Goal: Information Seeking & Learning: Learn about a topic

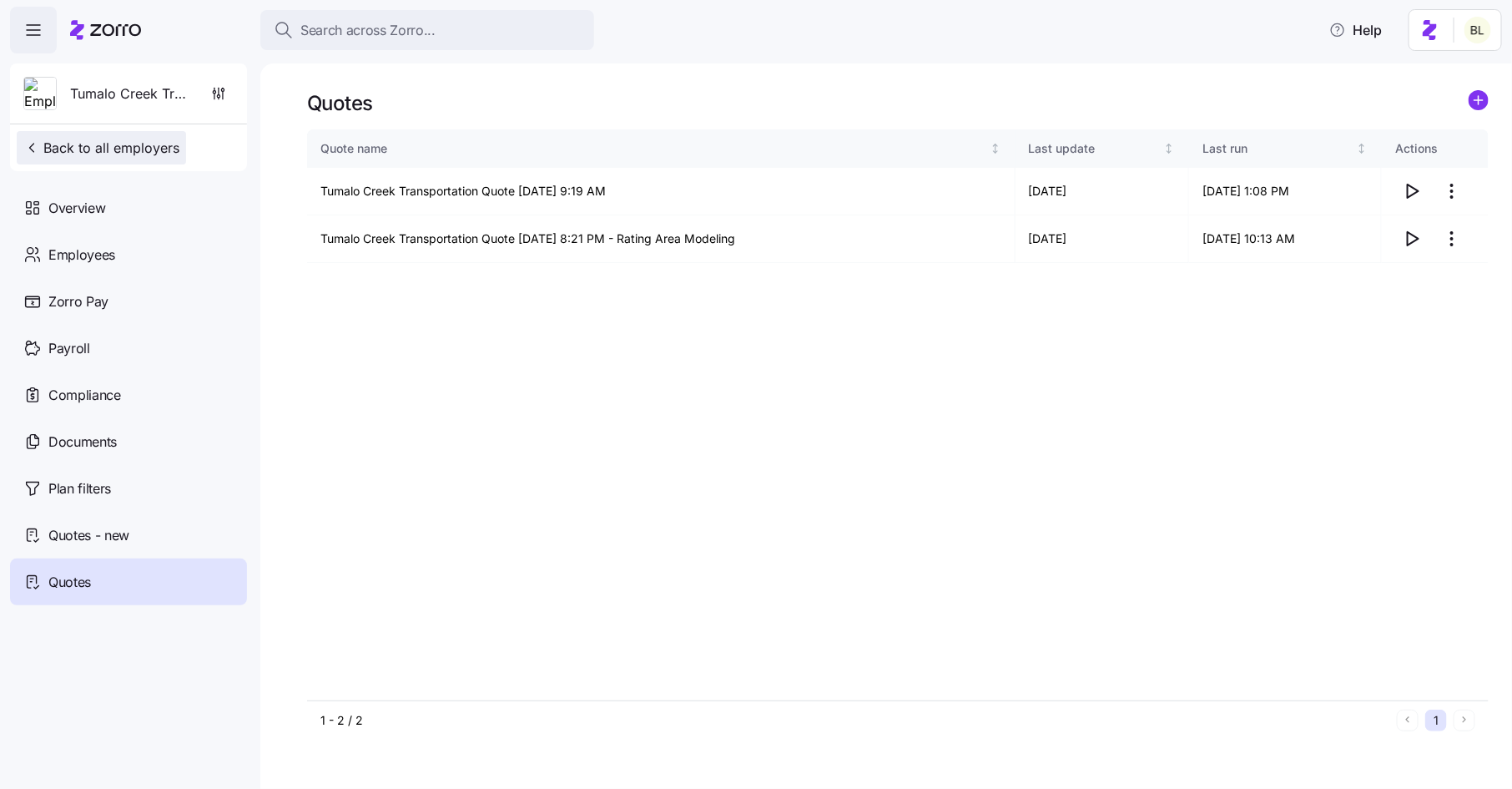
click at [137, 141] on span "Back to all employers" at bounding box center [101, 147] width 156 height 20
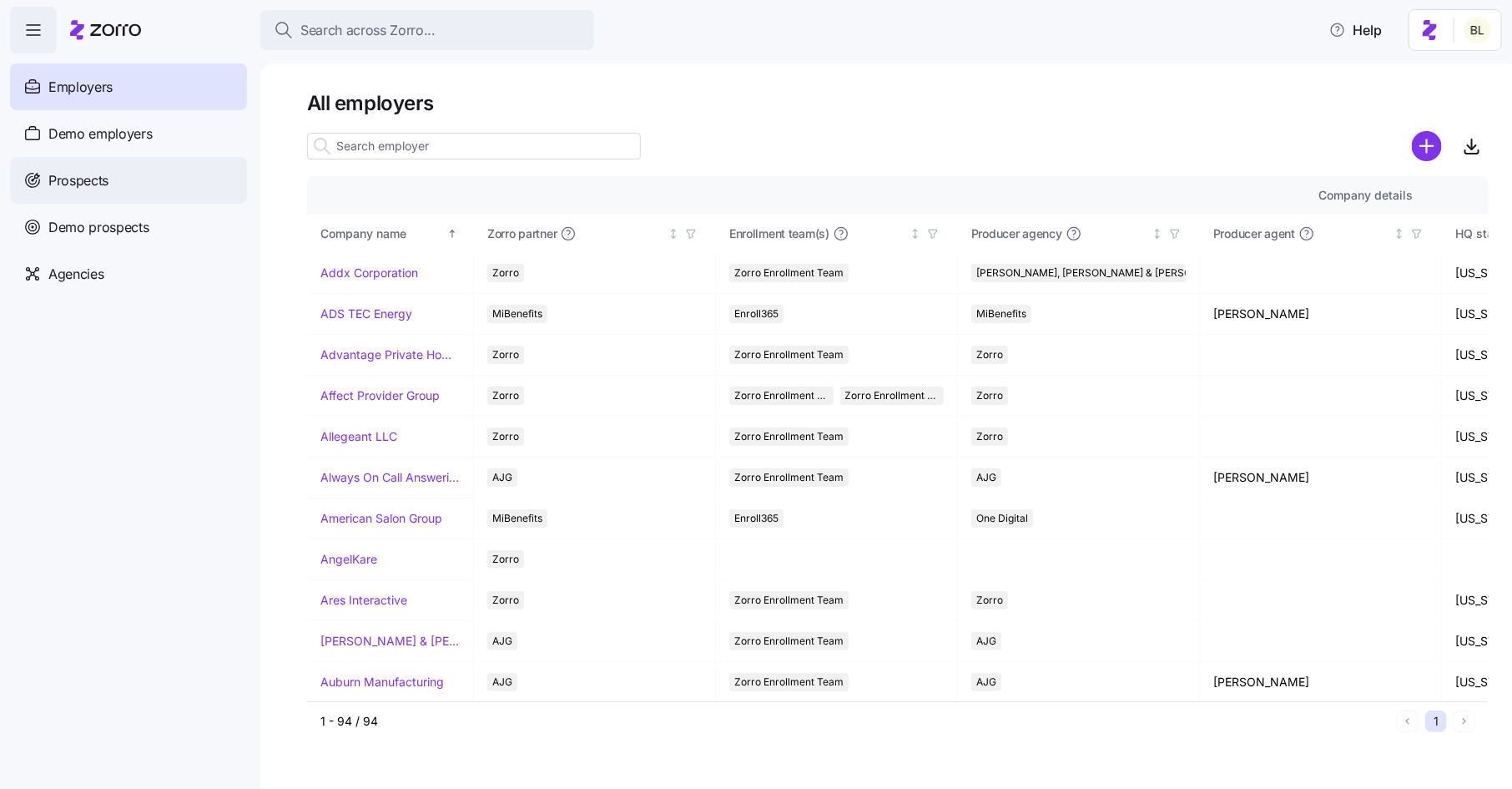
click at [83, 186] on span "Prospects" at bounding box center [78, 181] width 60 height 21
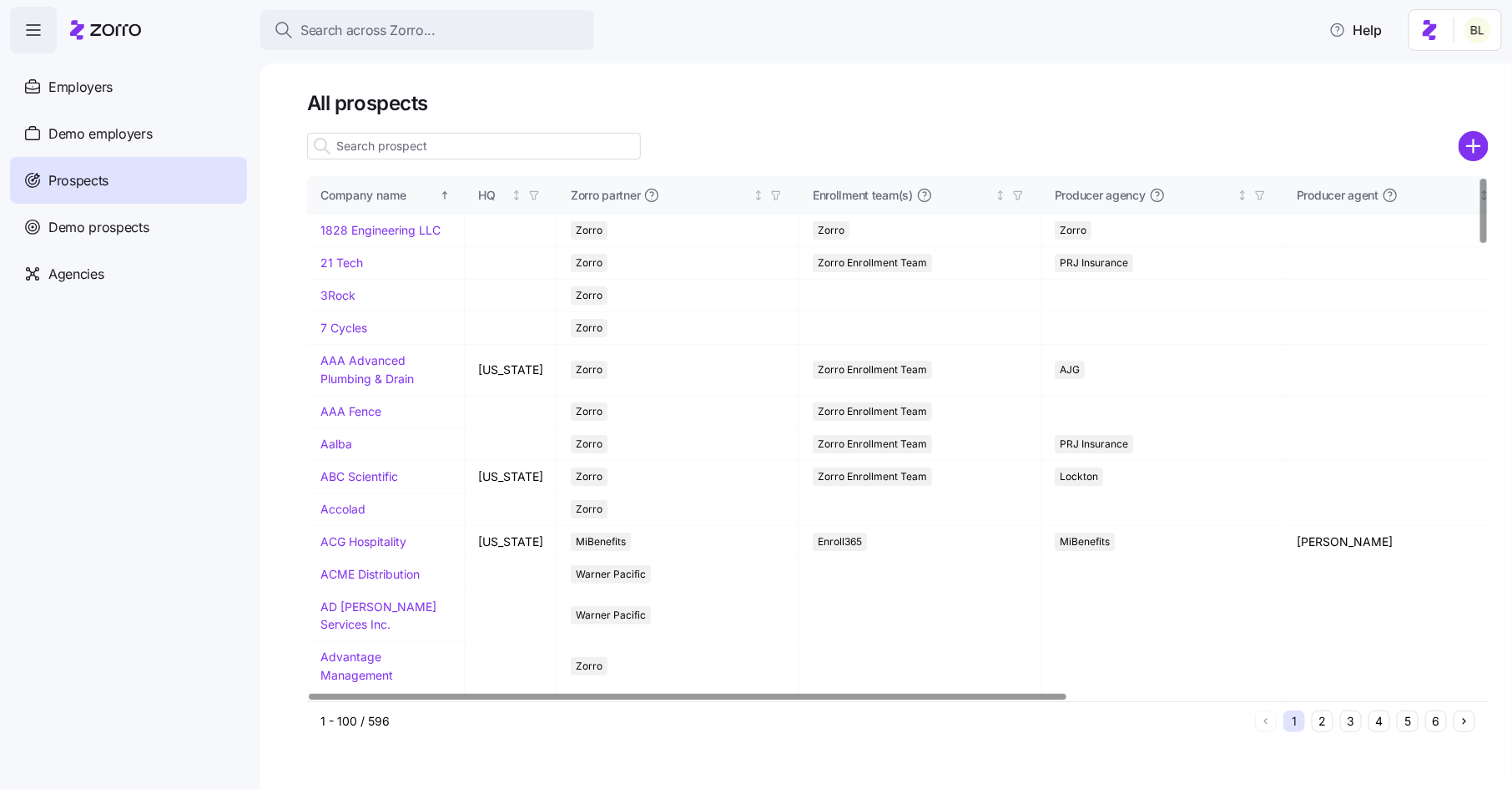
click at [453, 154] on input at bounding box center [474, 145] width 334 height 27
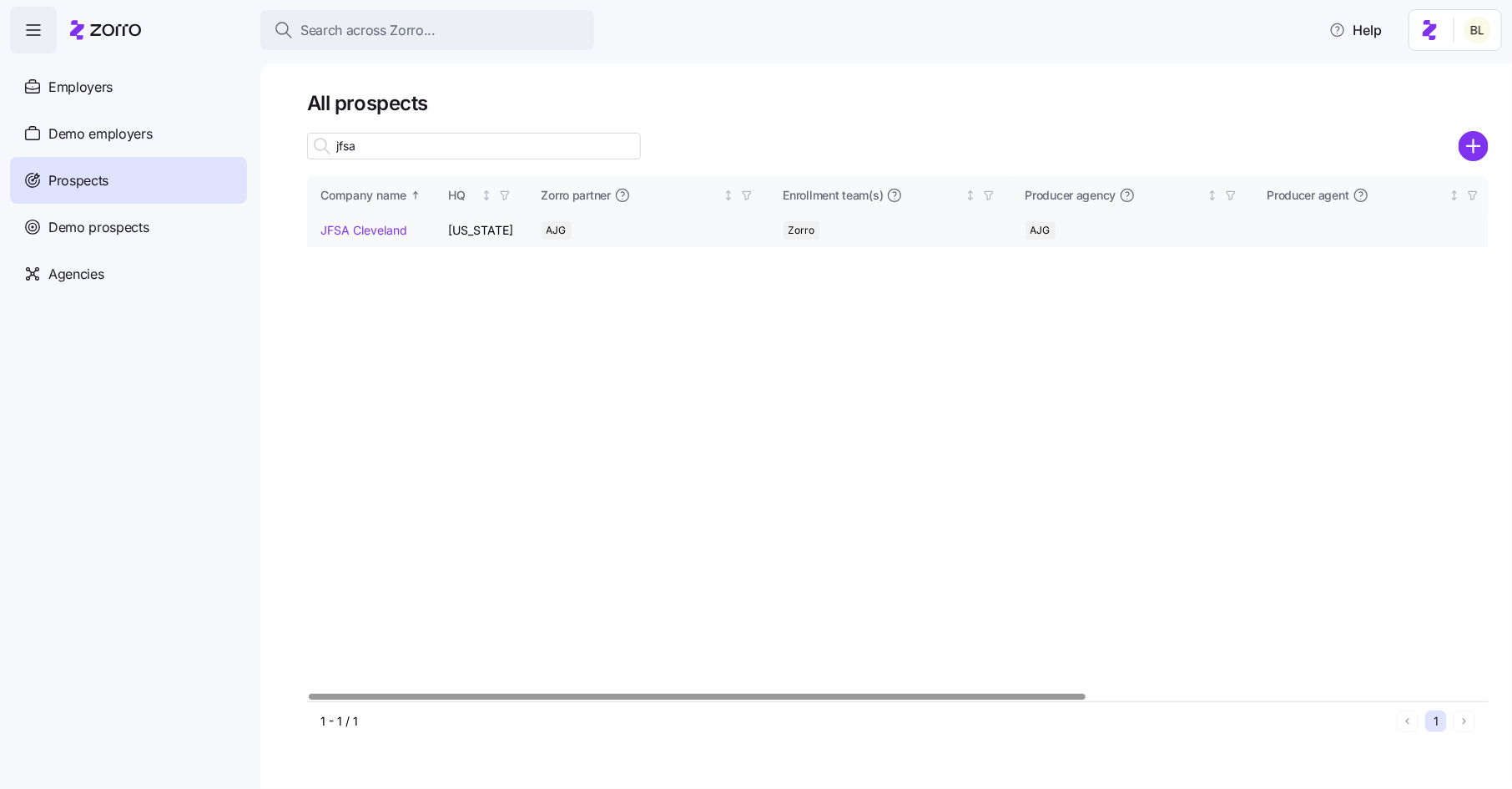
type input "jfsa"
click at [374, 229] on link "JFSA Cleveland" at bounding box center [364, 230] width 87 height 14
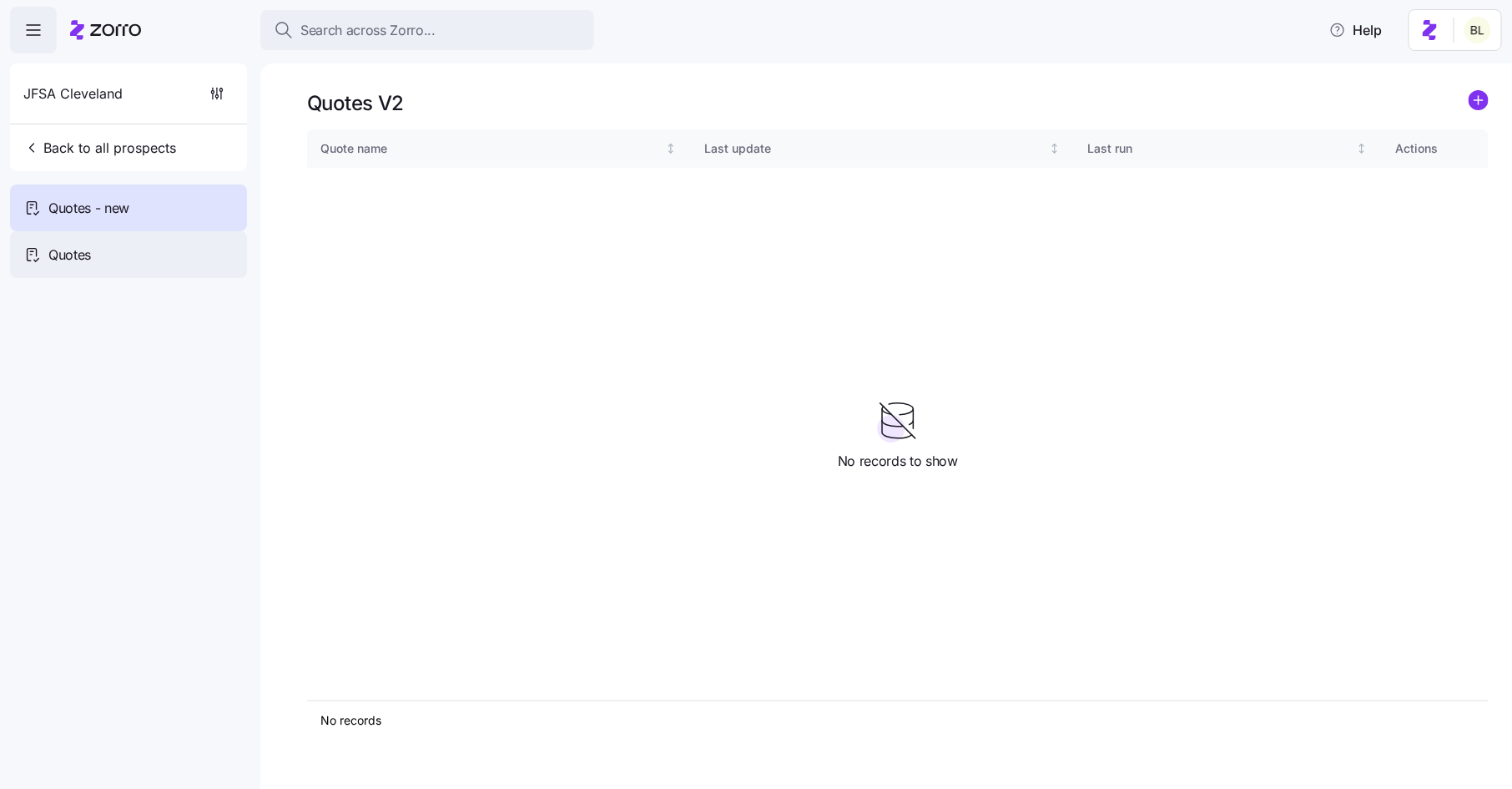
click at [136, 247] on div "Quotes" at bounding box center [129, 255] width 237 height 46
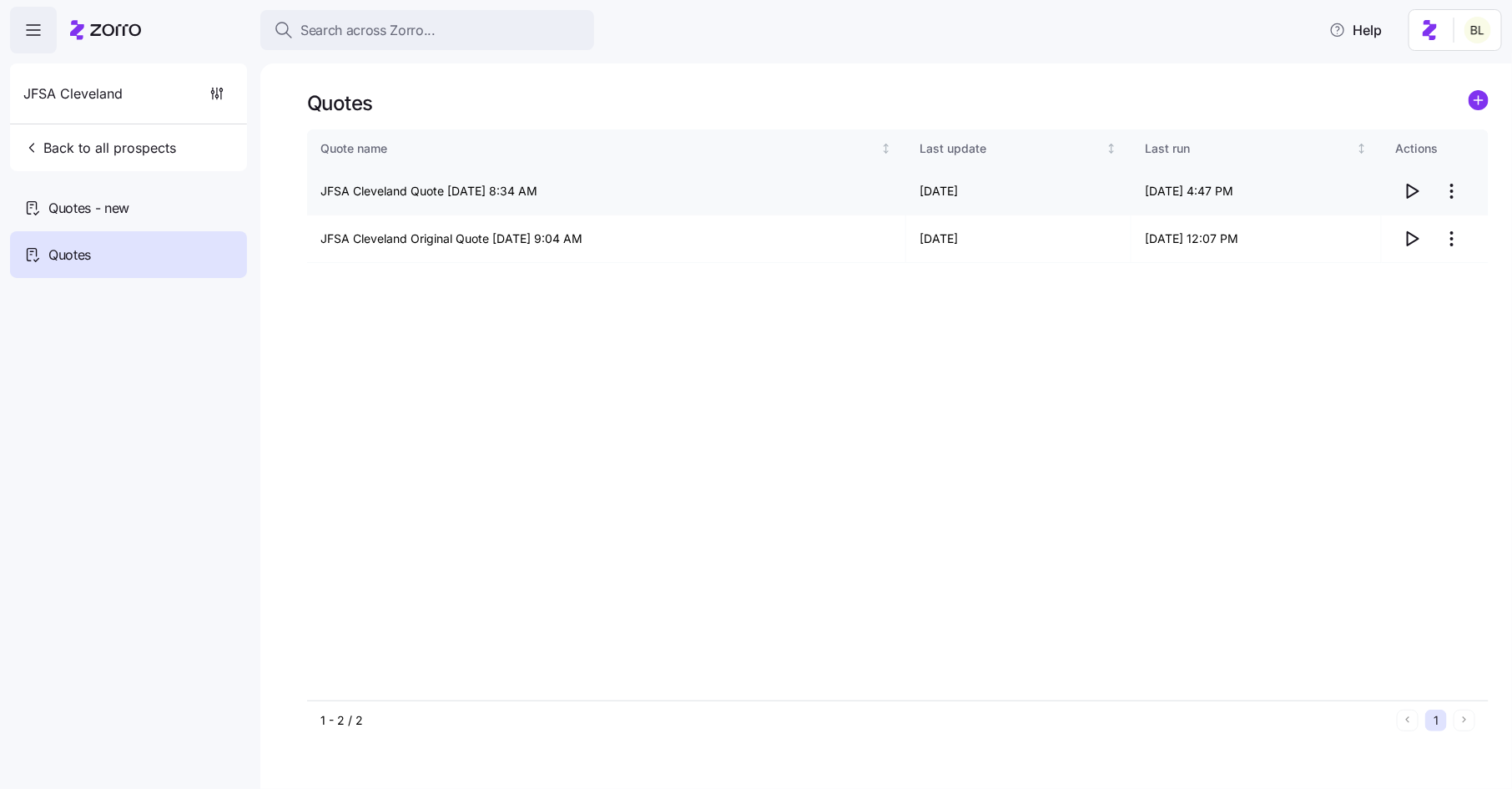
click at [1412, 195] on icon "button" at bounding box center [1413, 191] width 11 height 14
click at [138, 144] on span "Back to all prospects" at bounding box center [100, 147] width 153 height 20
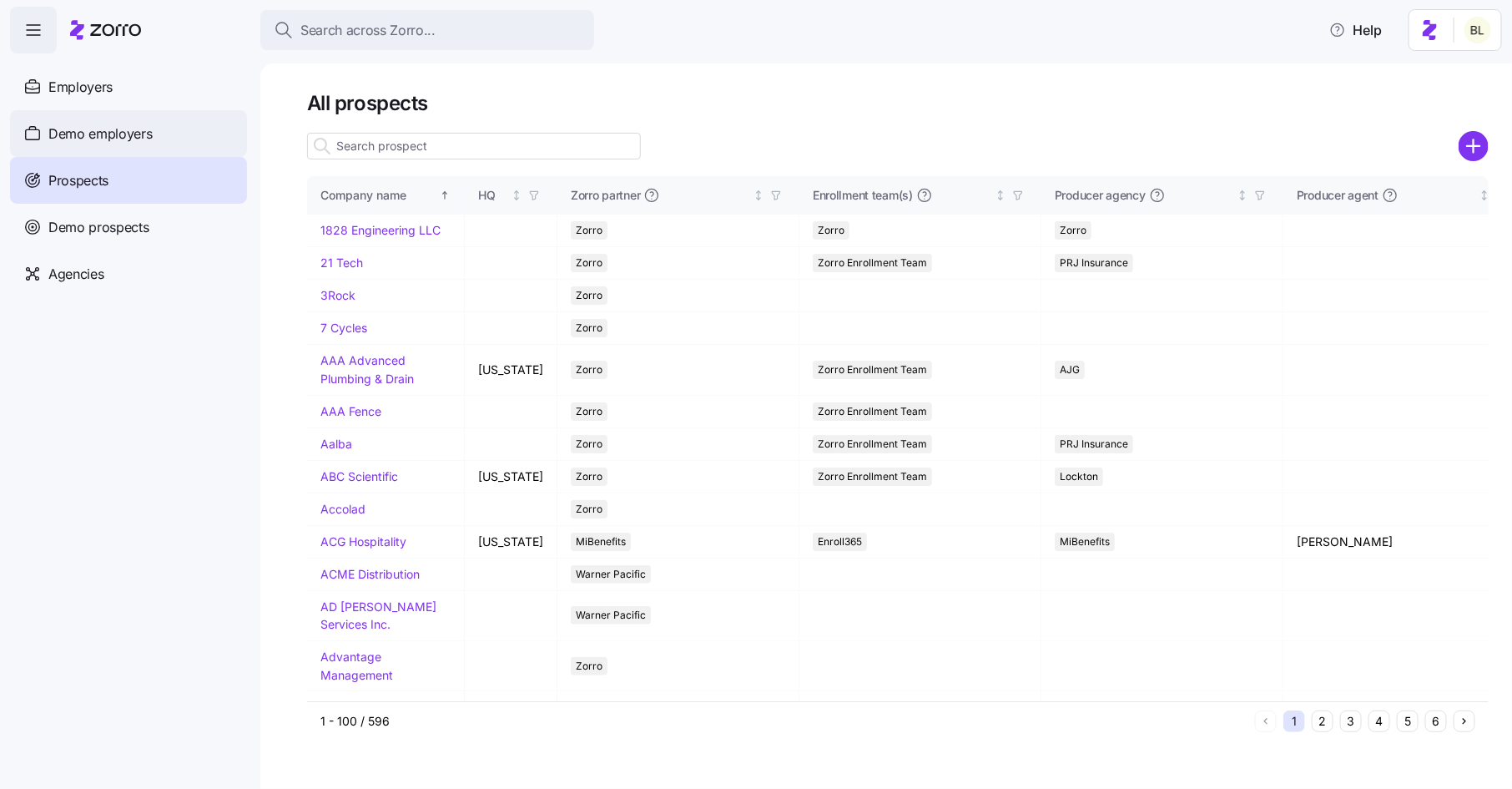
click at [104, 134] on span "Demo employers" at bounding box center [100, 134] width 104 height 21
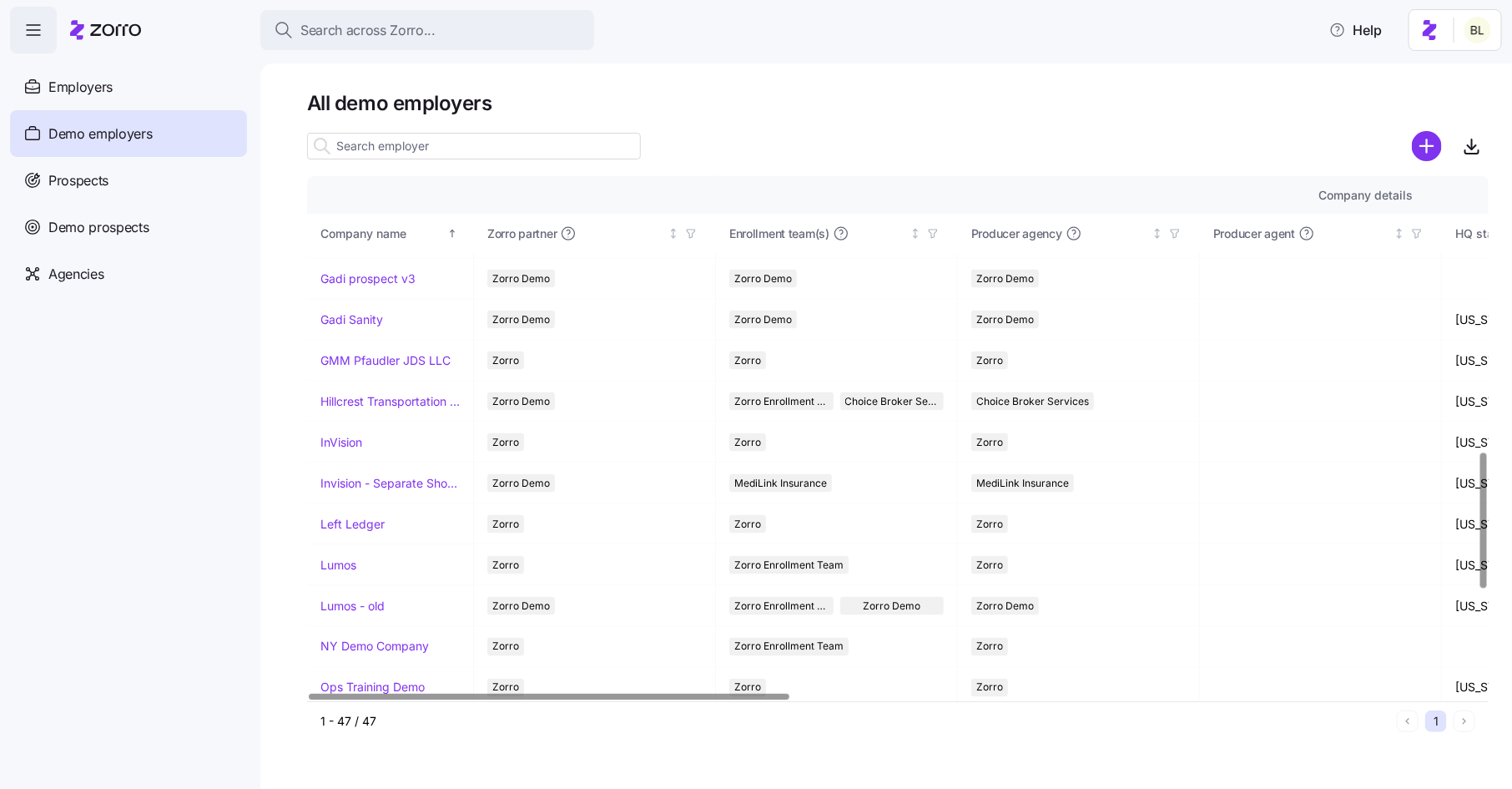
scroll to position [1063, 0]
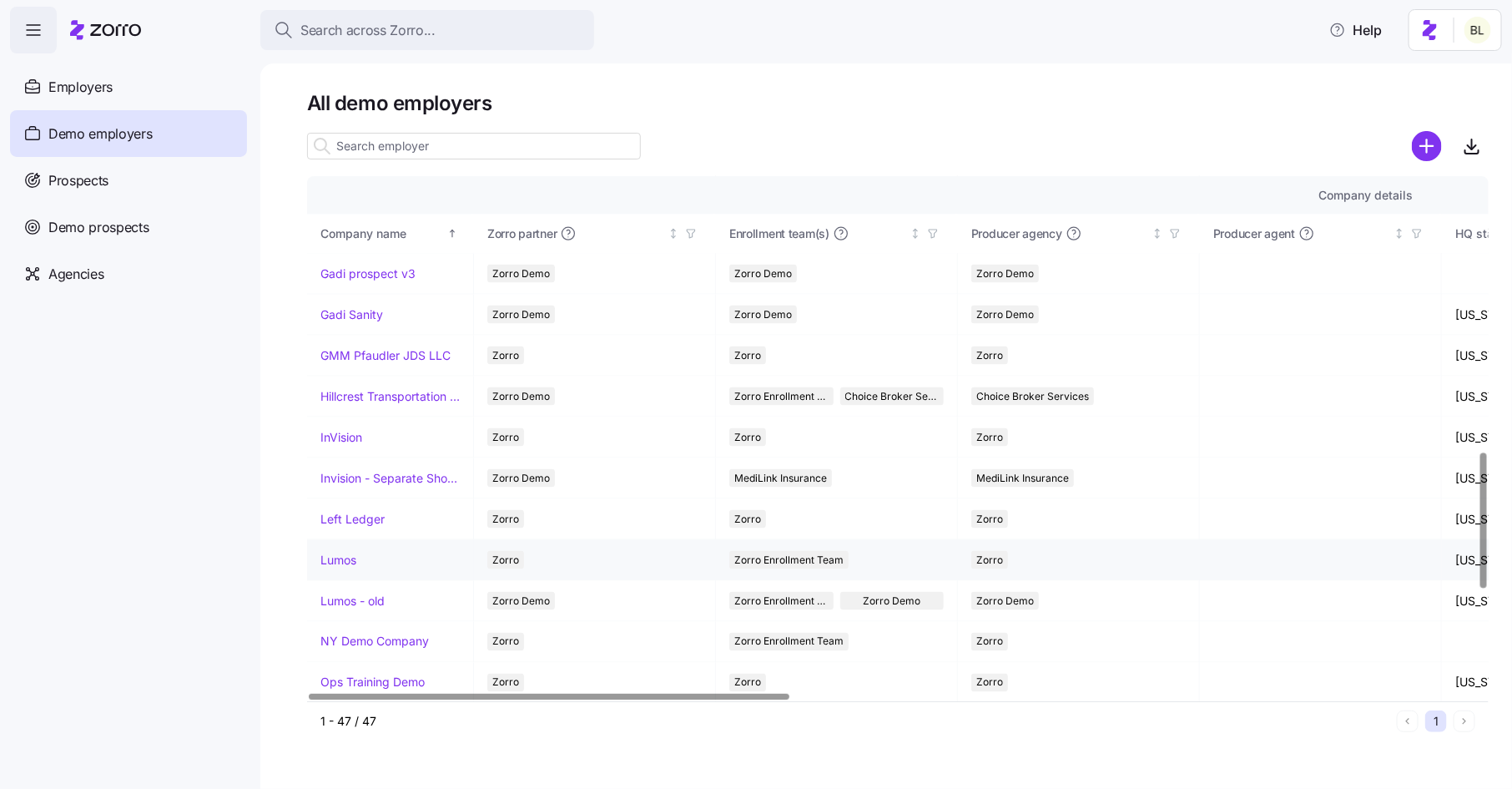
click at [337, 552] on link "Lumos" at bounding box center [339, 559] width 36 height 16
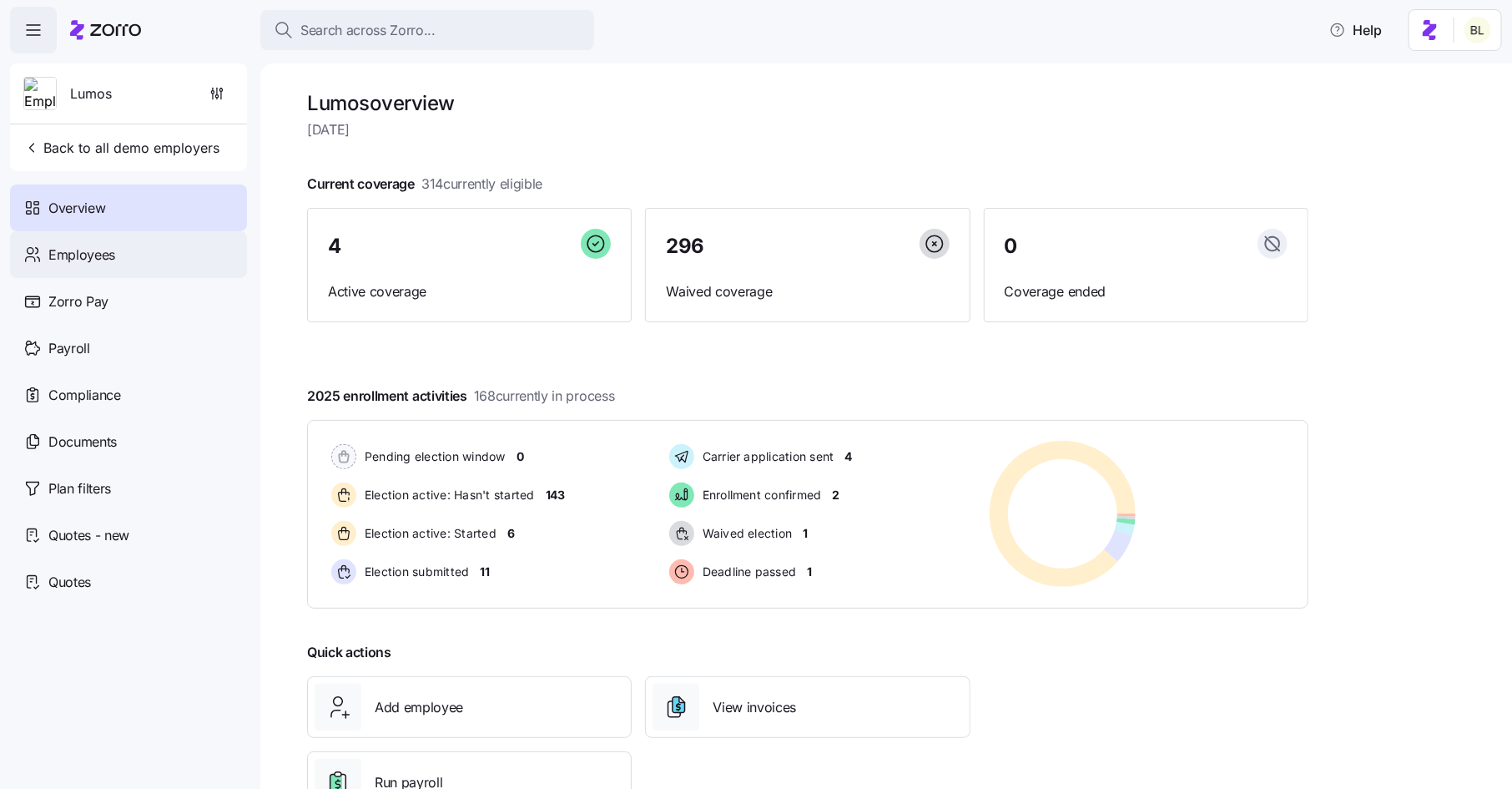
click at [100, 242] on div "Employees" at bounding box center [129, 255] width 237 height 46
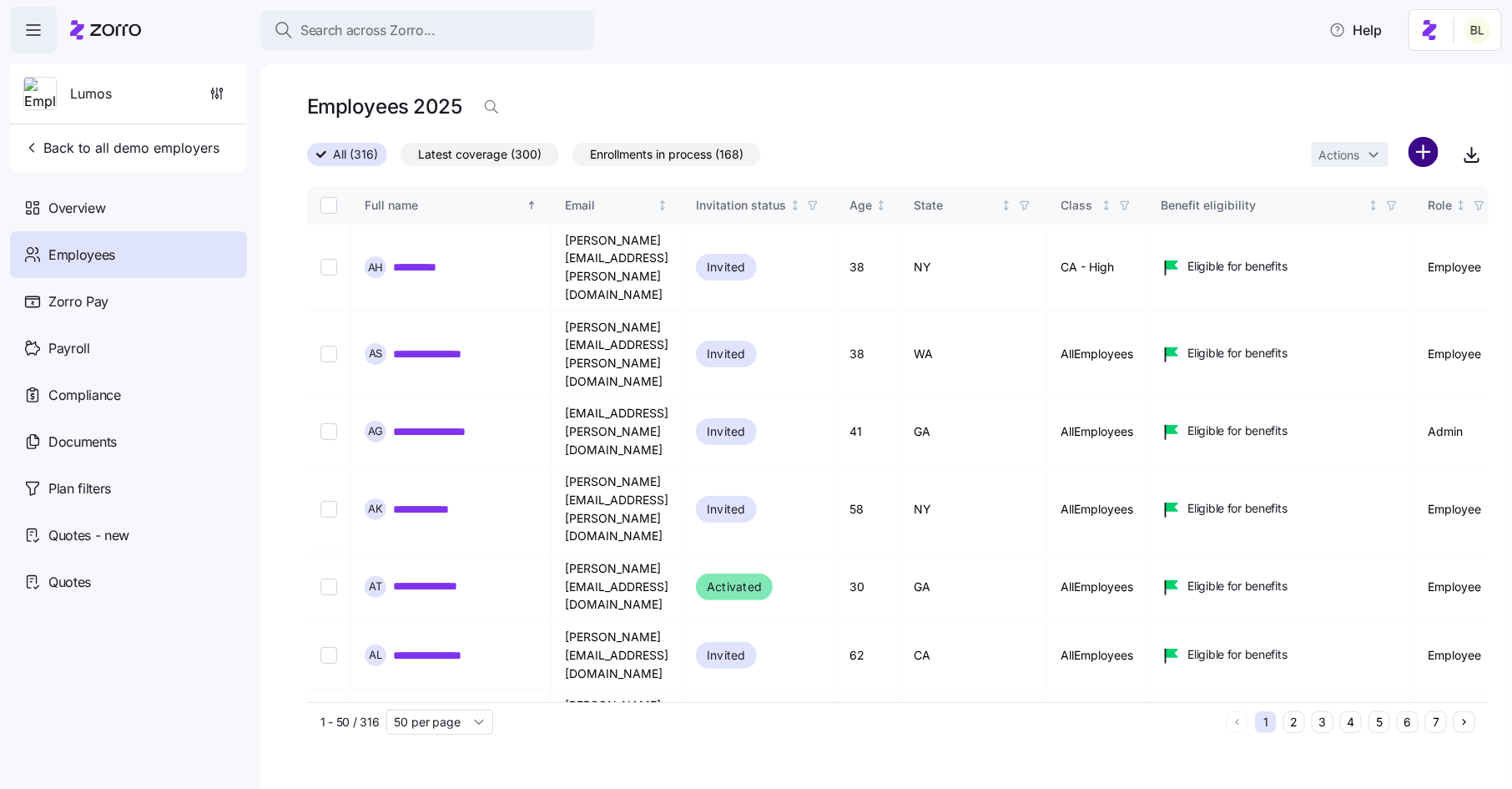
click at [1424, 151] on html "**********" at bounding box center [756, 398] width 1512 height 797
click at [1370, 220] on span "Add a new employee" at bounding box center [1370, 223] width 112 height 16
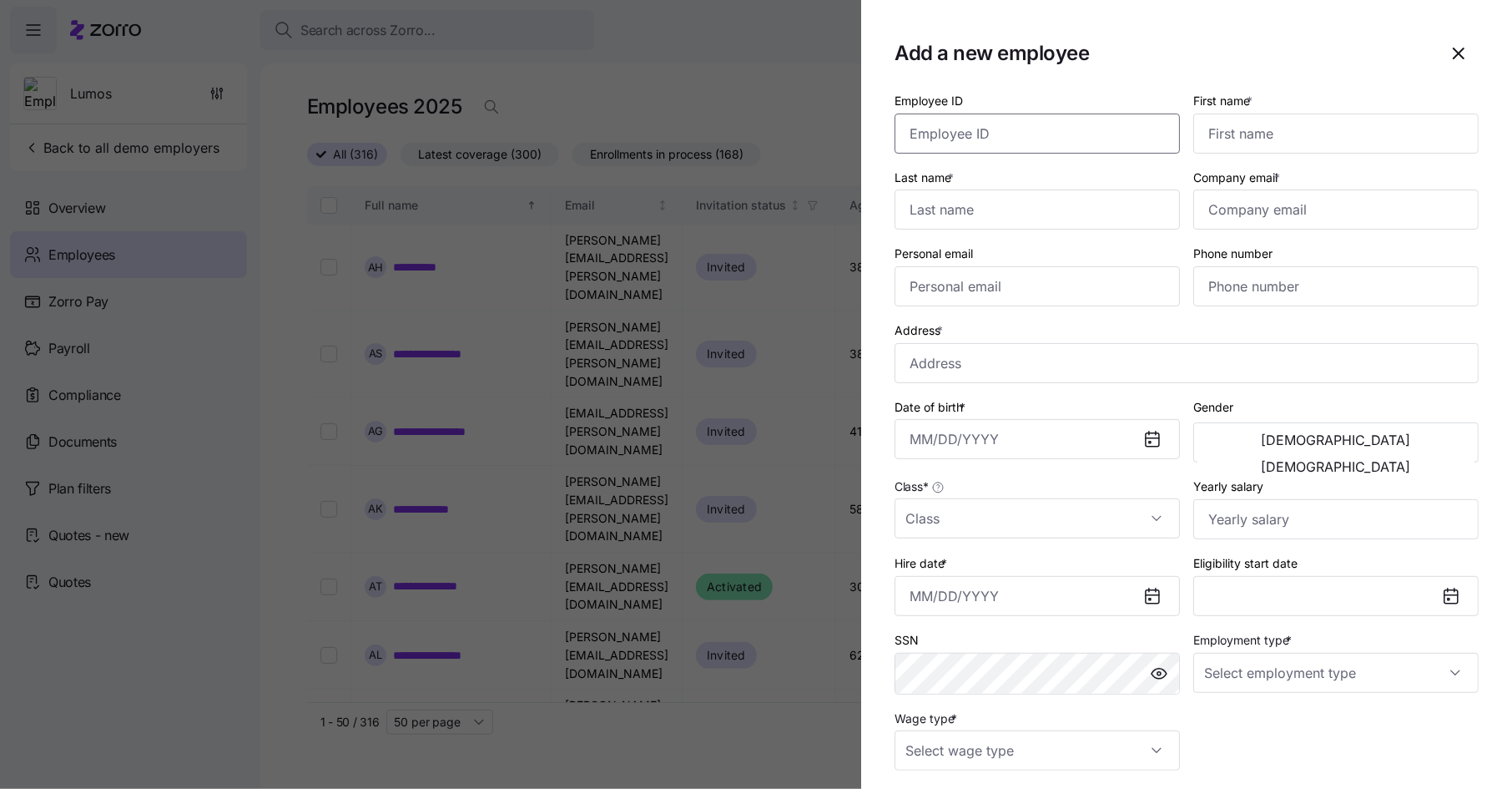
click at [1006, 138] on input "Employee ID" at bounding box center [1037, 133] width 286 height 40
type input "K"
type input "[PERSON_NAME]"
type input "[PERSON_NAME][EMAIL_ADDRESS][DOMAIN_NAME]"
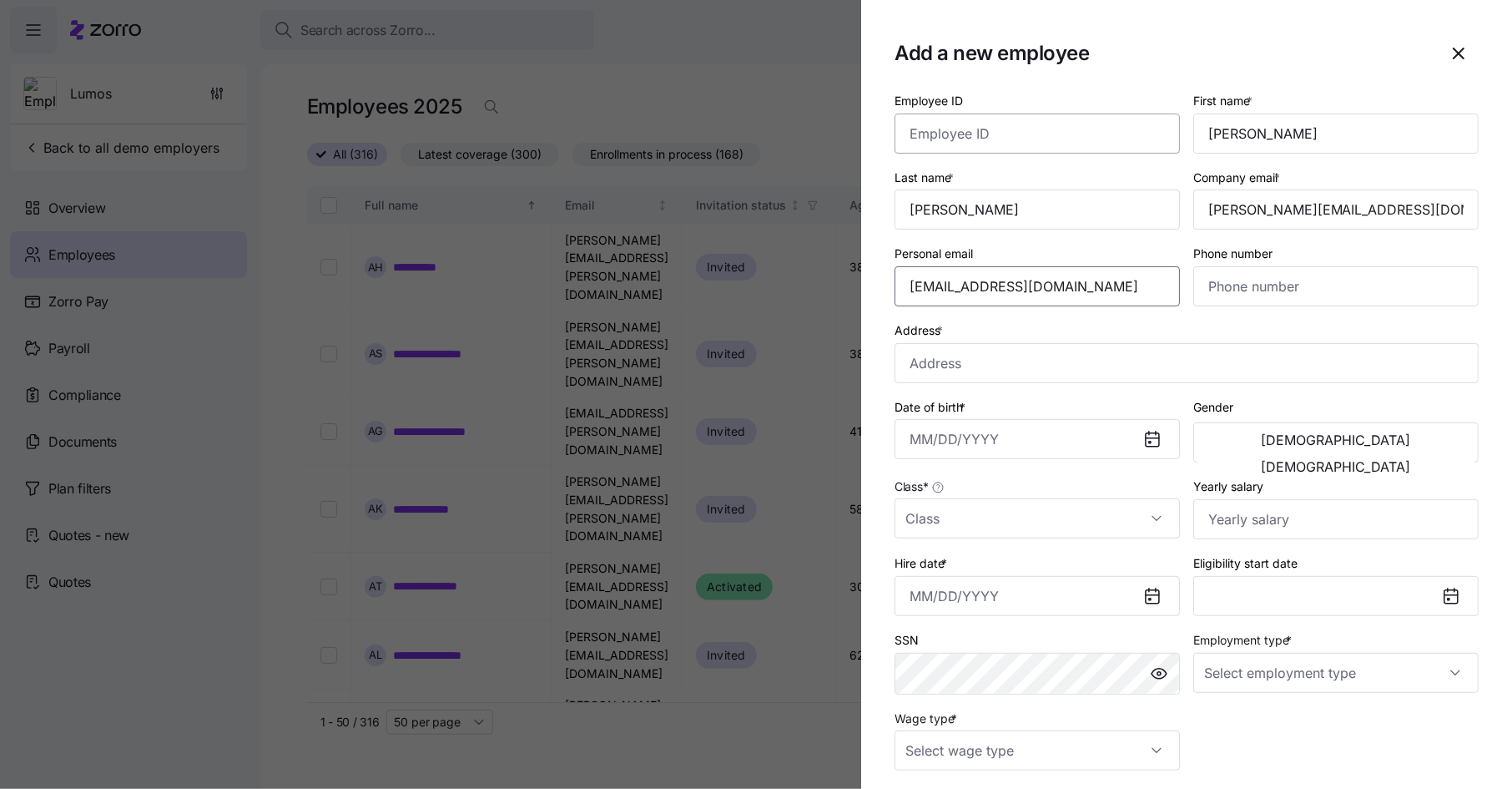
type input "[EMAIL_ADDRESS][DOMAIN_NAME]"
type input "[PHONE_NUMBER]"
type input "25414 Wimbledon Rd, Beachwood, OH 44122, USA"
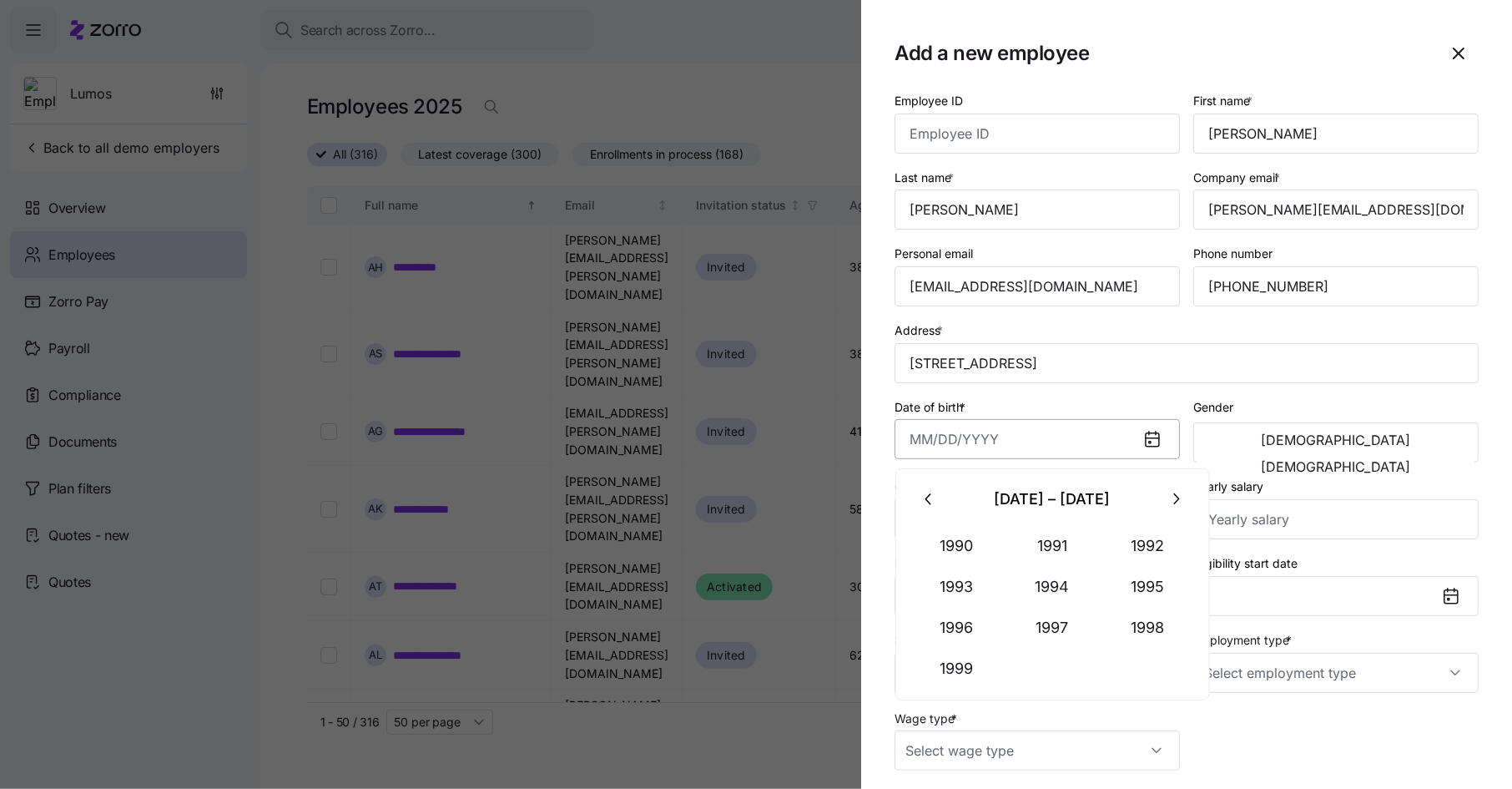
click at [1023, 442] on input "Date of birth *" at bounding box center [1037, 439] width 286 height 40
type input "July 1, 1978"
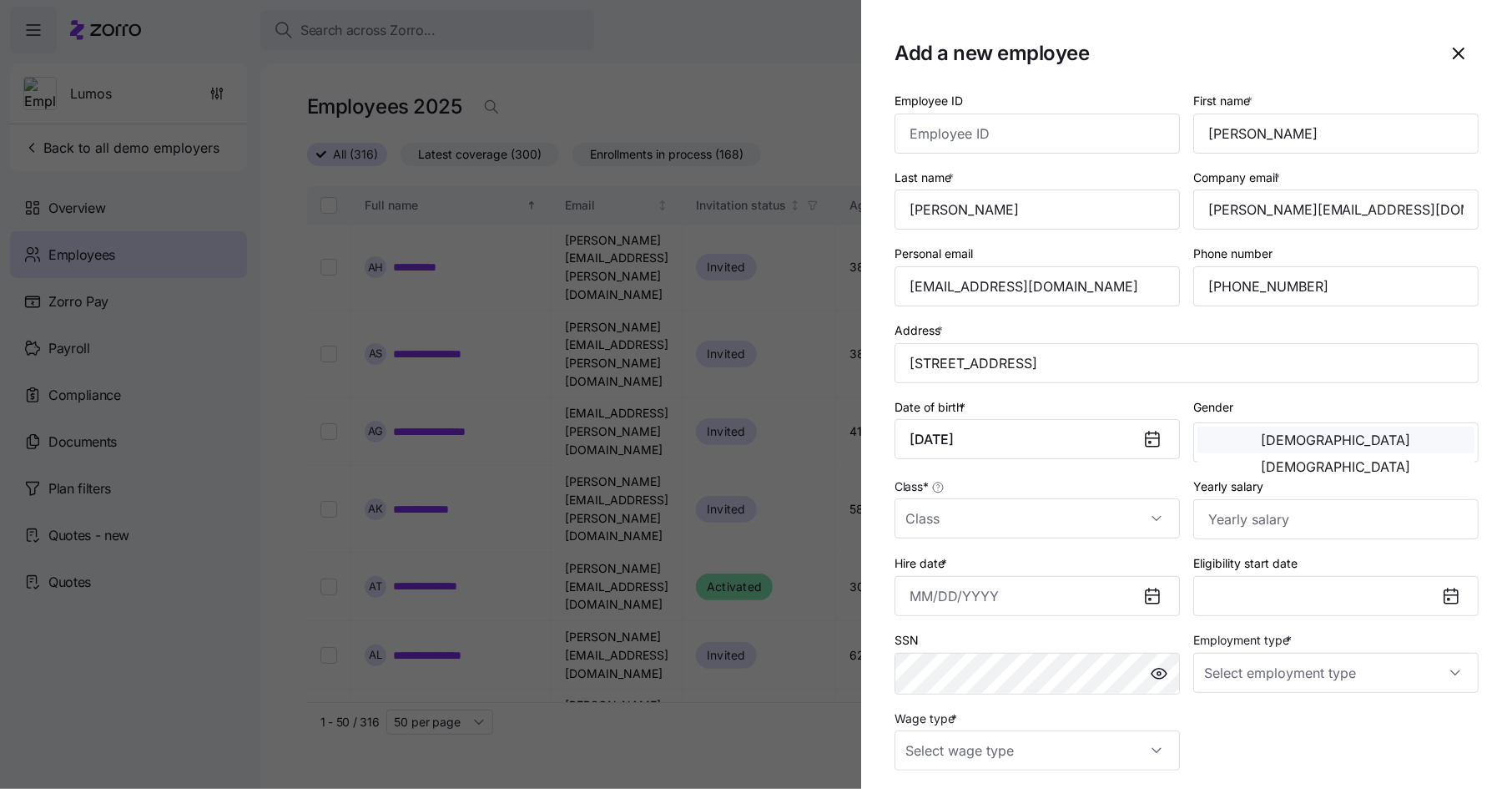
click at [1251, 439] on button "[DEMOGRAPHIC_DATA]" at bounding box center [1336, 440] width 277 height 27
click at [1112, 532] on input "Class *" at bounding box center [1037, 518] width 286 height 40
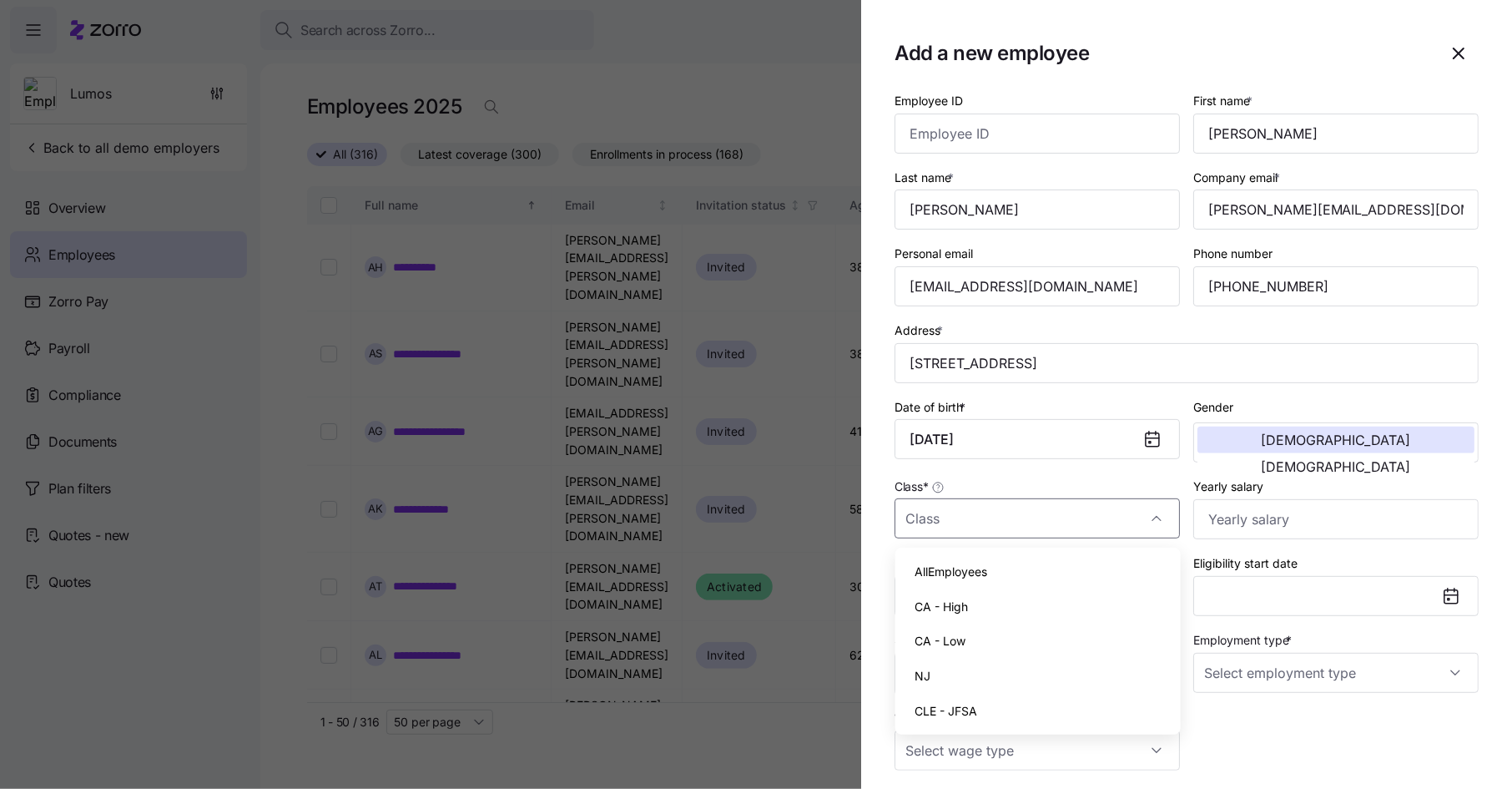
click at [1039, 670] on div "NJ" at bounding box center [1038, 675] width 272 height 35
type input "NJ"
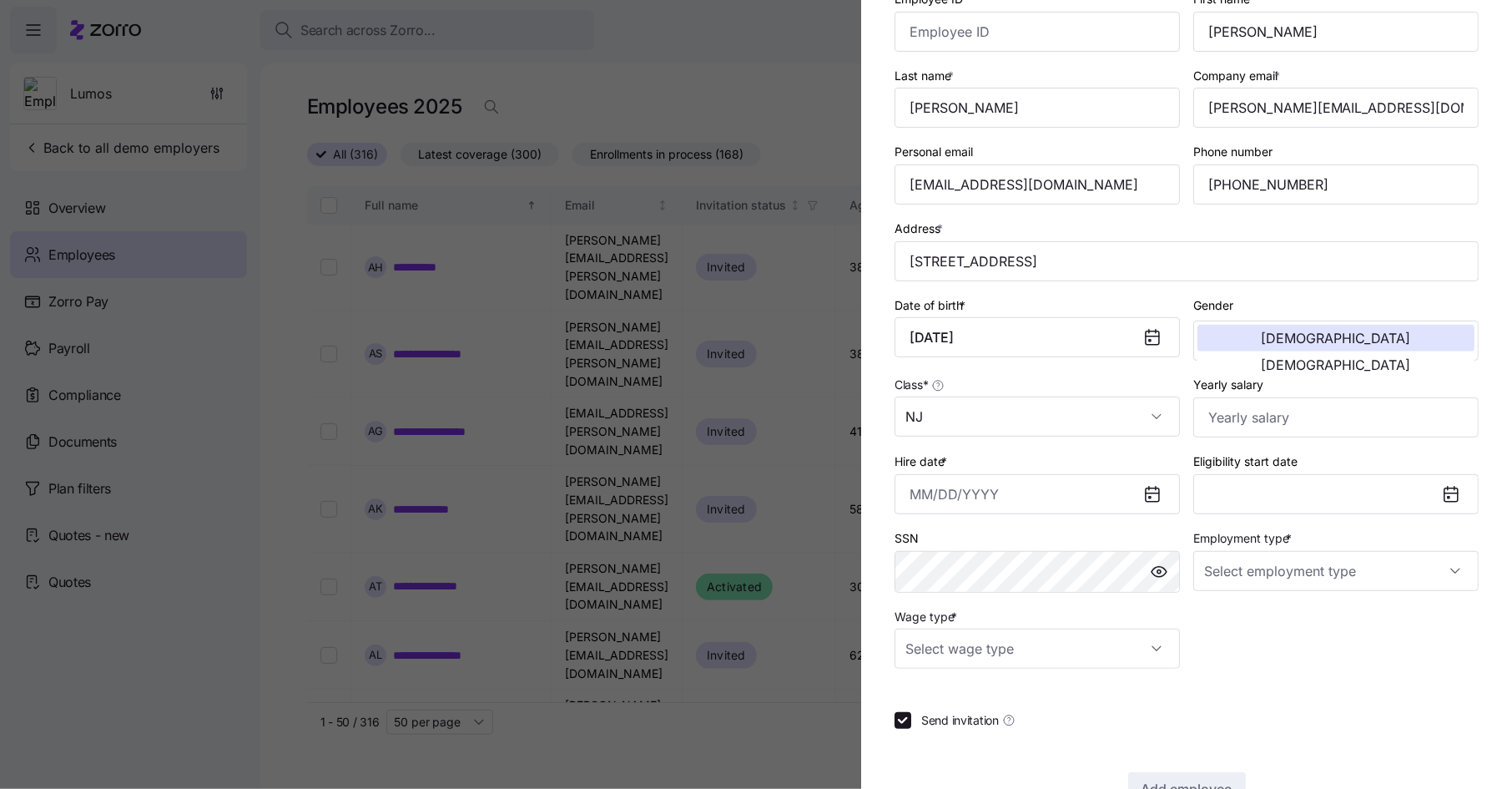
scroll to position [155, 0]
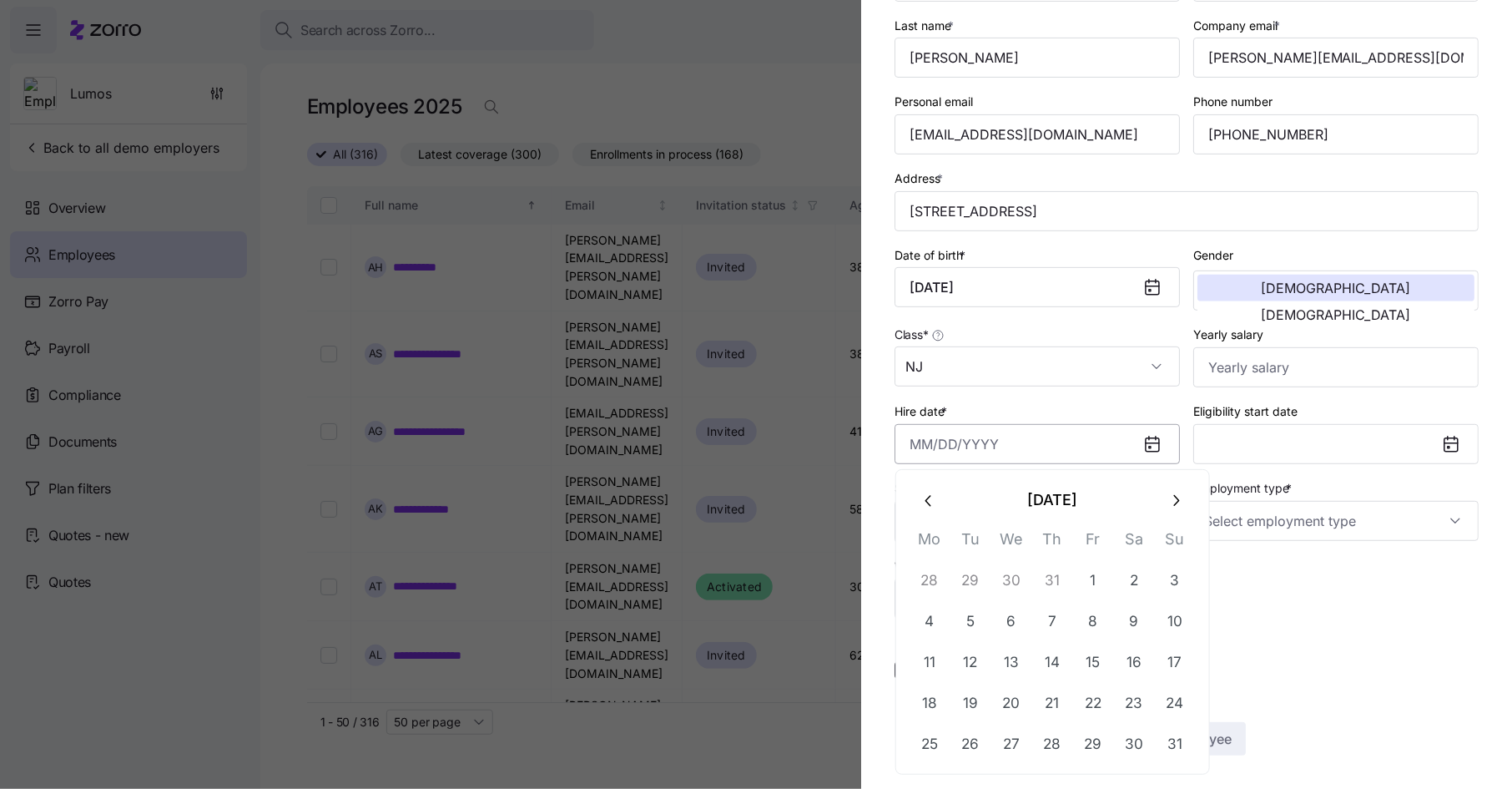
click at [1019, 450] on input "Hire date *" at bounding box center [1037, 444] width 286 height 40
click at [928, 495] on icon "button" at bounding box center [929, 500] width 18 height 18
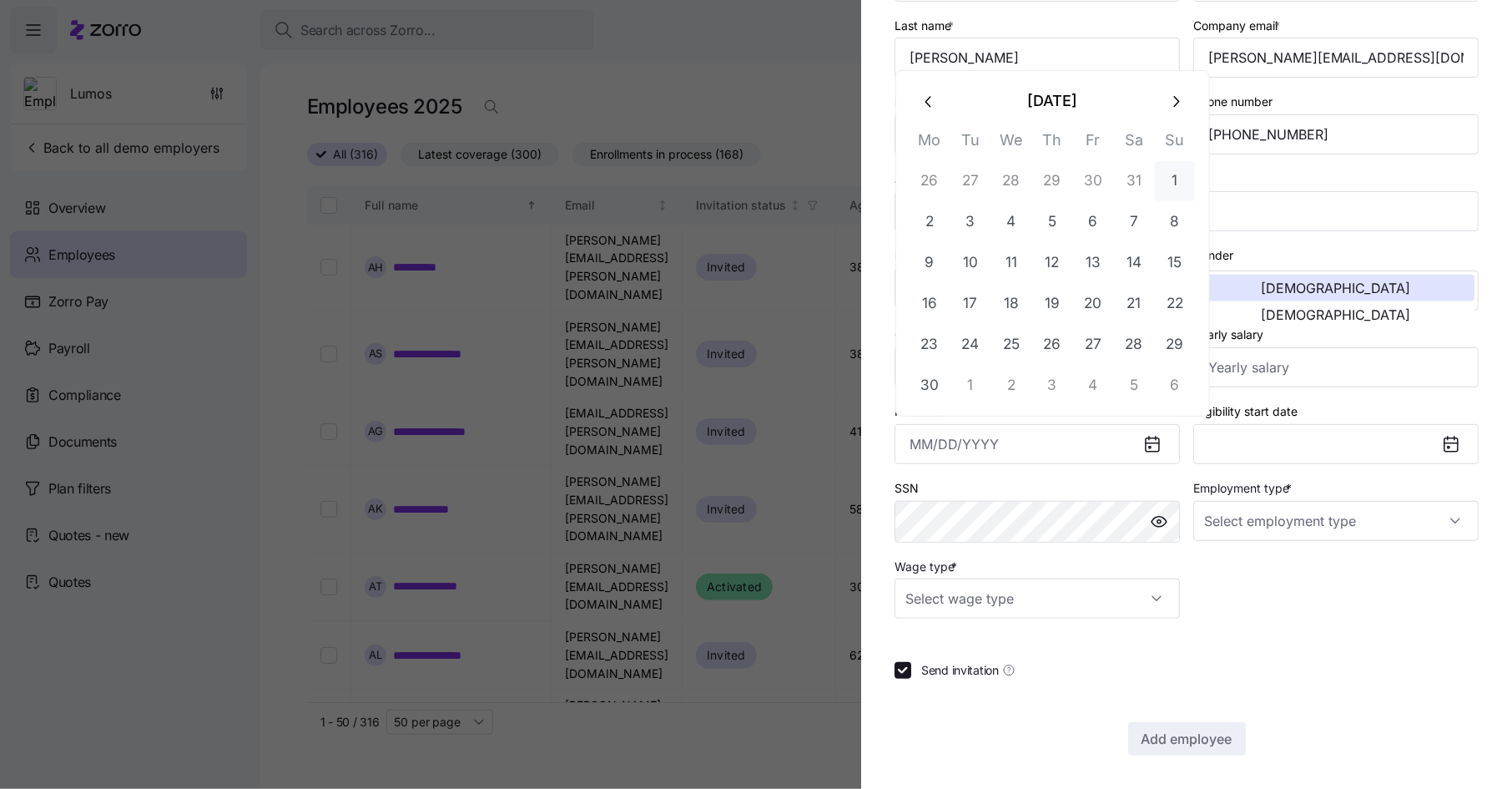
click at [1179, 178] on button "1" at bounding box center [1175, 181] width 40 height 40
type input "June 1, 2025"
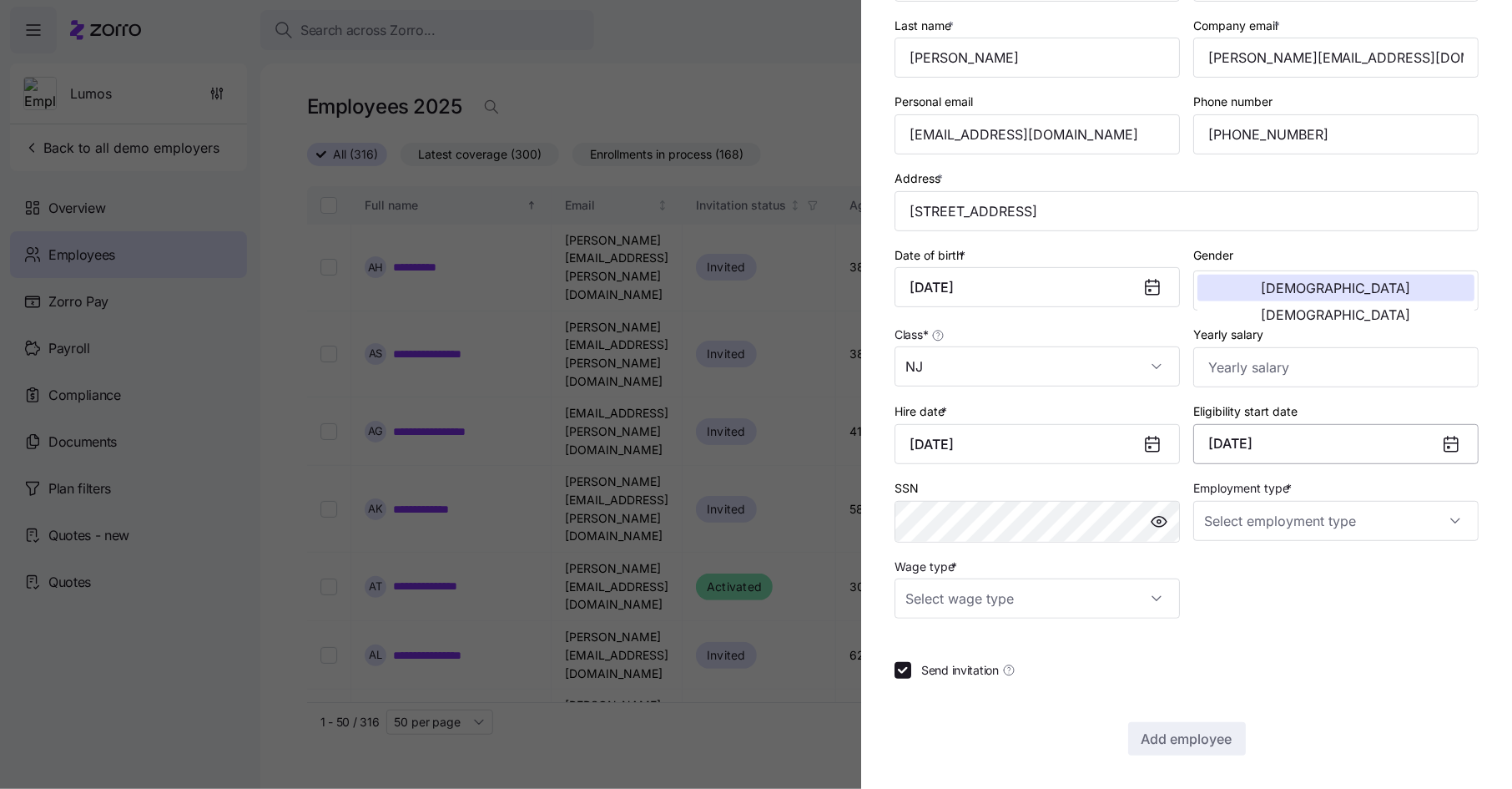
click at [1279, 454] on button "June 1, 2025" at bounding box center [1336, 444] width 286 height 40
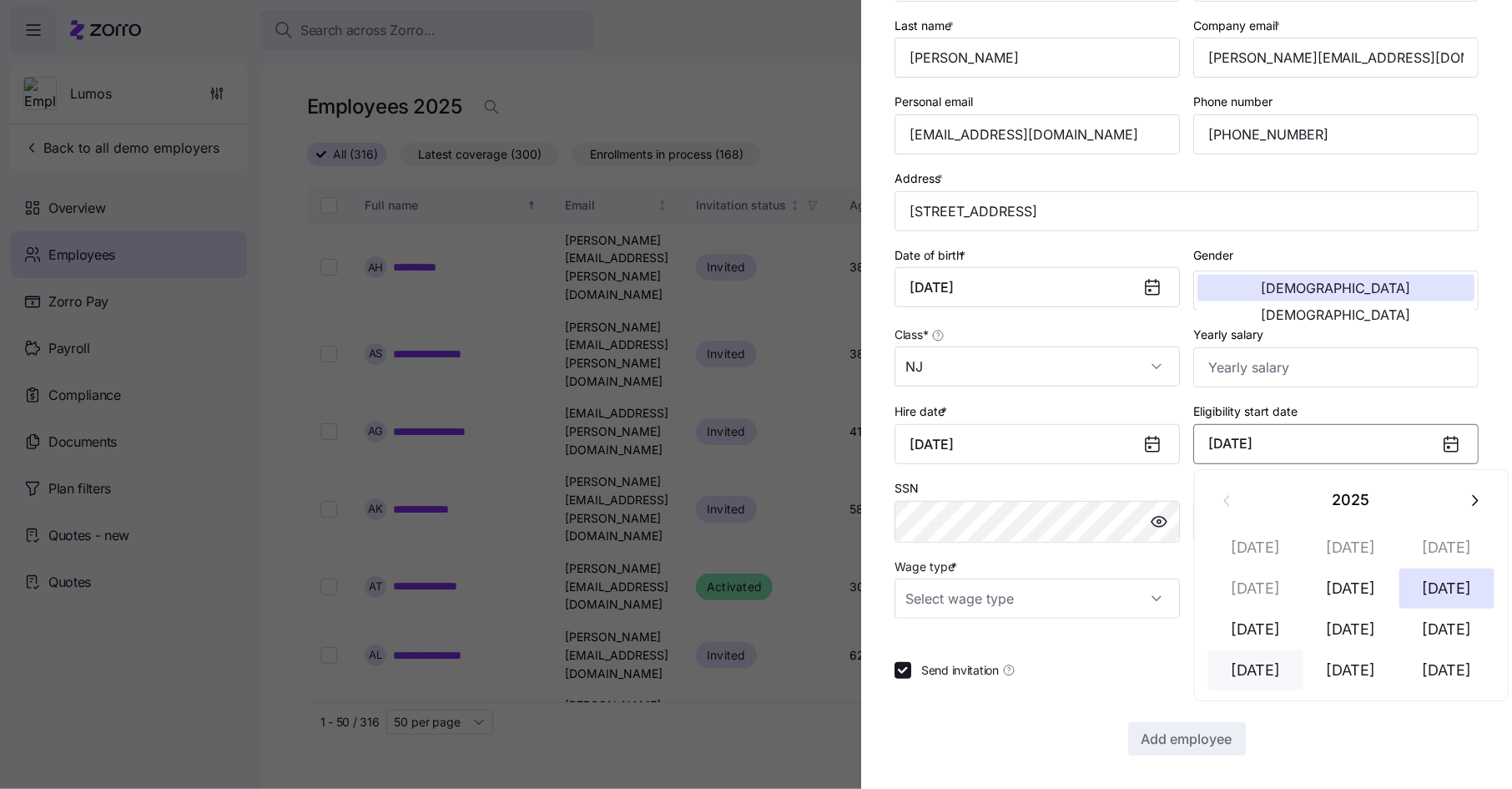
click at [1259, 669] on button "Oct 1" at bounding box center [1256, 670] width 95 height 40
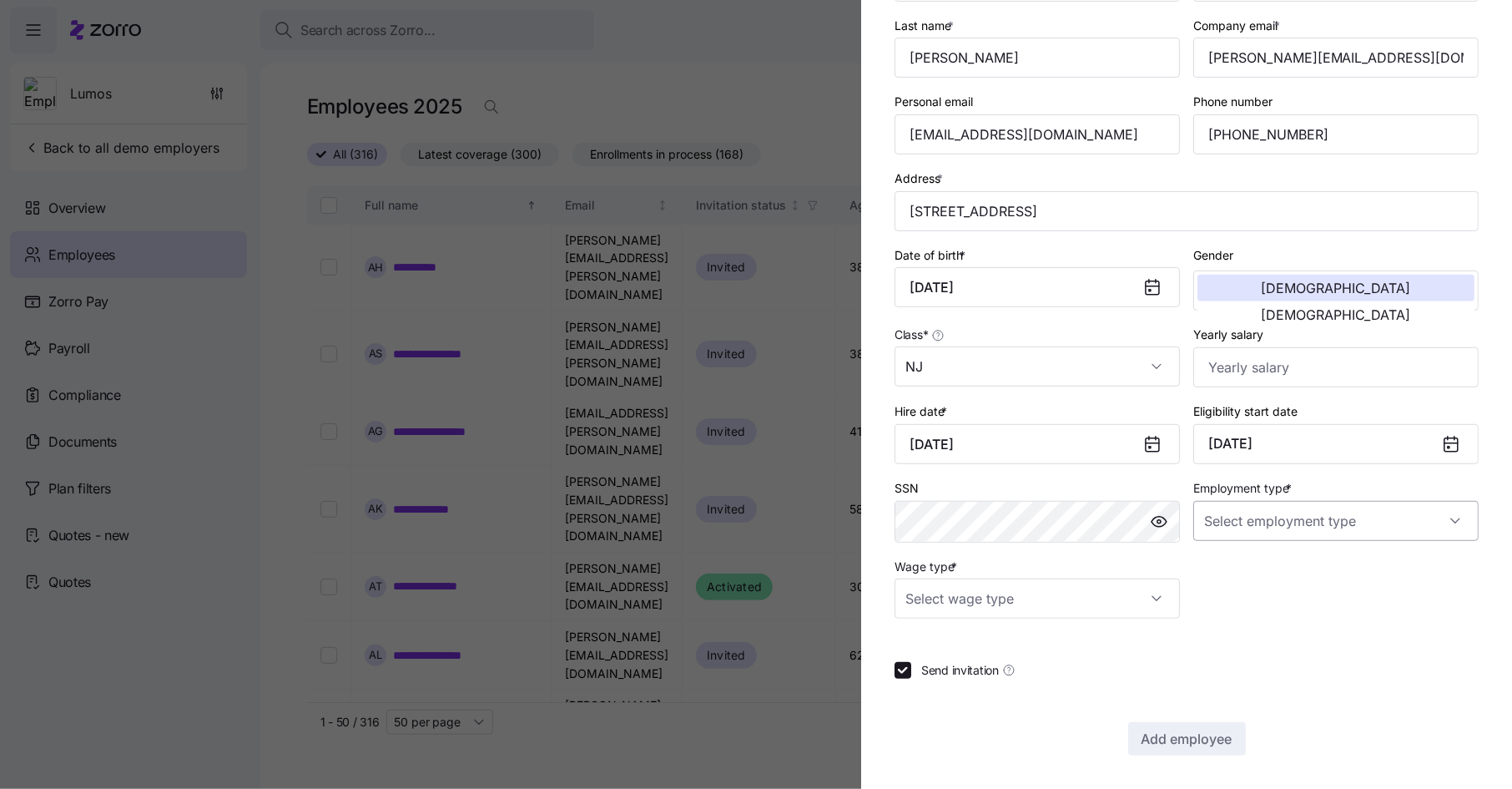
click at [1257, 523] on input "Employment type *" at bounding box center [1336, 521] width 286 height 40
click at [1256, 563] on span "Full Time" at bounding box center [1238, 570] width 48 height 18
type input "Full Time"
click at [1094, 598] on input "Wage type *" at bounding box center [1037, 598] width 286 height 40
click at [1056, 646] on div "Salary" at bounding box center [1038, 649] width 272 height 35
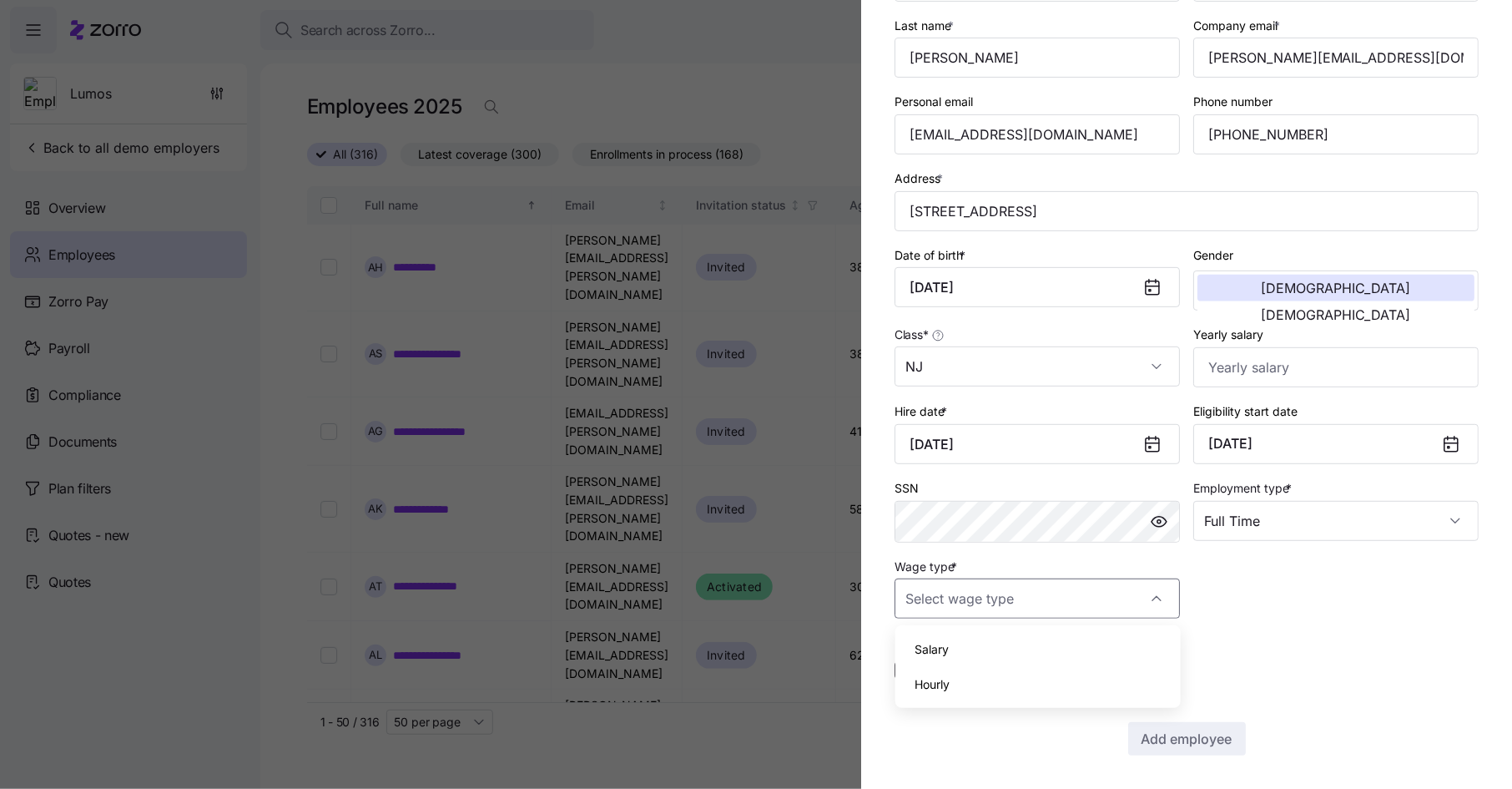
type input "Salary"
click at [919, 666] on label "Send invitation" at bounding box center [962, 669] width 104 height 16
click at [911, 666] on input "Send invitation" at bounding box center [902, 669] width 16 height 16
checkbox input "false"
click at [1174, 732] on span "Add employee" at bounding box center [1187, 738] width 91 height 20
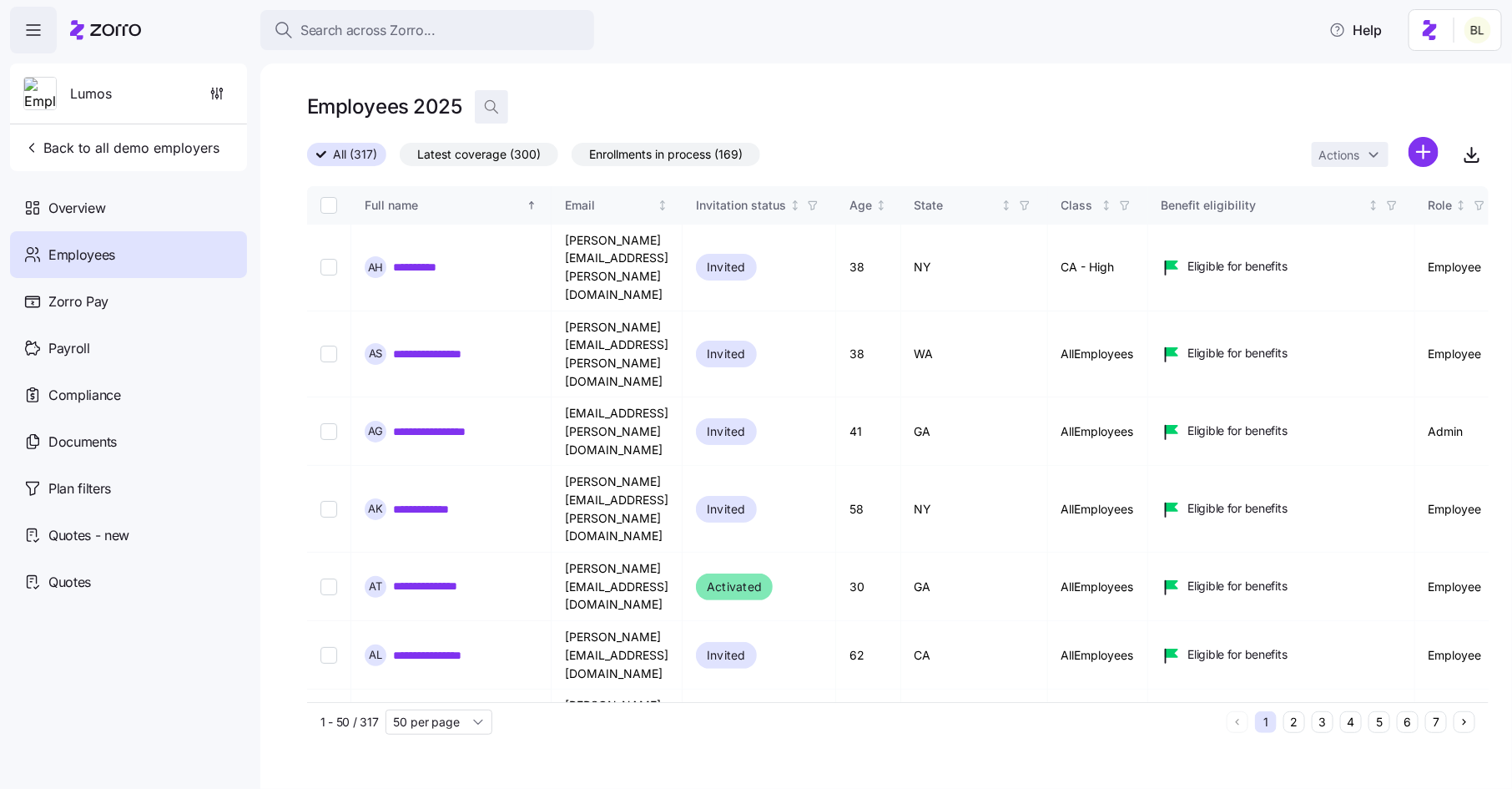
click at [495, 112] on icon "button" at bounding box center [491, 106] width 16 height 16
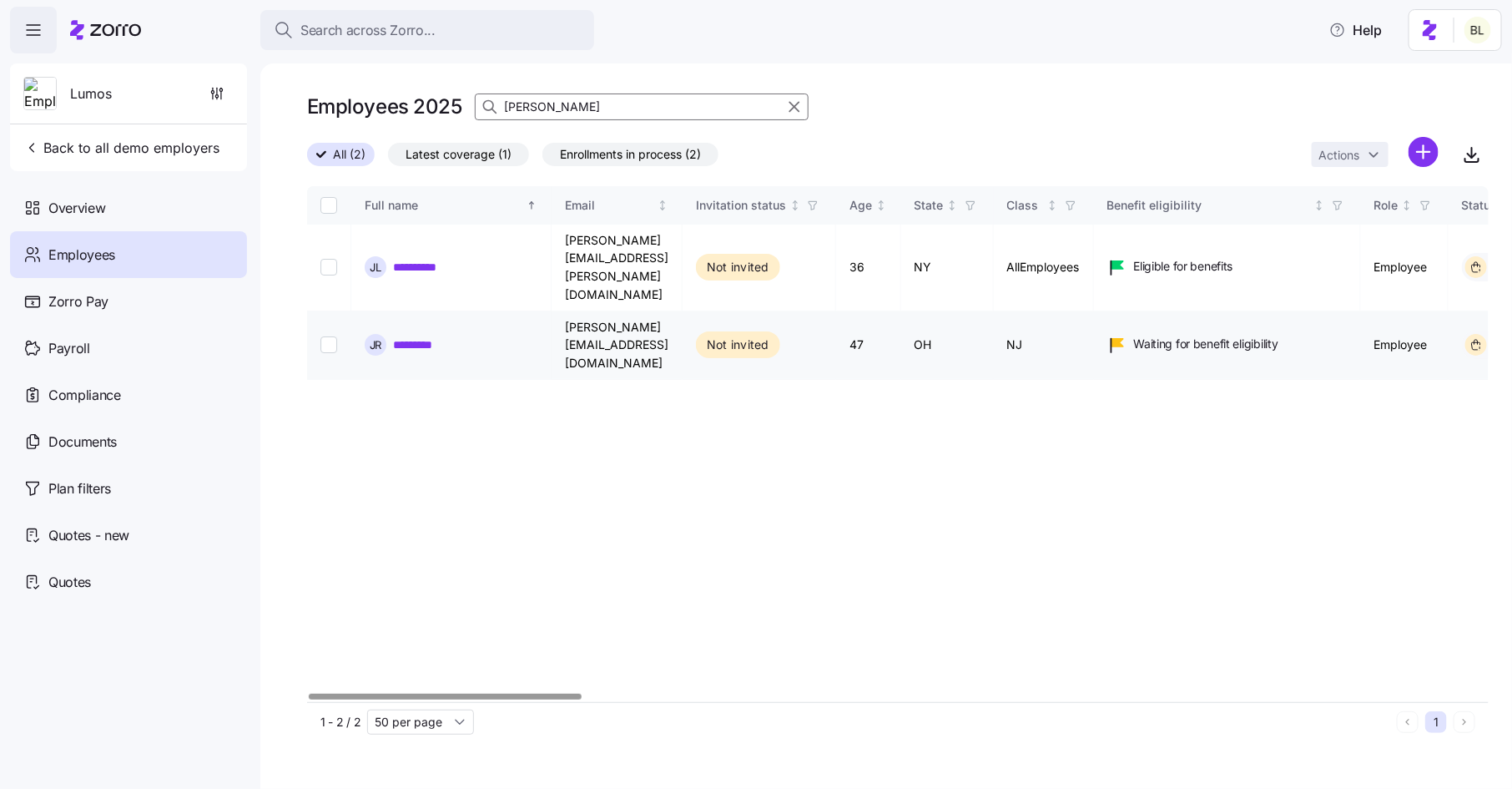
type input "jake"
click at [438, 336] on link "*********" at bounding box center [421, 344] width 57 height 16
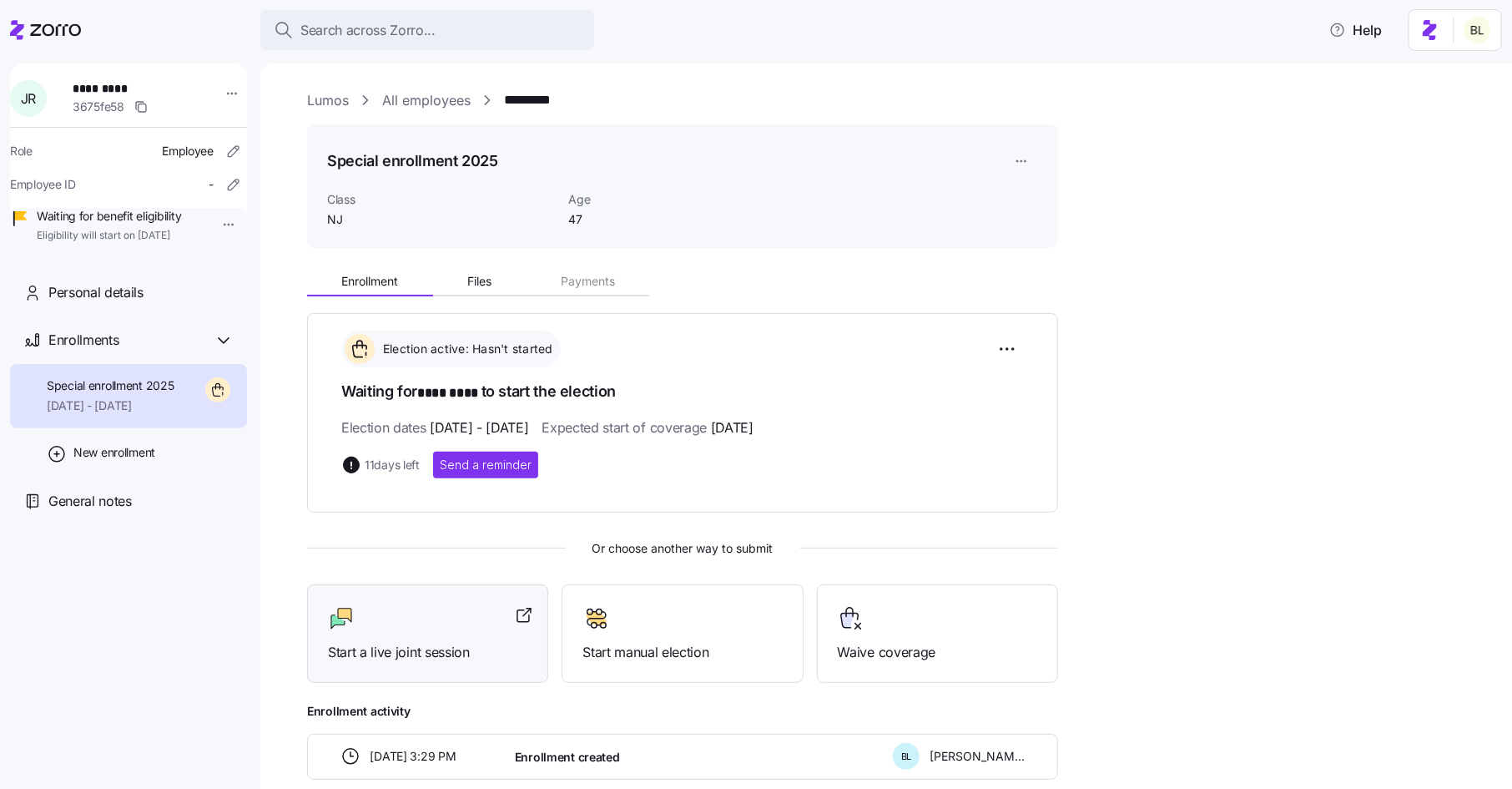
click at [461, 588] on div "Start a live joint session" at bounding box center [427, 633] width 241 height 99
click at [418, 605] on div at bounding box center [427, 618] width 200 height 27
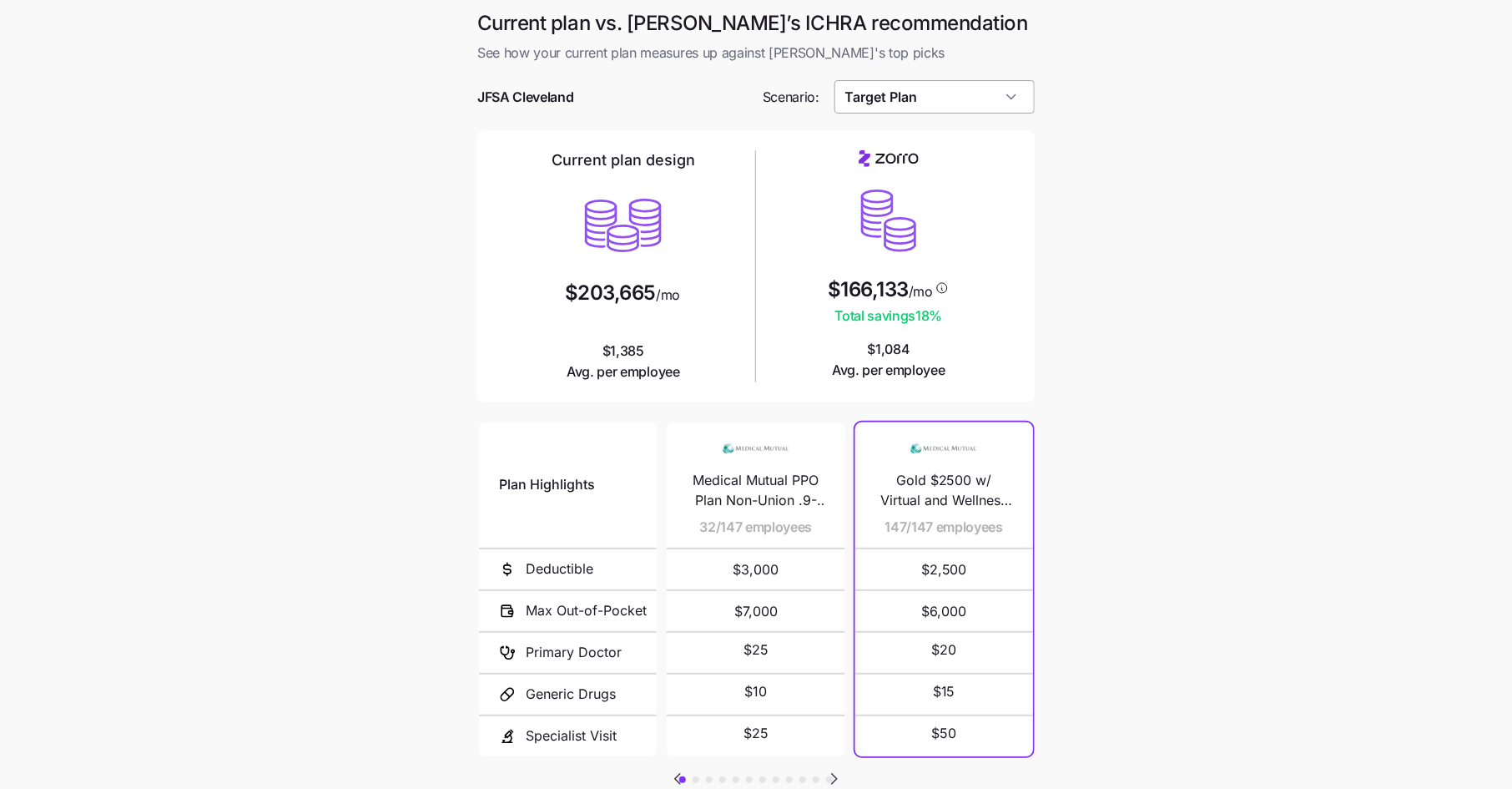
click at [899, 89] on input "Target Plan" at bounding box center [935, 96] width 201 height 34
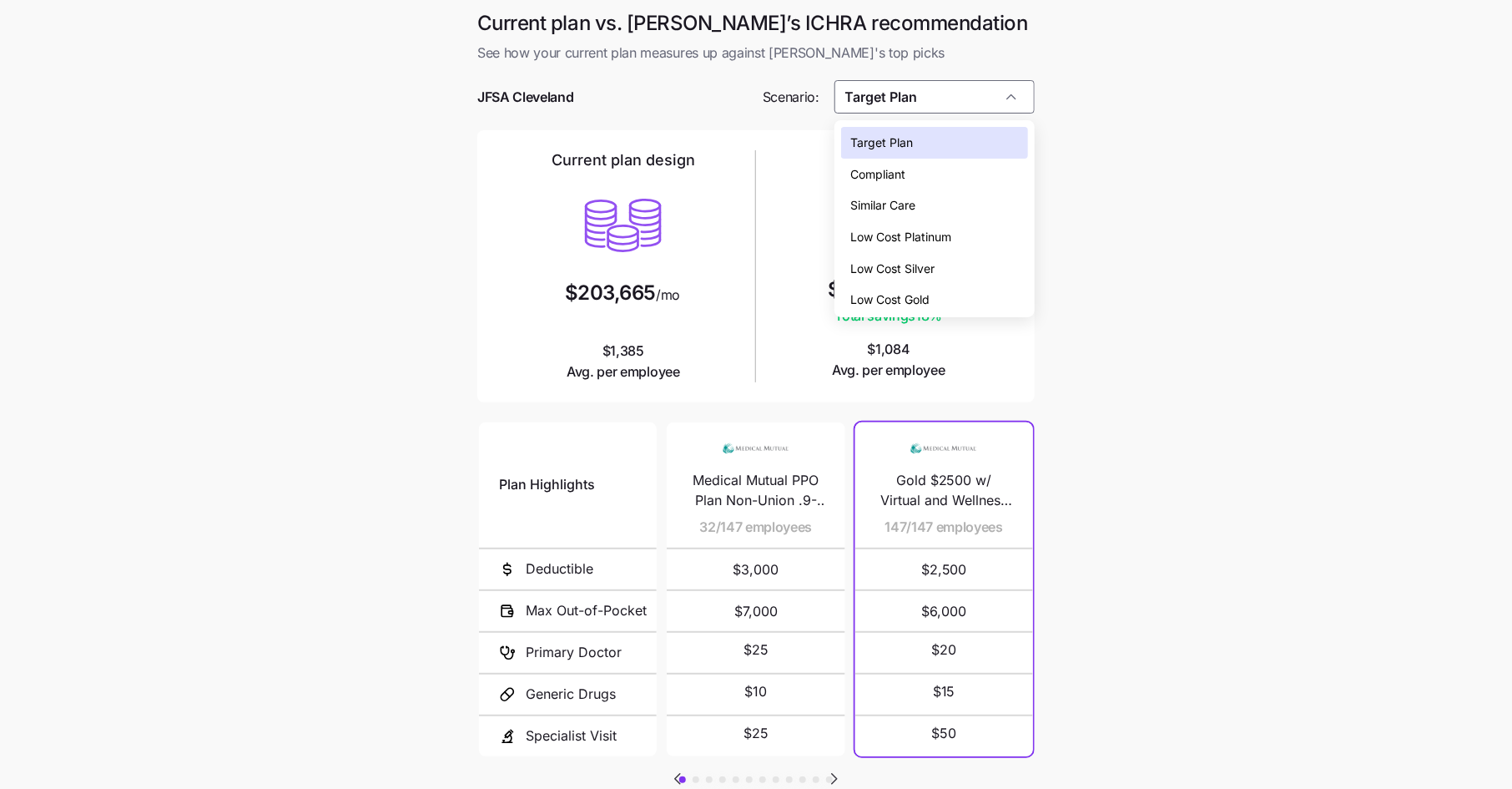
click at [900, 175] on span "Compliant" at bounding box center [878, 174] width 55 height 18
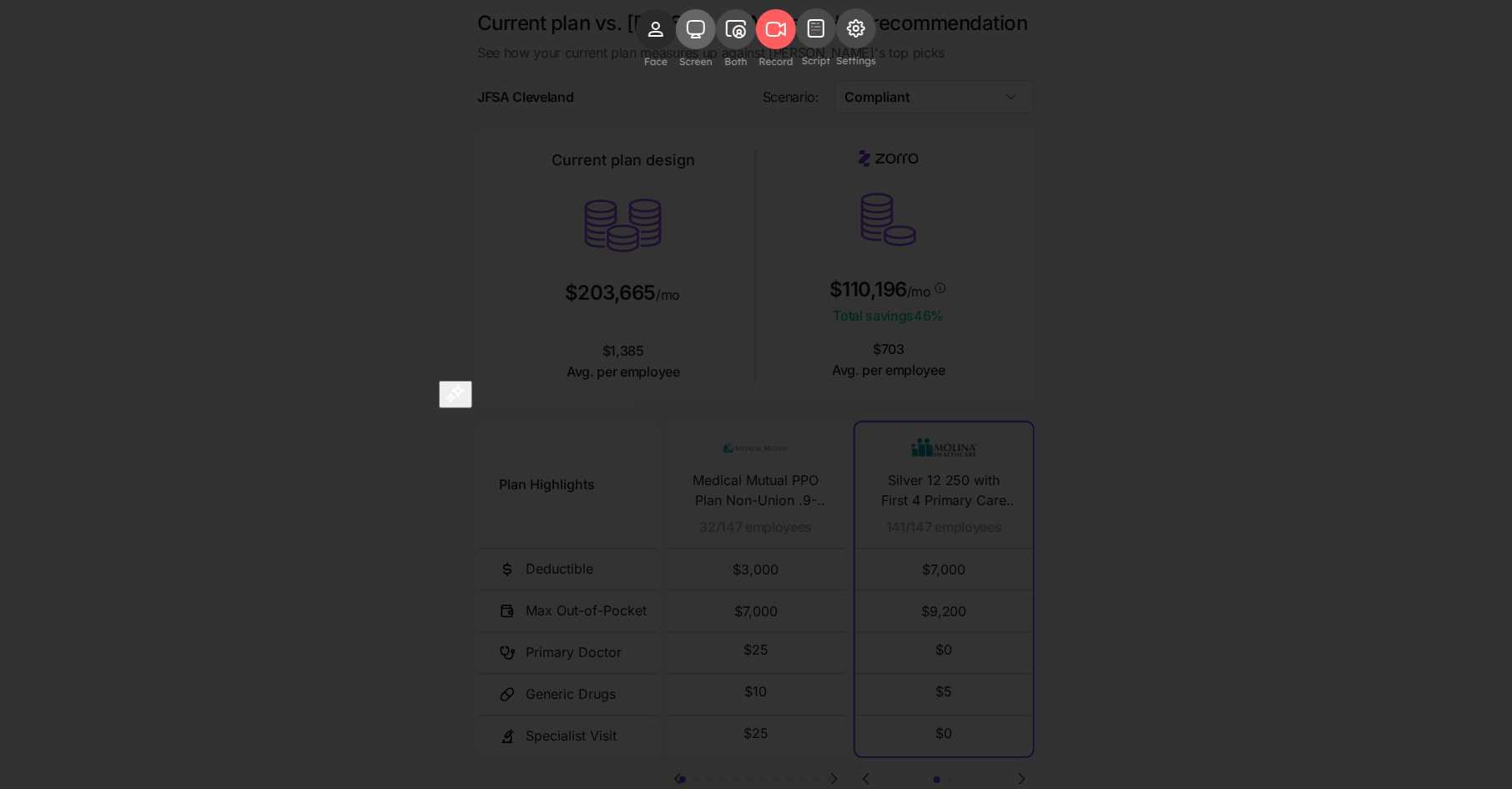
click at [686, 39] on icon at bounding box center [695, 28] width 18 height 18
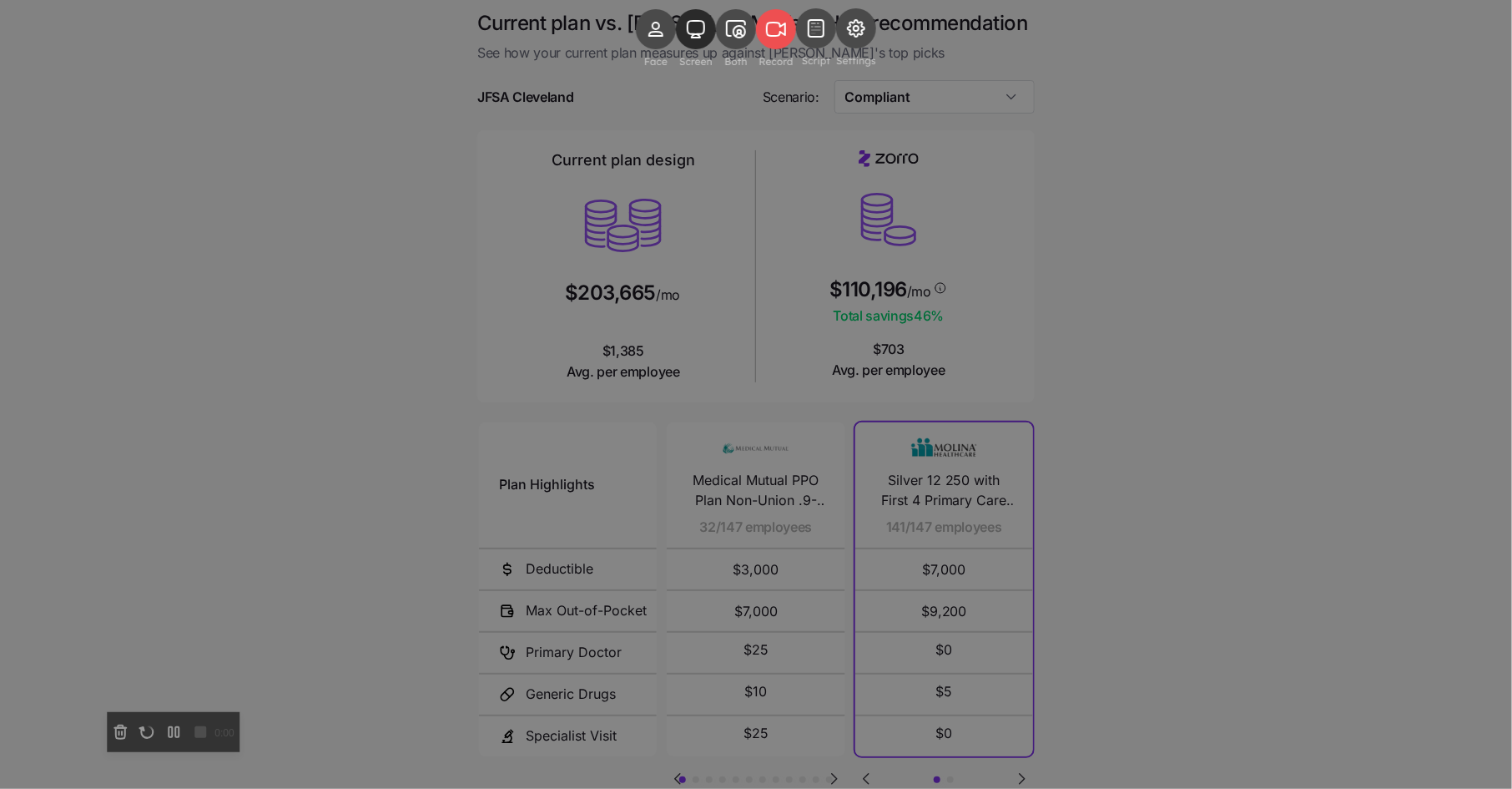
click at [781, 49] on rect at bounding box center [776, 29] width 40 height 40
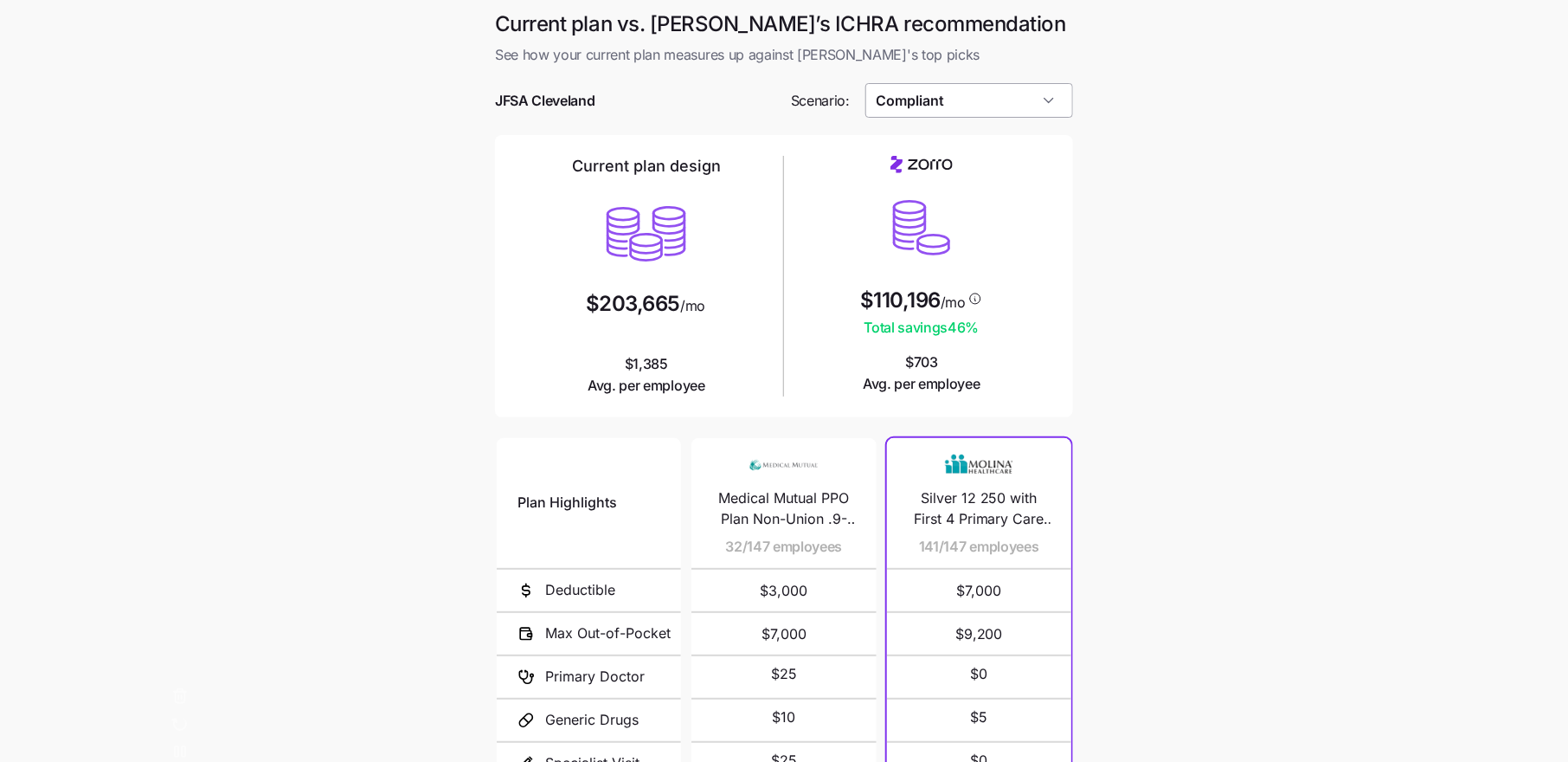
click at [999, 101] on input "Compliant" at bounding box center [970, 100] width 209 height 35
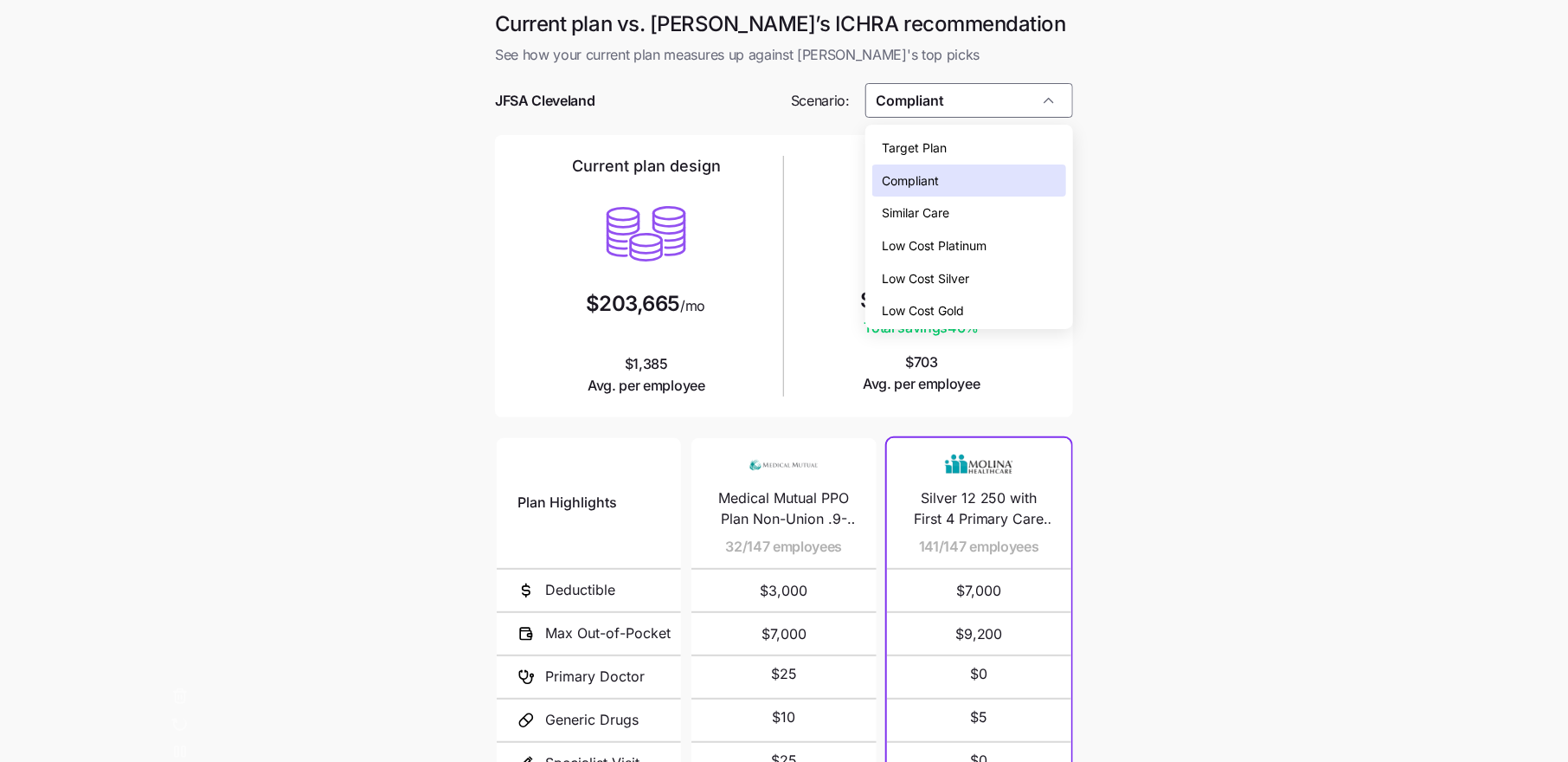
click at [999, 309] on div "Low Cost Gold" at bounding box center [969, 311] width 194 height 33
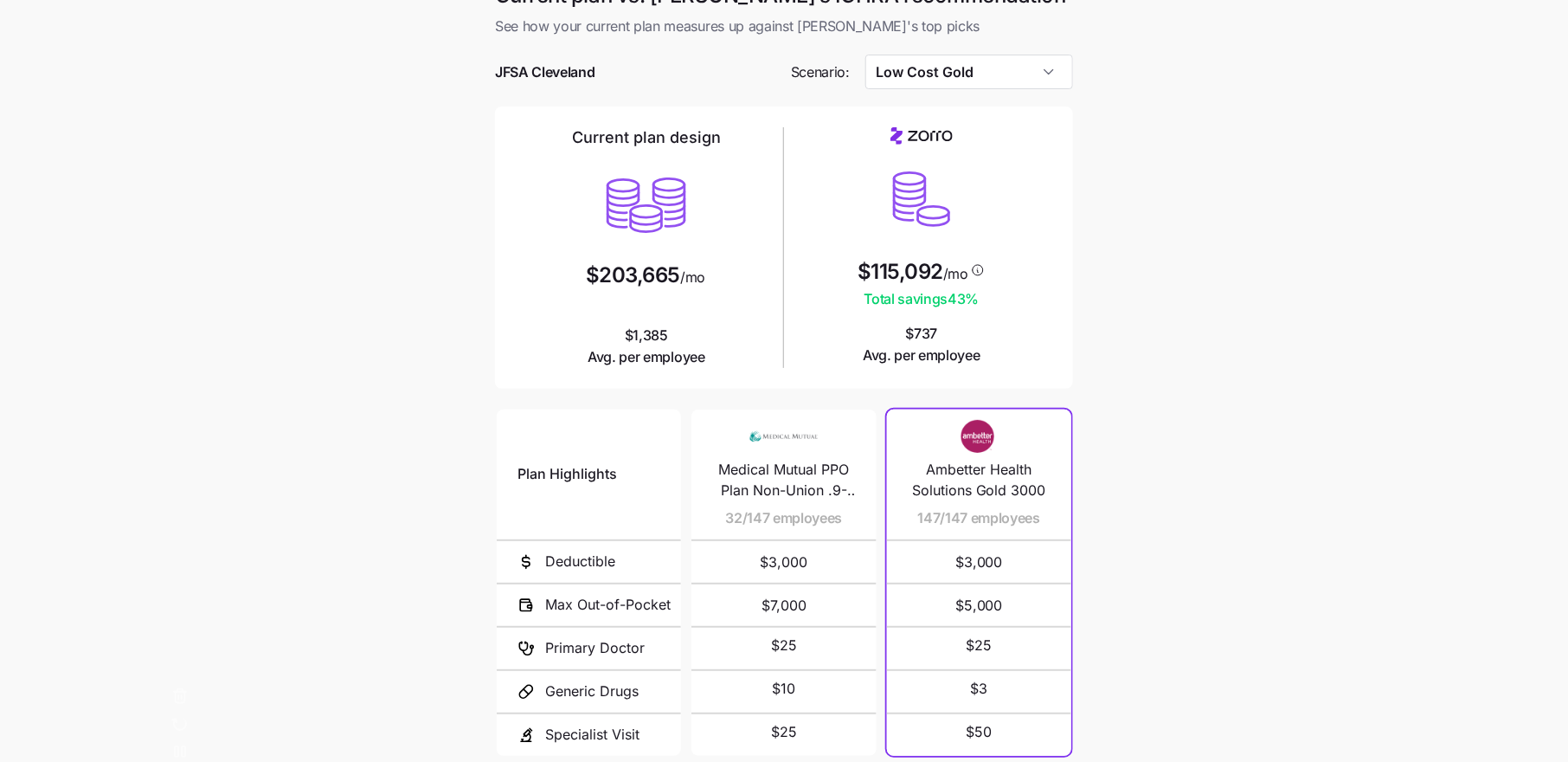
scroll to position [33, 0]
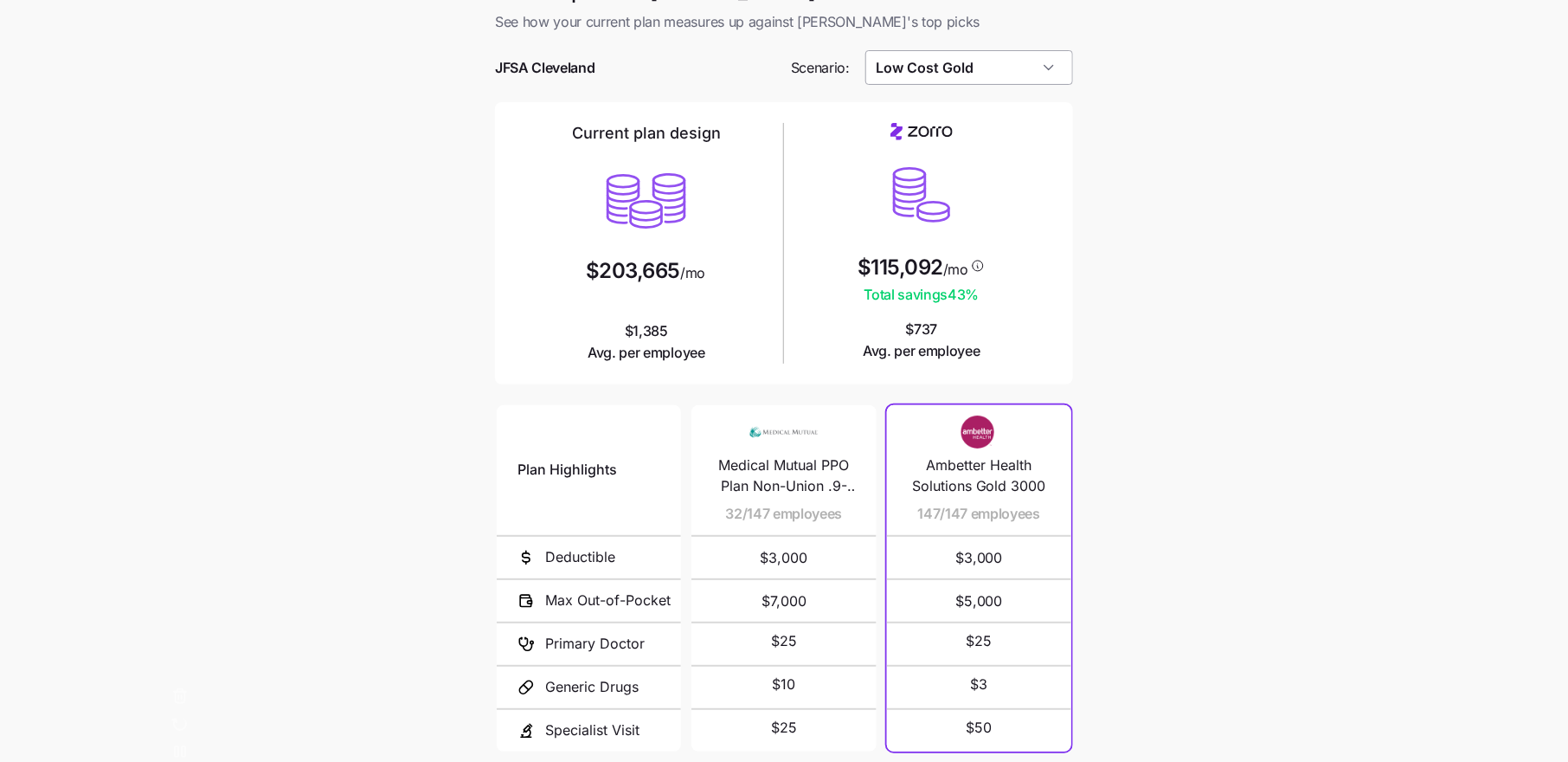
click at [1003, 70] on input "Low Cost Gold" at bounding box center [970, 67] width 209 height 35
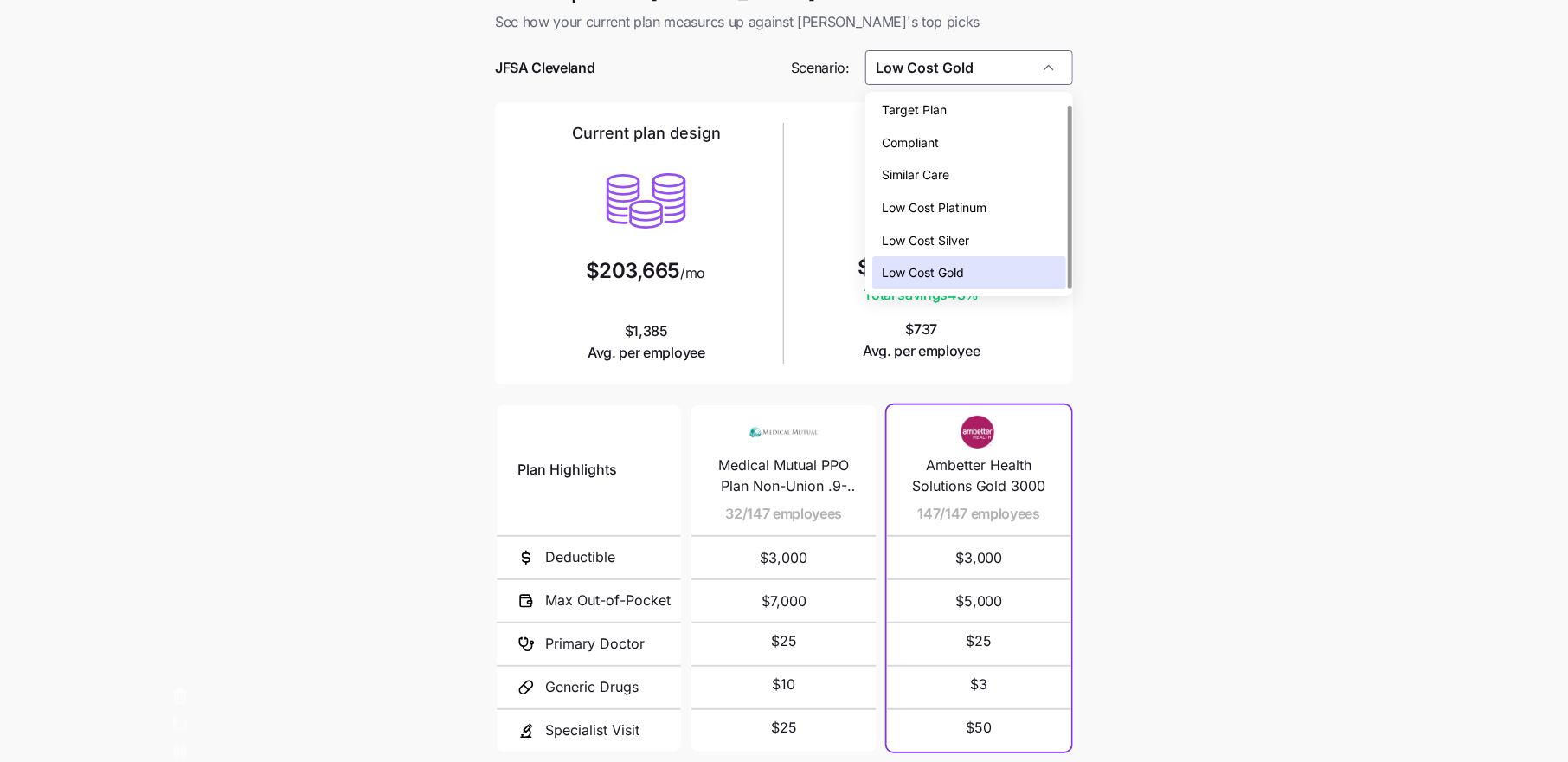
click at [992, 112] on div "Target Plan" at bounding box center [969, 110] width 194 height 33
type input "Target Plan"
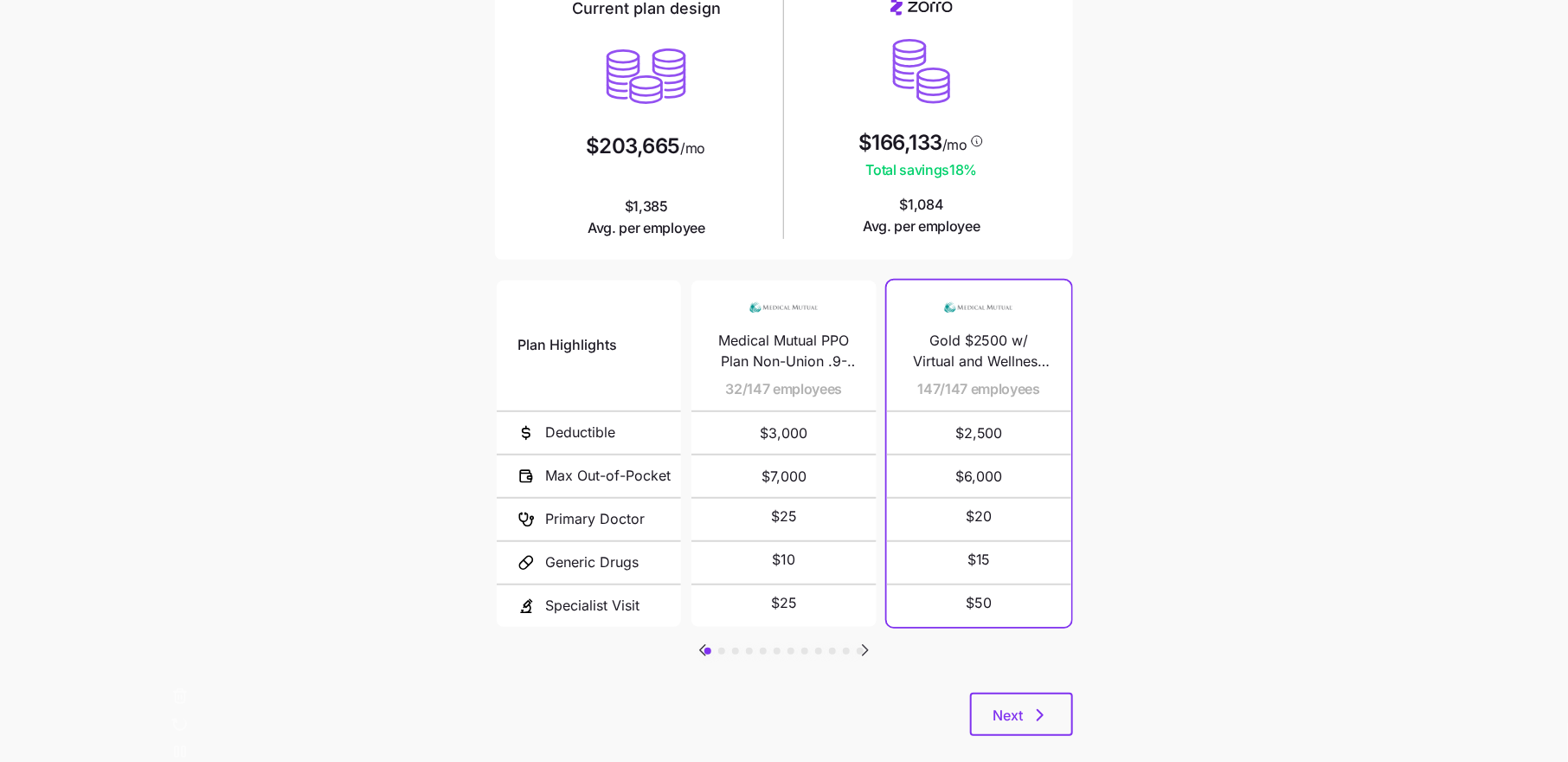
scroll to position [183, 0]
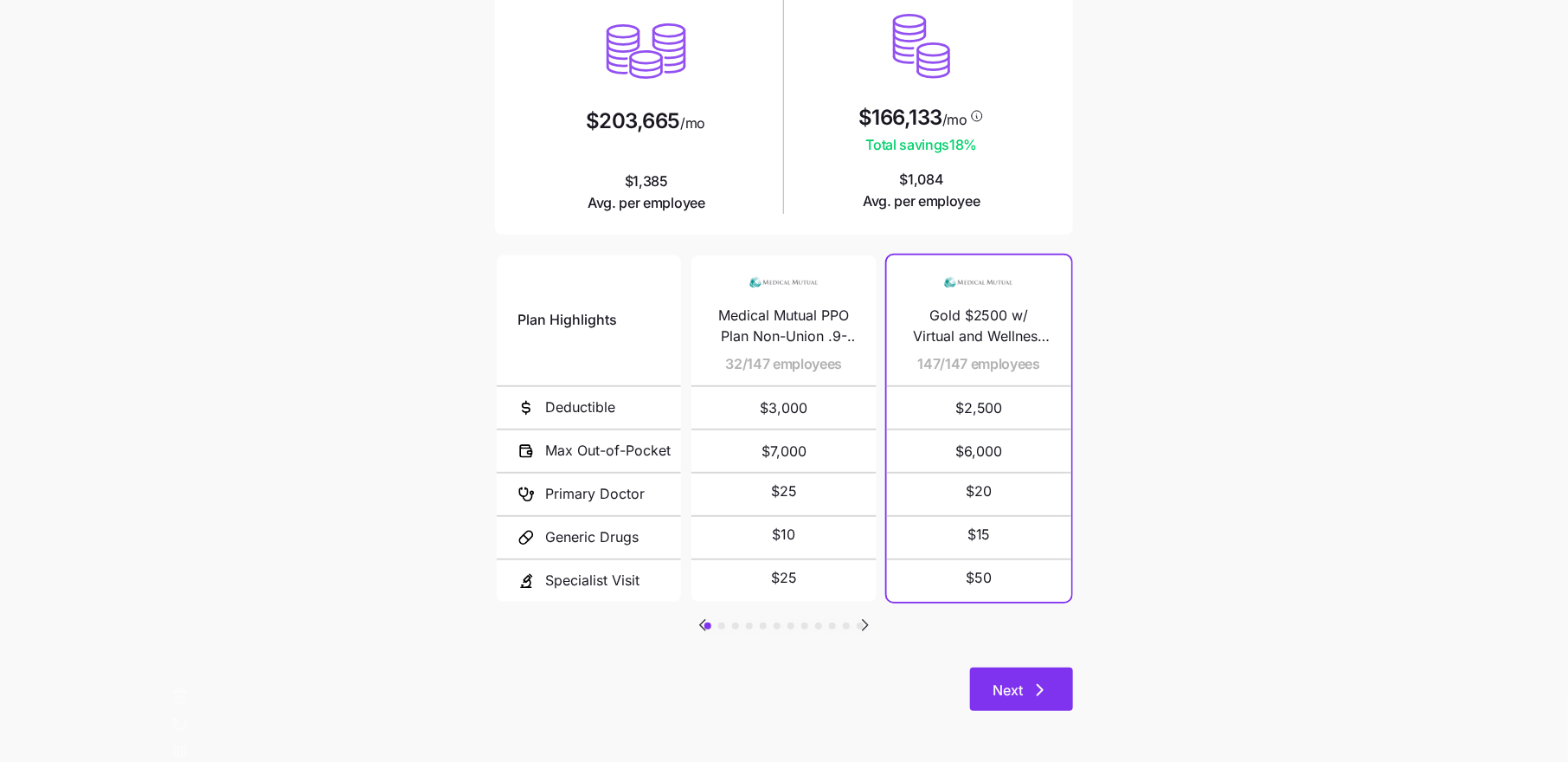
click at [1027, 691] on span "Next" at bounding box center [1021, 690] width 58 height 21
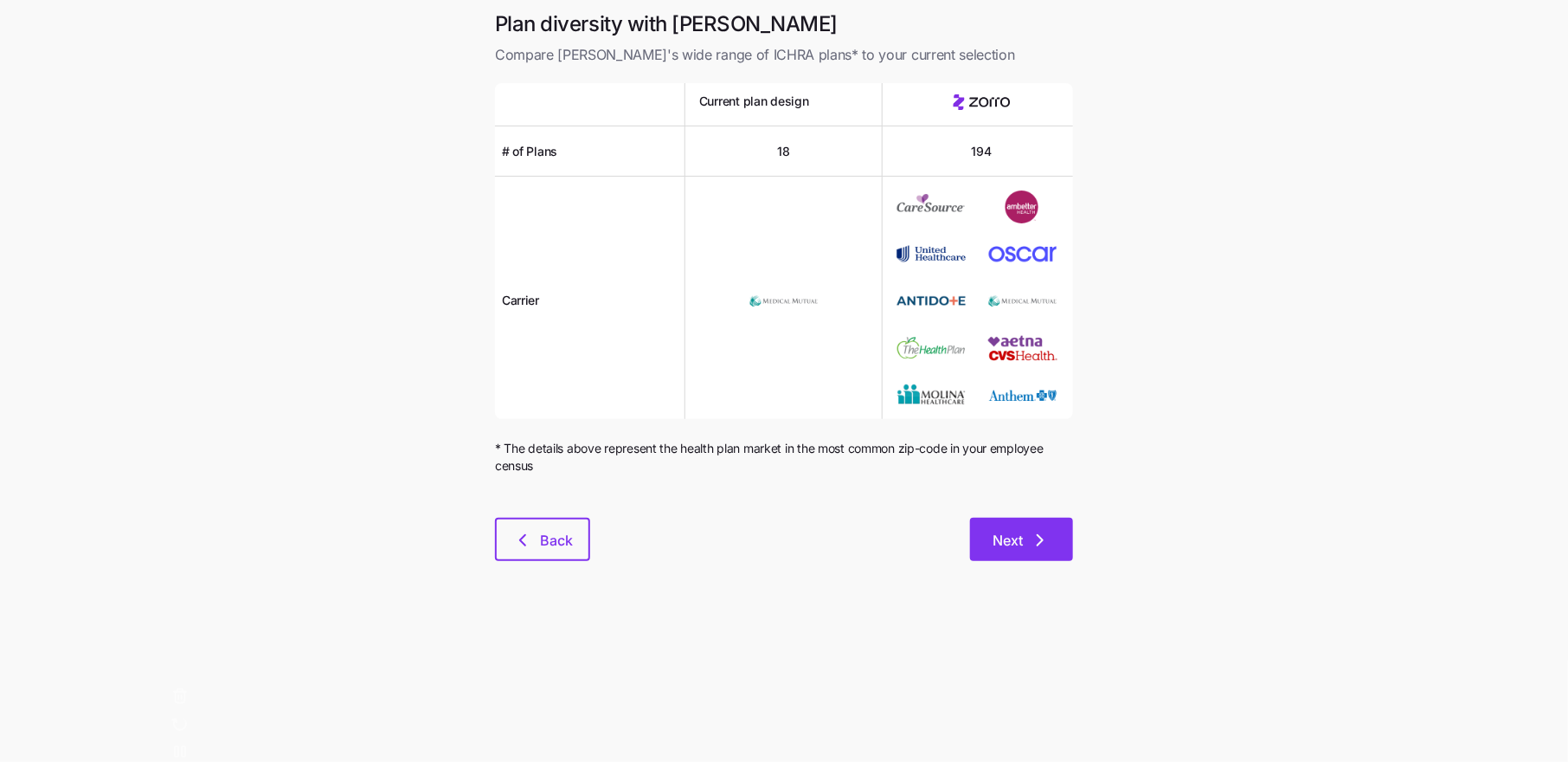
click at [1037, 554] on button "Next" at bounding box center [1020, 539] width 103 height 44
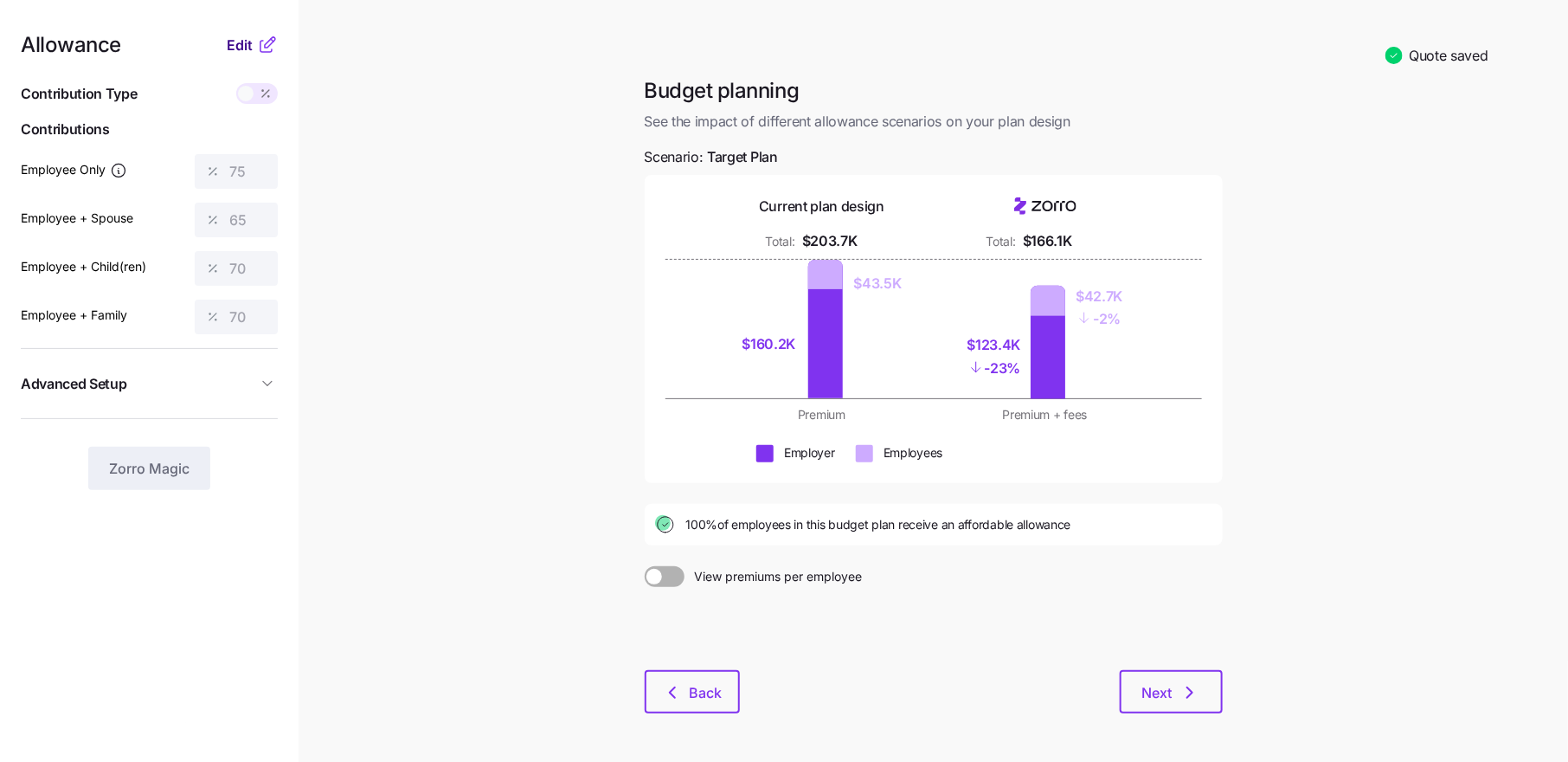
click at [248, 46] on span "Edit" at bounding box center [239, 45] width 26 height 21
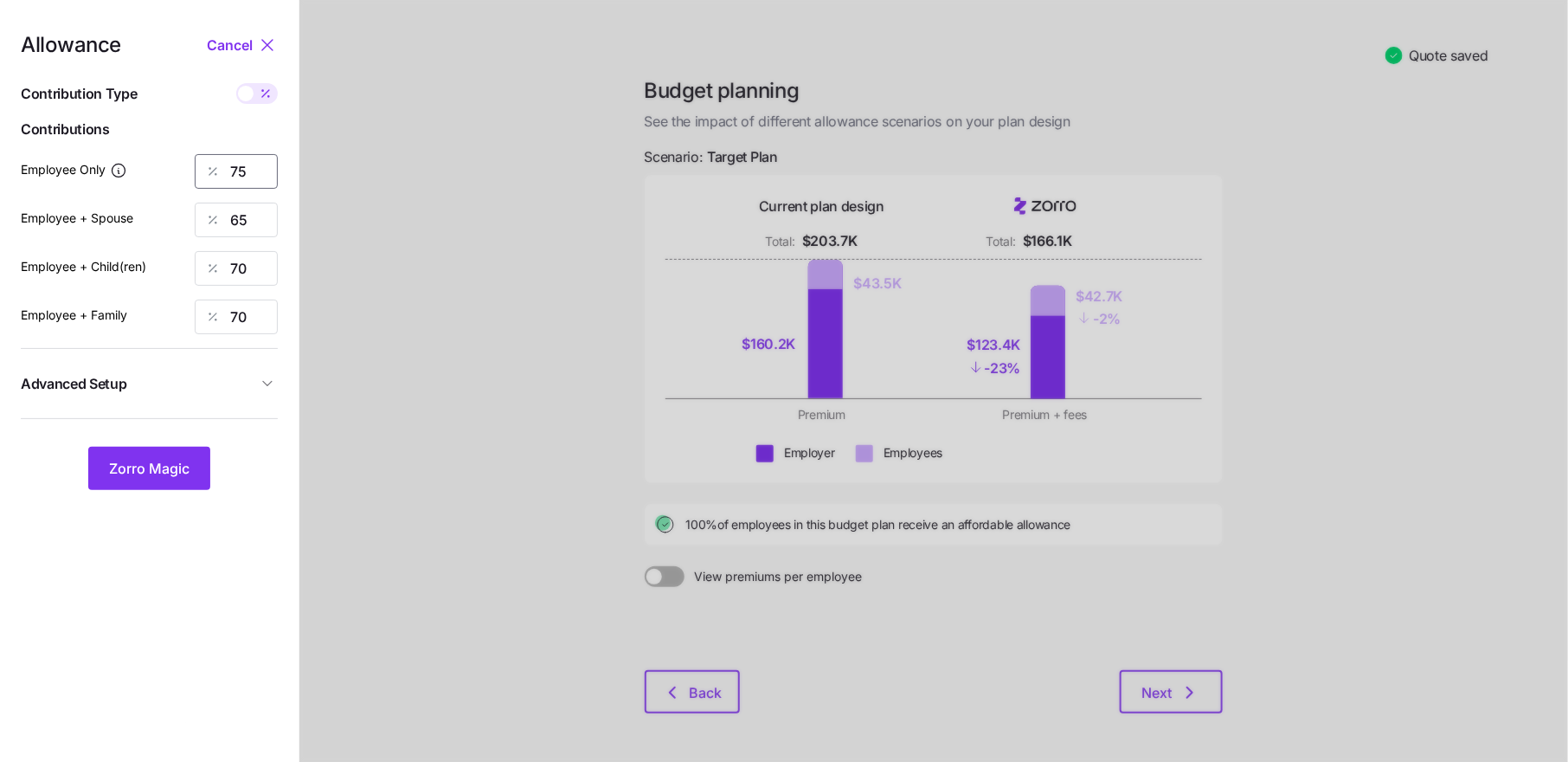
click at [235, 172] on input "75" at bounding box center [235, 171] width 83 height 35
type input "80"
type input "70"
type input "65"
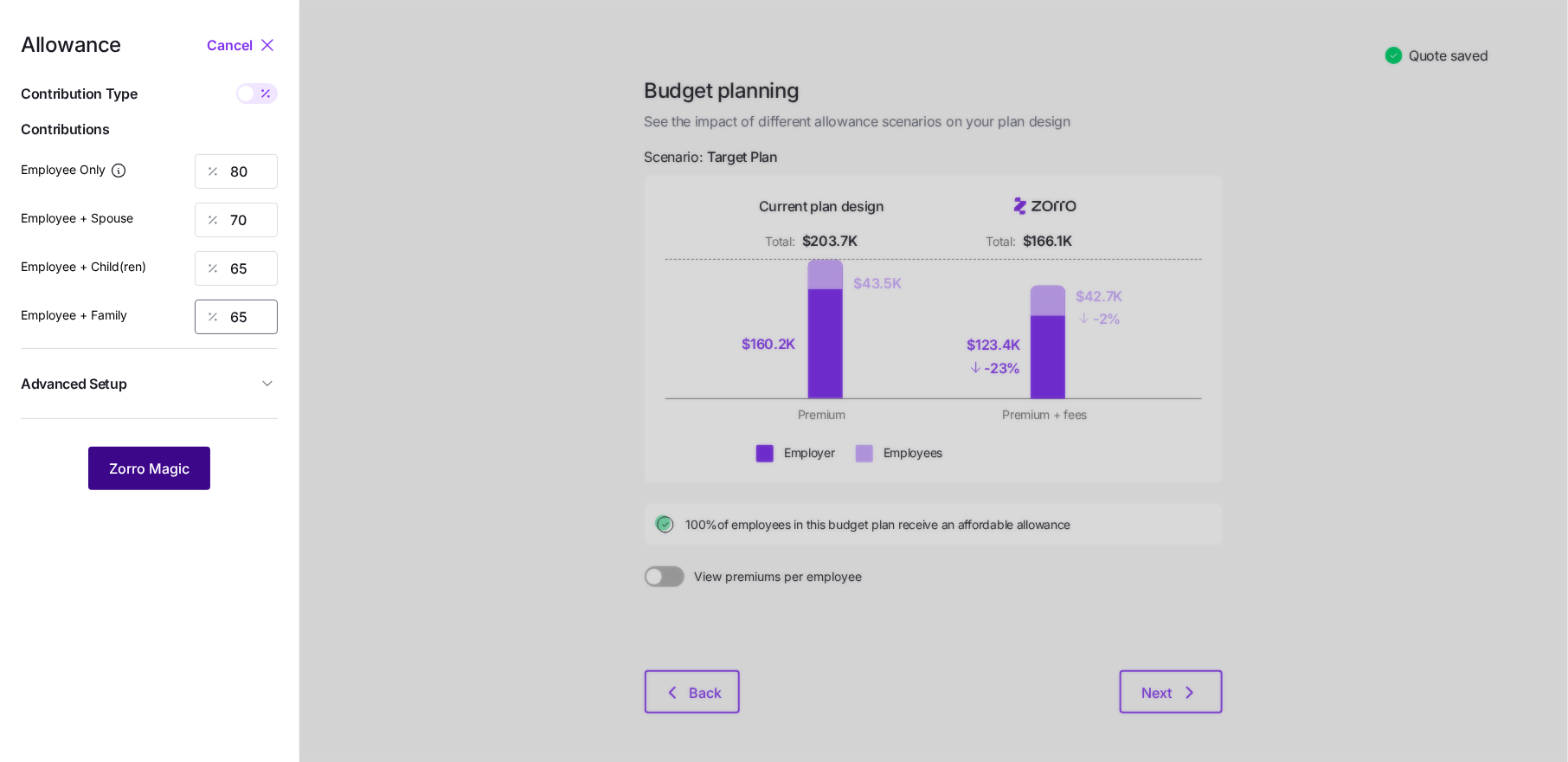
type input "65"
click at [164, 465] on span "Zorro Magic" at bounding box center [149, 468] width 80 height 21
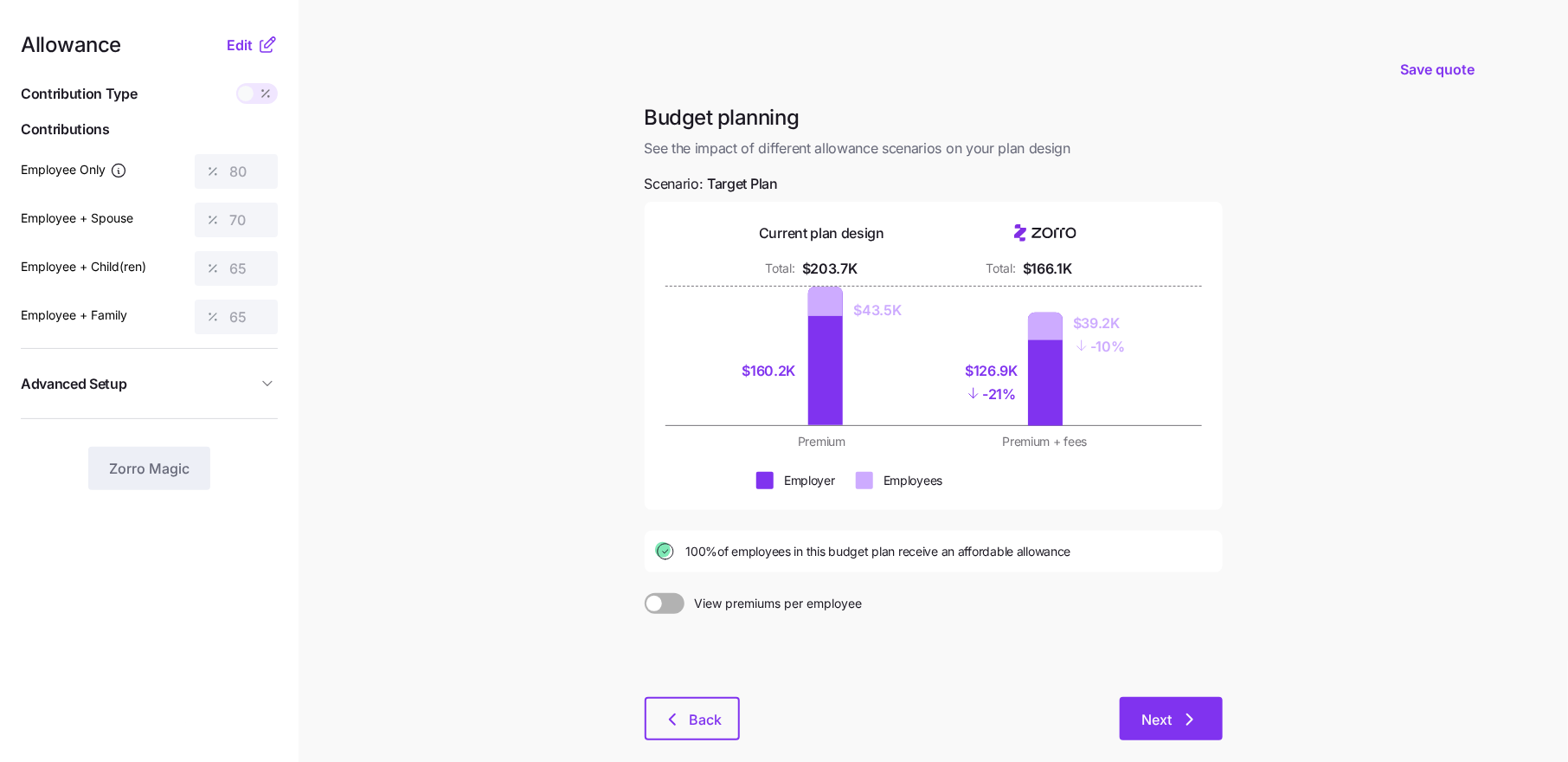
click at [1175, 713] on span "Next" at bounding box center [1171, 718] width 58 height 21
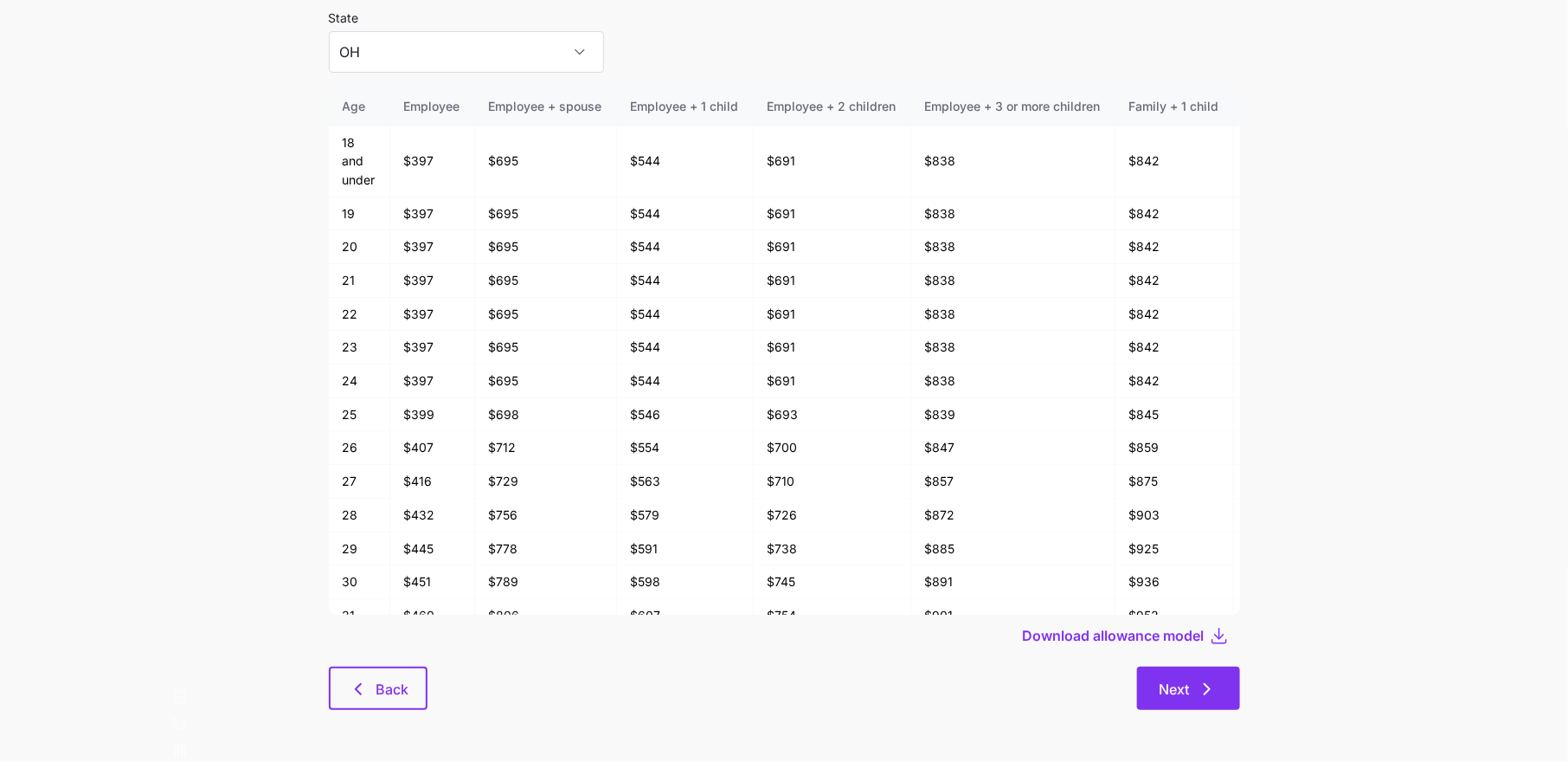
click at [1206, 684] on icon "button" at bounding box center [1207, 689] width 21 height 21
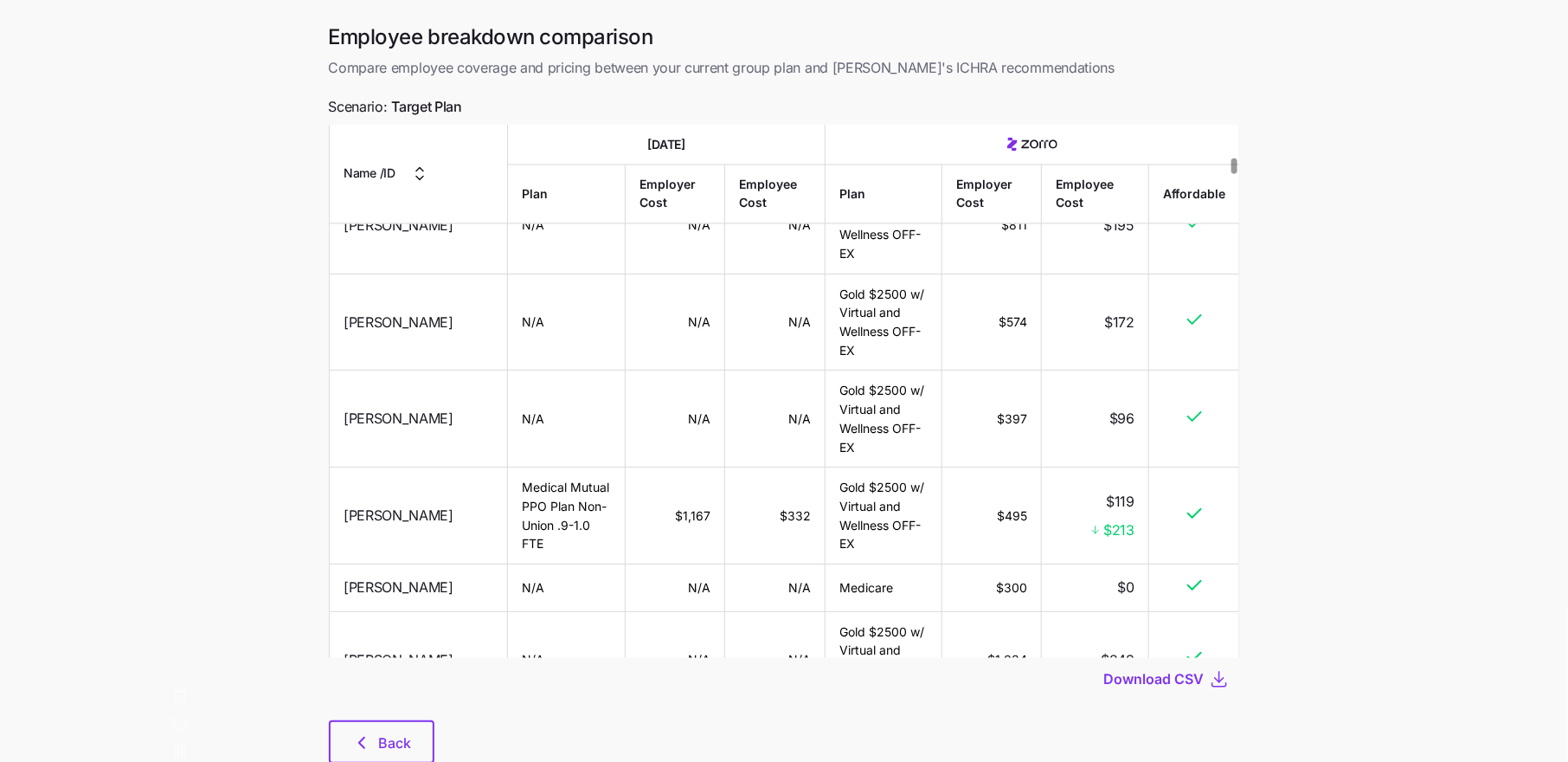
scroll to position [109, 0]
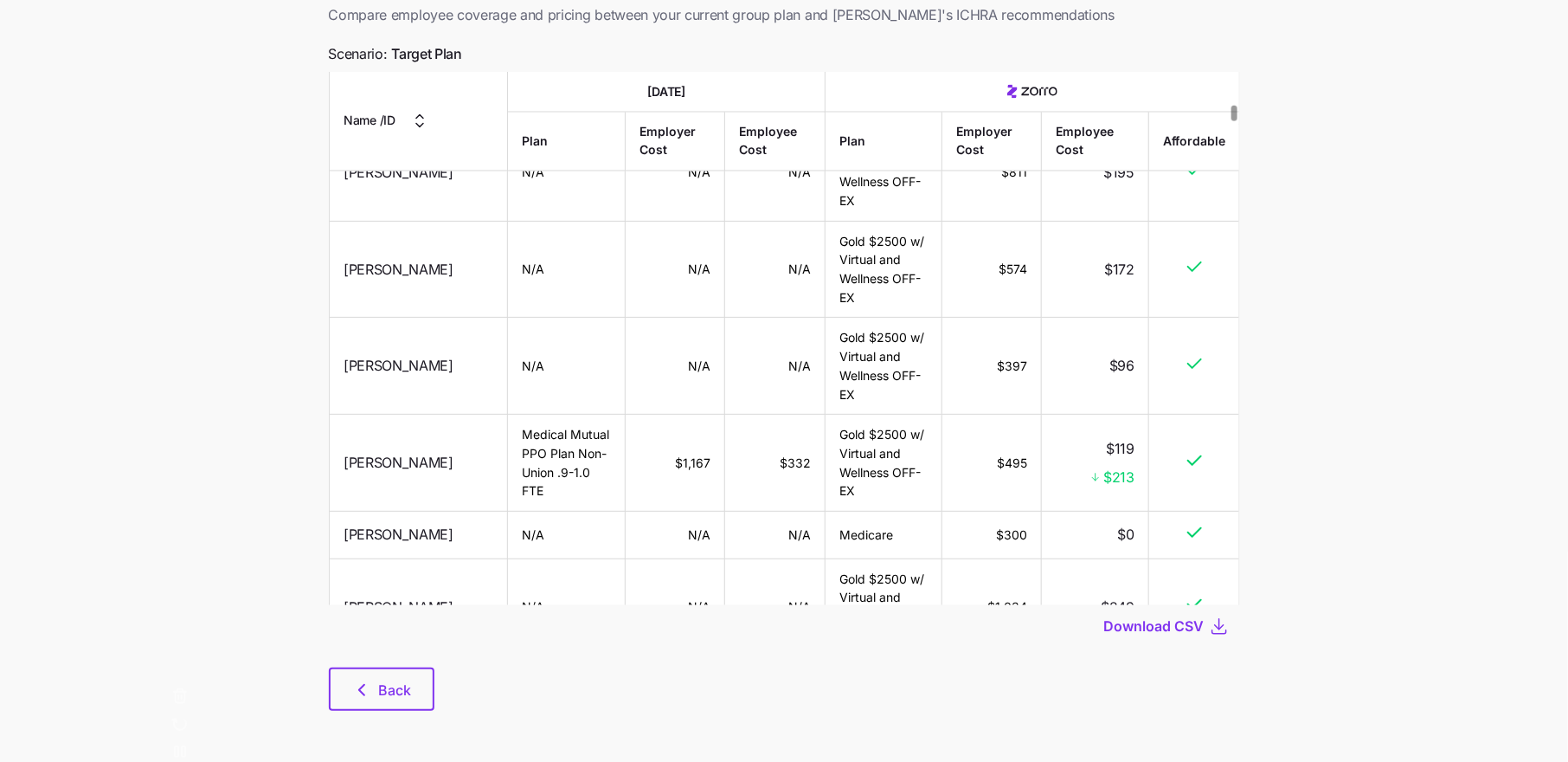
click at [400, 725] on div "Employee breakdown comparison Compare employee coverage and pricing between you…" at bounding box center [784, 351] width 939 height 761
click at [400, 695] on span "Back" at bounding box center [395, 690] width 33 height 21
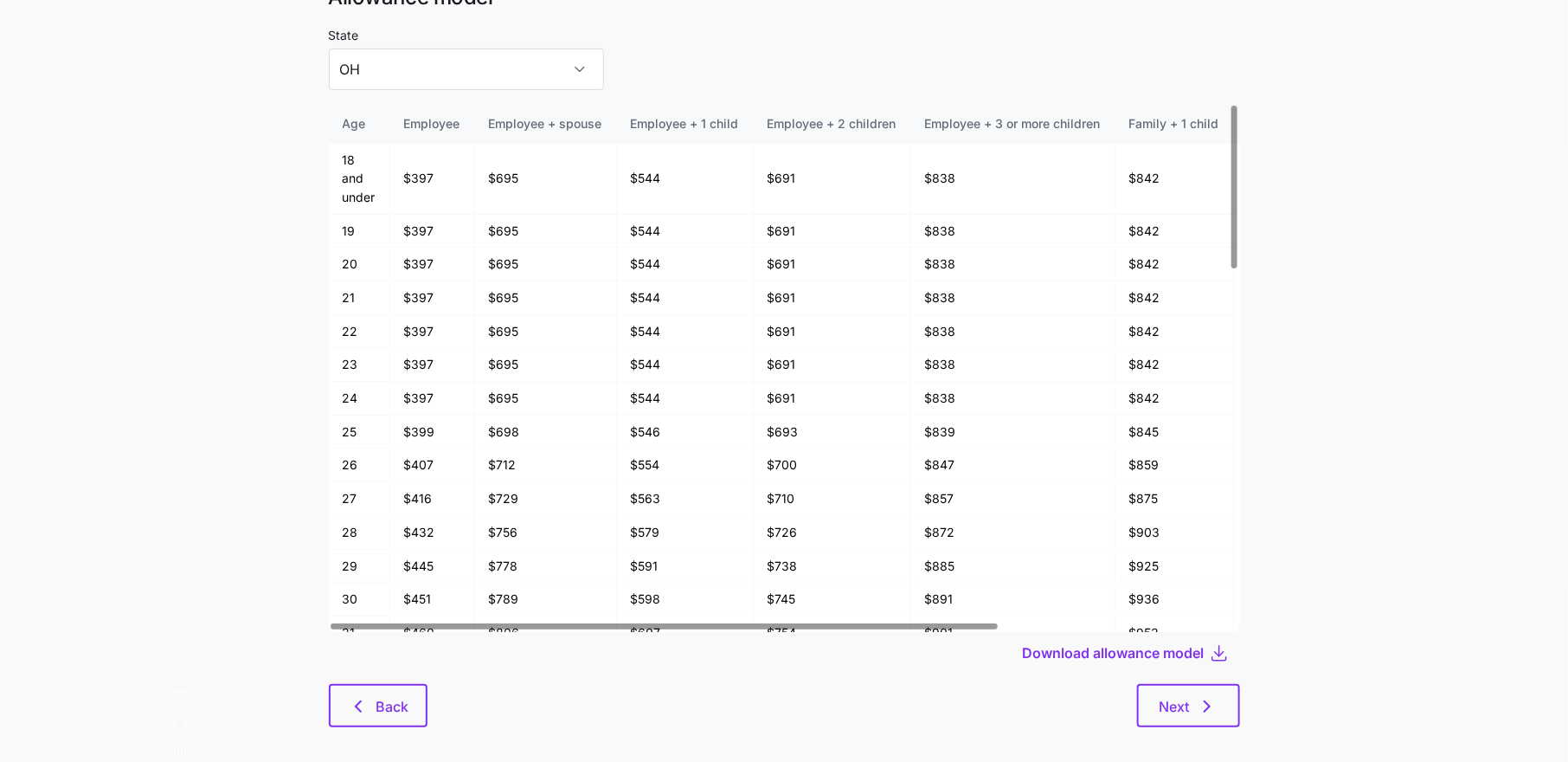
scroll to position [93, 0]
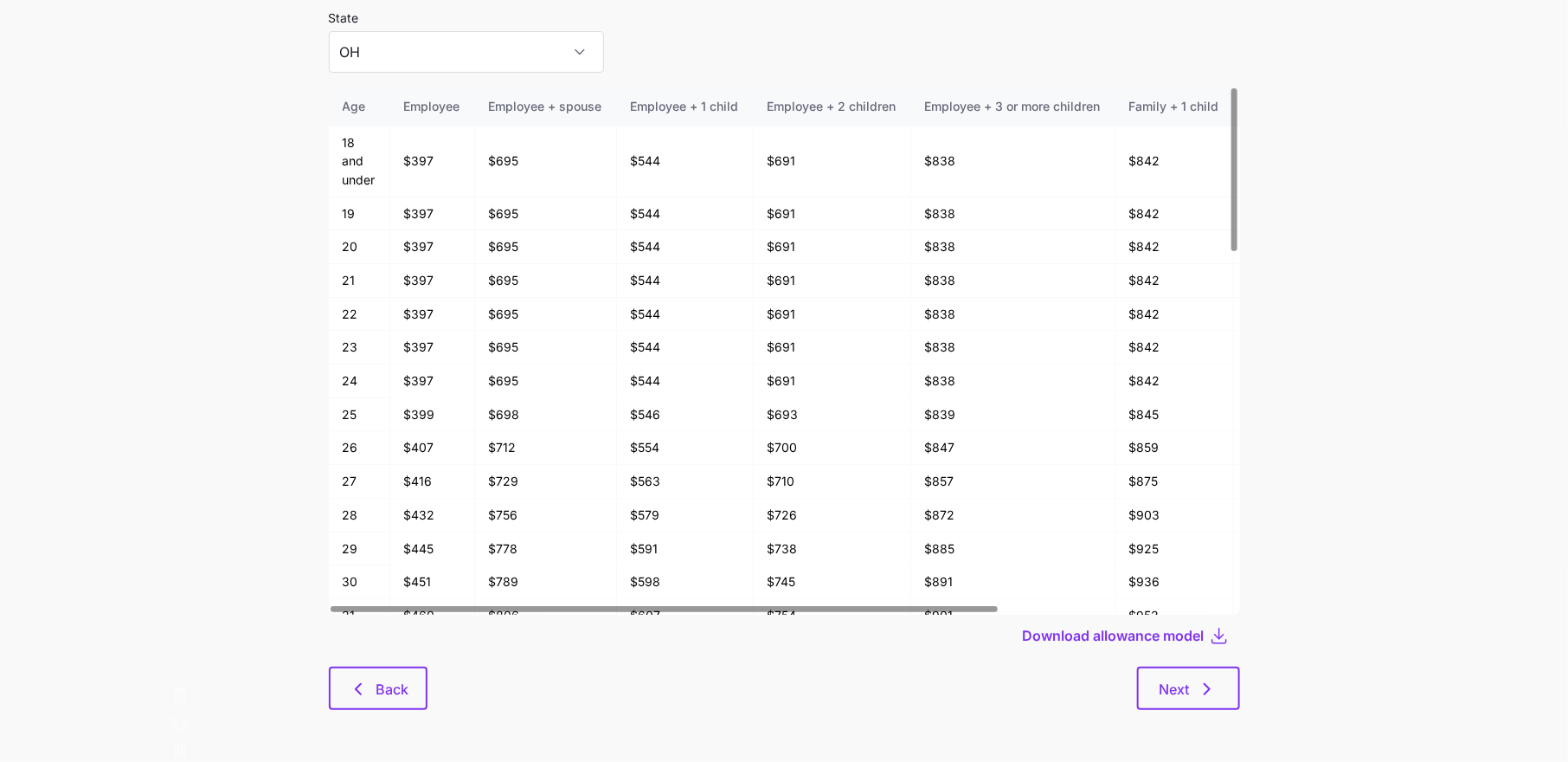
click at [371, 666] on div "Allowance model State OH Age Employee Employee + spouse Employee + 1 child Empl…" at bounding box center [784, 348] width 939 height 765
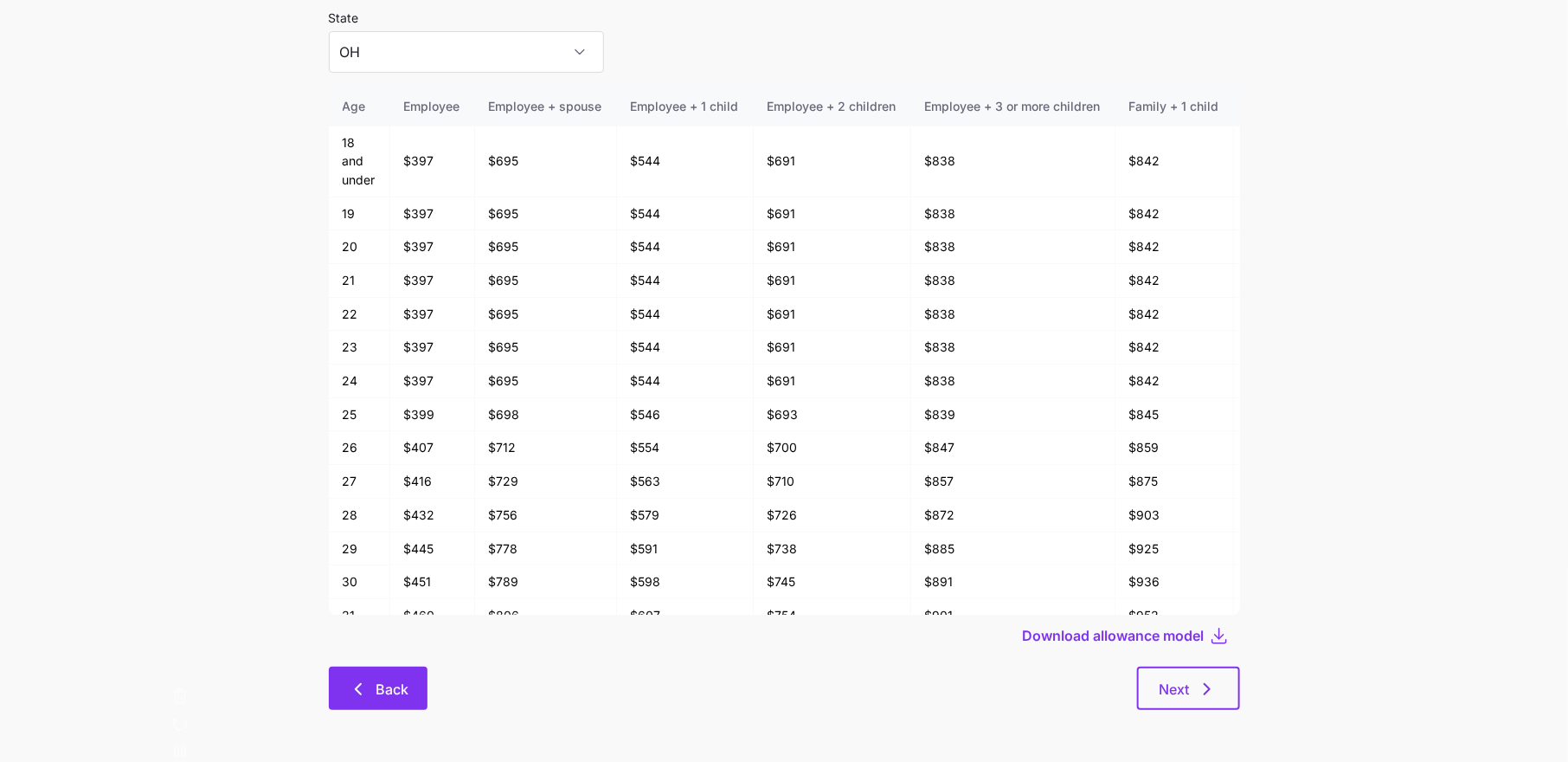
click at [370, 679] on span "Back" at bounding box center [378, 689] width 54 height 21
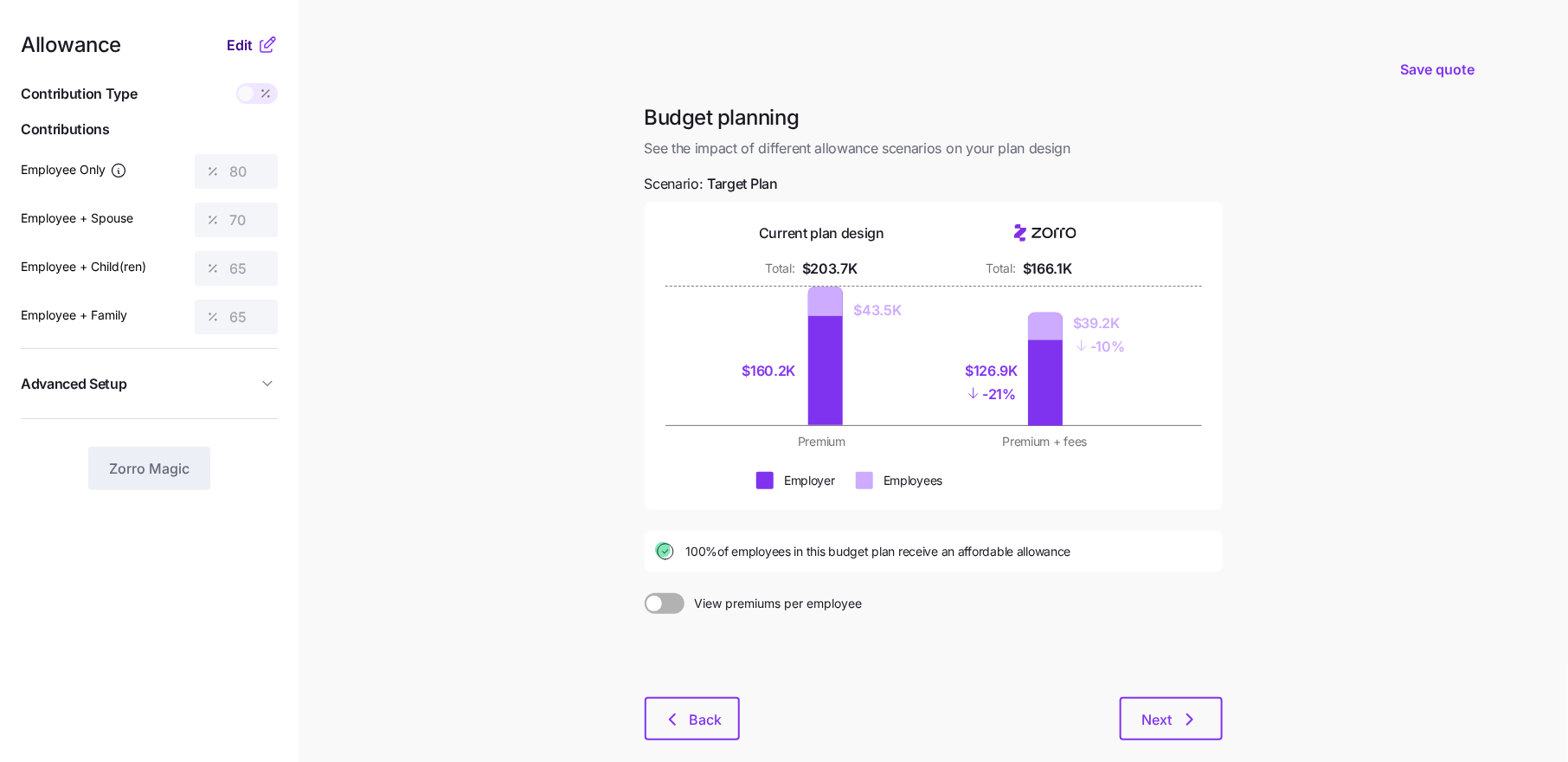
click at [229, 54] on span "Edit" at bounding box center [239, 45] width 26 height 21
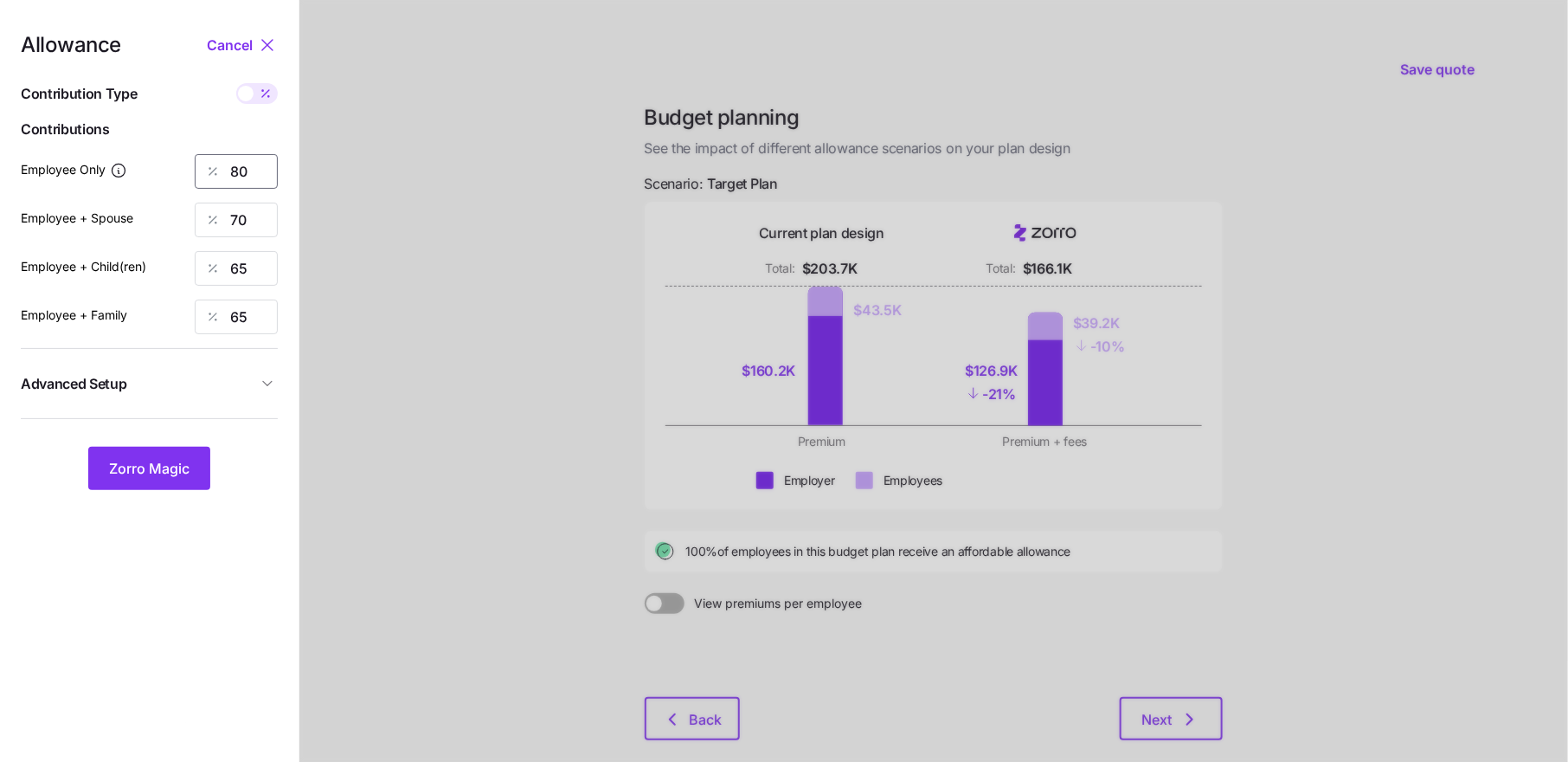
click at [240, 164] on input "80" at bounding box center [235, 171] width 83 height 35
type input "76"
type input "65"
type input "70"
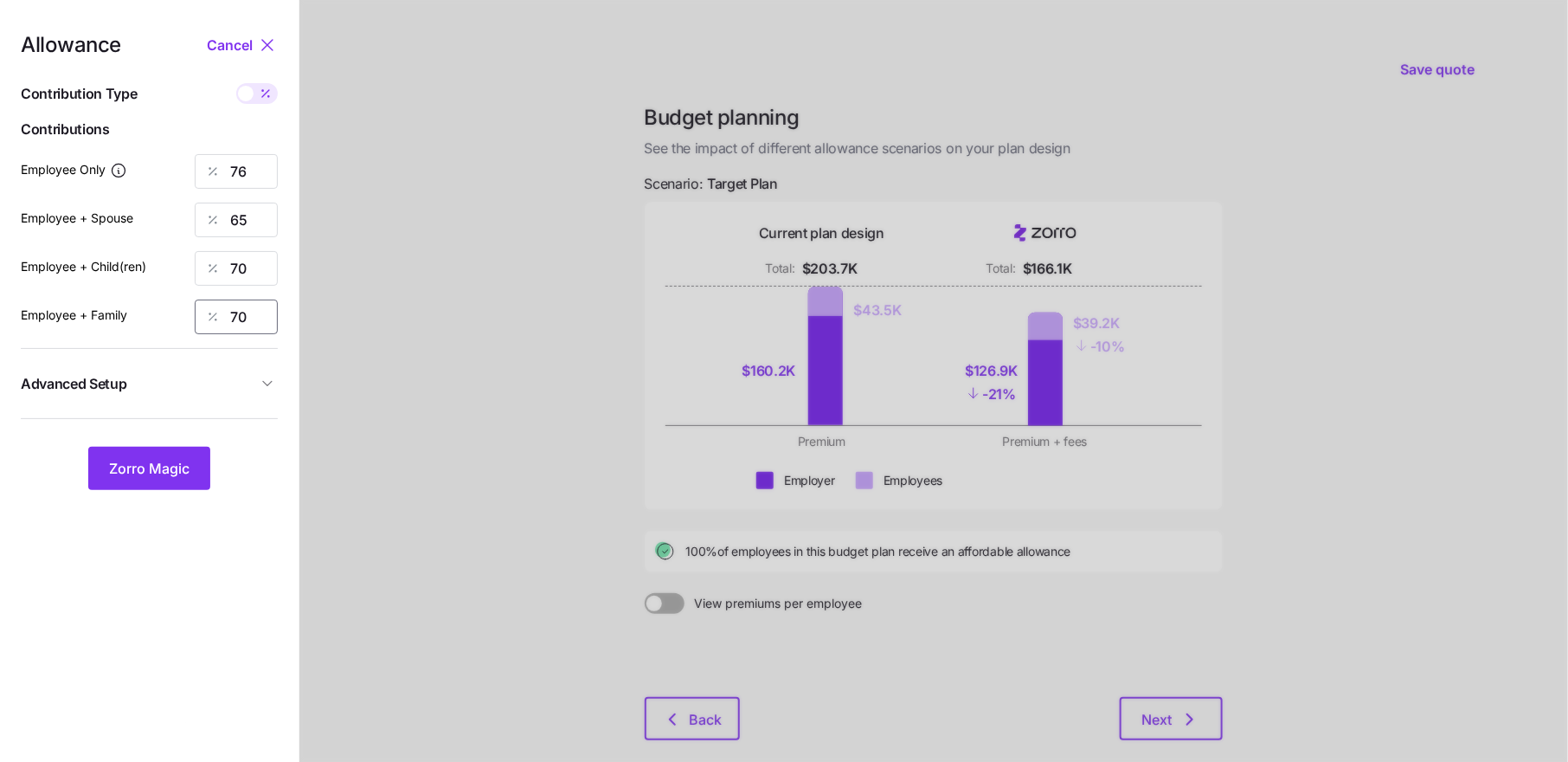
type input "70"
click at [165, 435] on div "Allowance Cancel Contribution Type Use classes Contributions Employee Only 76 E…" at bounding box center [149, 262] width 257 height 455
click at [159, 460] on span "Zorro Magic" at bounding box center [149, 468] width 80 height 21
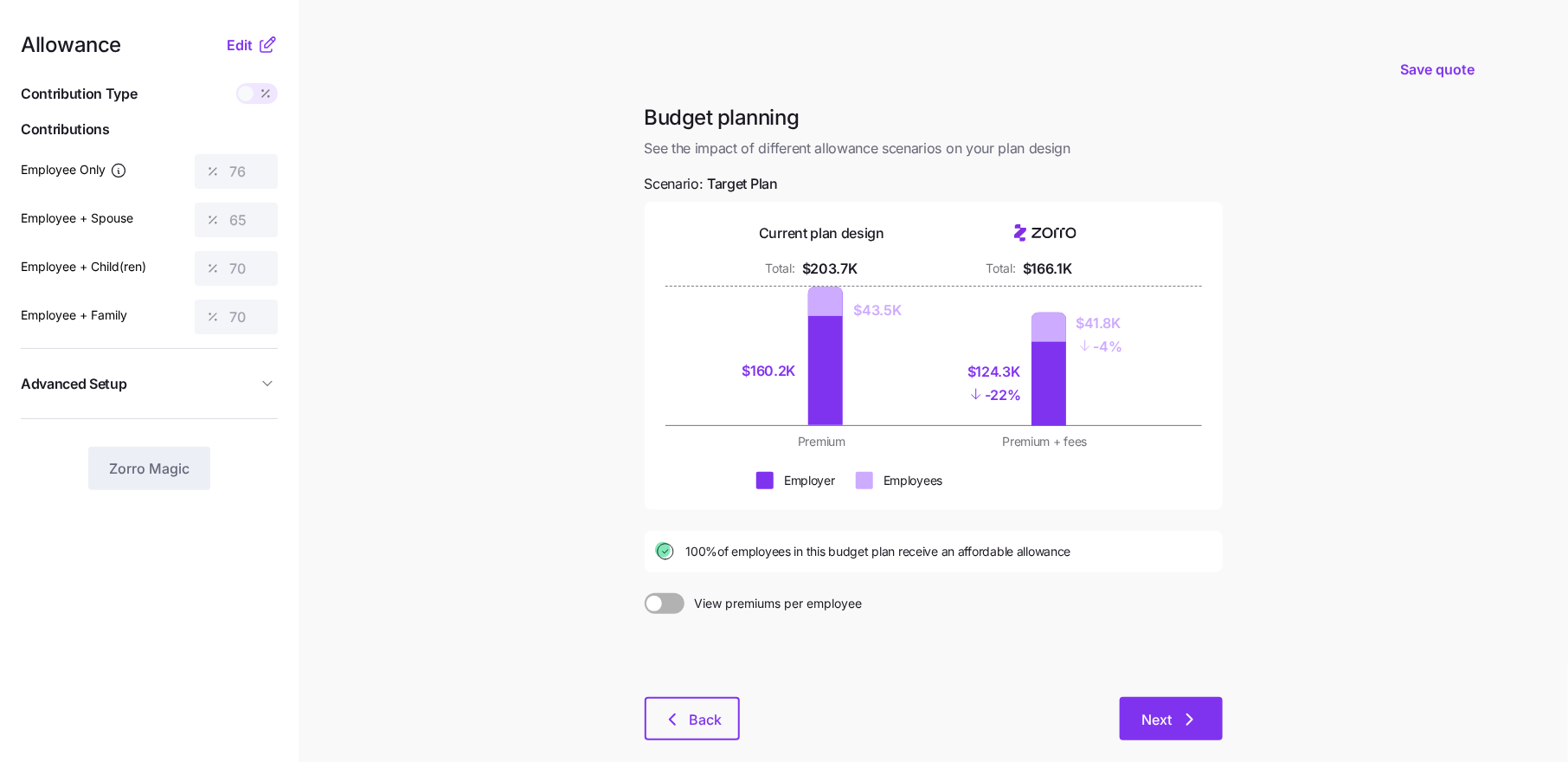
click at [1163, 708] on button "Next" at bounding box center [1170, 718] width 103 height 44
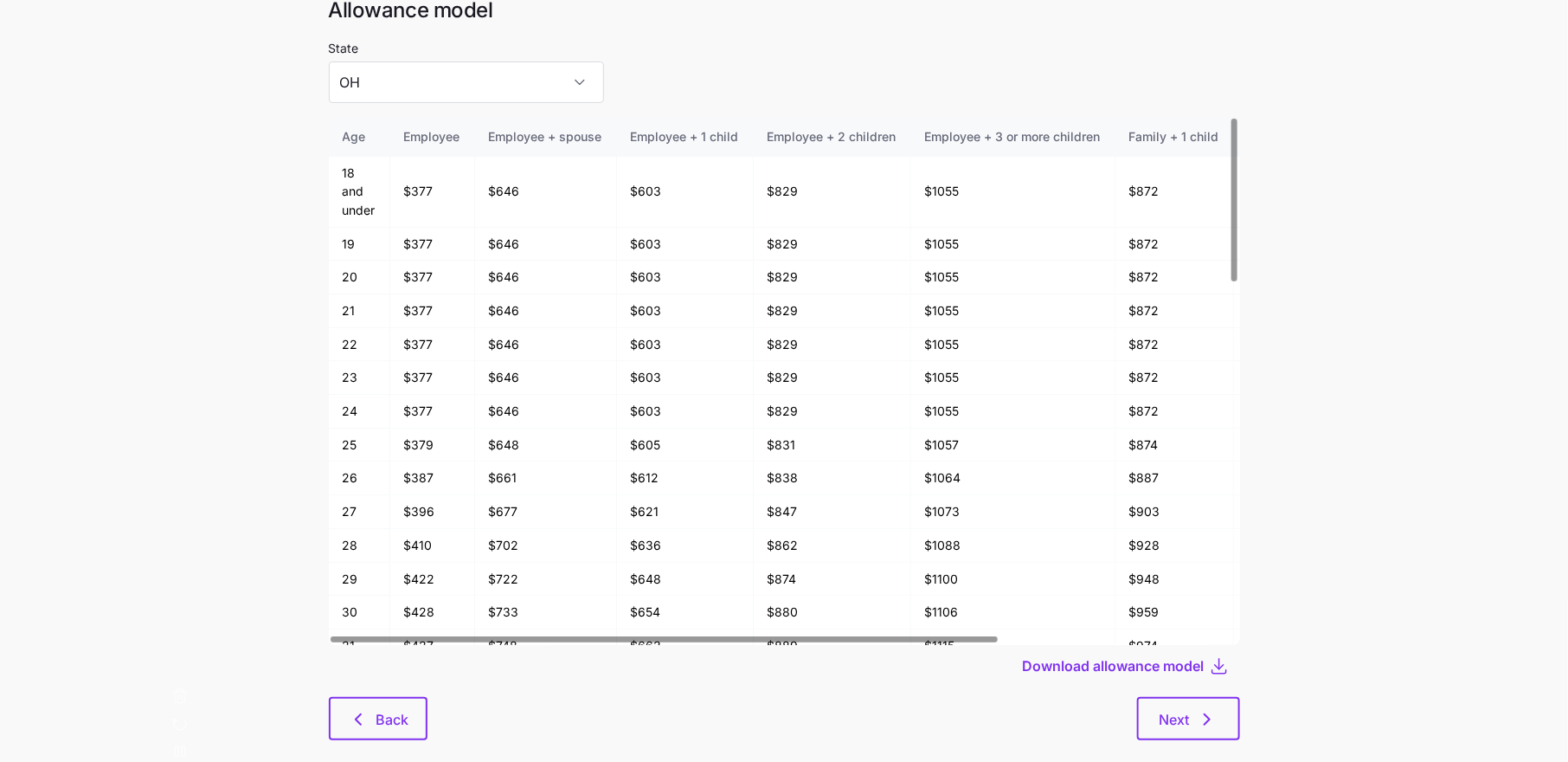
scroll to position [93, 0]
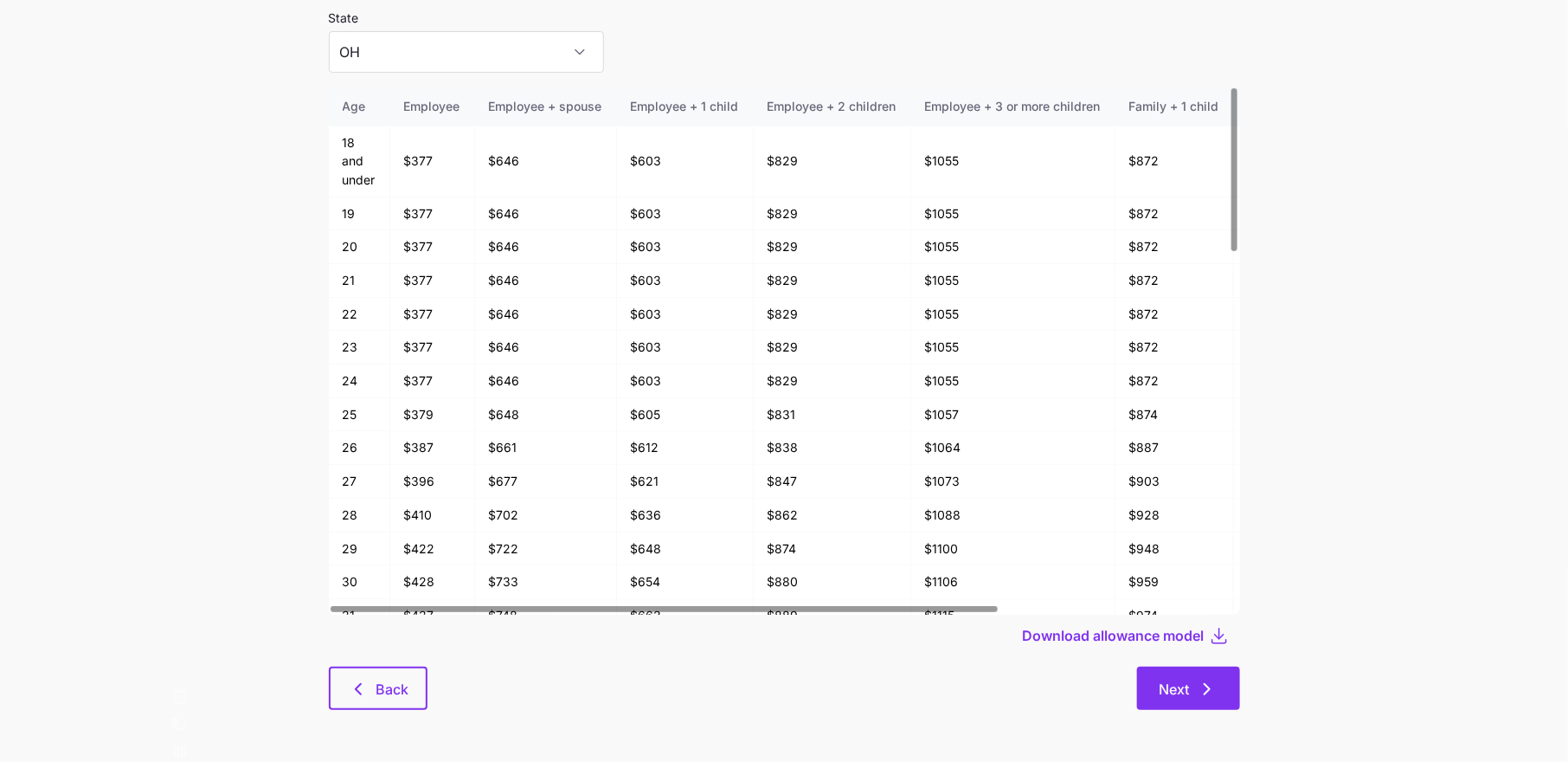
click at [1208, 701] on button "Next" at bounding box center [1188, 688] width 103 height 44
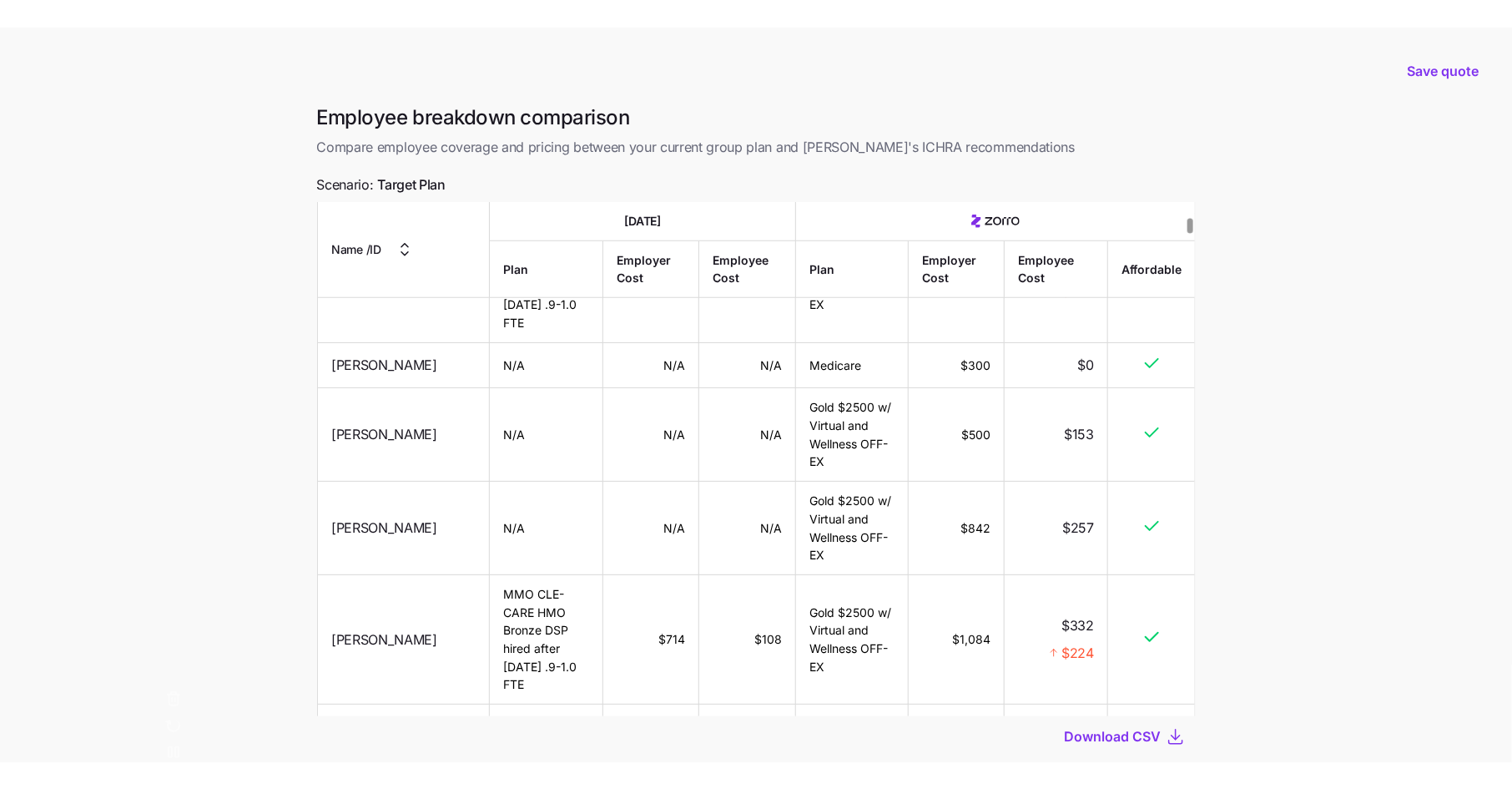
scroll to position [708, 0]
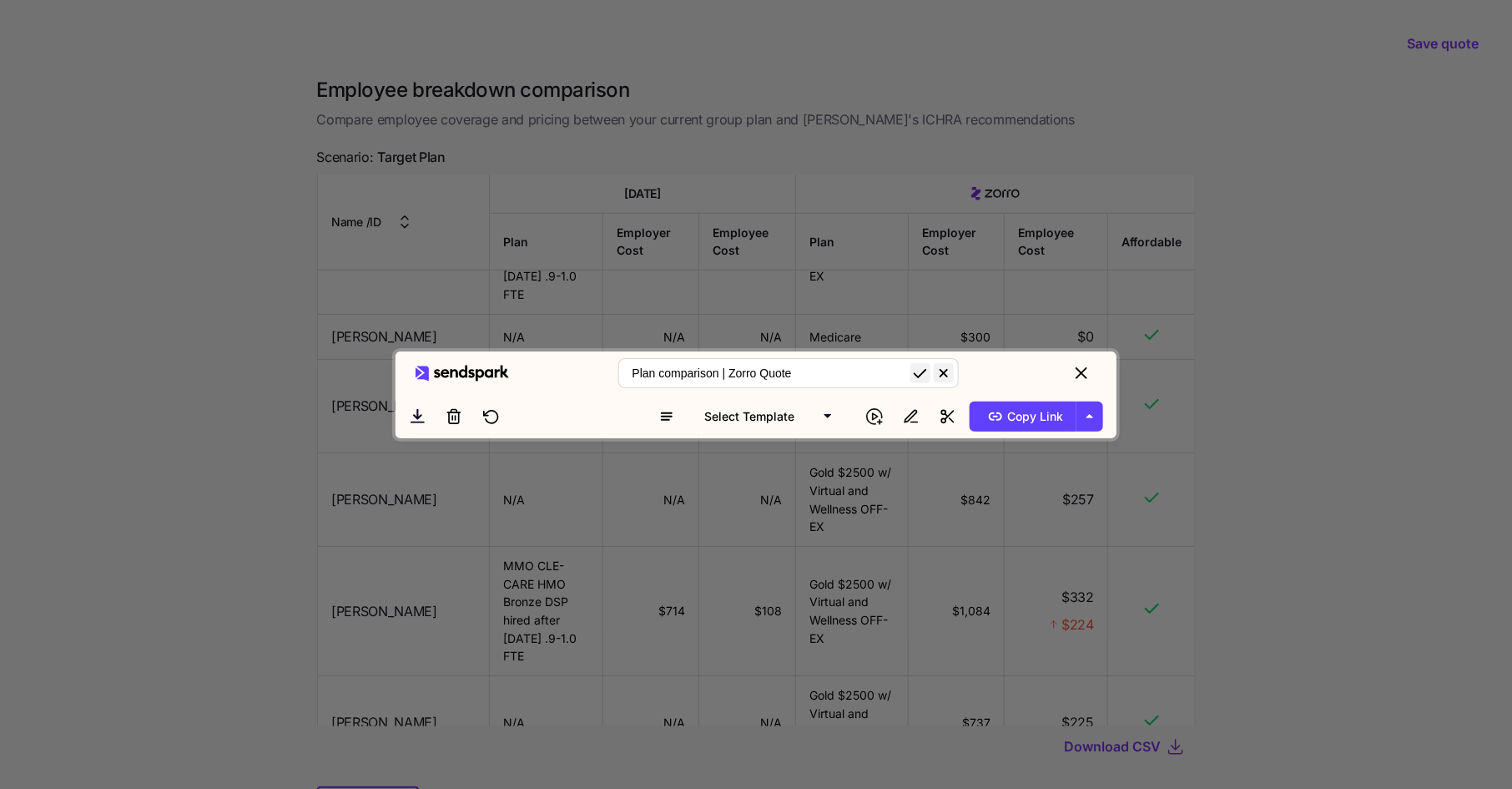
drag, startPoint x: 1001, startPoint y: 193, endPoint x: 972, endPoint y: 161, distance: 43.2
click at [972, 161] on div "Plan comparison | Zorro Quote Select Template Copy Link" at bounding box center [756, 394] width 1512 height 789
click at [1026, 430] on span "Copy Link" at bounding box center [1023, 416] width 81 height 27
click at [720, 358] on input "Plan comparison | Zorro Quote" at bounding box center [789, 373] width 341 height 30
type input "Zorro Quoting Tool Demo"
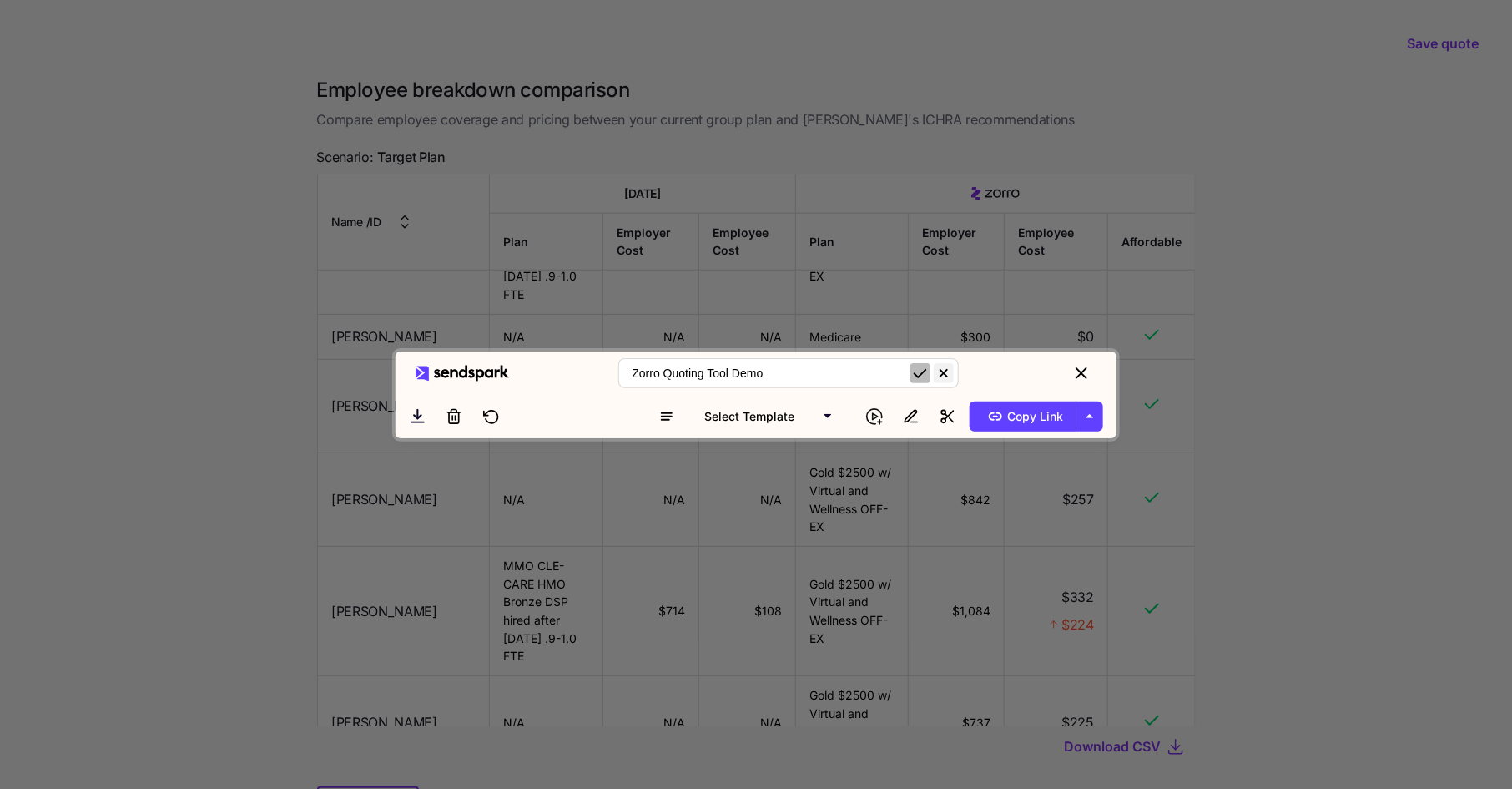
click at [916, 363] on icon "submit" at bounding box center [919, 373] width 20 height 20
click at [1019, 430] on span "Copy Link" at bounding box center [1023, 416] width 81 height 27
click at [1079, 368] on icon "close" at bounding box center [1081, 373] width 10 height 10
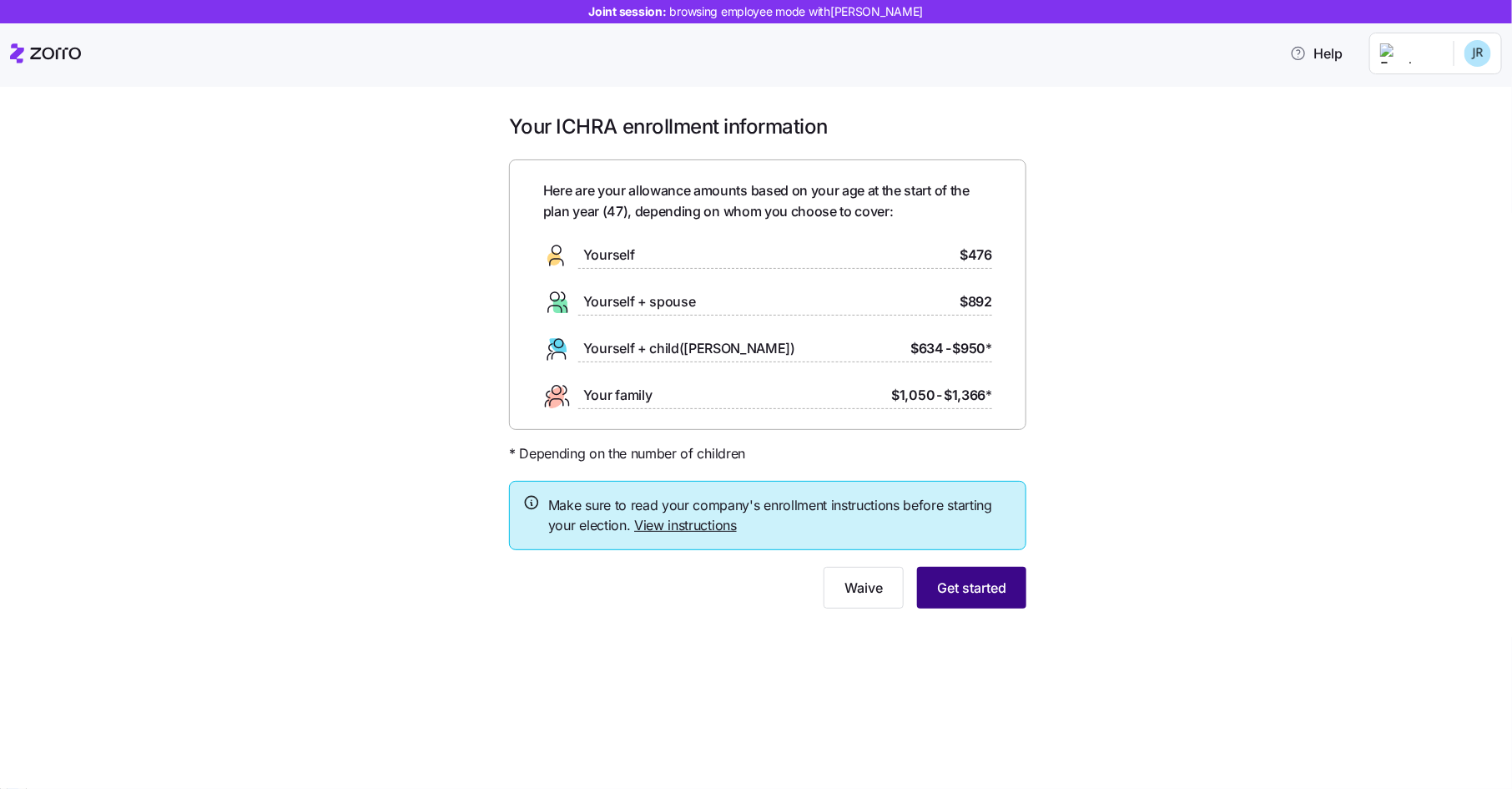
click at [968, 583] on span "Get started" at bounding box center [971, 587] width 70 height 20
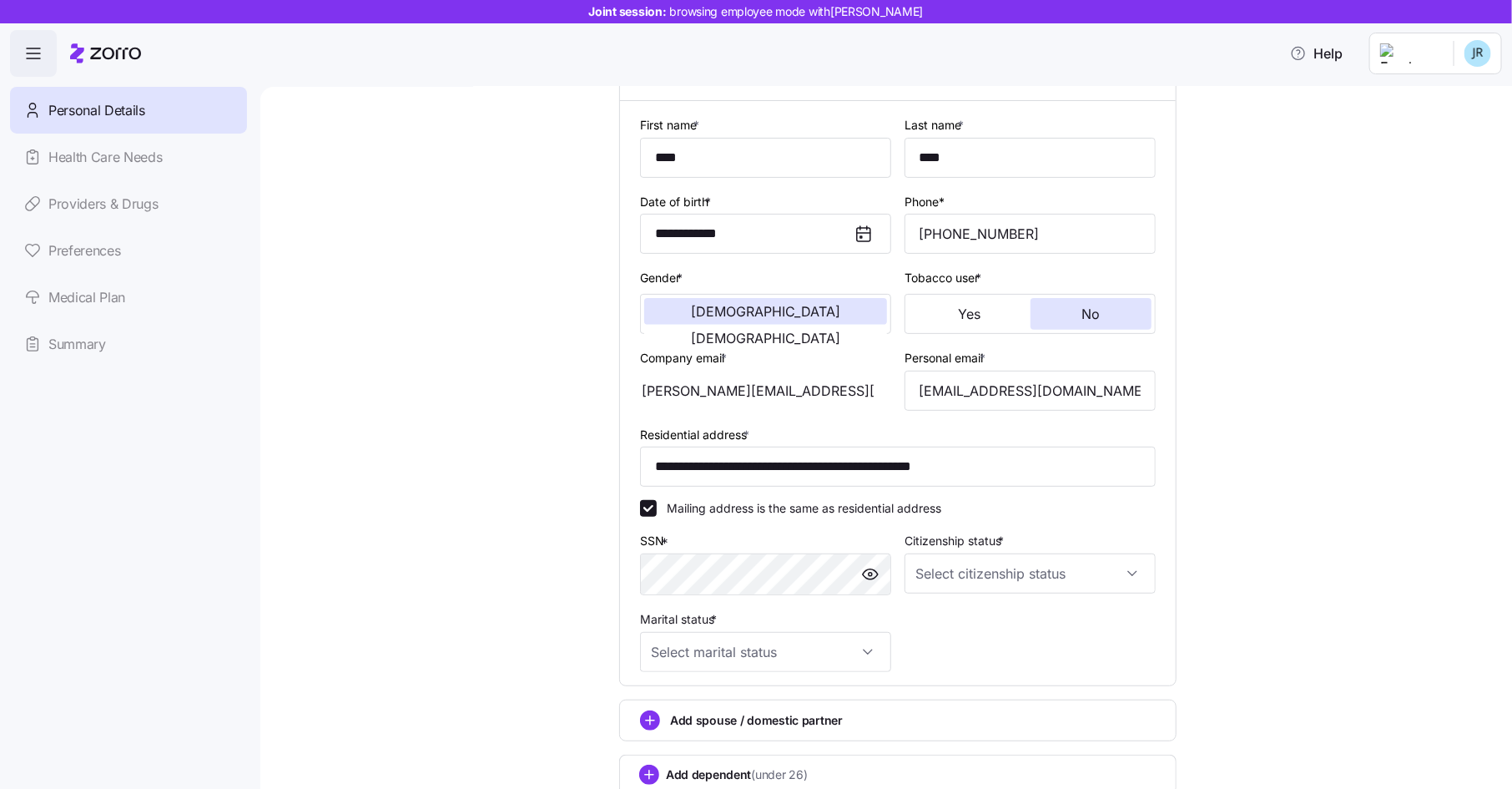
scroll to position [269, 0]
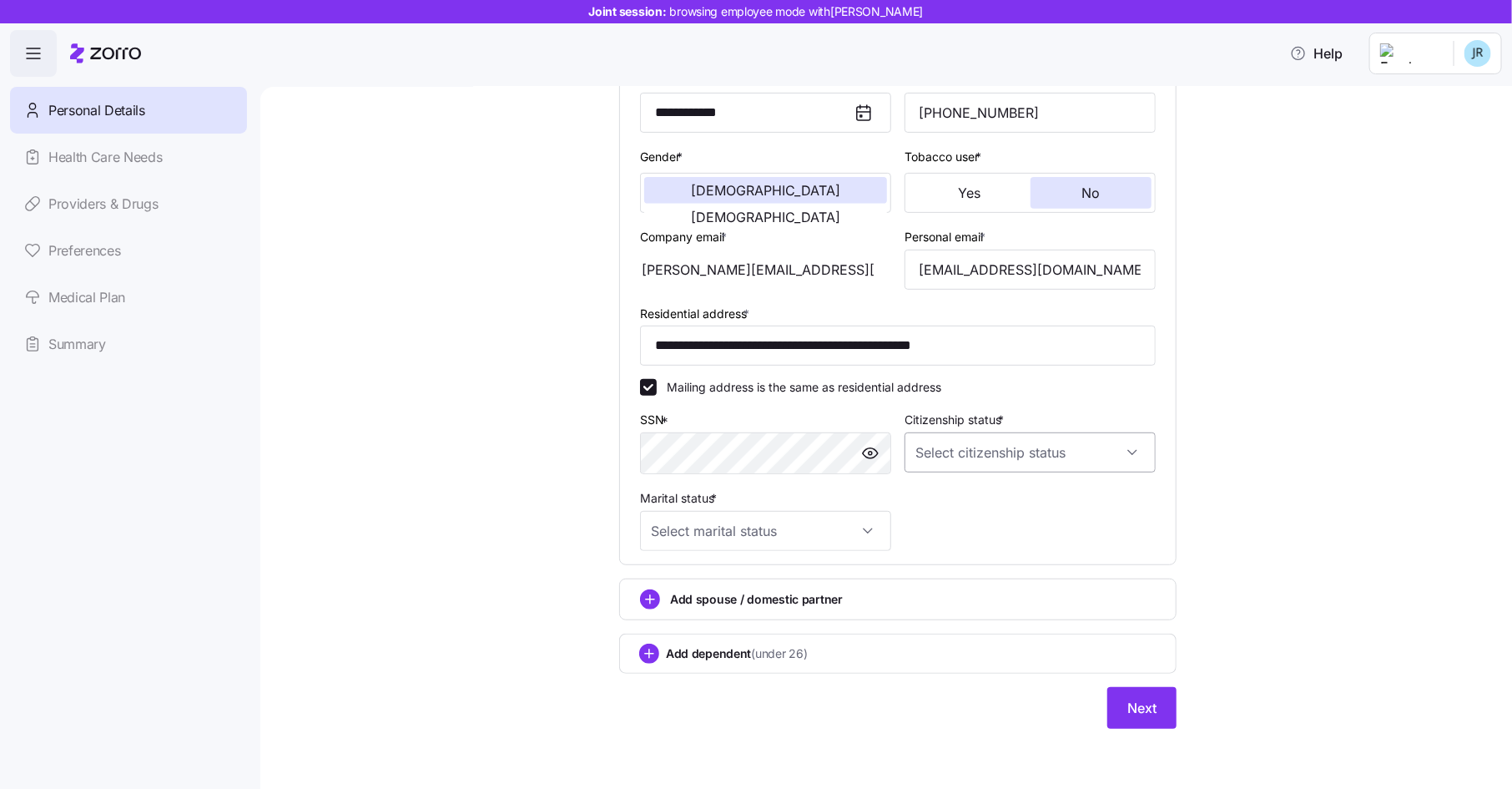
click at [1049, 455] on input "Citizenship status *" at bounding box center [1030, 453] width 251 height 40
click at [1028, 512] on div "[DEMOGRAPHIC_DATA] citizen" at bounding box center [1030, 504] width 237 height 35
type input "[DEMOGRAPHIC_DATA] citizen"
click at [861, 539] on input "Marital status *" at bounding box center [765, 531] width 251 height 40
click at [827, 612] on div "Married" at bounding box center [765, 617] width 237 height 35
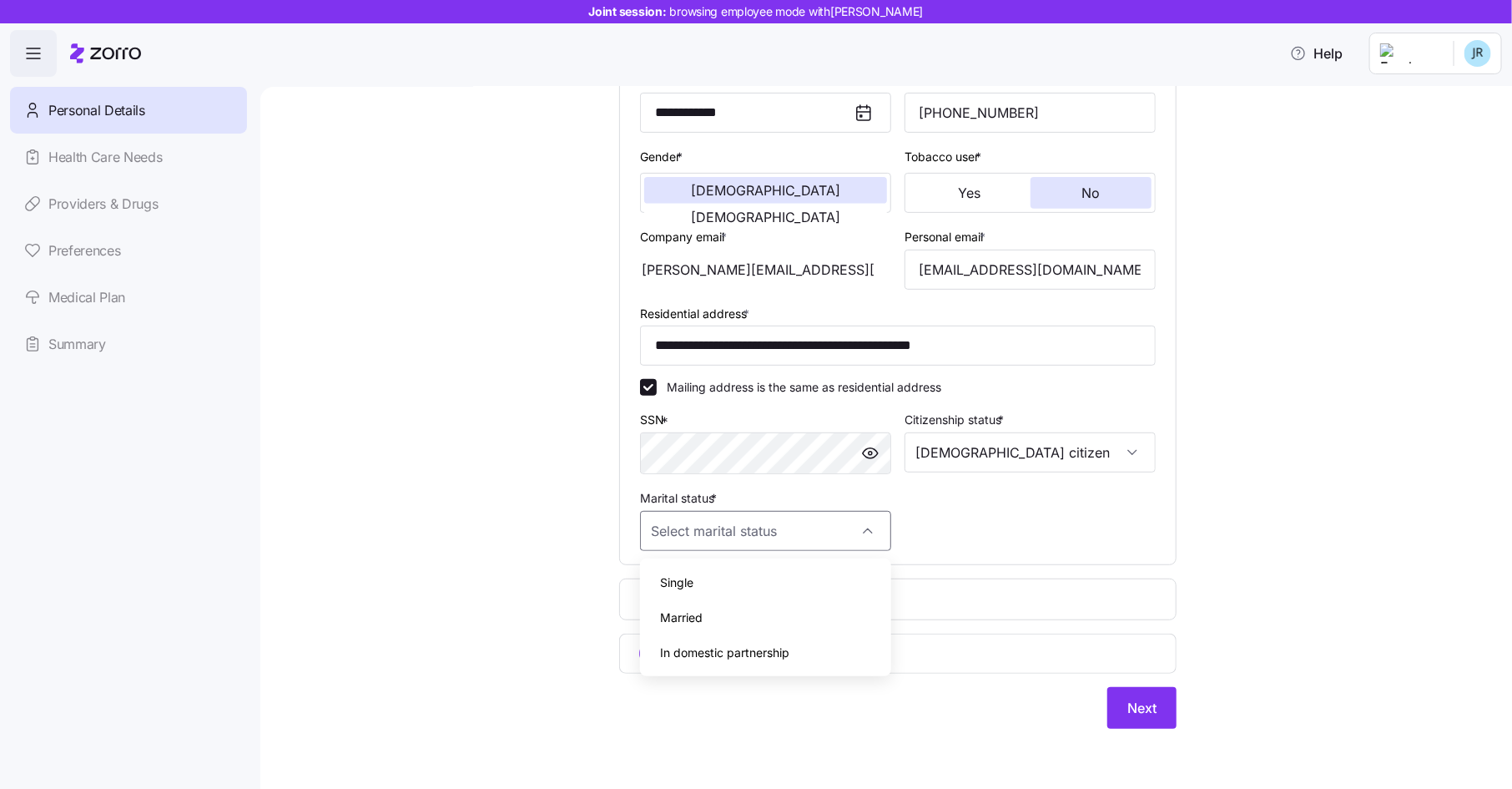
type input "Married"
click at [850, 597] on div "Add spouse / domestic partner" at bounding box center [898, 599] width 516 height 20
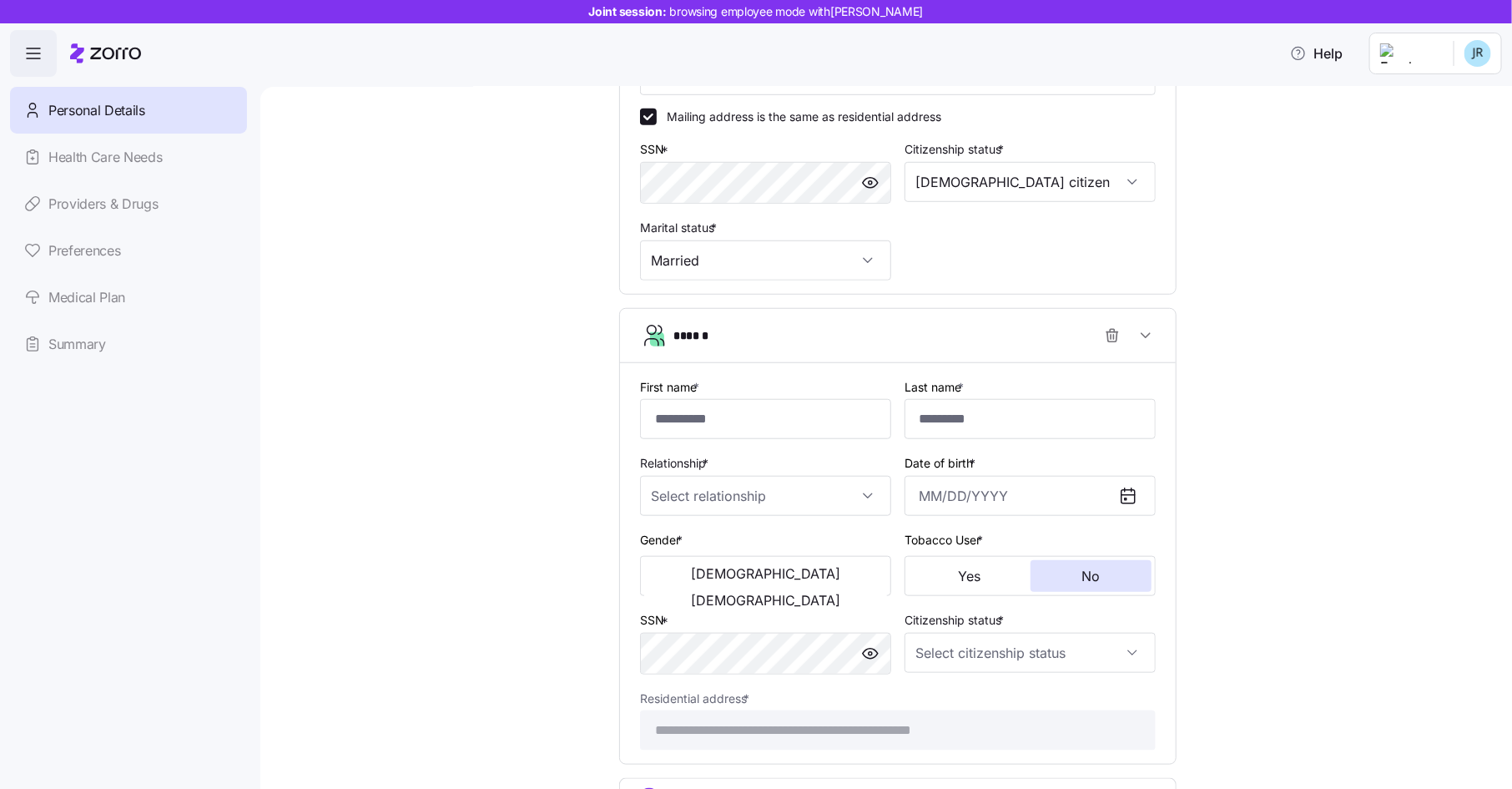
scroll to position [643, 0]
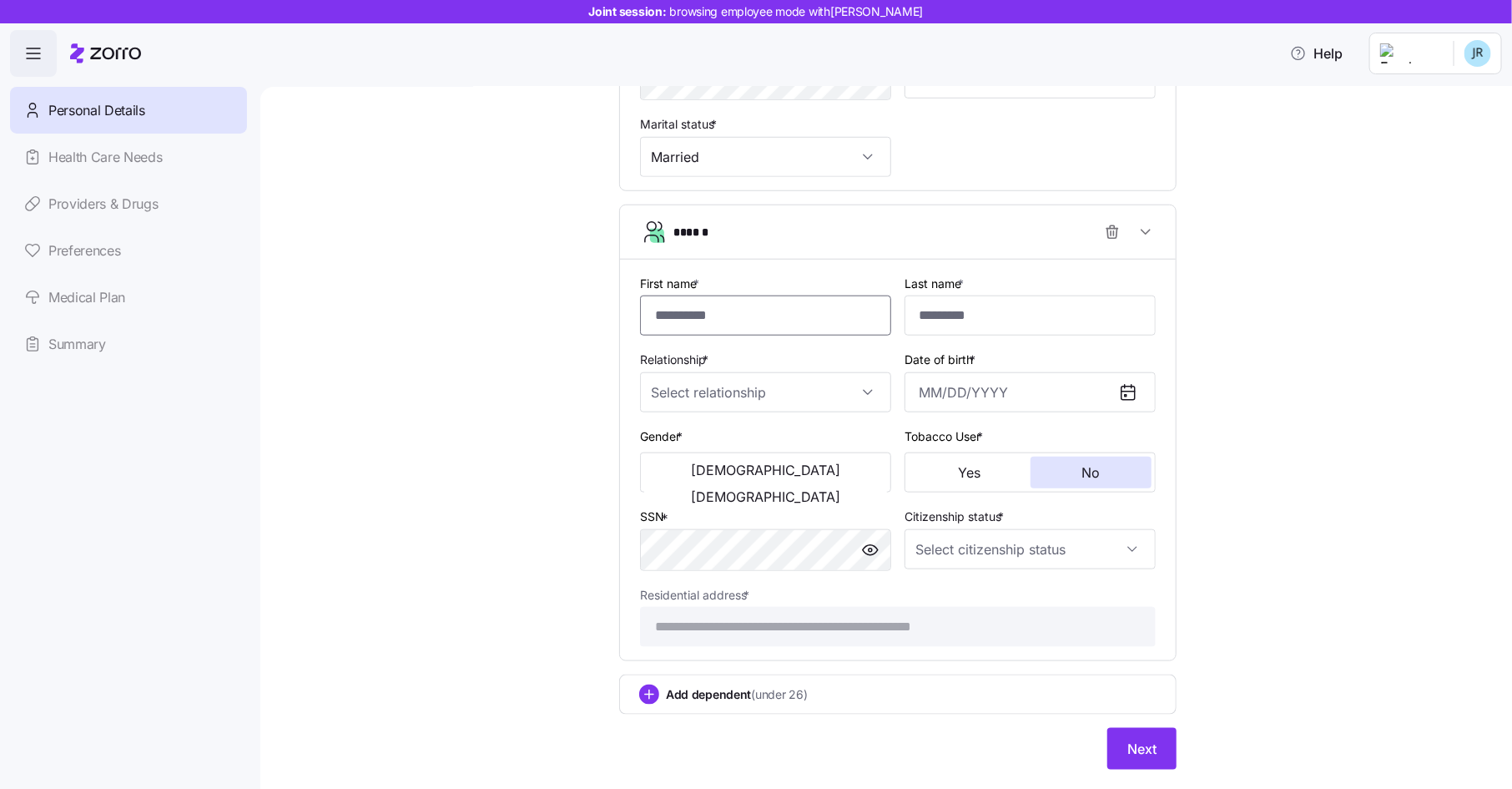
click at [747, 306] on input "First name *" at bounding box center [765, 315] width 251 height 40
type input "********"
type input "****"
click at [729, 385] on input "Relationship *" at bounding box center [765, 392] width 251 height 40
click at [717, 438] on div "Spouse" at bounding box center [765, 445] width 237 height 35
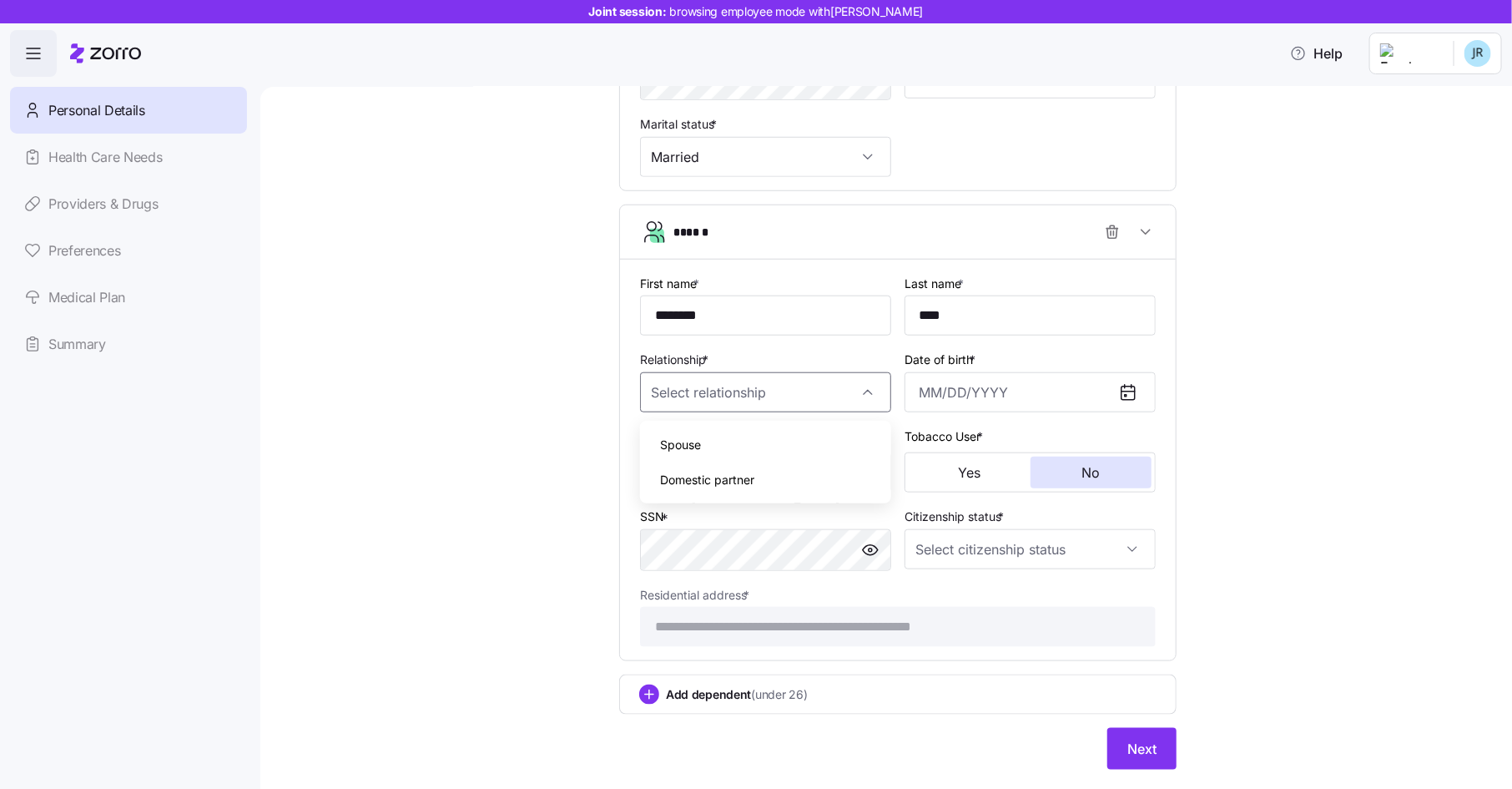
type input "Spouse"
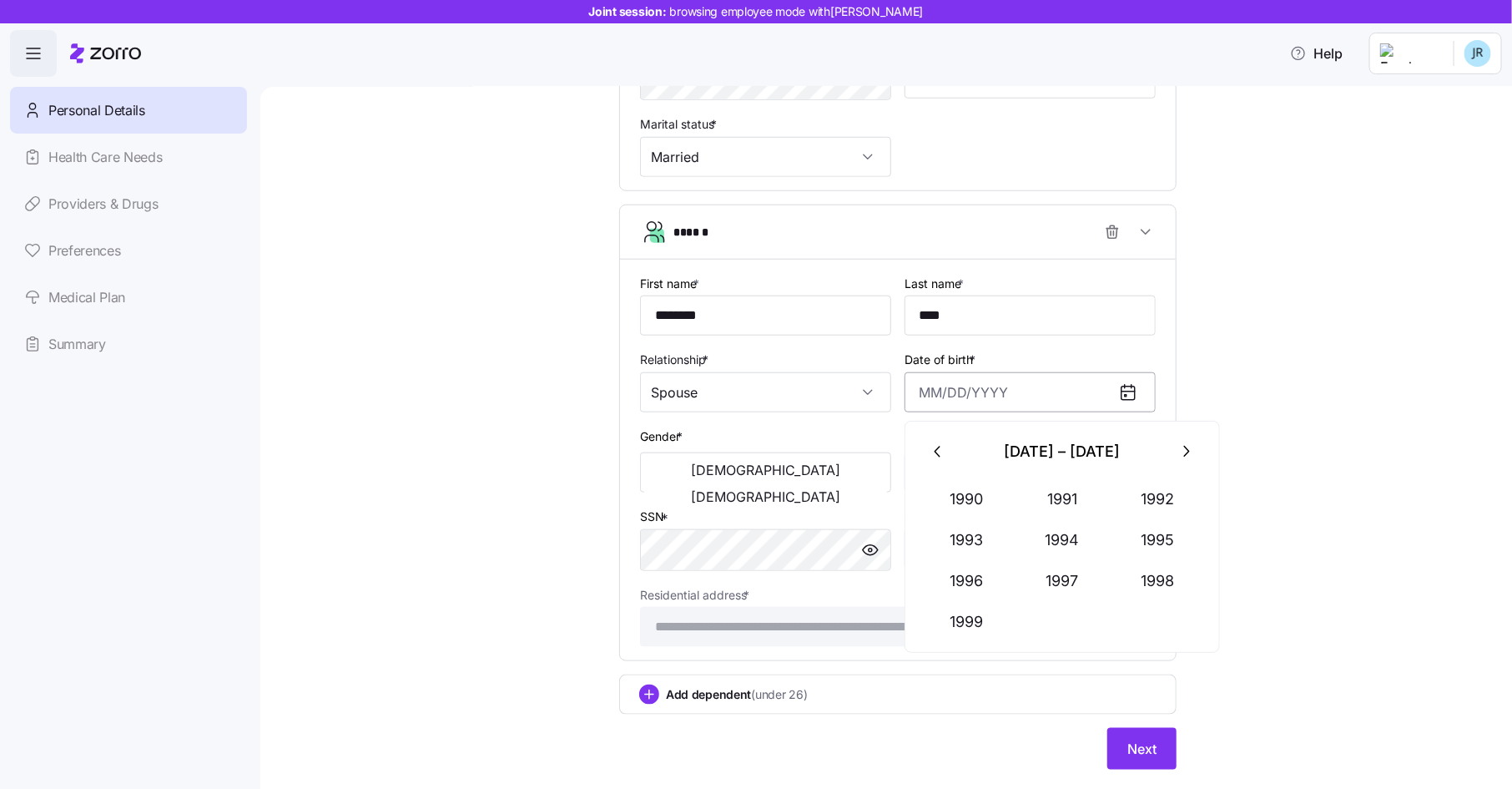
click at [936, 404] on input "Date of birth *" at bounding box center [1030, 392] width 251 height 40
click at [942, 448] on icon "button" at bounding box center [938, 451] width 18 height 18
click at [1184, 444] on icon "button" at bounding box center [1185, 451] width 18 height 18
click at [978, 492] on button "1980" at bounding box center [967, 499] width 95 height 40
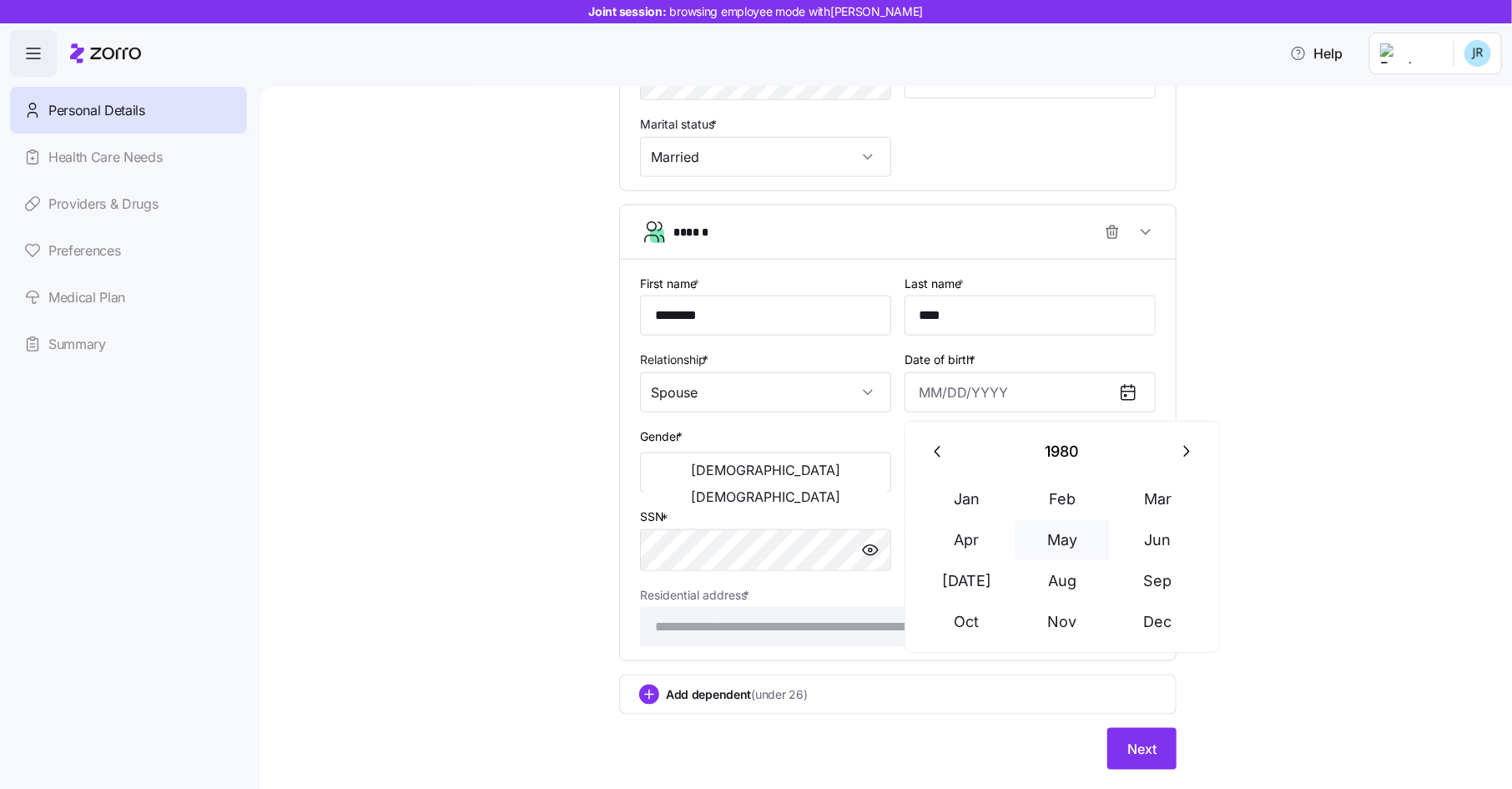
click at [1060, 538] on button "May" at bounding box center [1062, 539] width 95 height 40
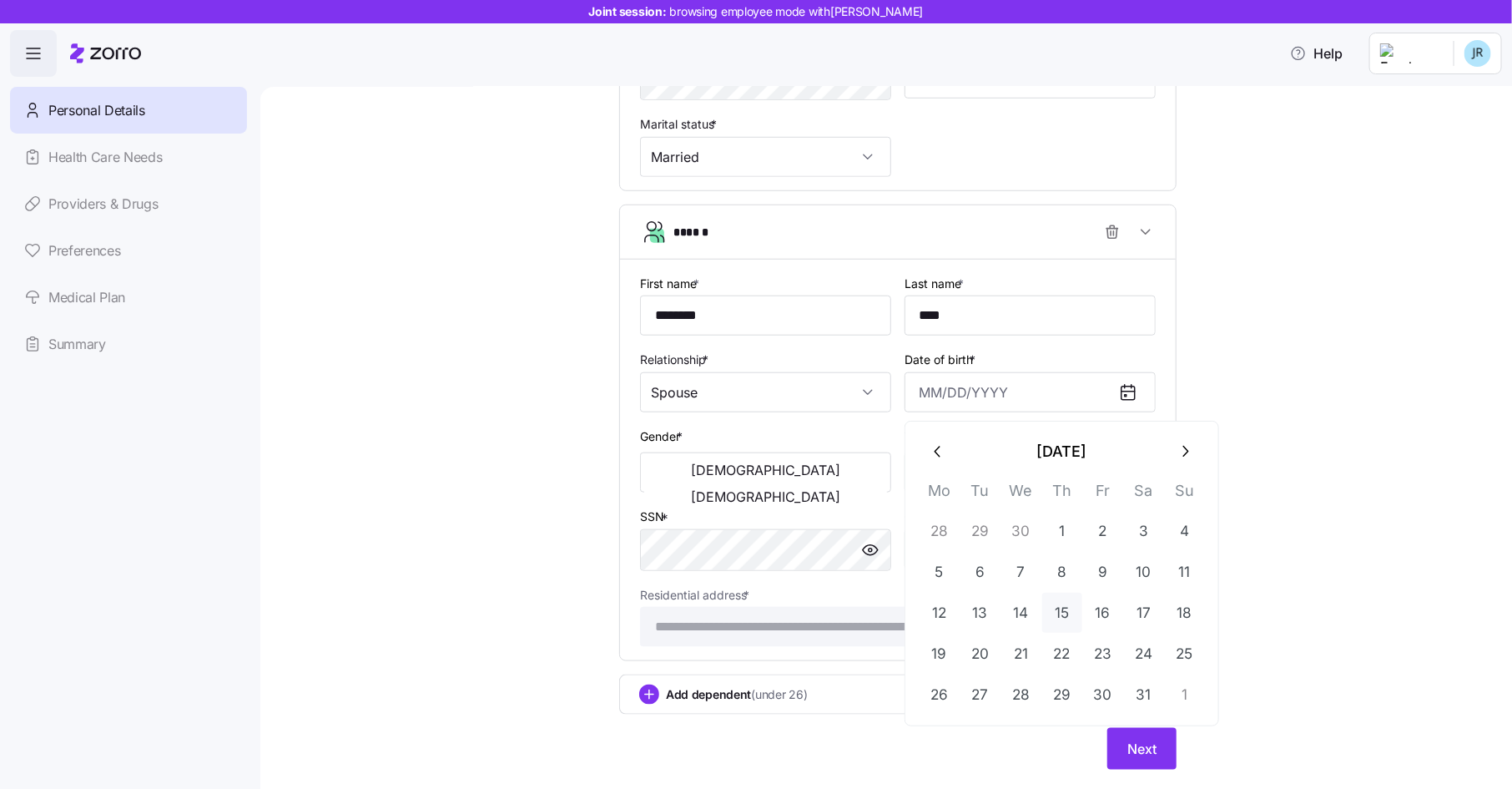
click at [1056, 610] on button "15" at bounding box center [1062, 613] width 40 height 40
type input "[DATE]"
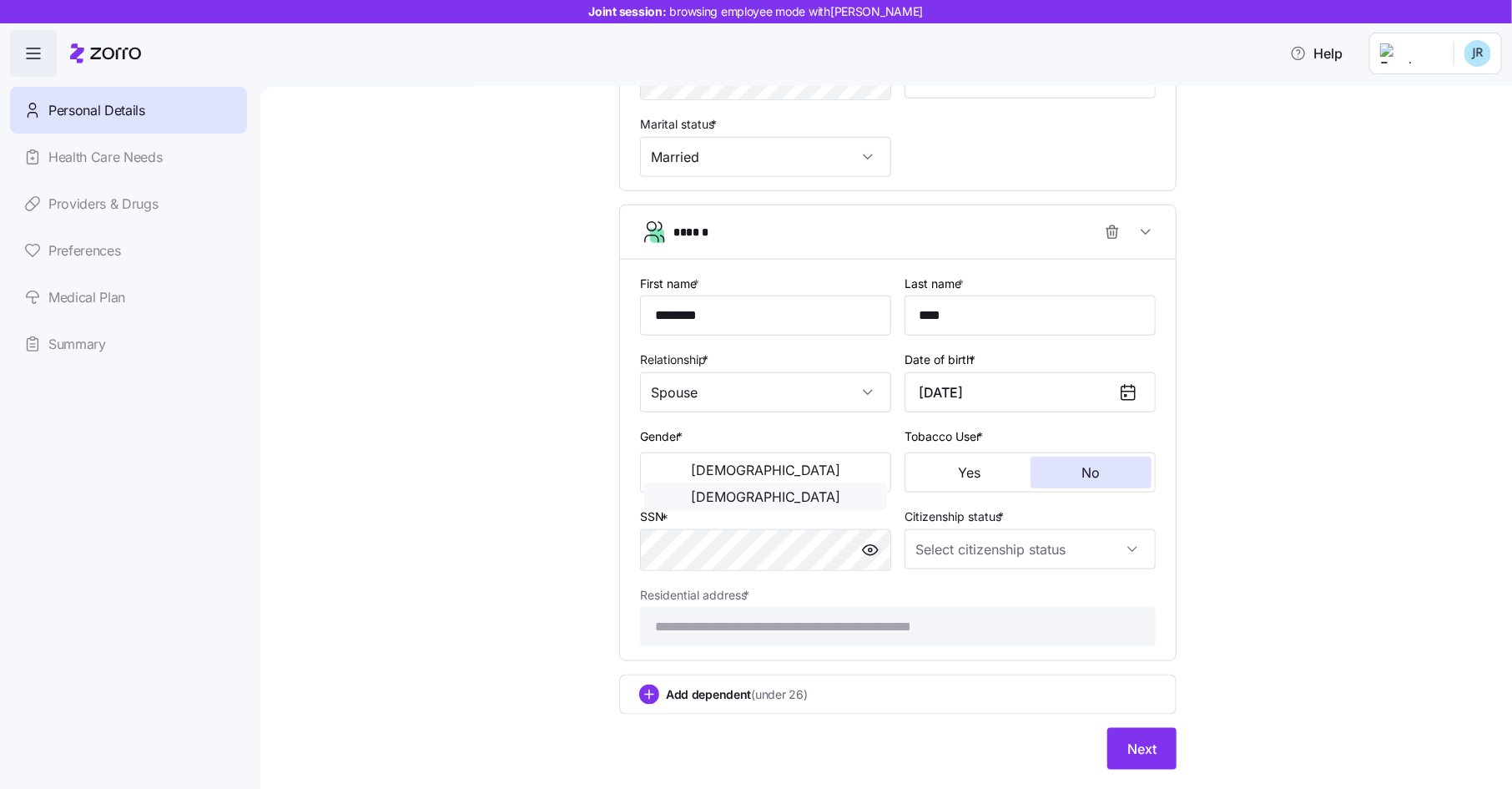
click at [819, 490] on span "[DEMOGRAPHIC_DATA]" at bounding box center [765, 496] width 150 height 14
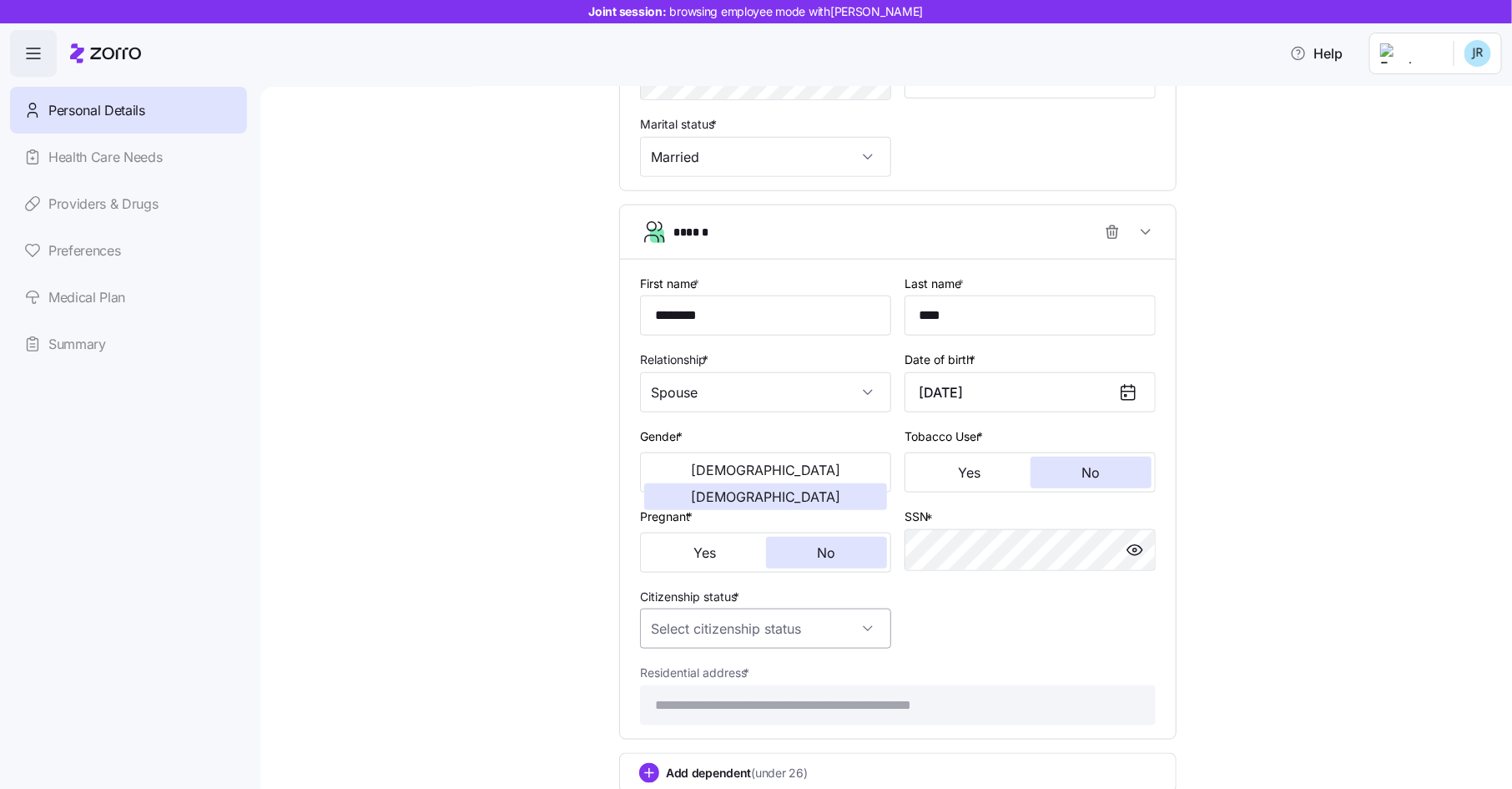
click at [836, 638] on input "Citizenship status *" at bounding box center [765, 628] width 251 height 40
click at [814, 681] on div "[DEMOGRAPHIC_DATA] citizen" at bounding box center [765, 682] width 237 height 35
type input "[DEMOGRAPHIC_DATA] citizen"
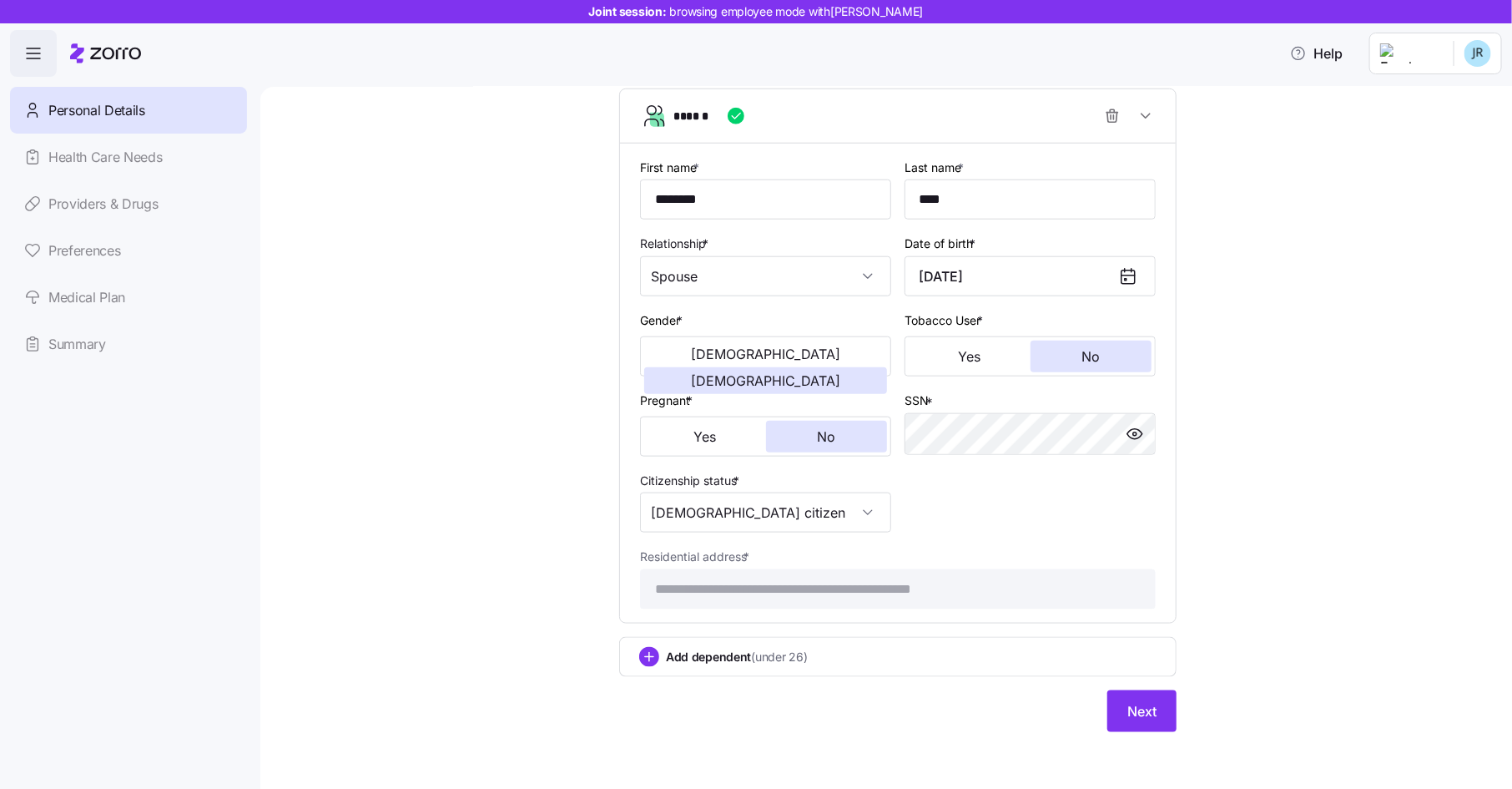
scroll to position [765, 0]
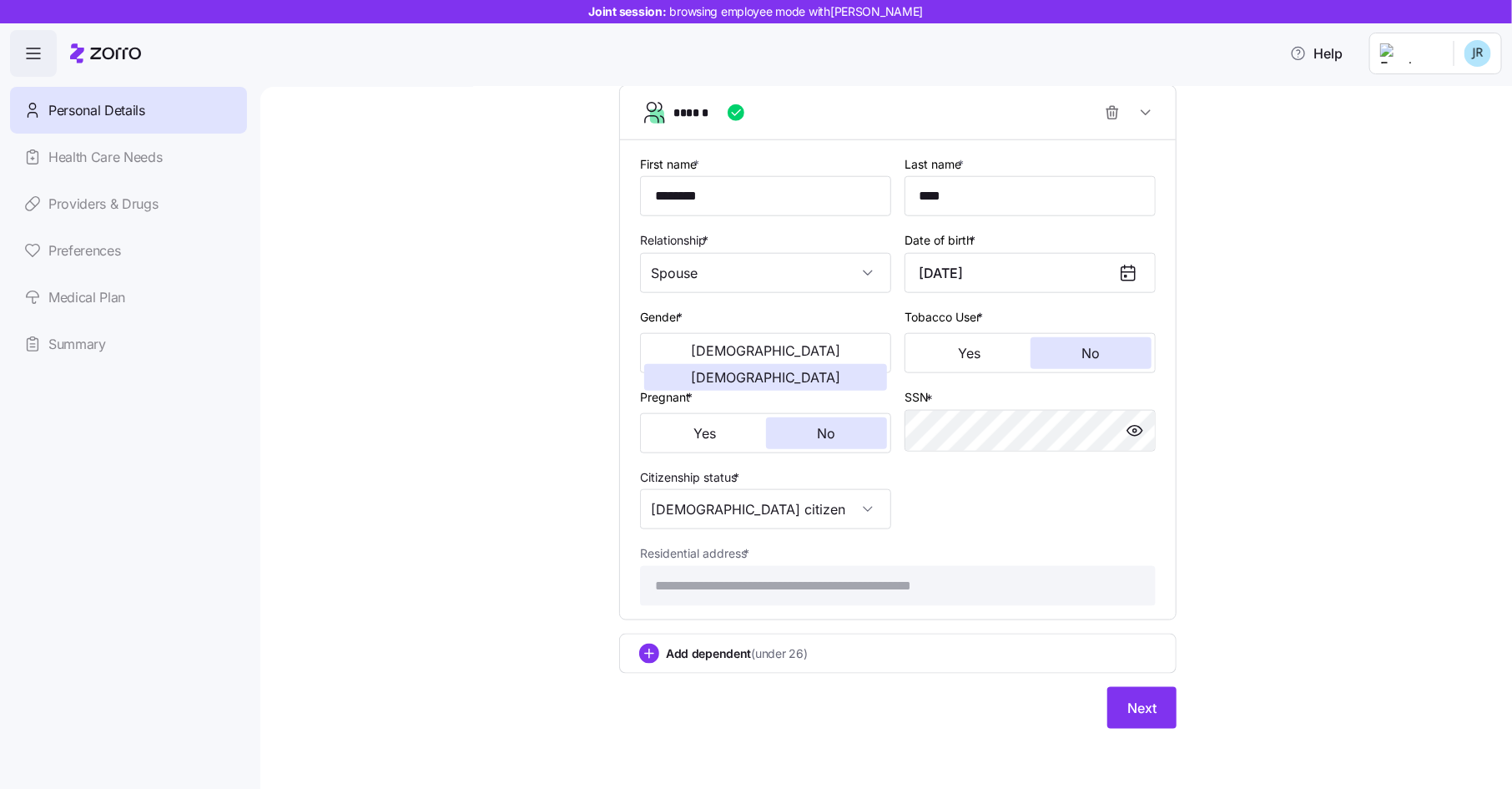
click at [903, 655] on div "Add dependent (under 26)" at bounding box center [897, 653] width 517 height 20
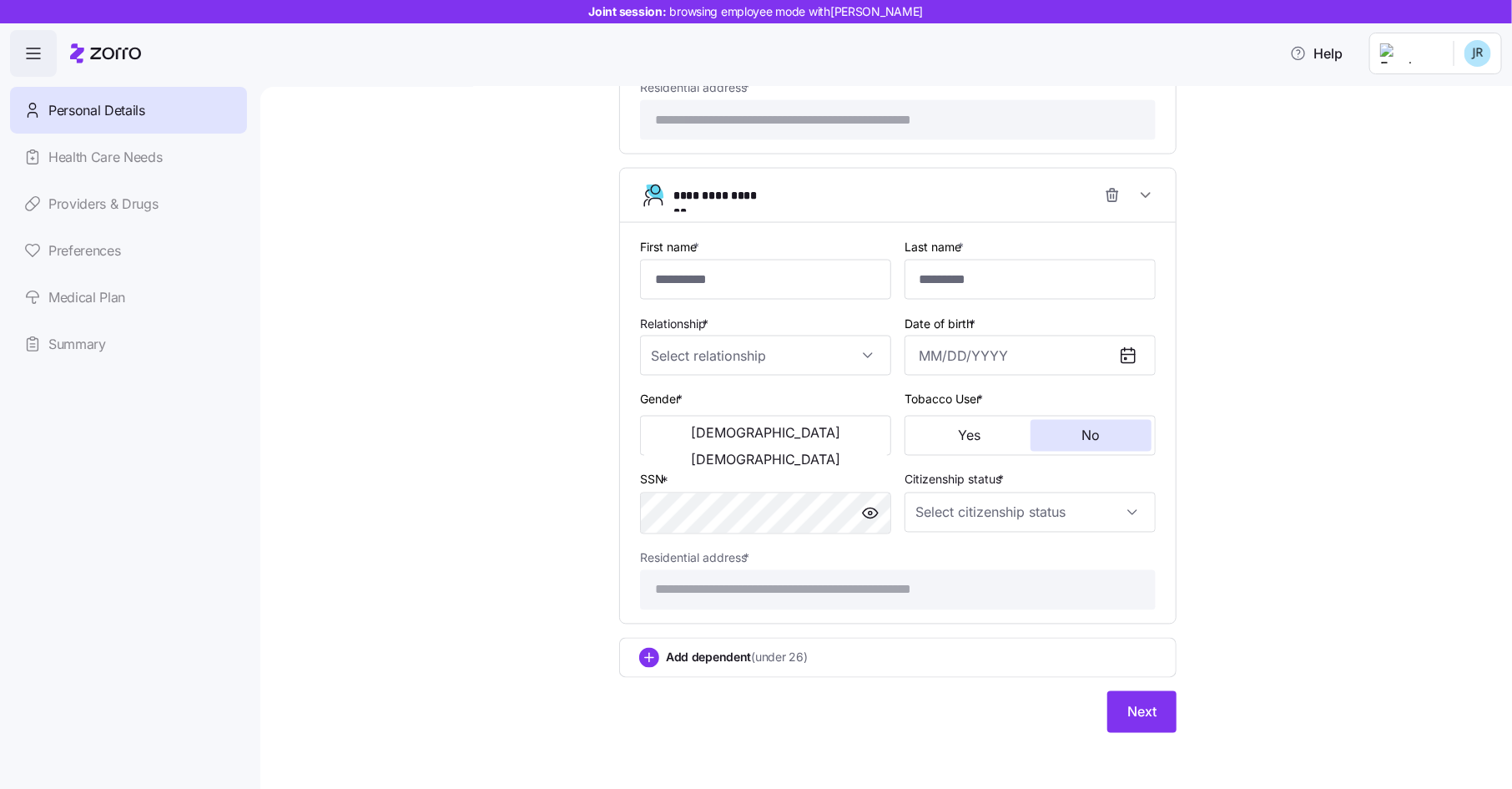
scroll to position [1236, 0]
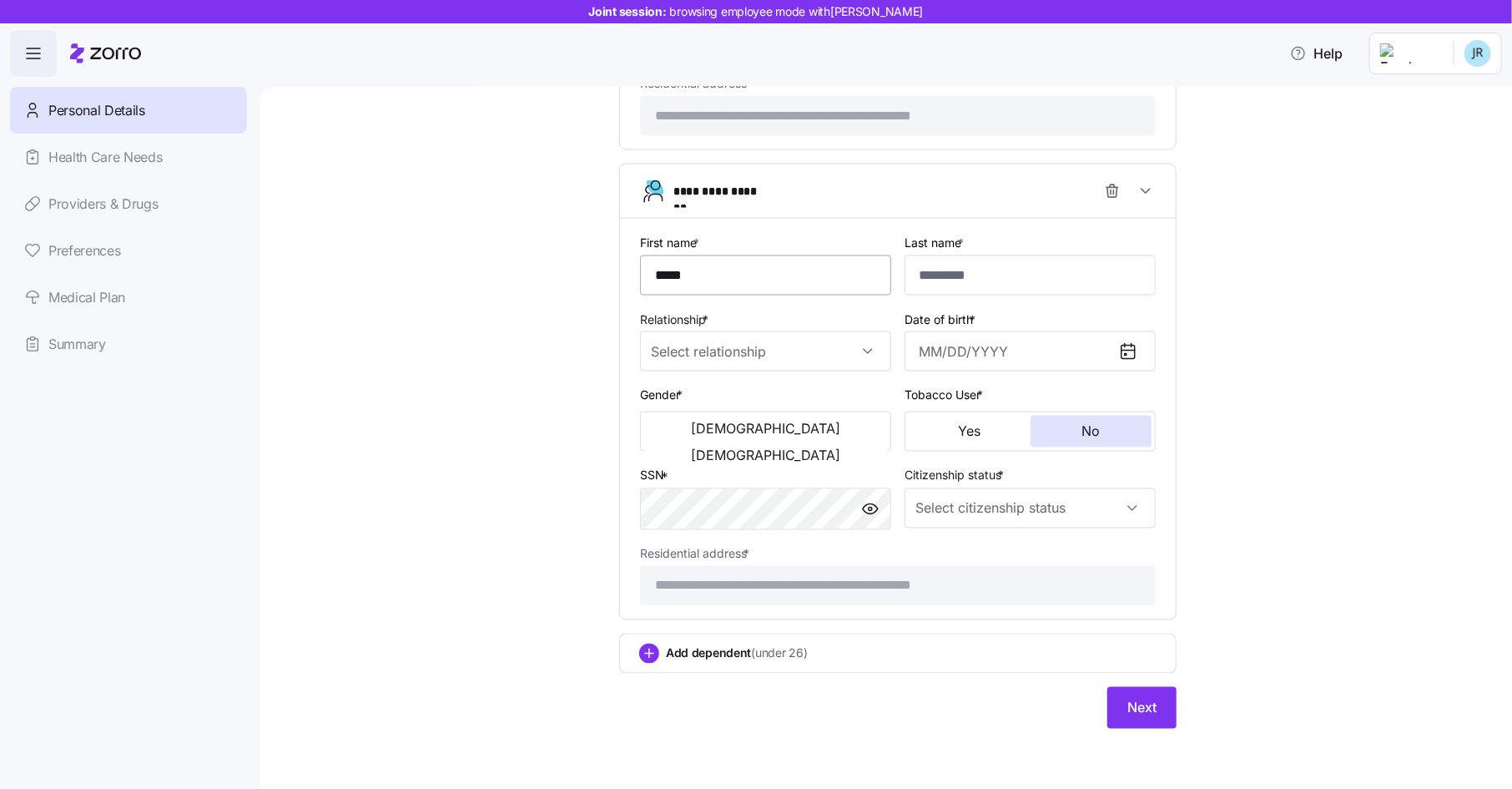
type input "*****"
type input "****"
type input "*"
type input "*****"
click at [751, 373] on div "Relationship *" at bounding box center [765, 340] width 265 height 77
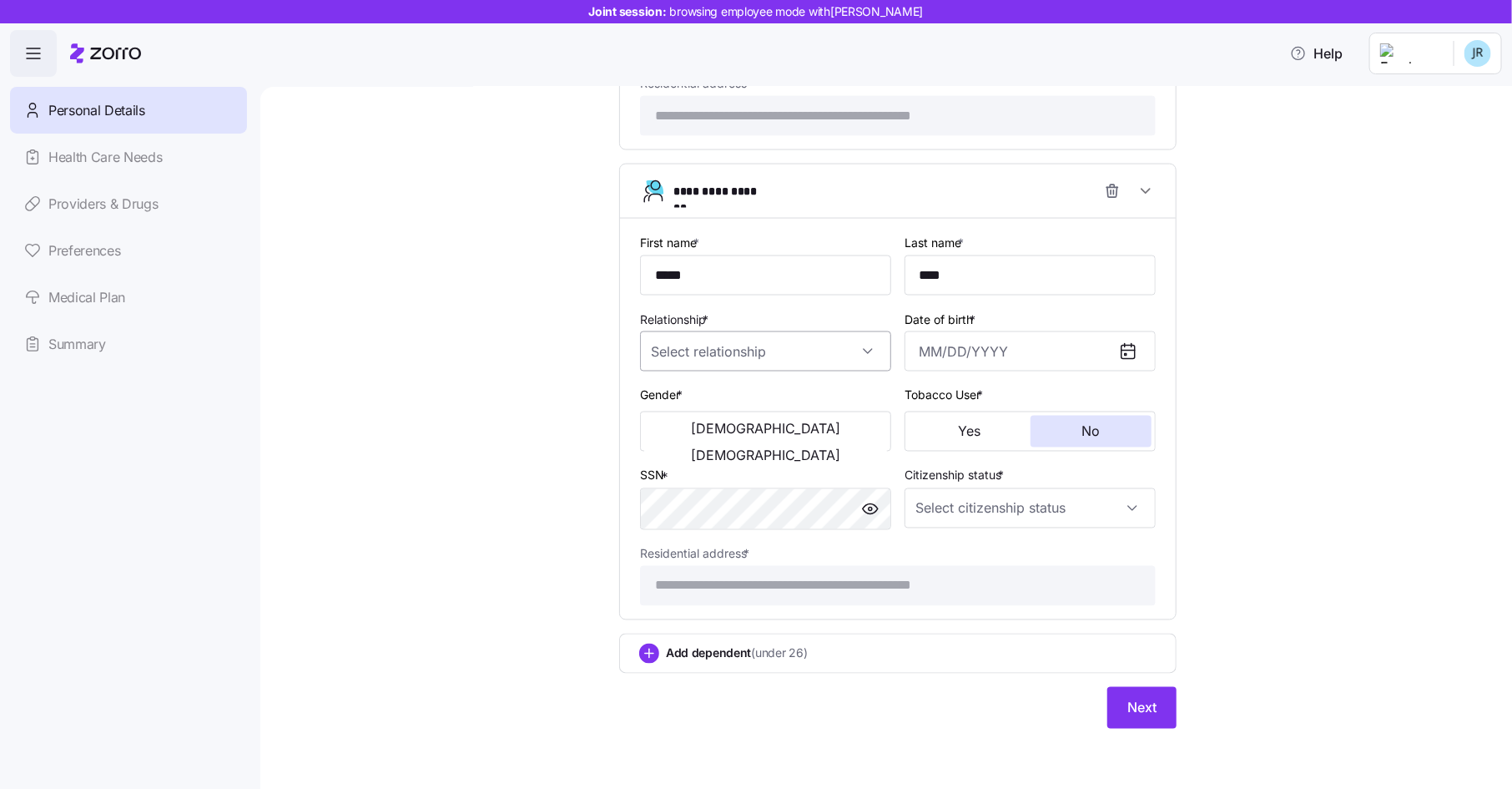
click at [753, 353] on input "Relationship *" at bounding box center [765, 351] width 251 height 40
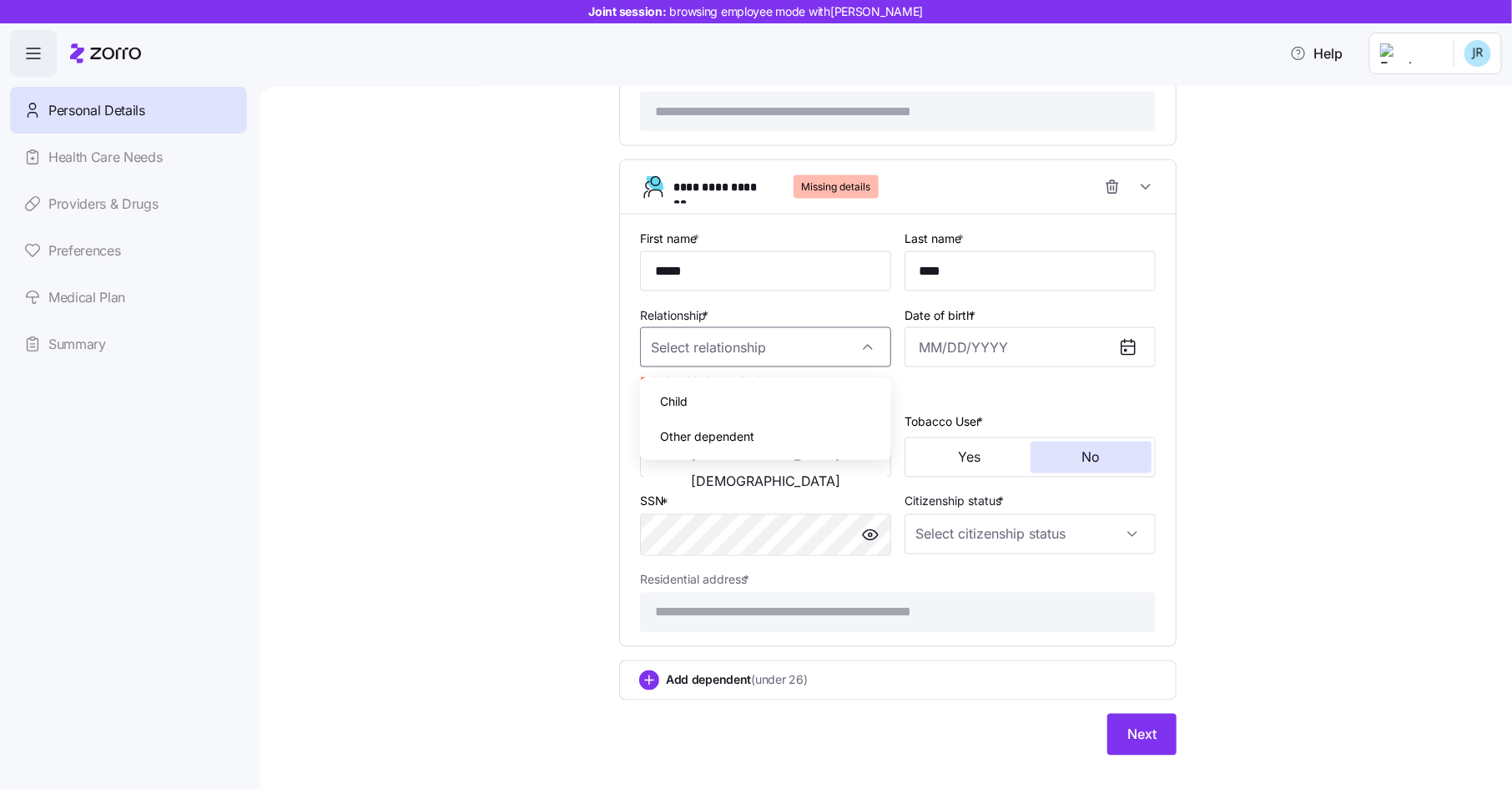
click at [742, 401] on div "Child" at bounding box center [765, 401] width 237 height 35
type input "Child"
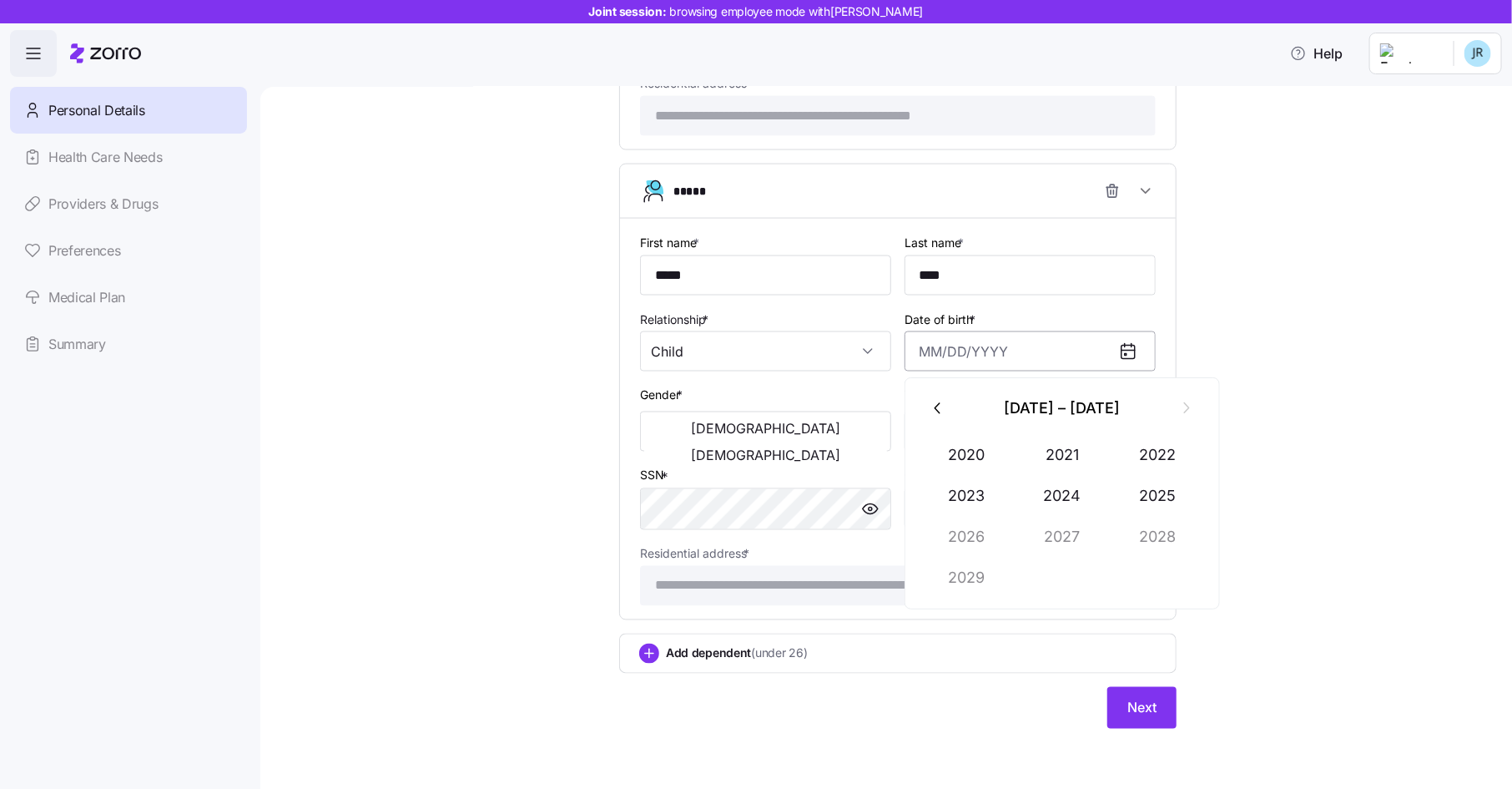
click at [990, 336] on input "Date of birth *" at bounding box center [1030, 351] width 251 height 40
click at [942, 406] on icon "button" at bounding box center [938, 408] width 18 height 18
click at [1050, 496] on button "2014" at bounding box center [1062, 496] width 95 height 40
click at [973, 532] on button "Jul" at bounding box center [967, 536] width 95 height 40
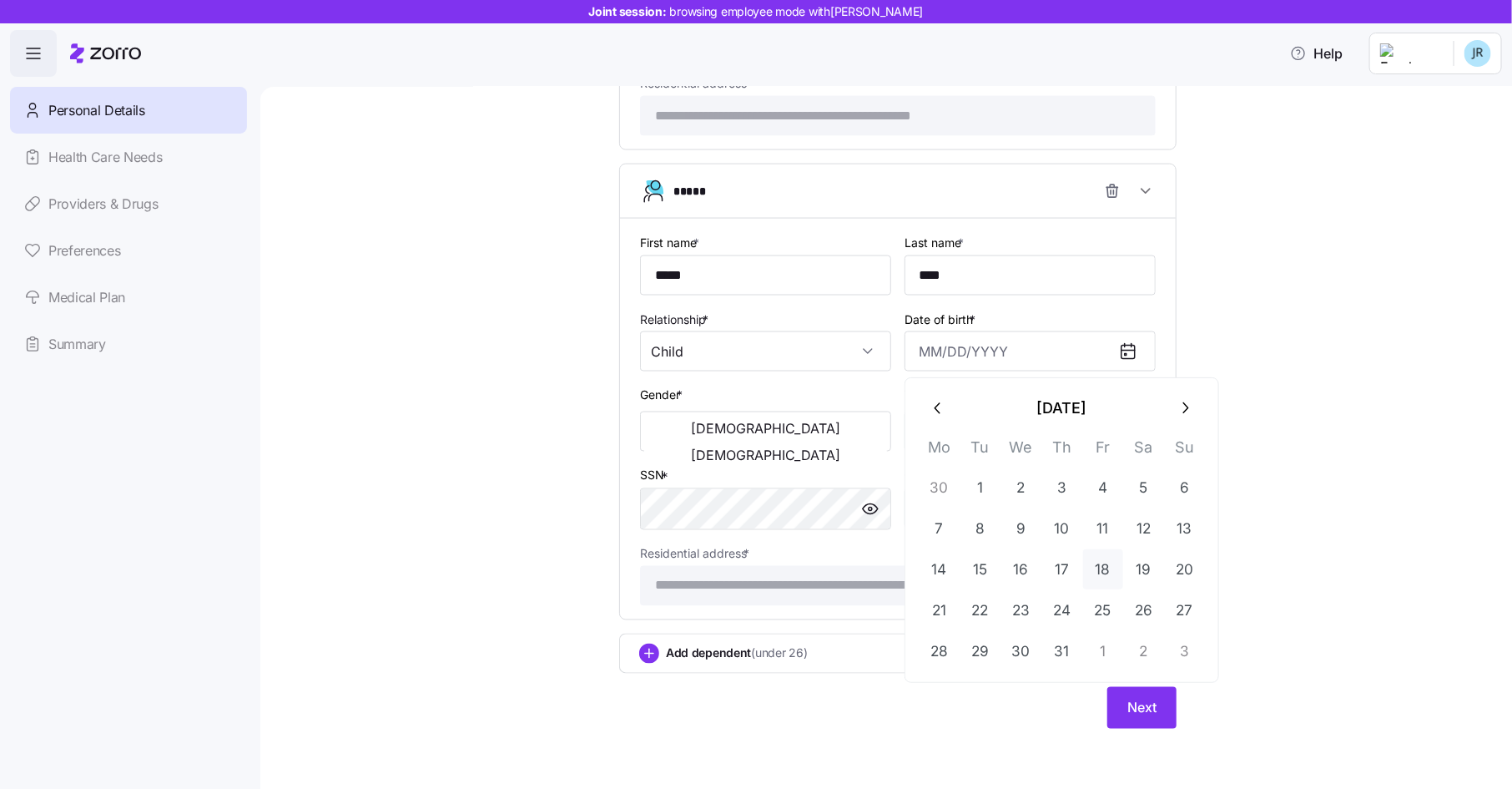
click at [1102, 564] on button "18" at bounding box center [1103, 569] width 40 height 40
type input "[DATE]"
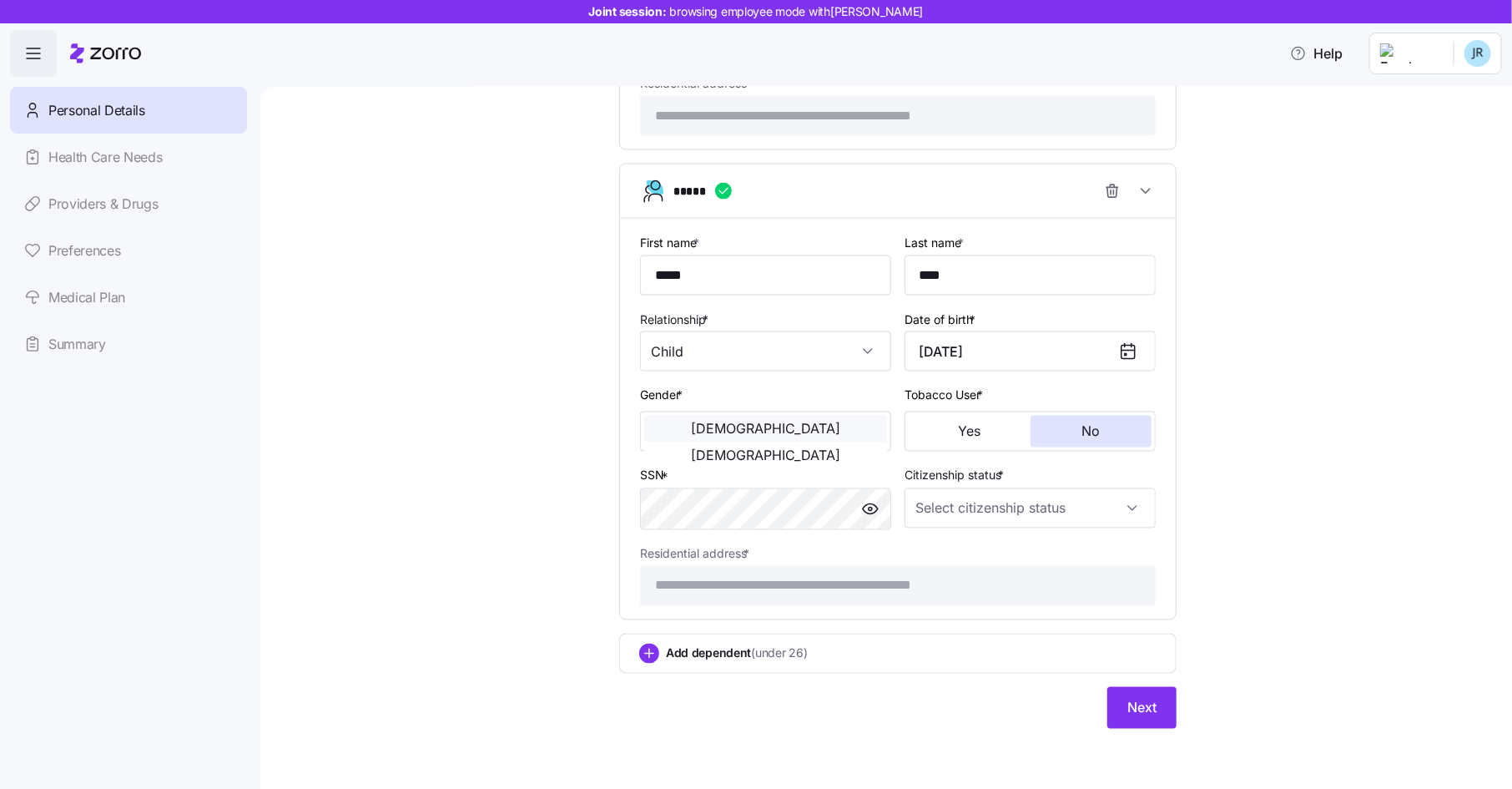
click at [716, 421] on button "[DEMOGRAPHIC_DATA]" at bounding box center [765, 428] width 243 height 27
click at [986, 515] on input "Citizenship status *" at bounding box center [1030, 508] width 251 height 40
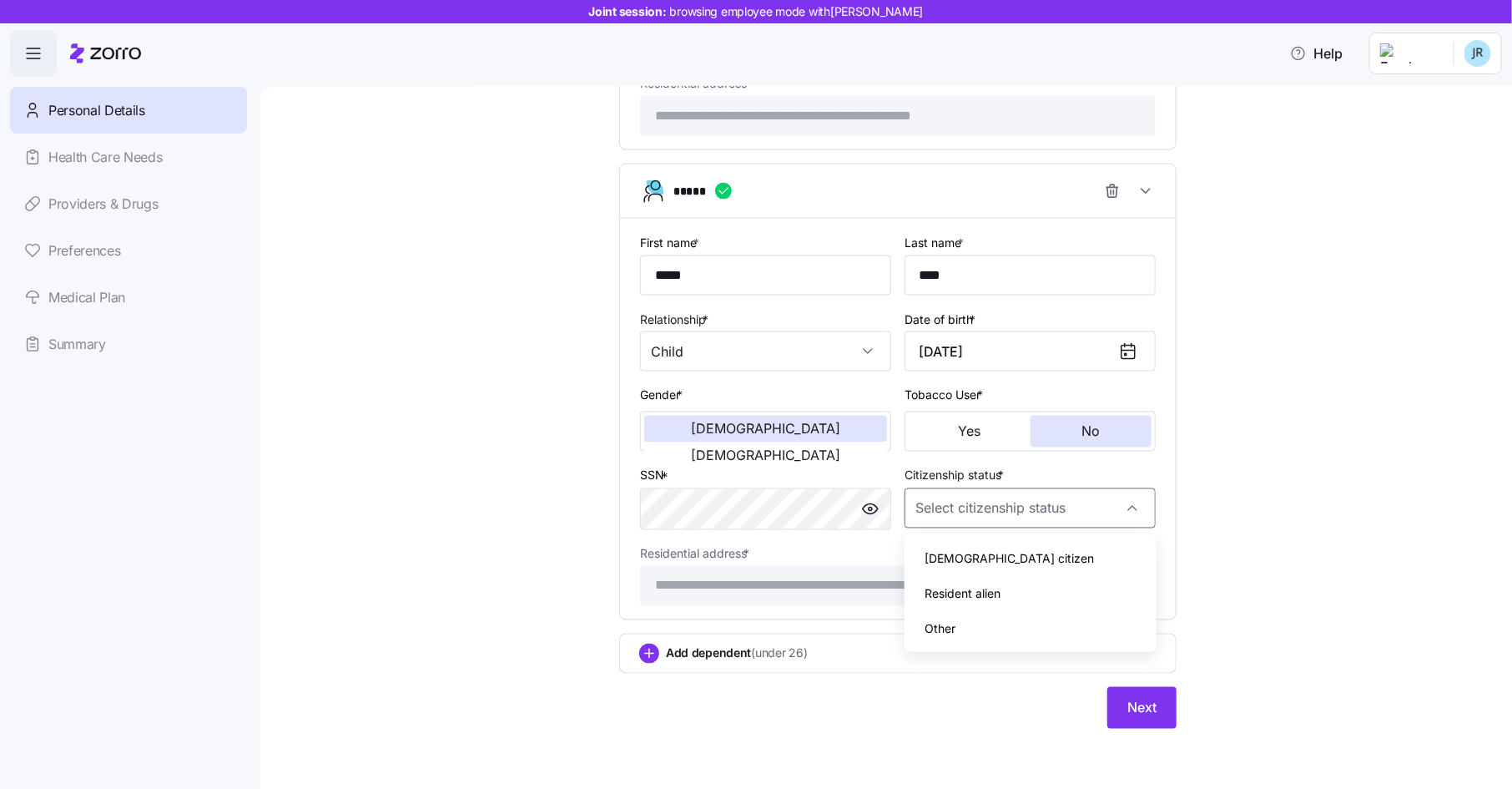
click at [988, 555] on div "[DEMOGRAPHIC_DATA] citizen" at bounding box center [1030, 558] width 237 height 35
type input "[DEMOGRAPHIC_DATA] citizen"
click at [654, 654] on icon "add icon" at bounding box center [649, 654] width 9 height 0
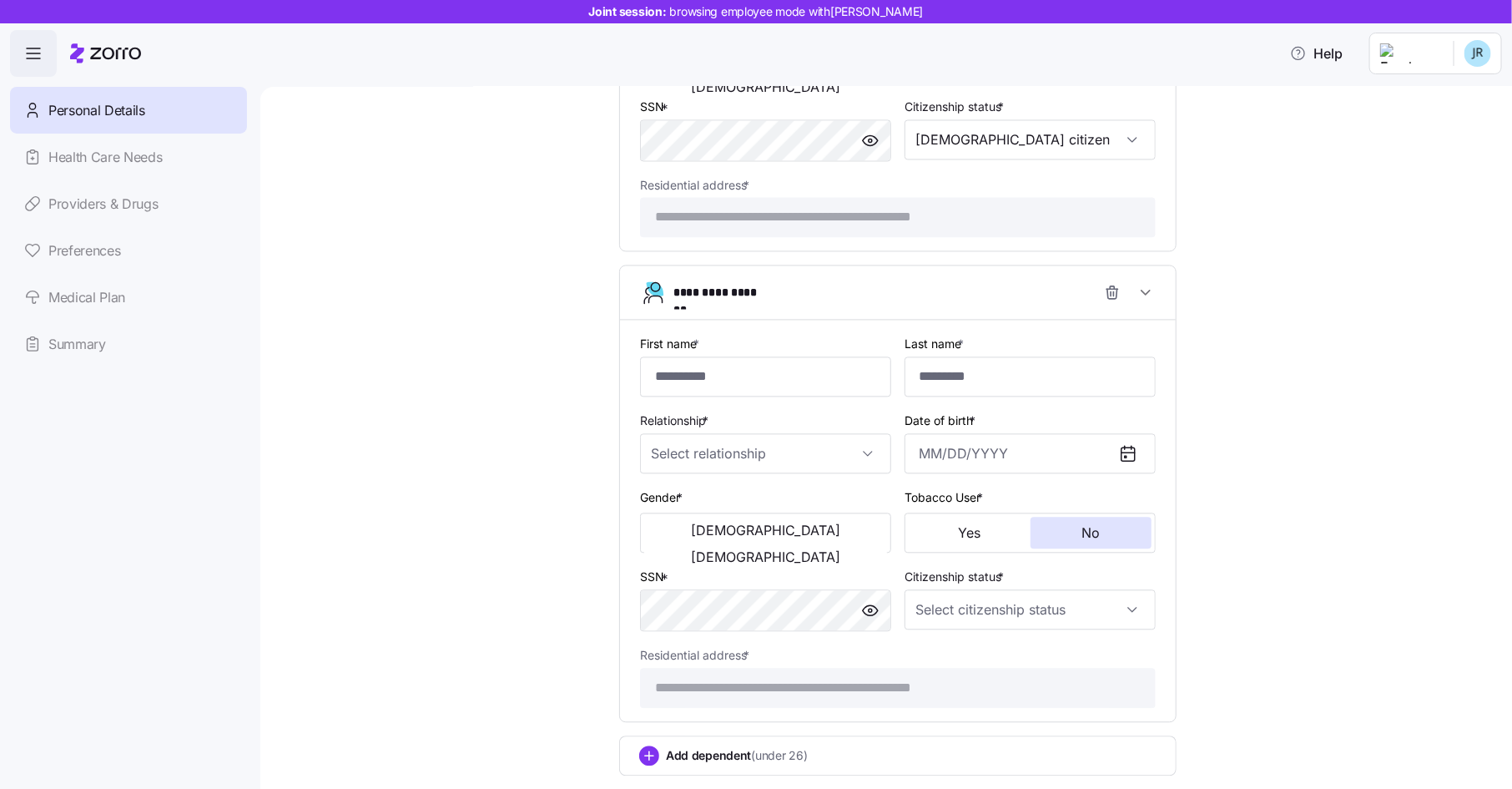
scroll to position [1619, 0]
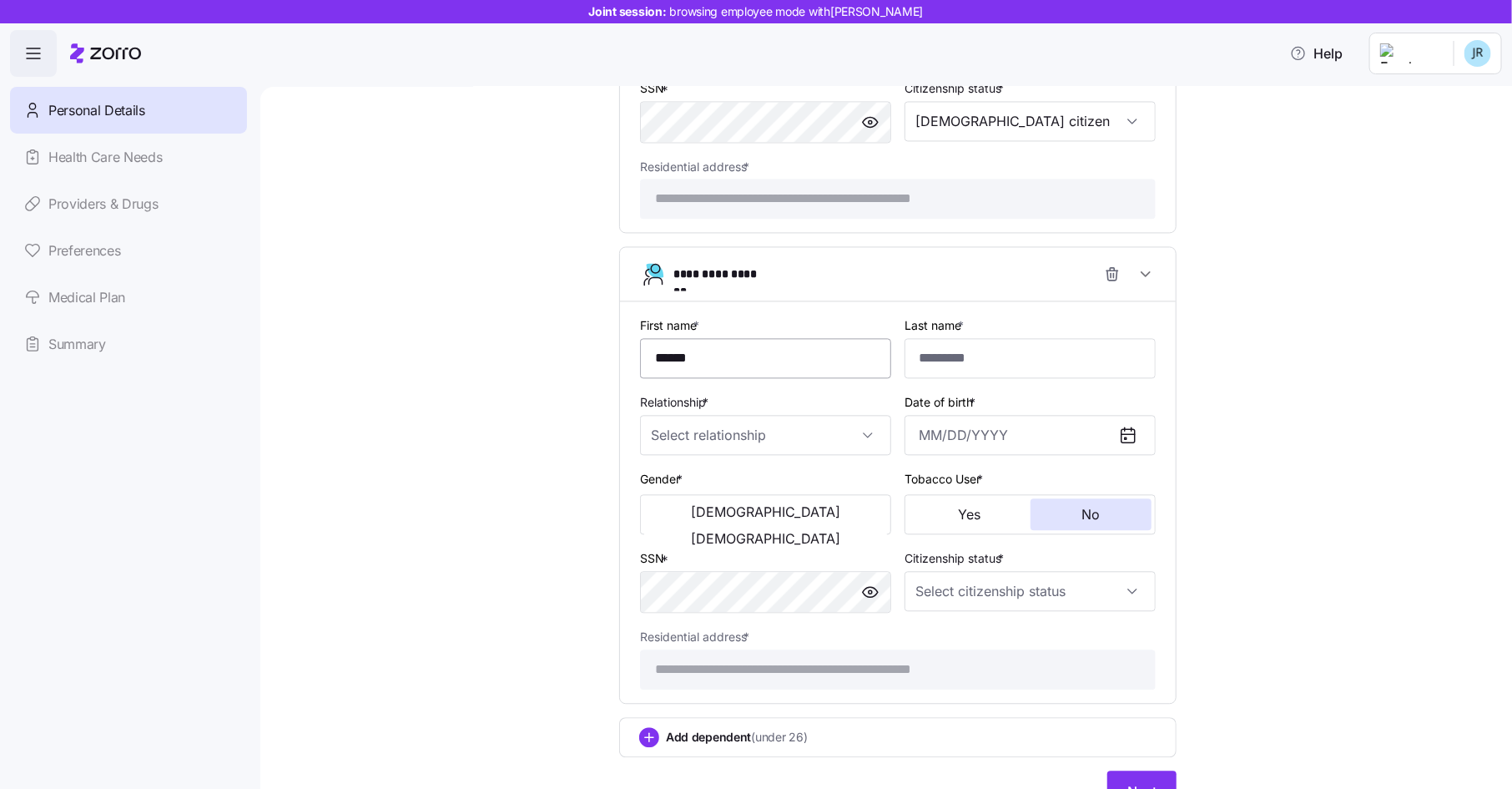
type input "******"
type input "****"
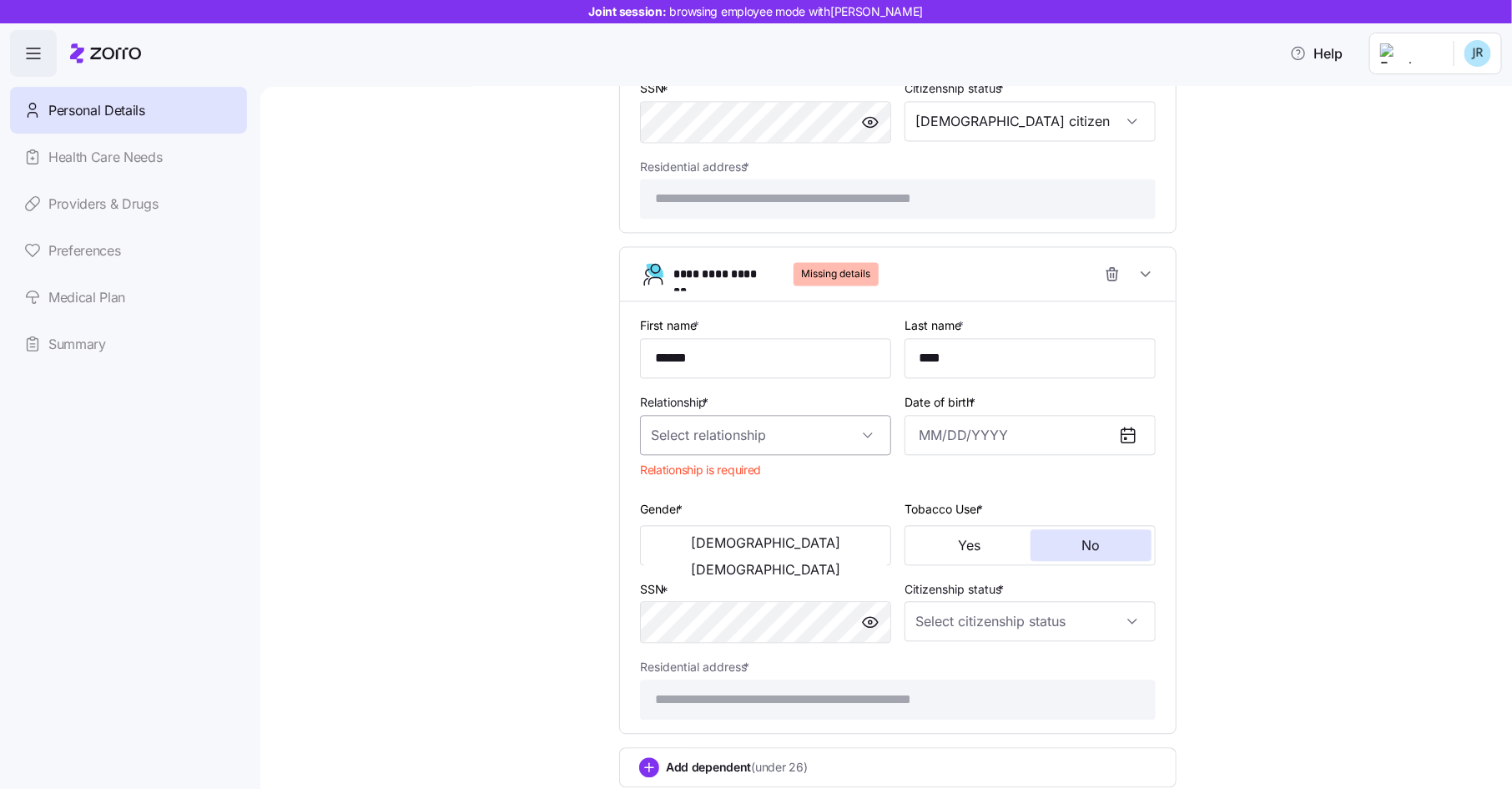
click at [755, 448] on input "Relationship *" at bounding box center [765, 435] width 251 height 40
click at [747, 488] on div "Child" at bounding box center [765, 490] width 237 height 35
type input "Child"
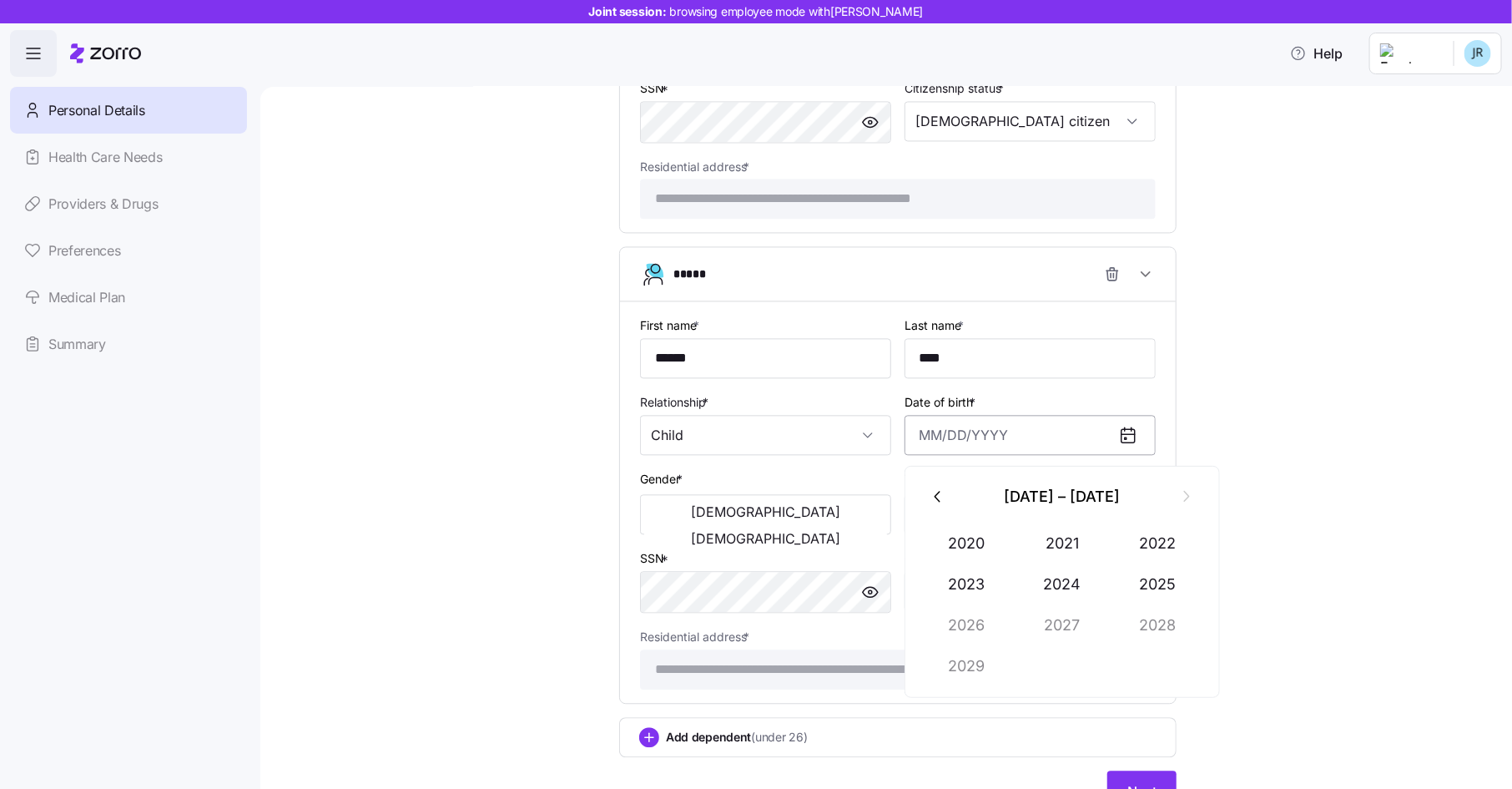
click at [984, 419] on input "Date of birth *" at bounding box center [1030, 435] width 251 height 40
click at [949, 505] on button "button" at bounding box center [938, 496] width 40 height 40
click at [1142, 617] on button "2018" at bounding box center [1158, 625] width 95 height 40
click at [962, 660] on button "Oct" at bounding box center [967, 666] width 95 height 40
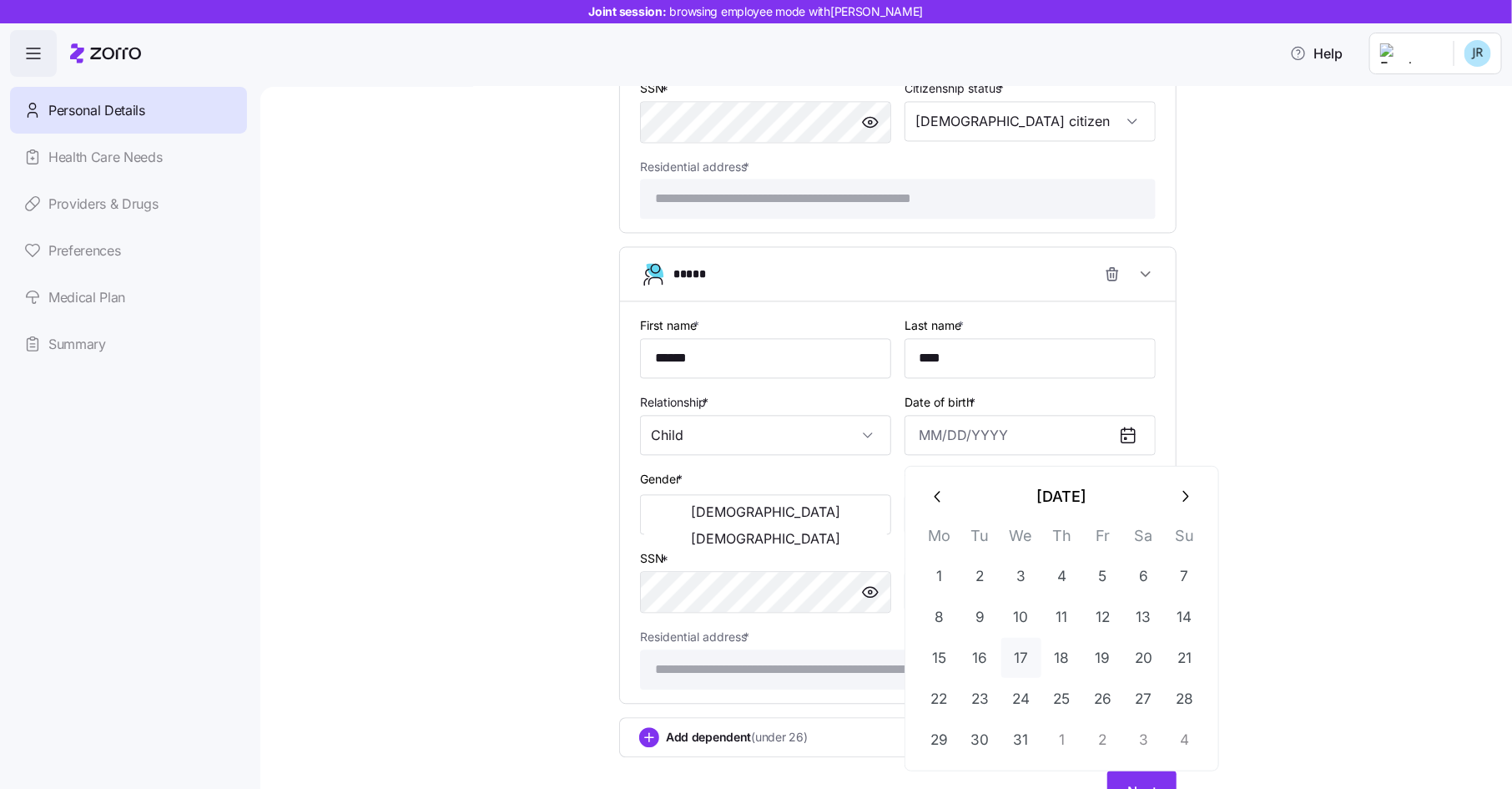
click at [1016, 656] on button "17" at bounding box center [1021, 657] width 40 height 40
type input "[DATE]"
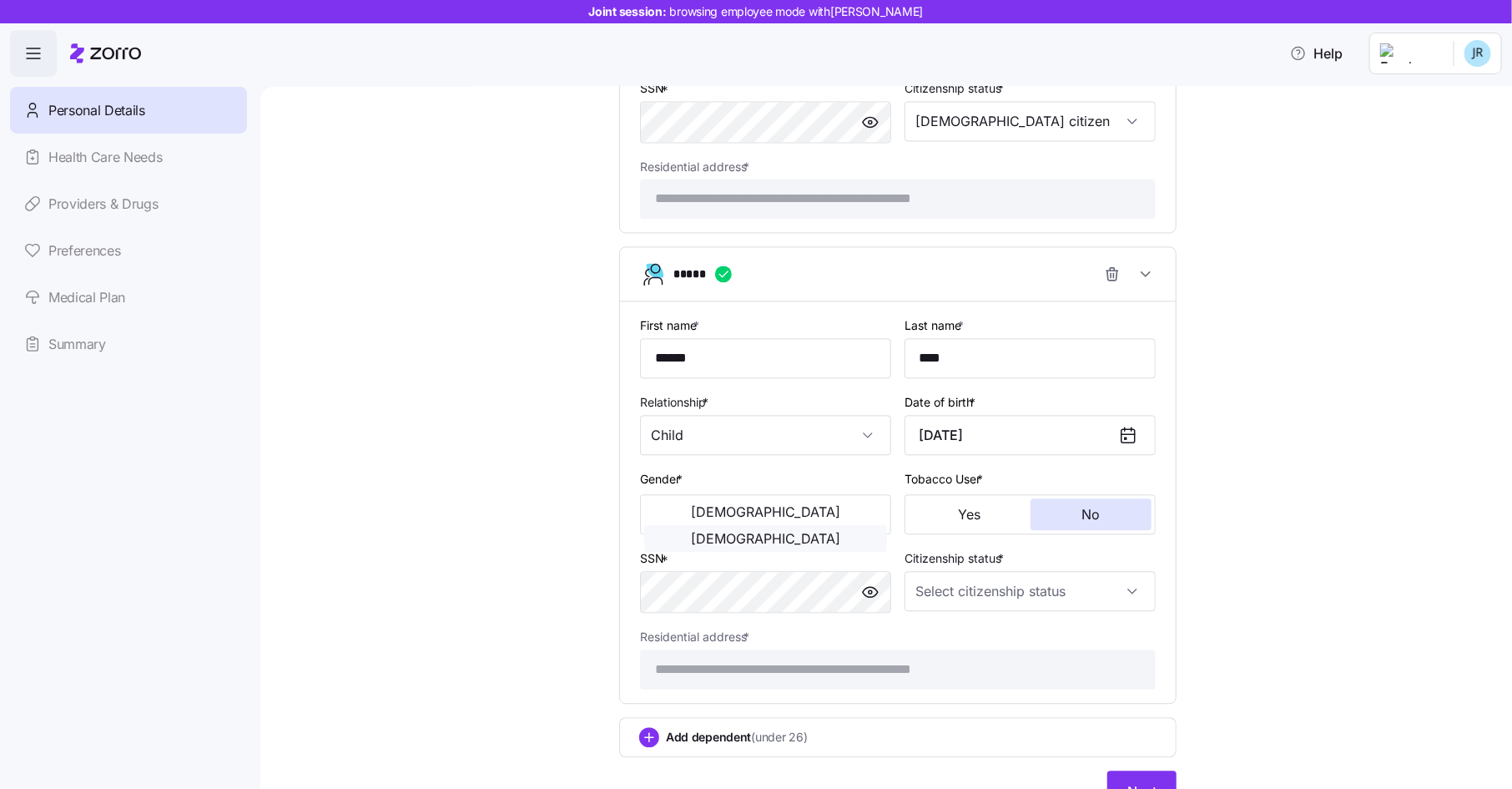
click at [813, 532] on span "[DEMOGRAPHIC_DATA]" at bounding box center [765, 539] width 150 height 14
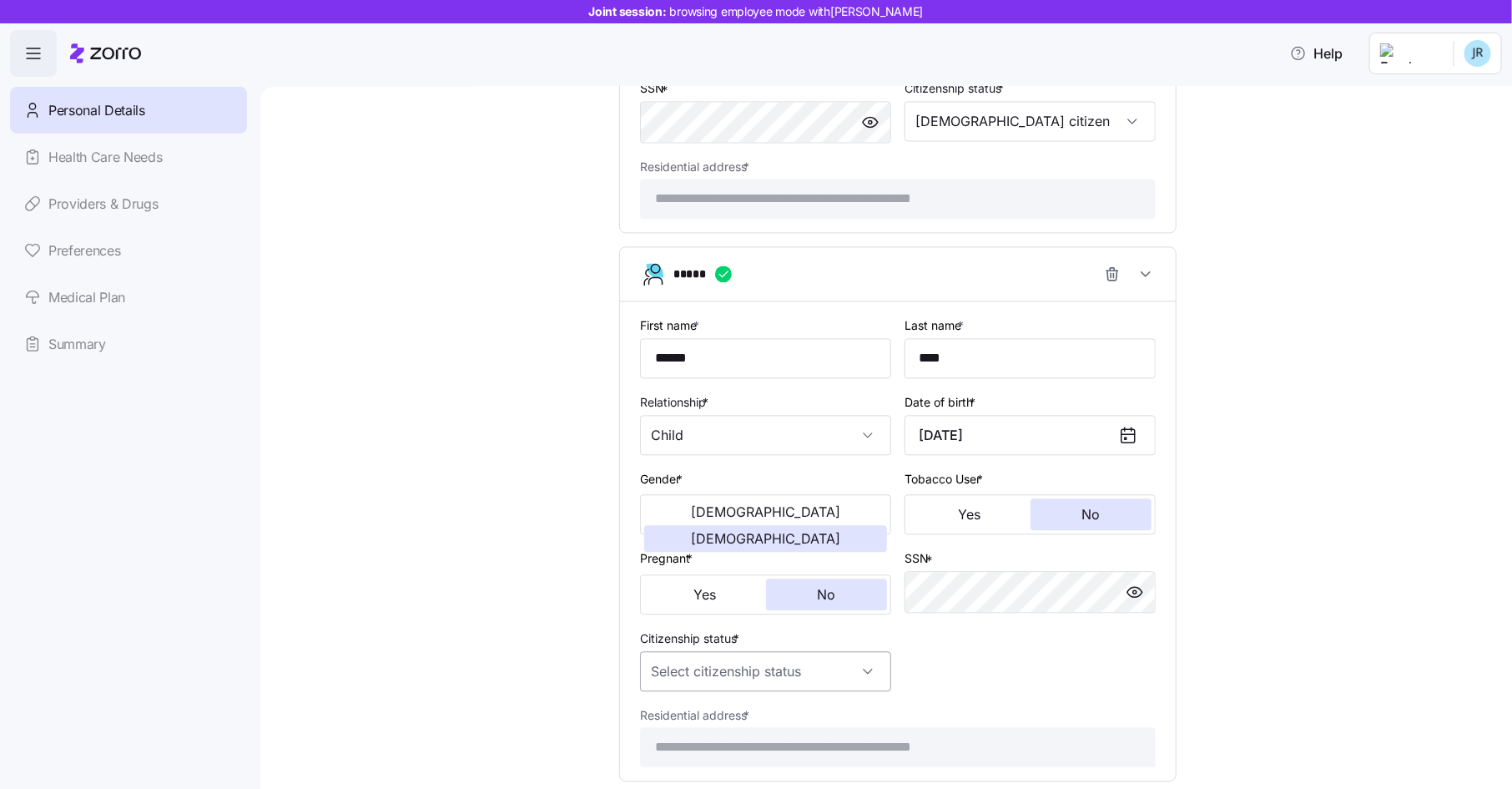
click at [835, 682] on input "Citizenship status *" at bounding box center [765, 671] width 251 height 40
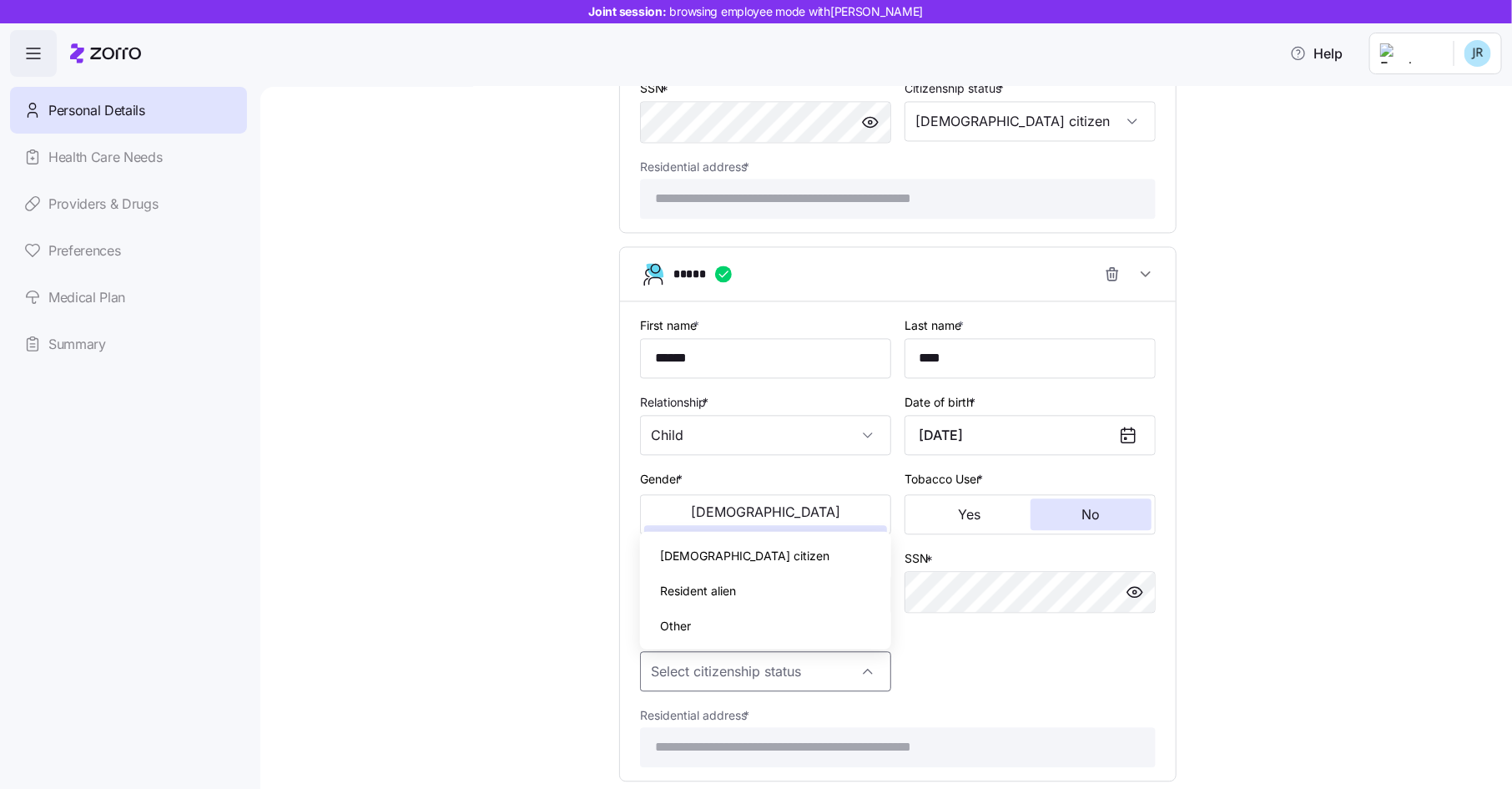
click at [823, 553] on div "[DEMOGRAPHIC_DATA] citizen" at bounding box center [765, 556] width 237 height 35
type input "[DEMOGRAPHIC_DATA] citizen"
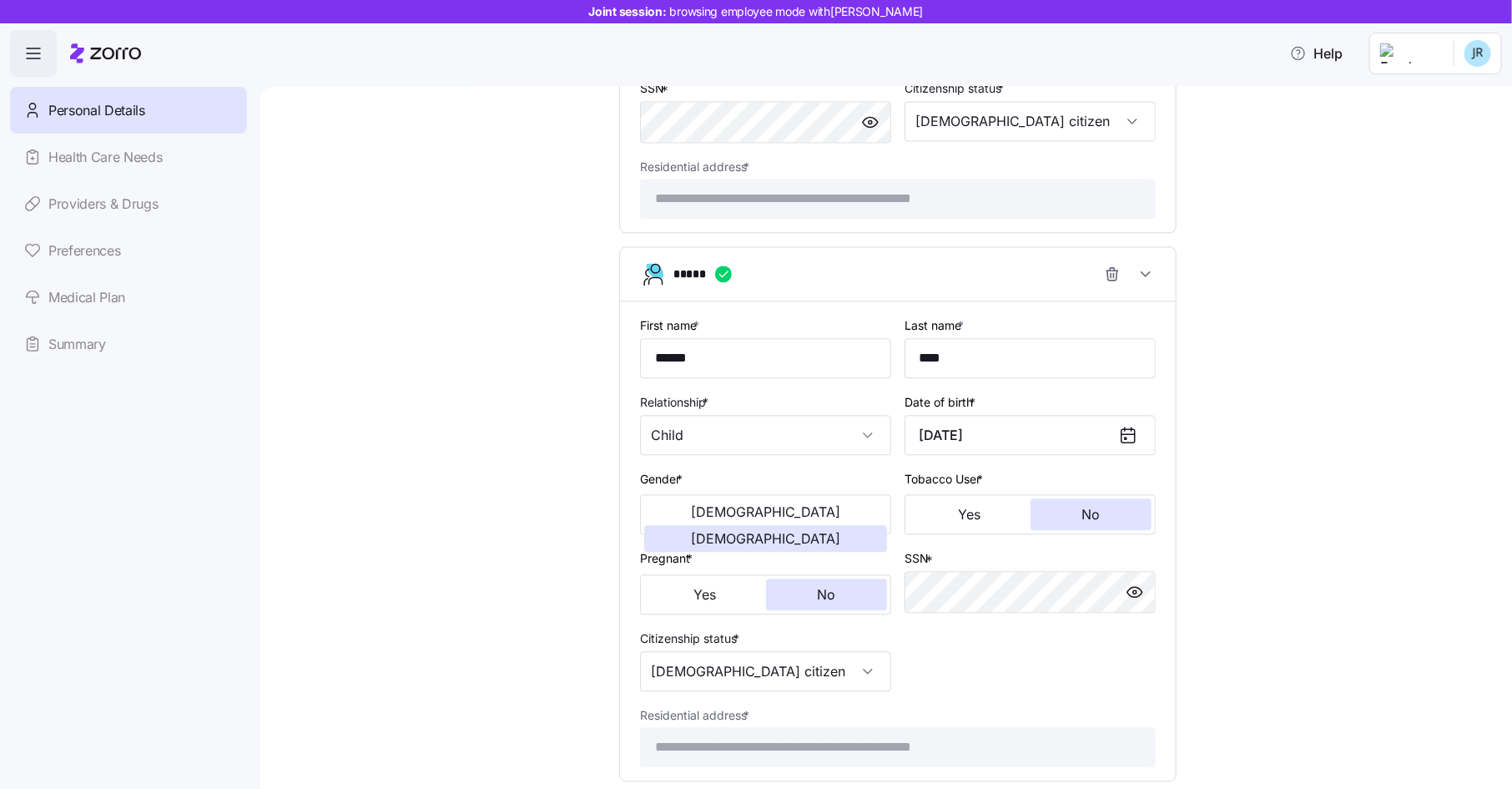
scroll to position [1786, 0]
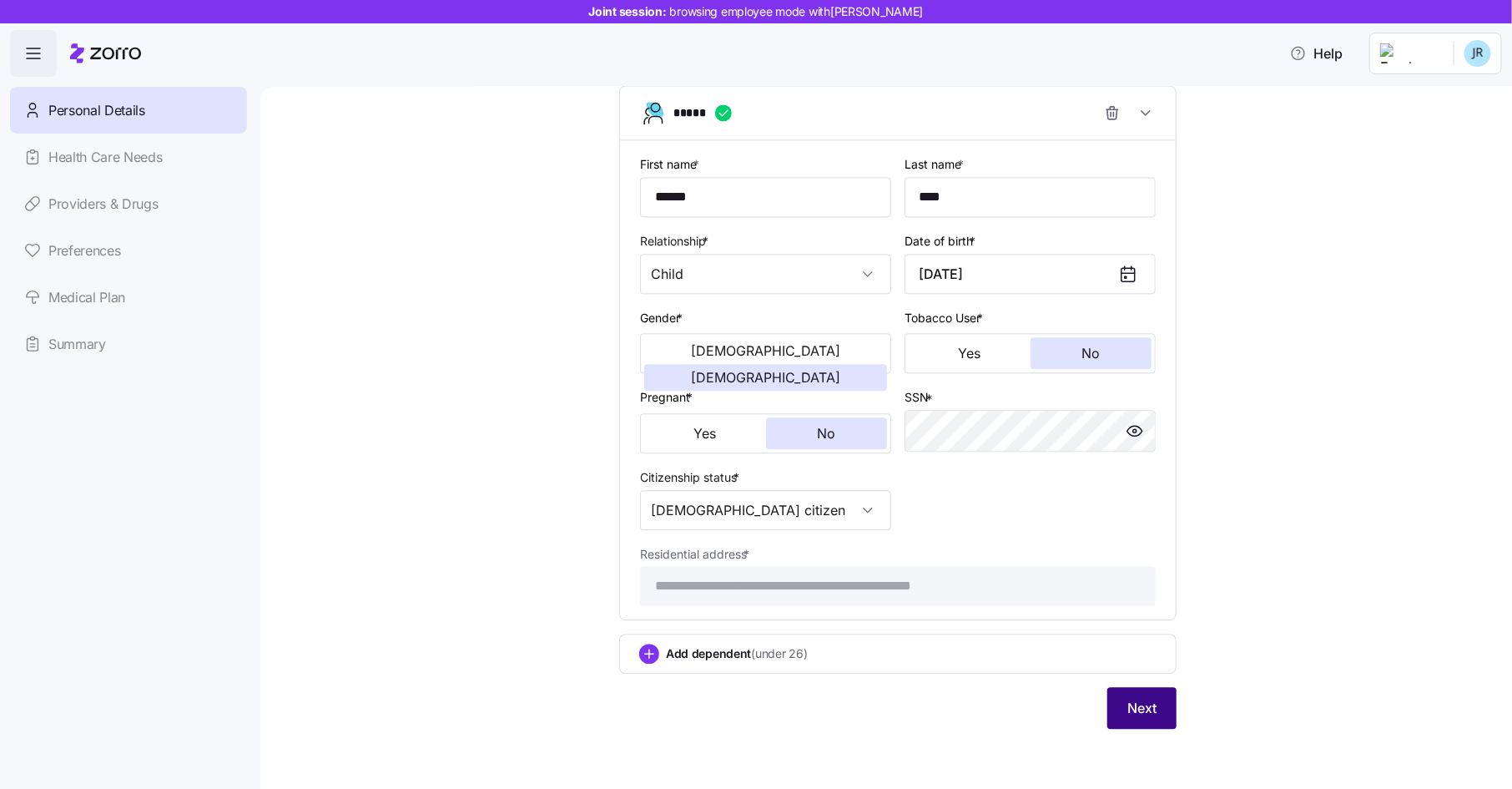
click at [1136, 705] on span "Next" at bounding box center [1142, 707] width 29 height 20
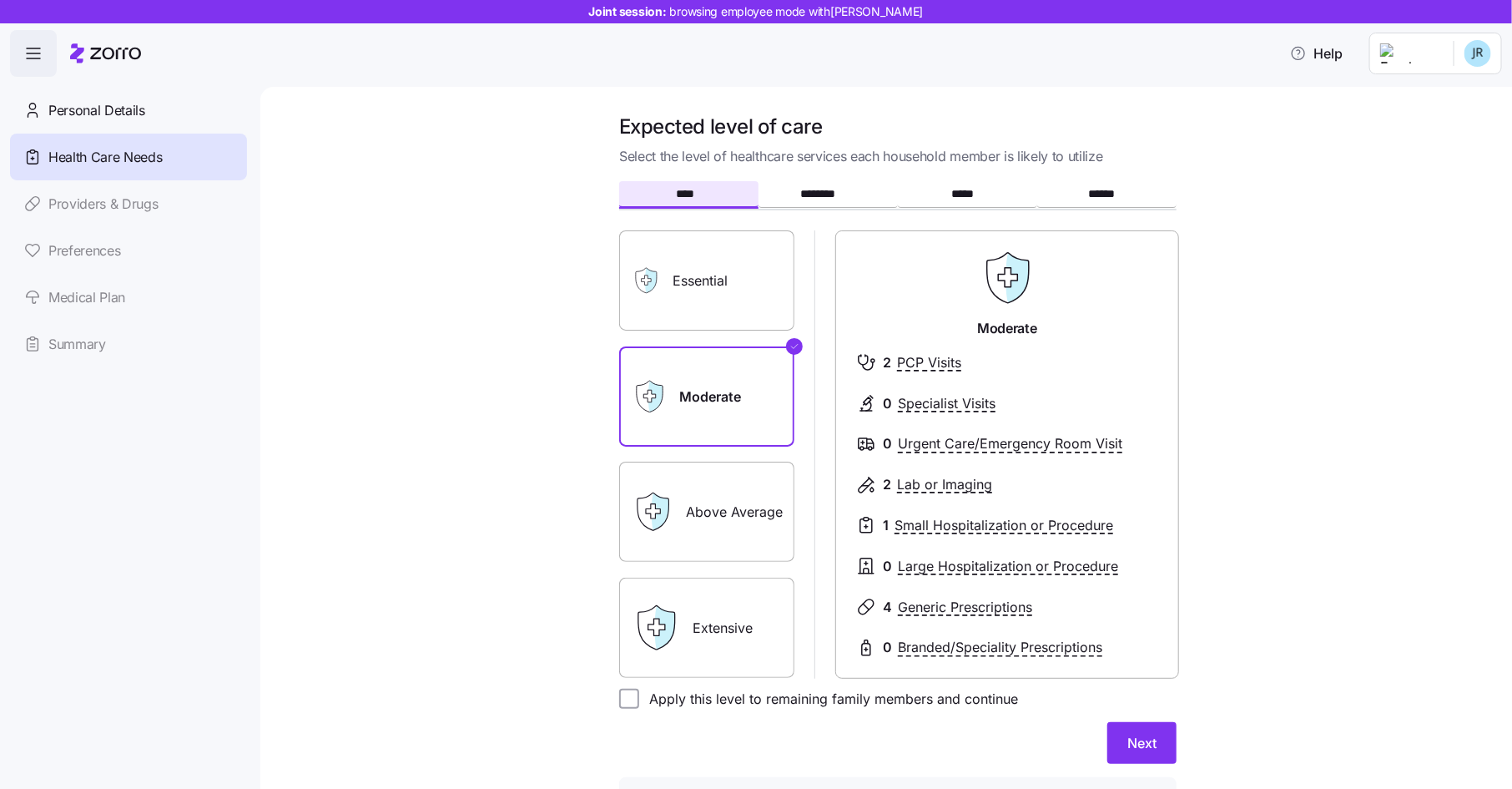
click at [643, 695] on label "Apply this level to remaining family members and continue" at bounding box center [828, 698] width 378 height 20
click at [639, 695] on input "Apply this level to remaining family members and continue" at bounding box center [629, 698] width 20 height 20
checkbox input "true"
click at [1129, 736] on span "Next" at bounding box center [1142, 743] width 29 height 20
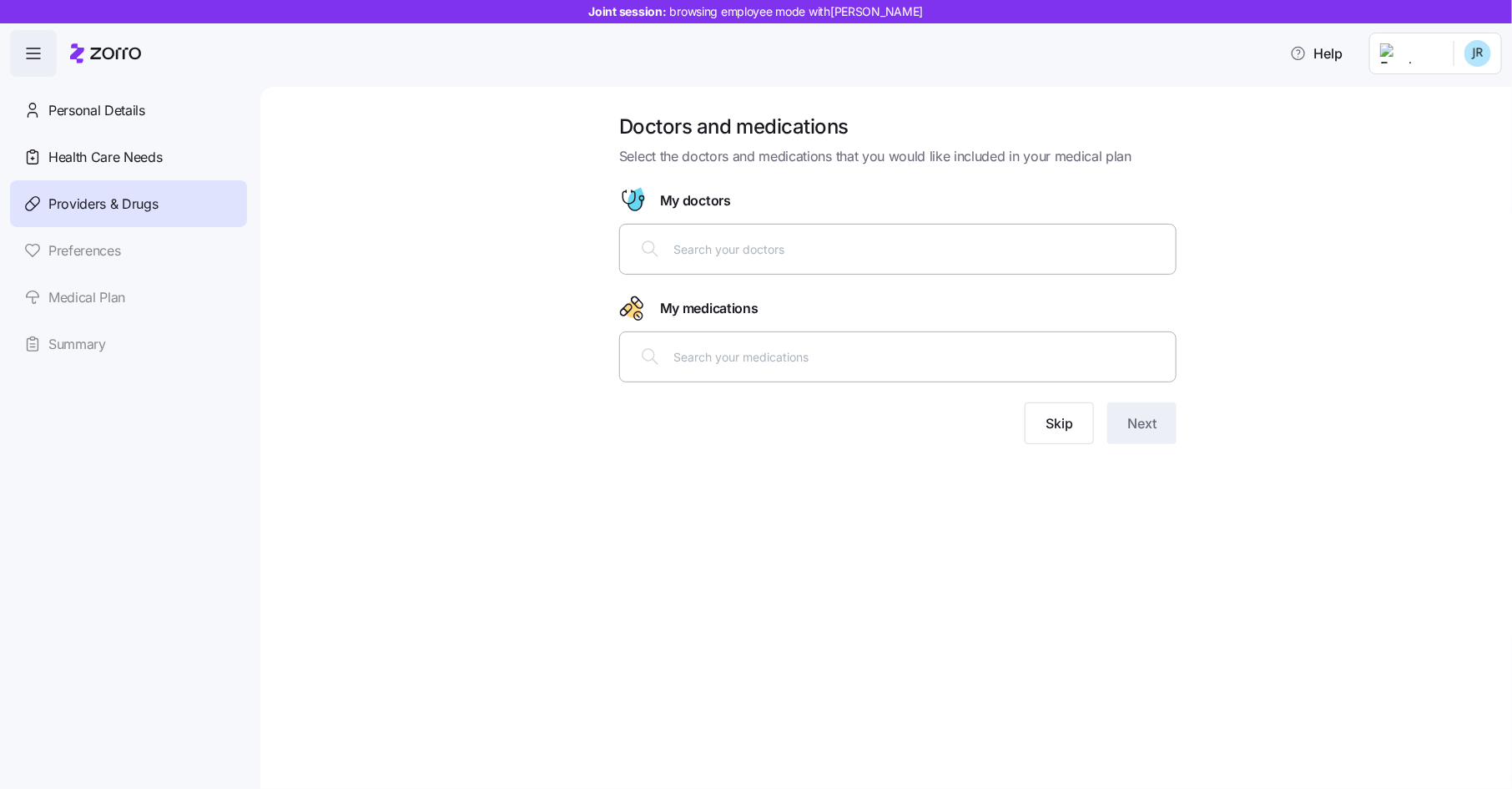
click at [731, 246] on input "text" at bounding box center [919, 248] width 492 height 18
type input "mia prob"
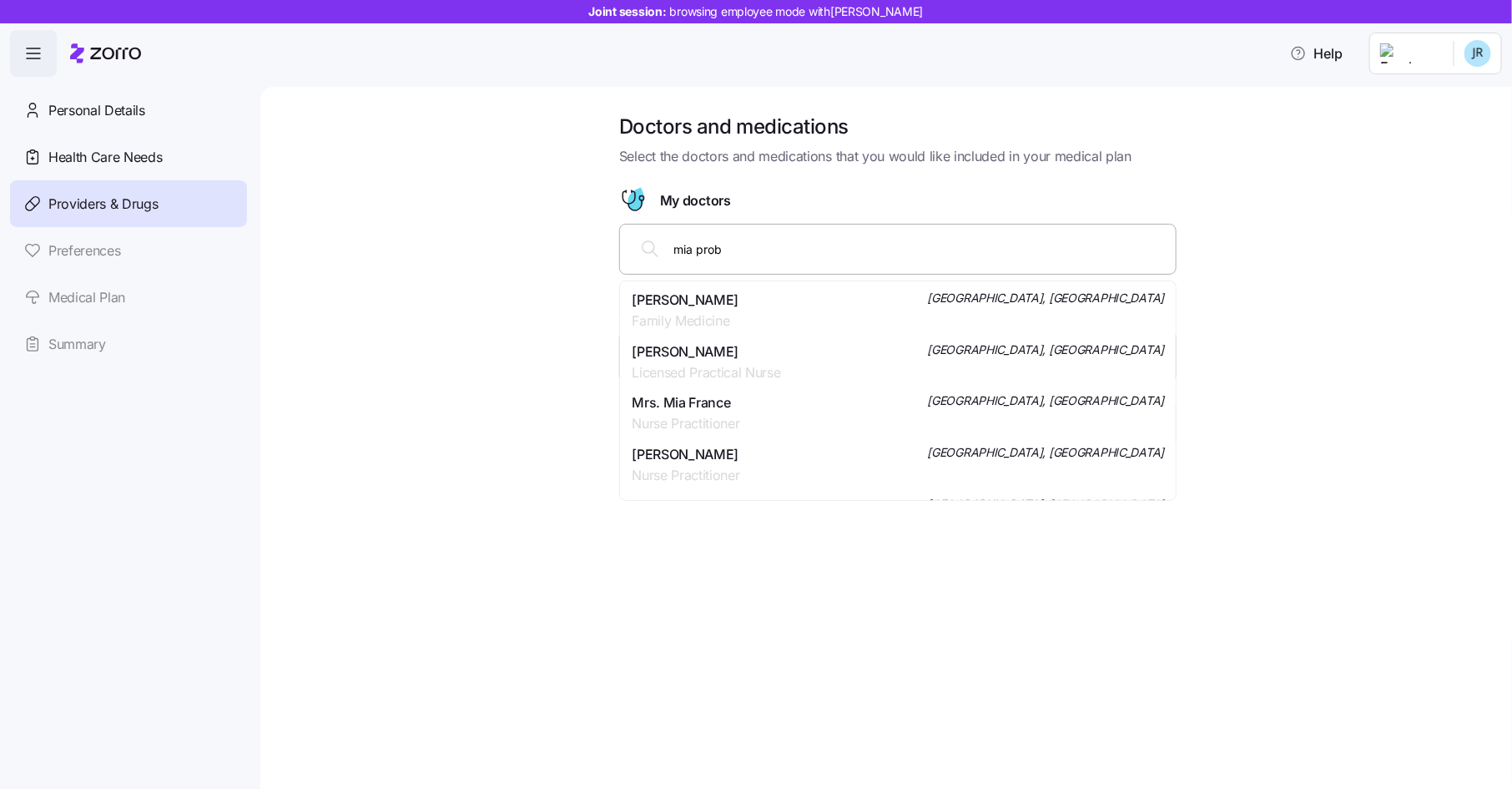
click at [702, 299] on span "Mia Danya Probinsky" at bounding box center [685, 300] width 107 height 21
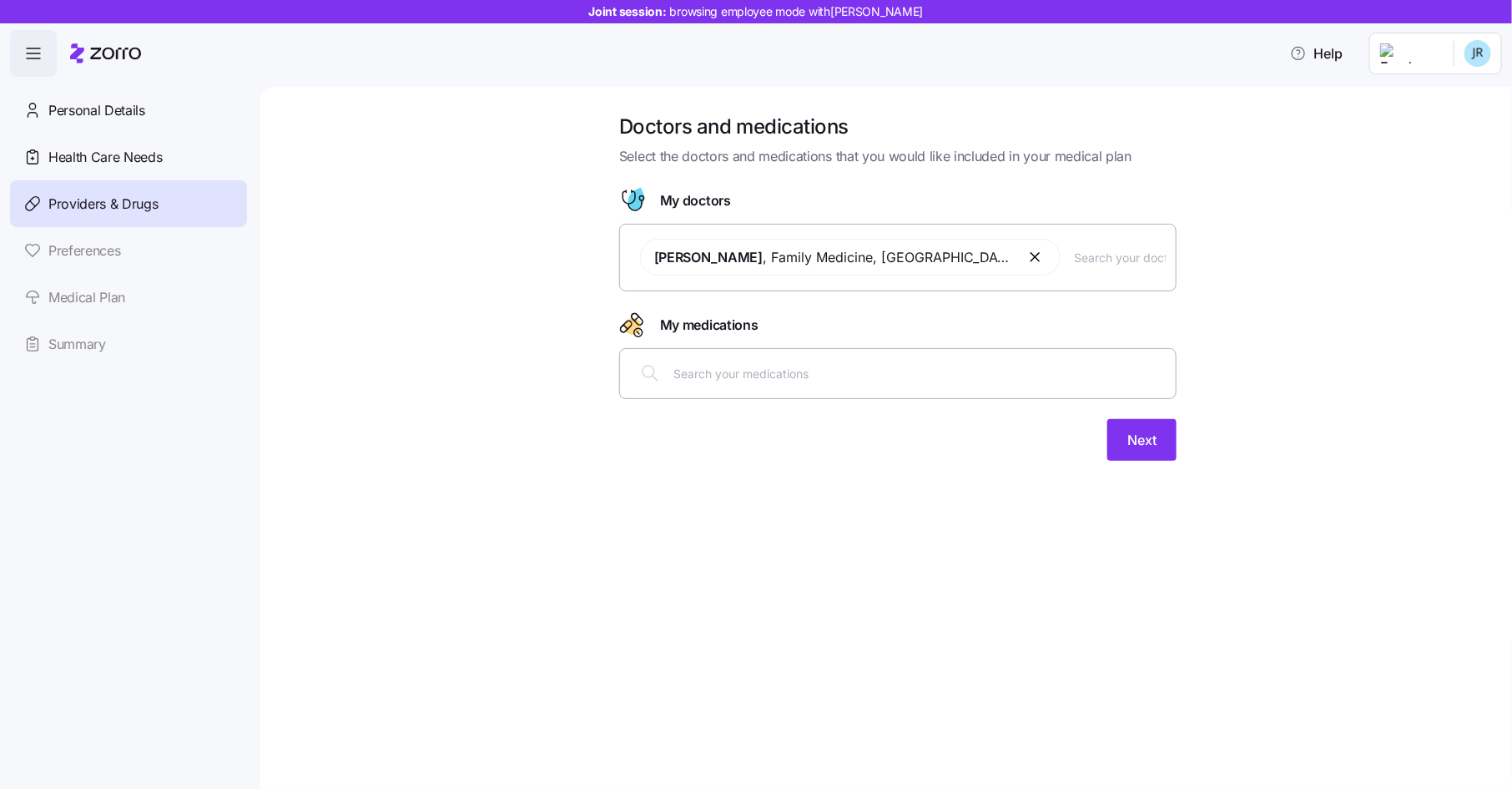
click at [699, 367] on input "text" at bounding box center [919, 373] width 492 height 18
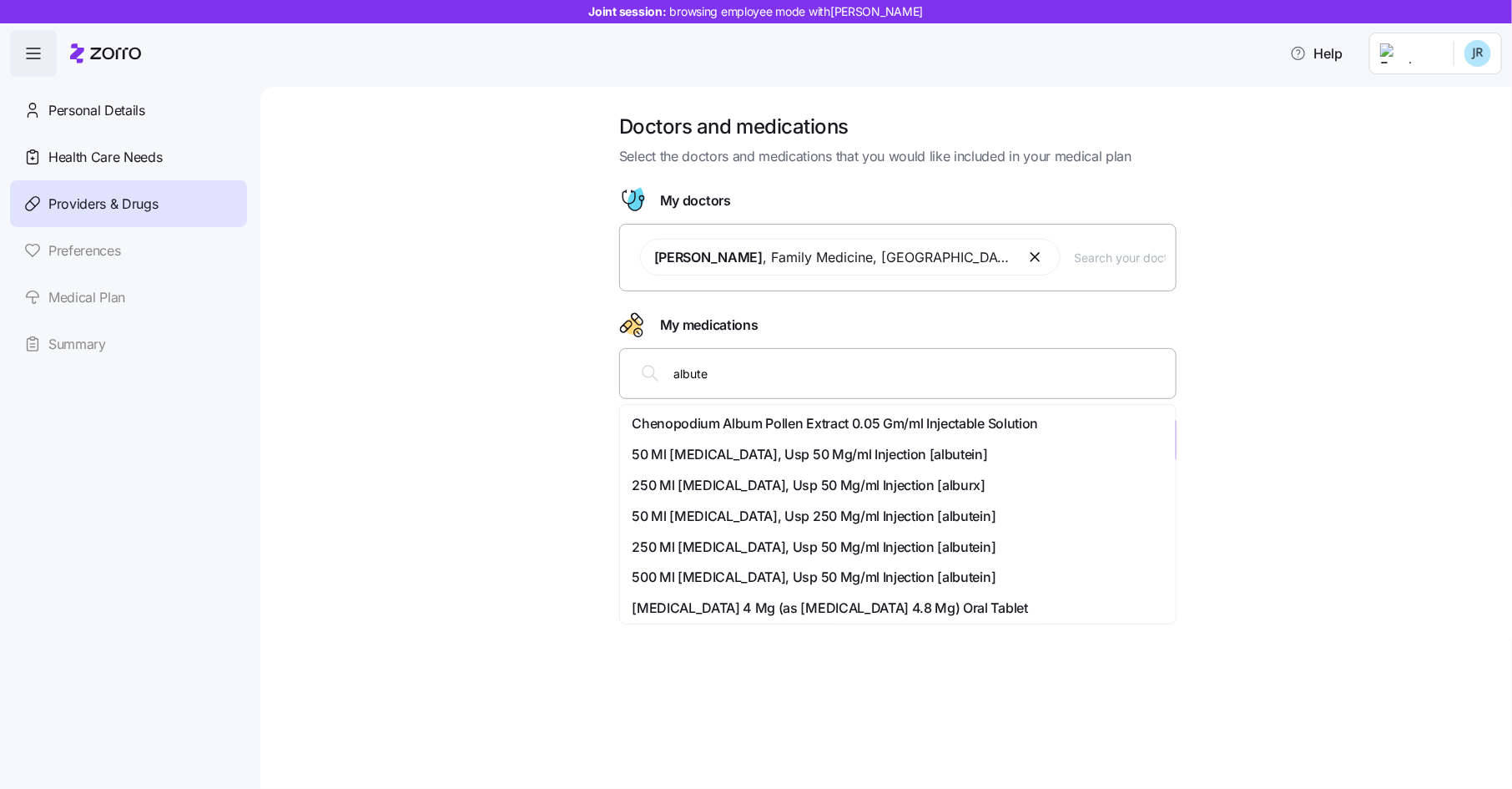
type input "albuter"
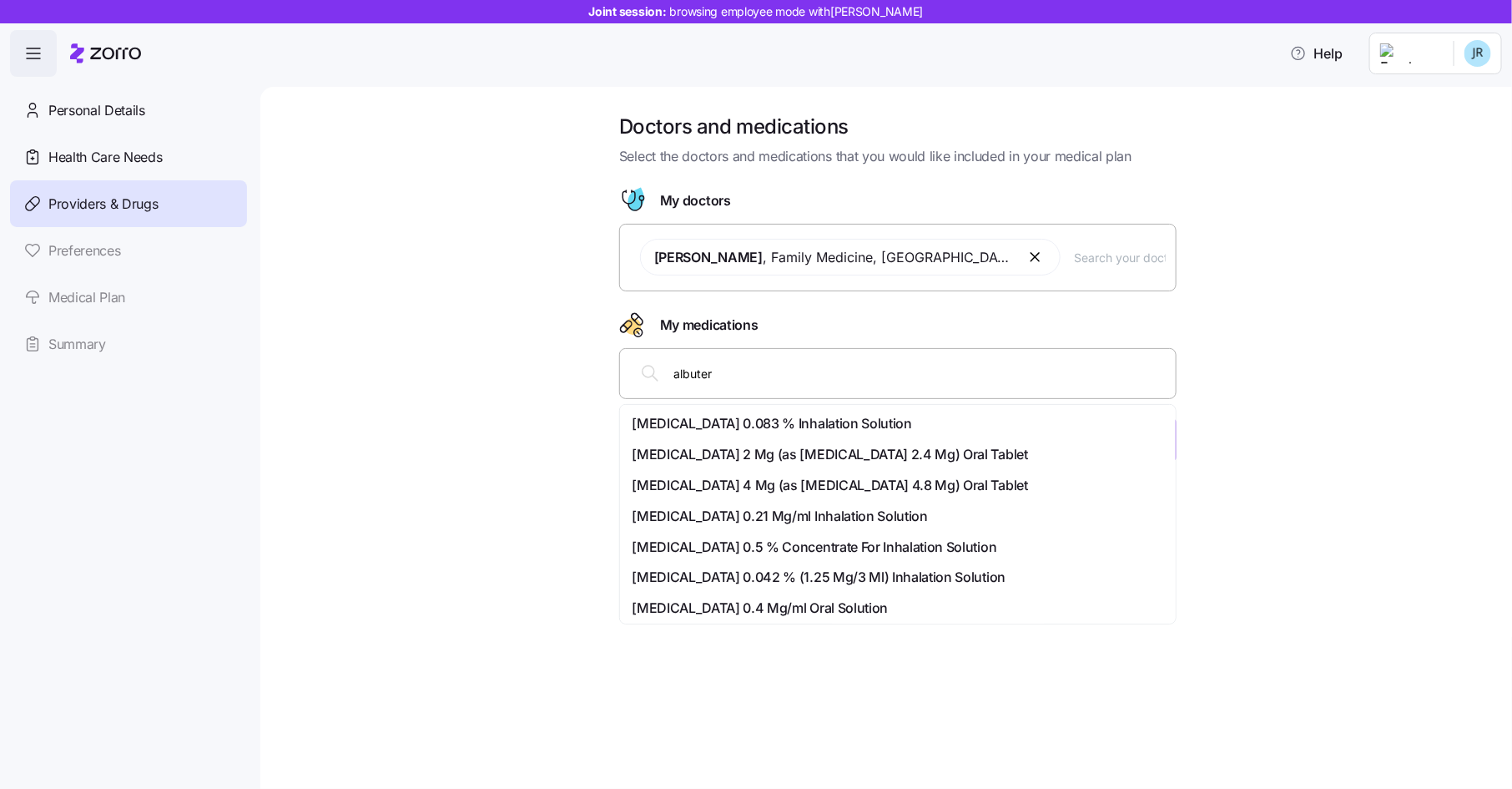
click at [761, 515] on span "[MEDICAL_DATA] 0.21 Mg/ml Inhalation Solution" at bounding box center [779, 516] width 296 height 21
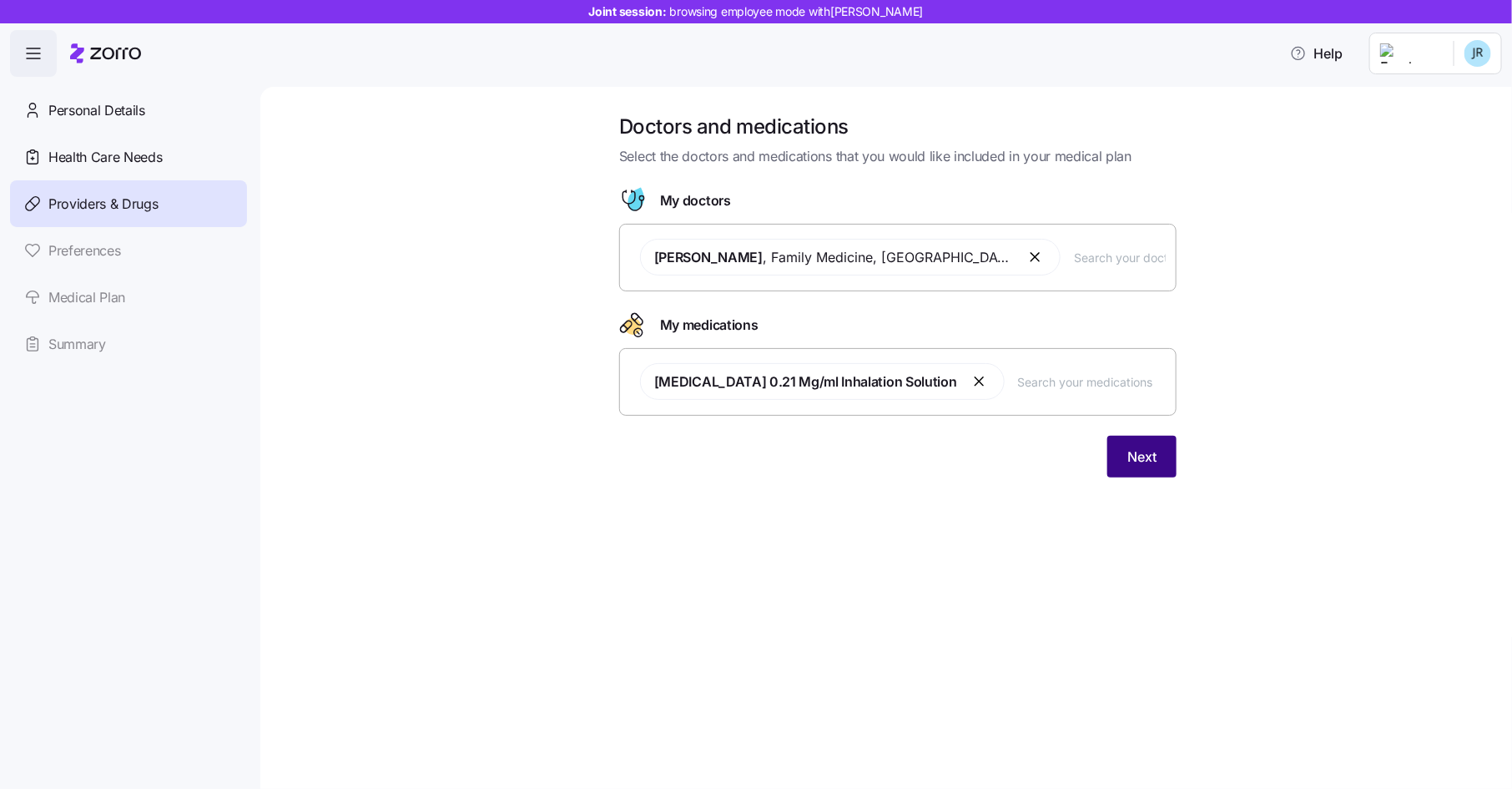
click at [1158, 459] on button "Next" at bounding box center [1141, 456] width 70 height 42
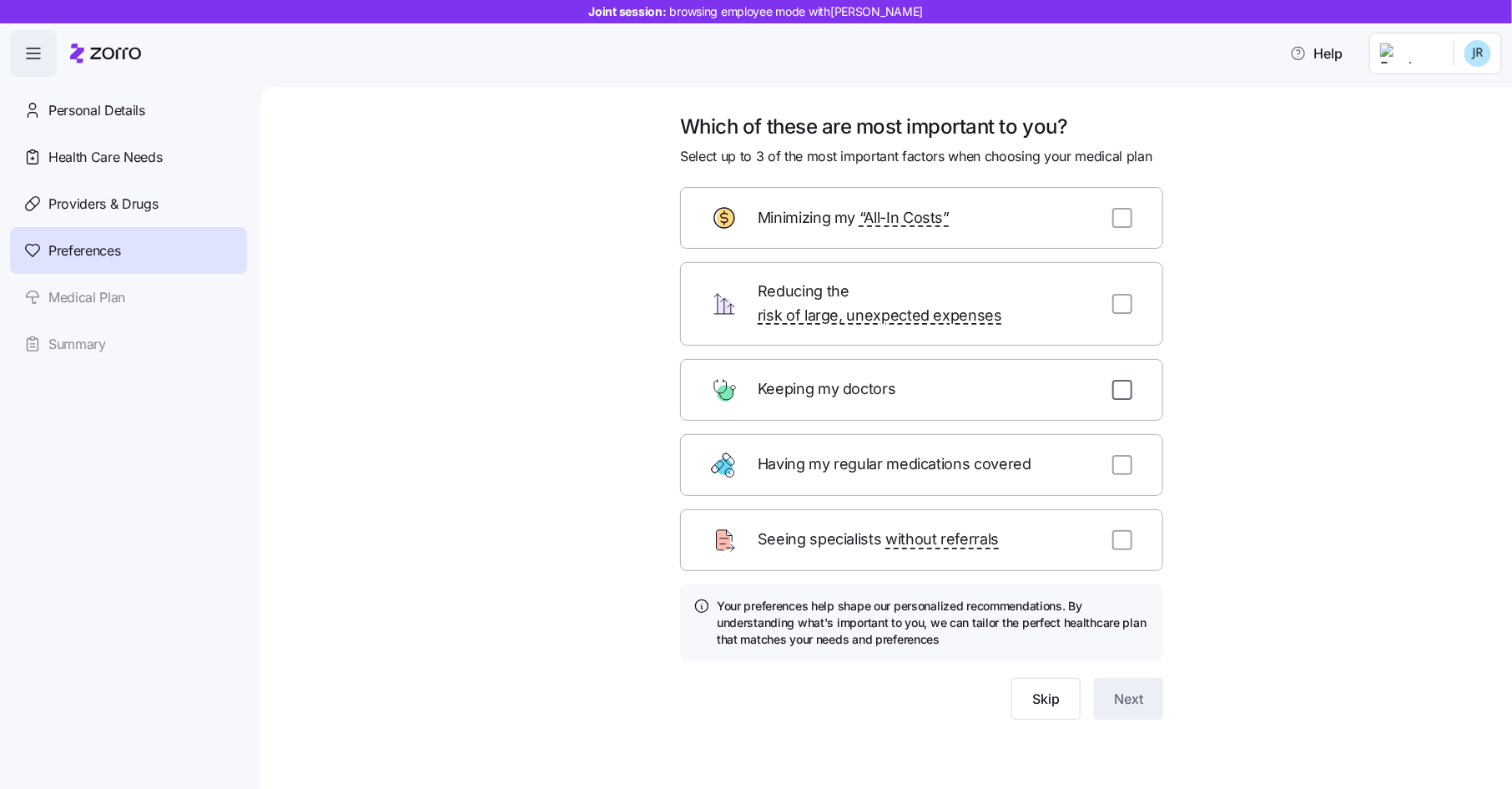
click at [1121, 379] on input "checkbox" at bounding box center [1122, 389] width 20 height 20
checkbox input "true"
click at [1112, 455] on input "checkbox" at bounding box center [1122, 465] width 20 height 20
checkbox input "true"
click at [1118, 530] on input "checkbox" at bounding box center [1122, 539] width 20 height 20
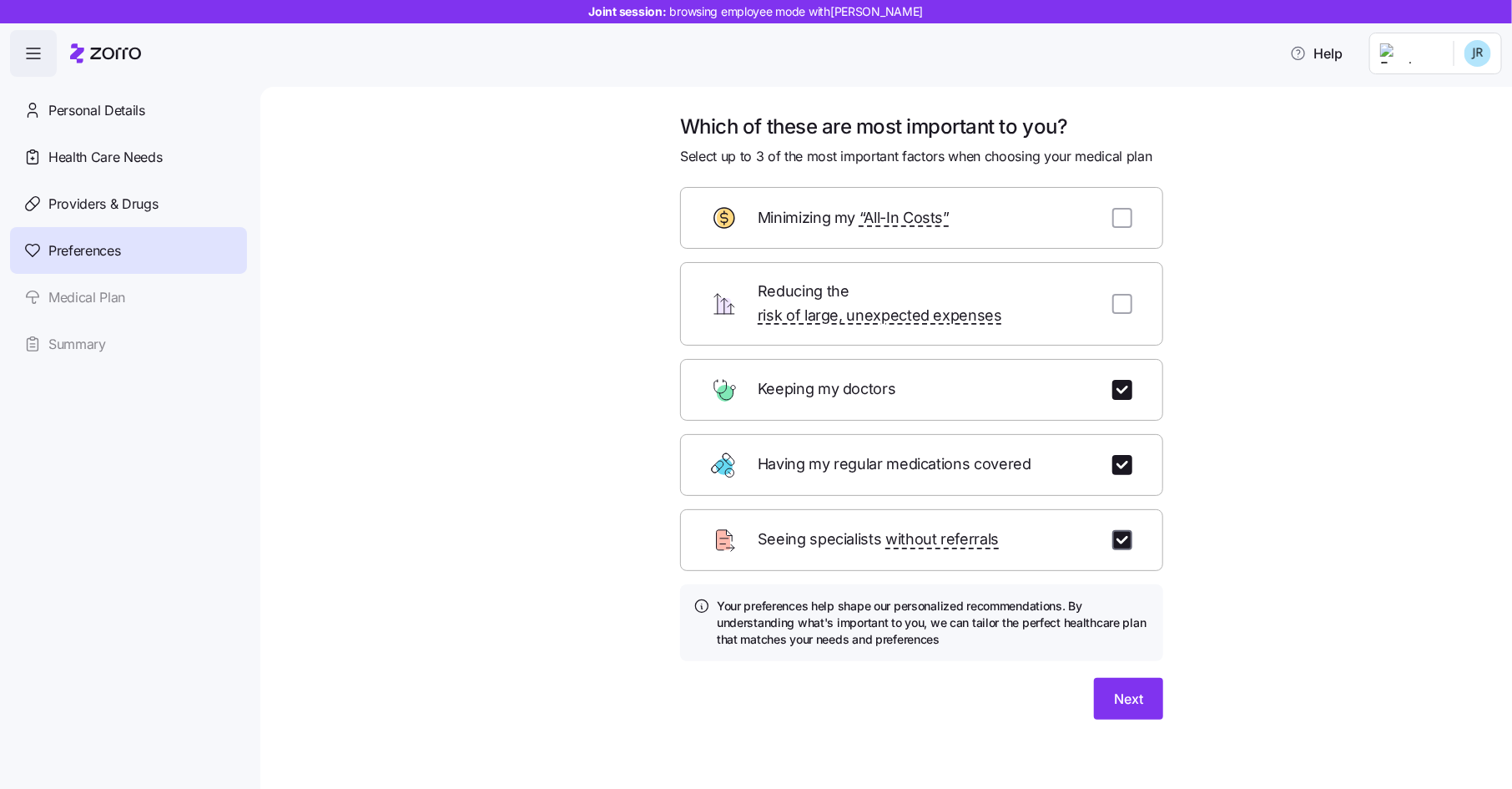
checkbox input "true"
click at [1117, 689] on button "Next" at bounding box center [1128, 699] width 70 height 42
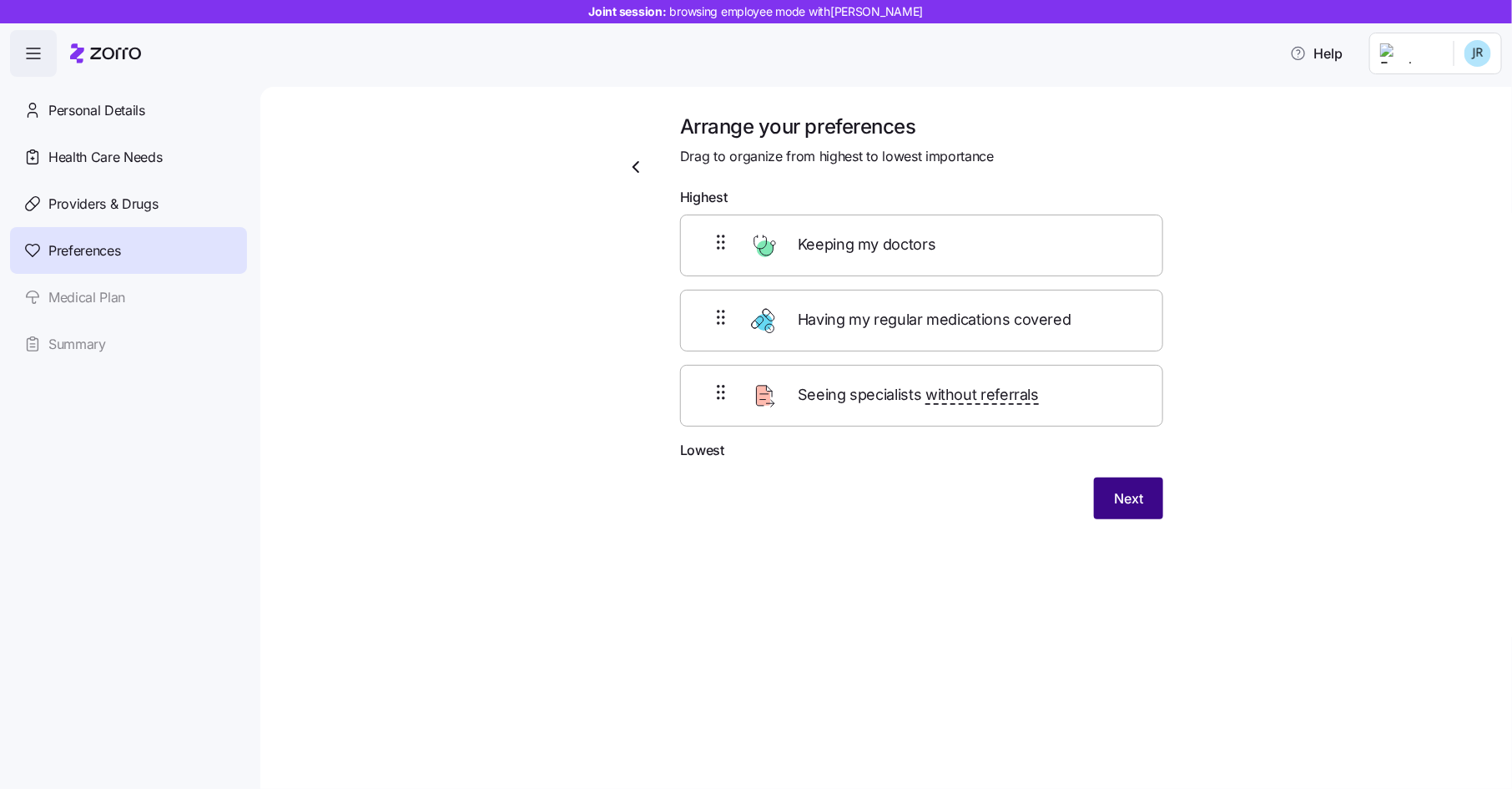
click at [1098, 501] on button "Next" at bounding box center [1128, 498] width 70 height 42
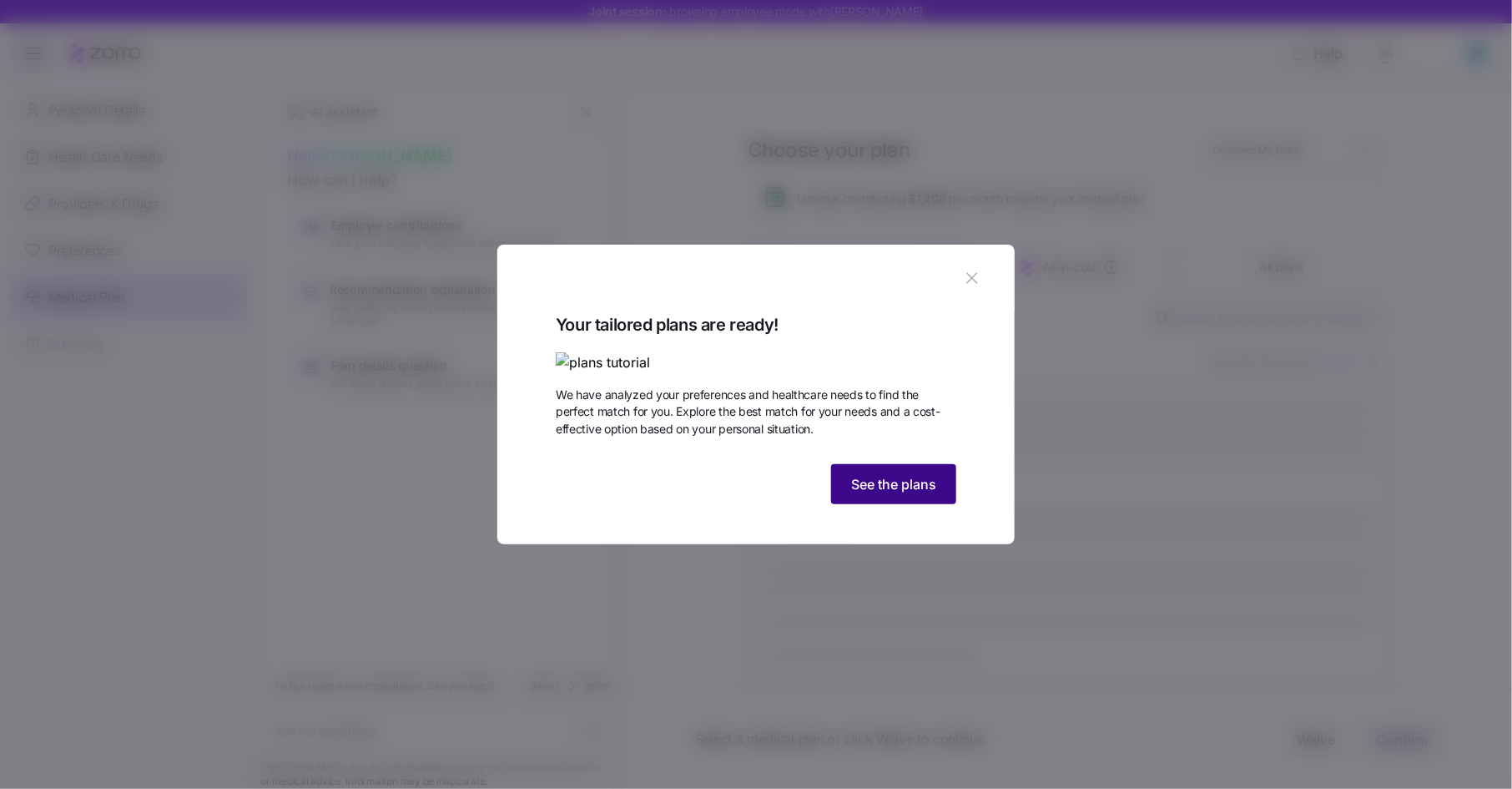
click at [920, 494] on span "See the plans" at bounding box center [893, 484] width 85 height 20
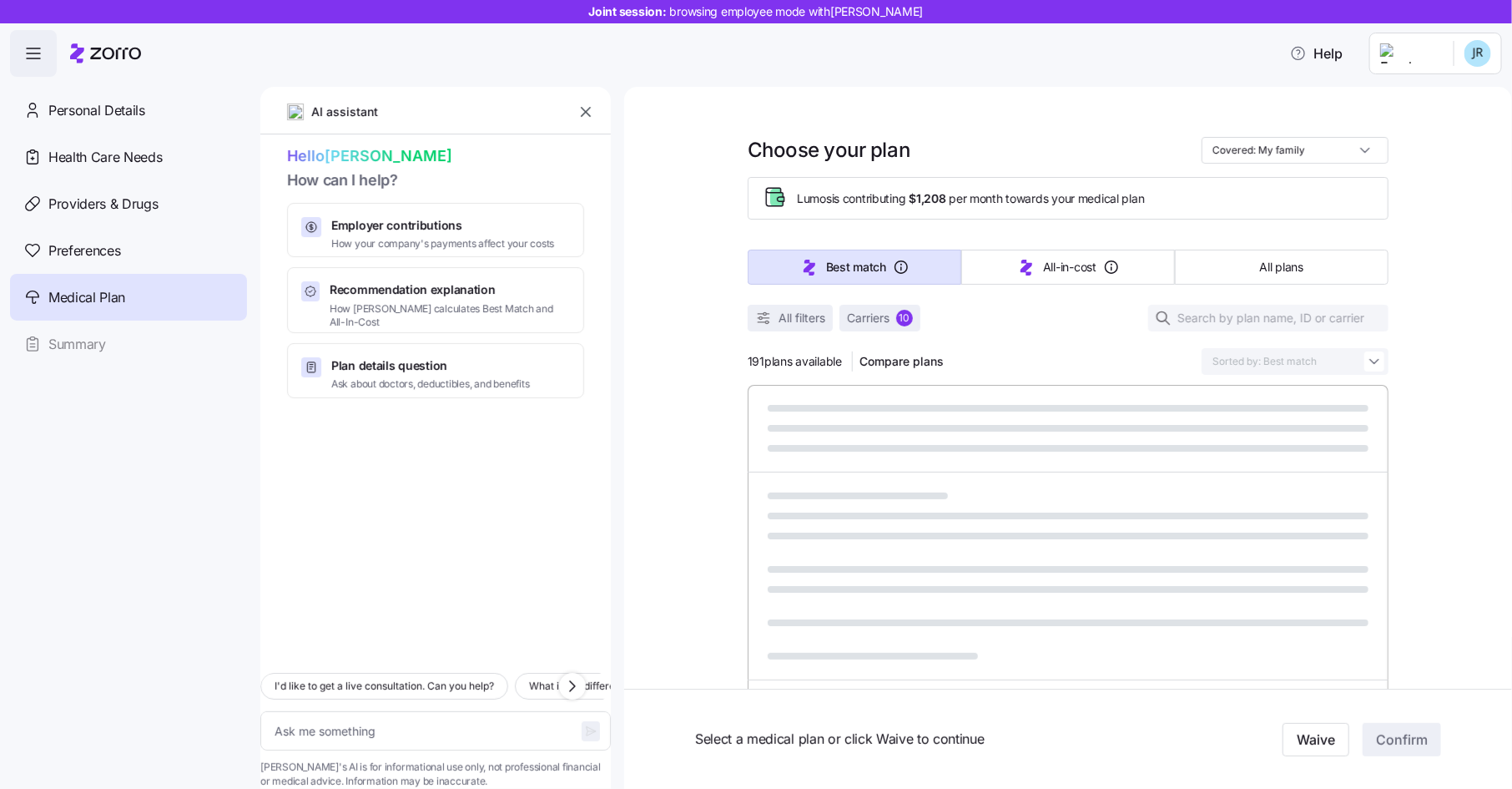
type textarea "x"
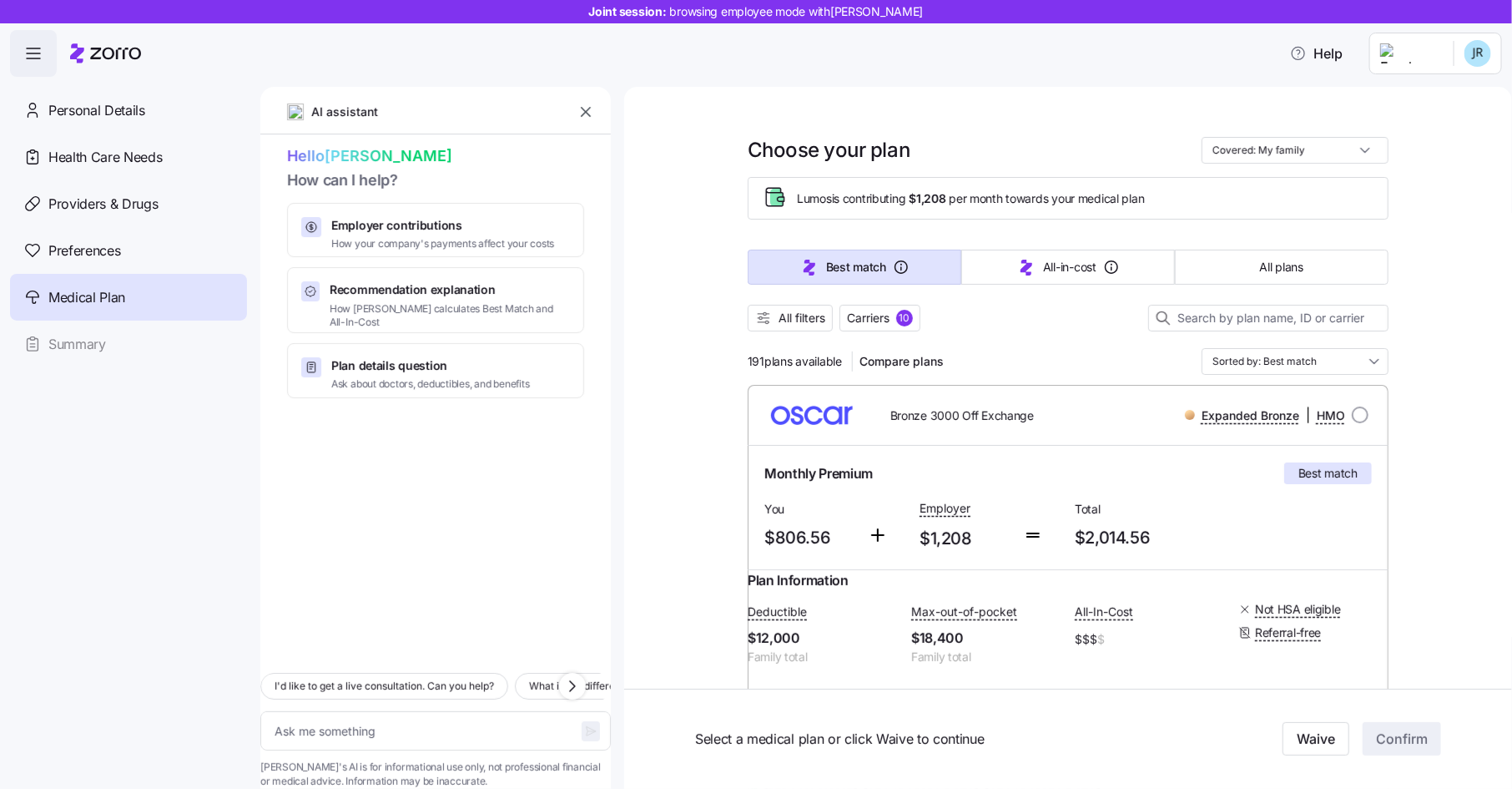
click at [591, 108] on icon "button" at bounding box center [585, 111] width 16 height 16
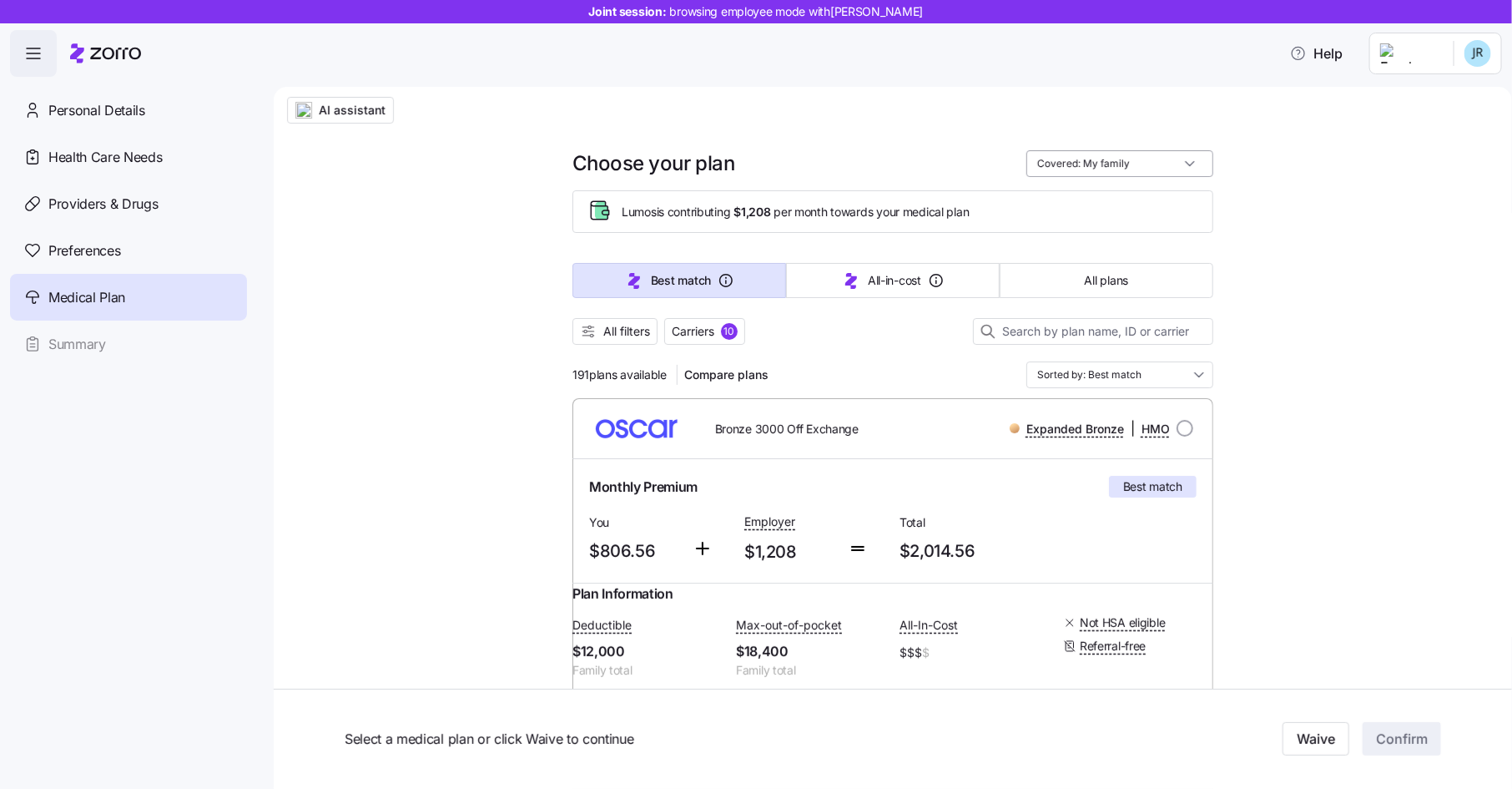
click at [1129, 165] on input "Covered: My family" at bounding box center [1119, 163] width 187 height 27
click at [1121, 226] on div "Me + spouse" at bounding box center [1120, 232] width 174 height 28
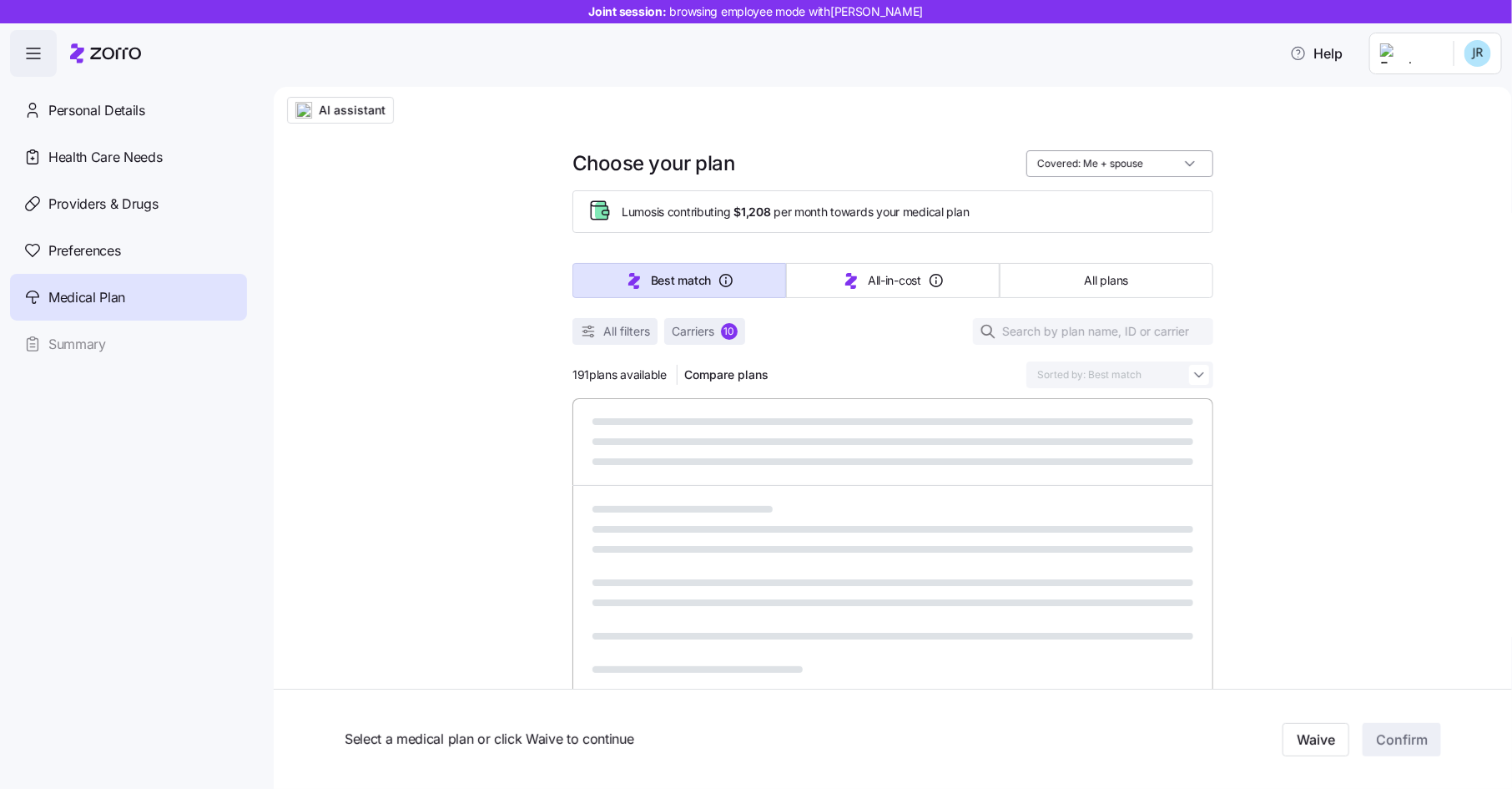
click at [1119, 170] on input "Covered: Me + spouse" at bounding box center [1119, 163] width 187 height 27
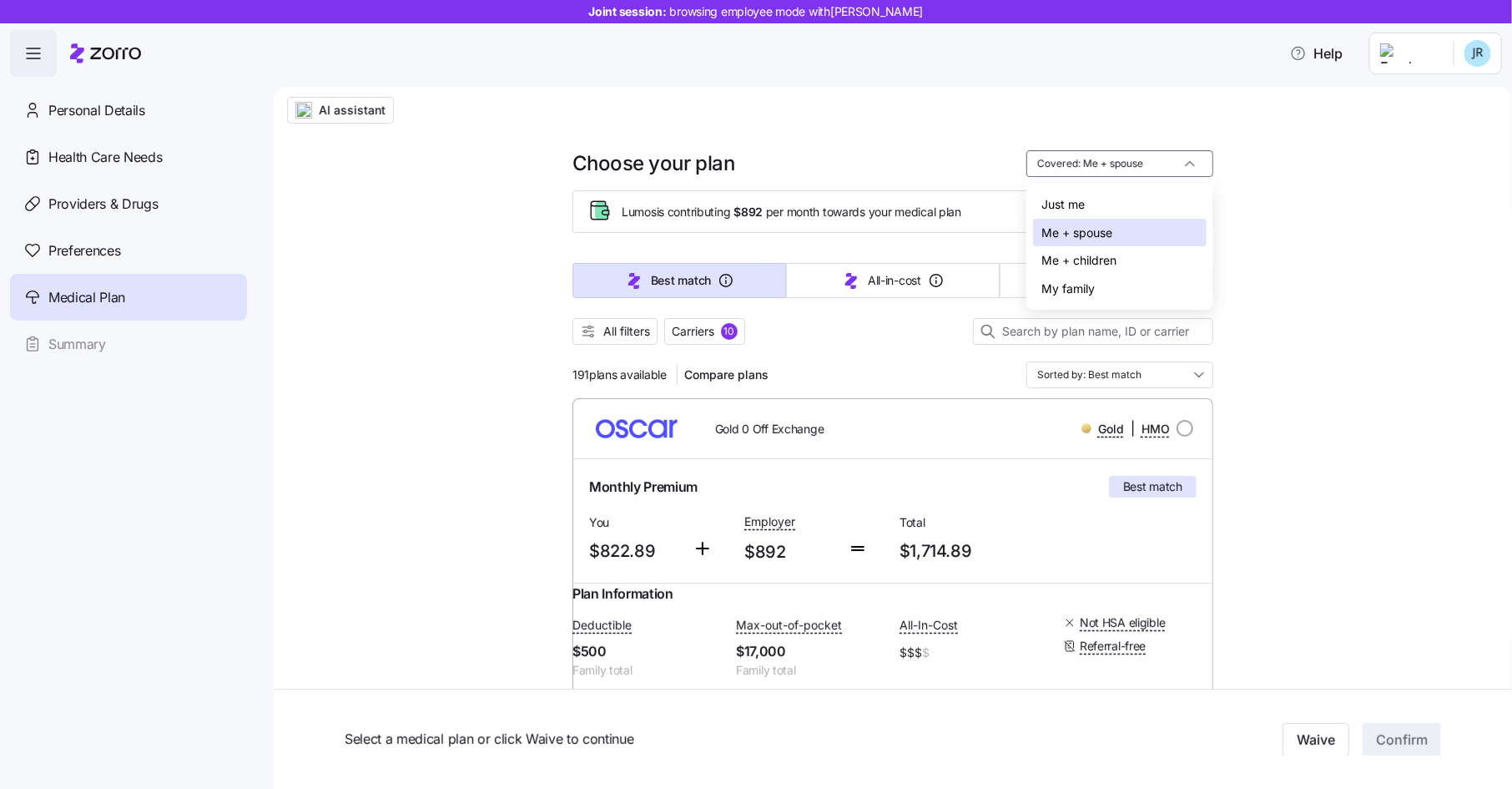
click at [1111, 265] on div "Me + children" at bounding box center [1120, 260] width 174 height 28
click at [1109, 163] on input "Covered: Me + children" at bounding box center [1119, 163] width 187 height 27
click at [1084, 290] on div "My family" at bounding box center [1120, 288] width 174 height 28
type input "Covered: My family"
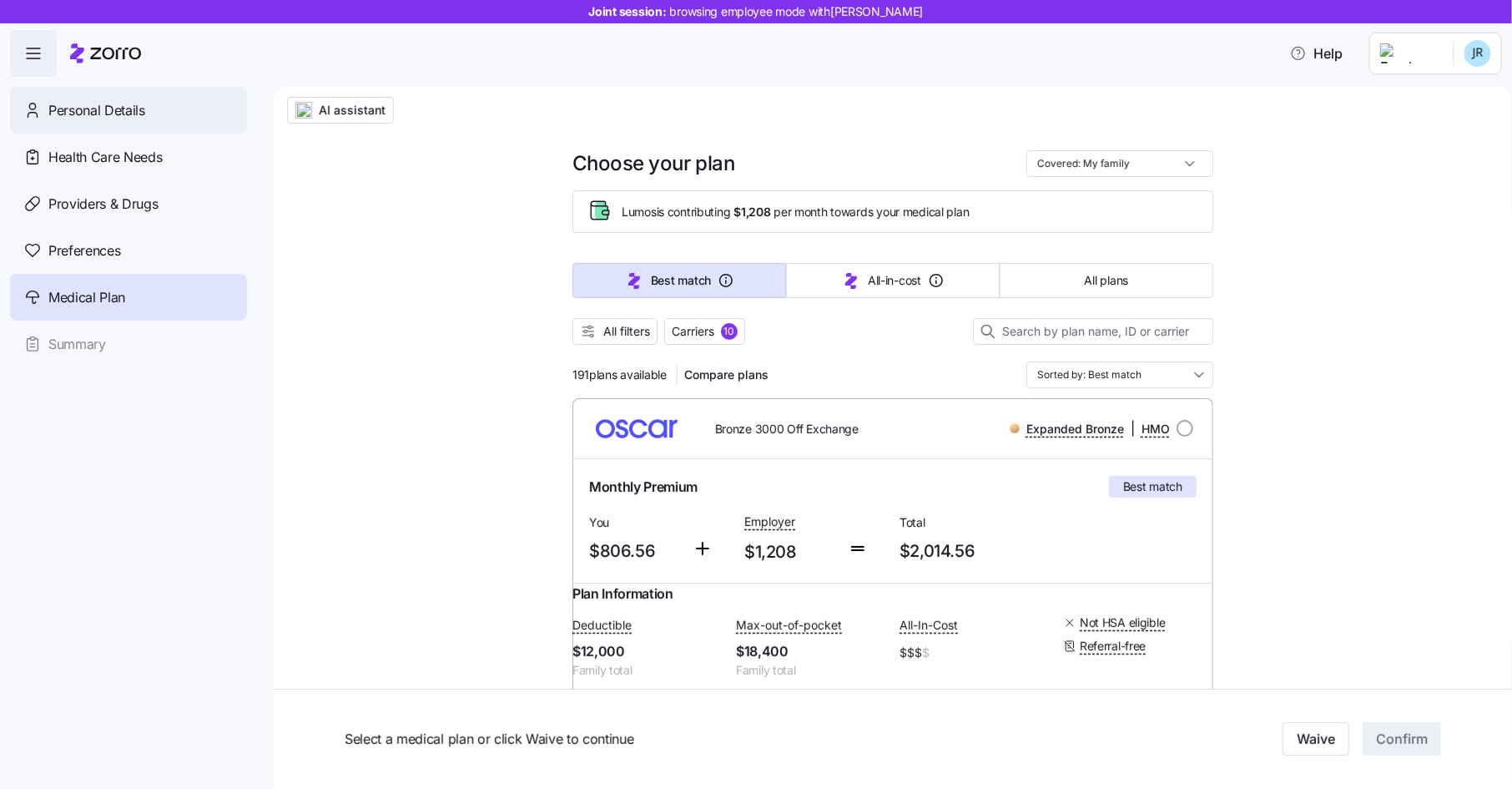
click at [122, 103] on span "Personal Details" at bounding box center [96, 110] width 97 height 21
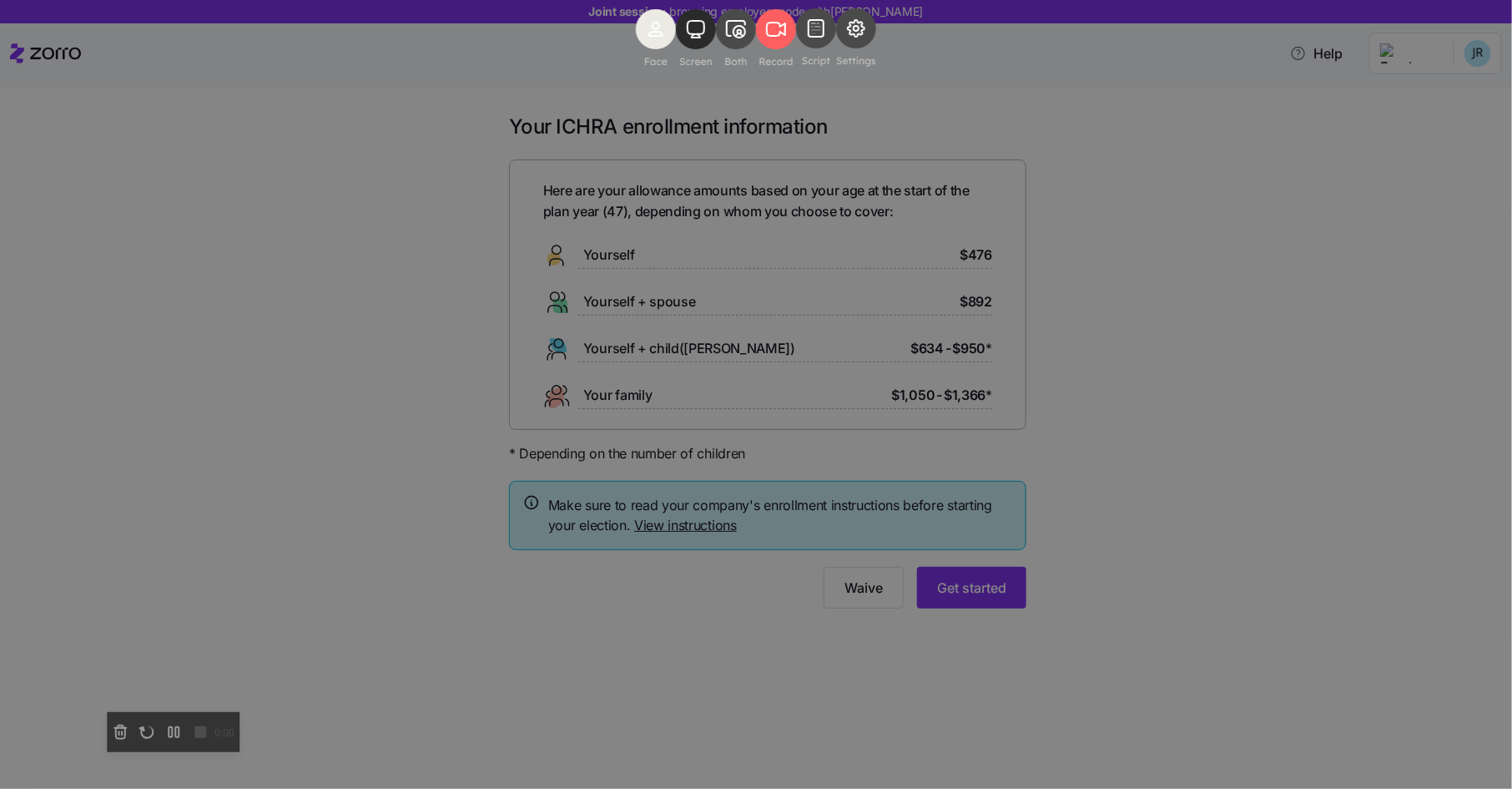
click at [678, 49] on rect at bounding box center [696, 29] width 40 height 40
click at [676, 49] on rect at bounding box center [696, 29] width 40 height 40
click at [778, 49] on rect at bounding box center [776, 29] width 40 height 40
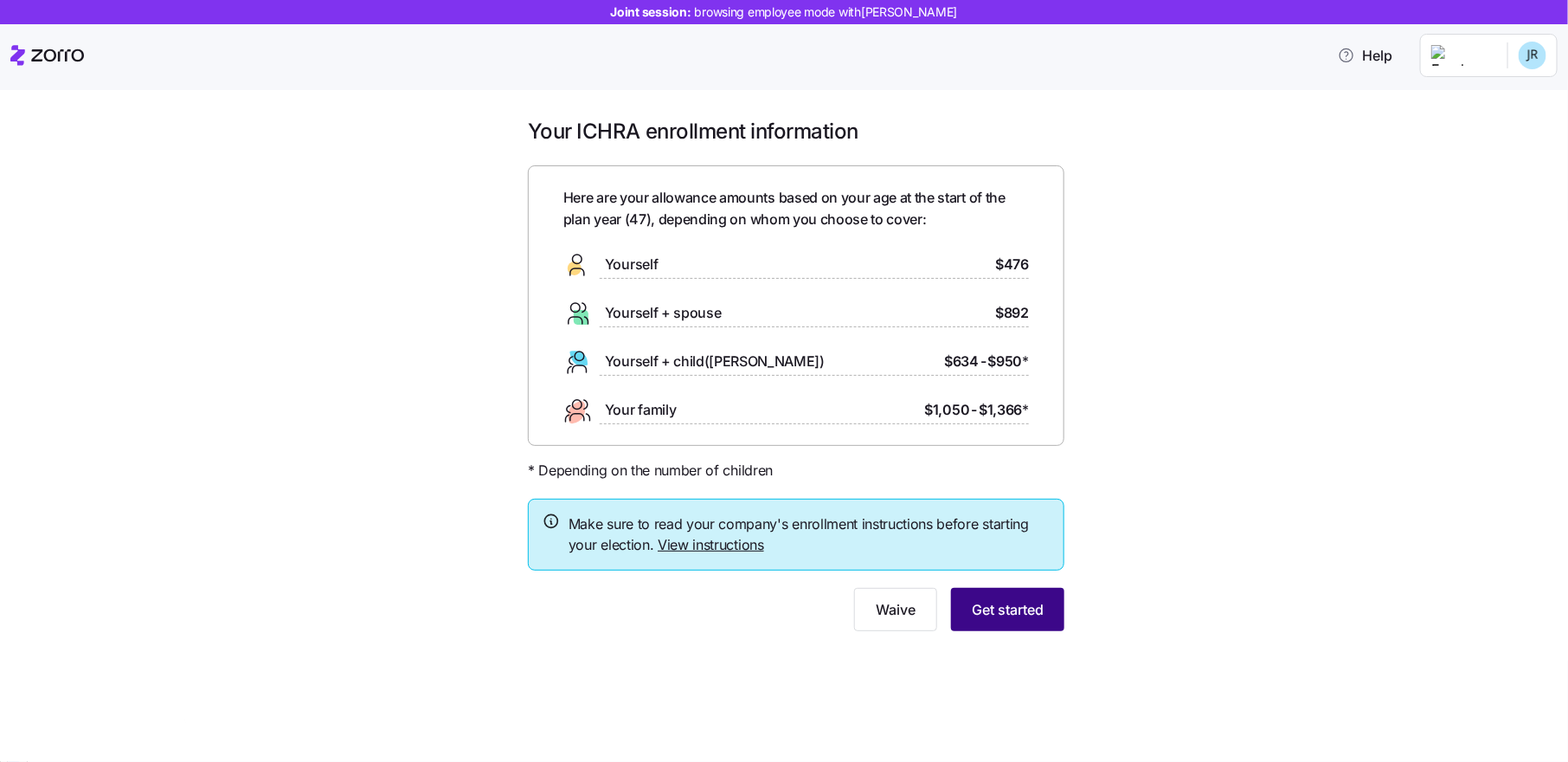
click at [1017, 611] on span "Get started" at bounding box center [1007, 609] width 72 height 21
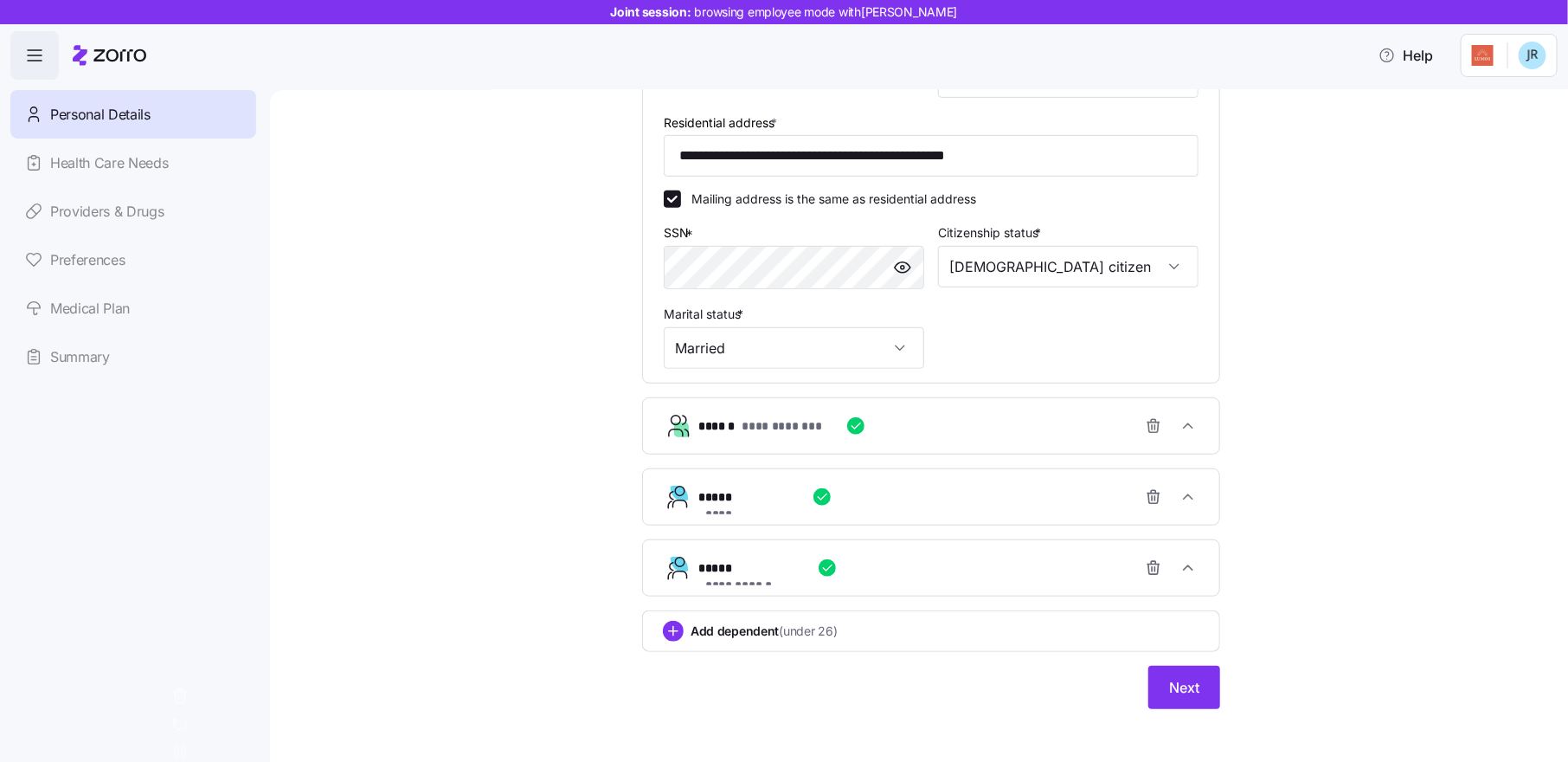
scroll to position [490, 0]
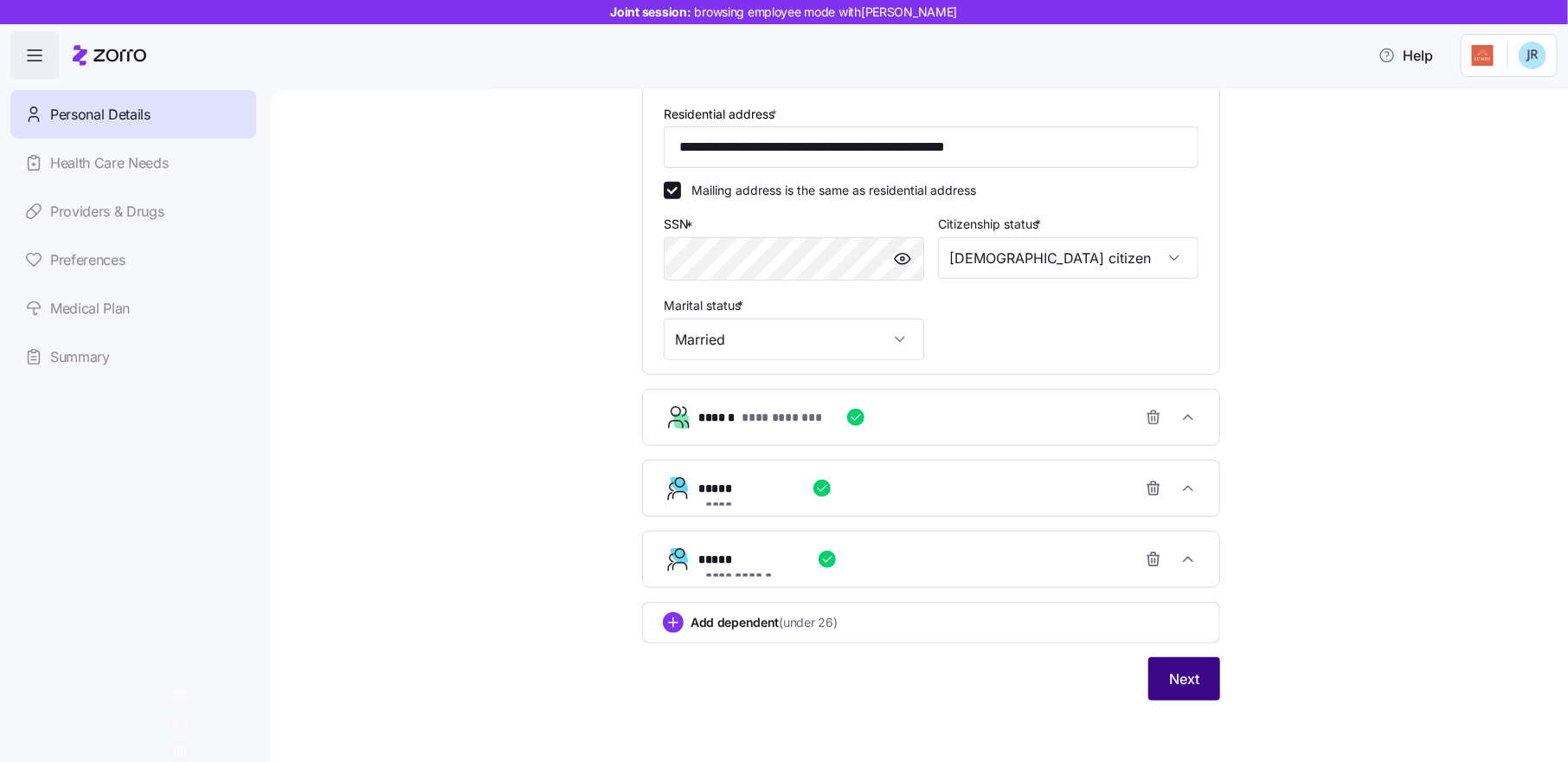
click at [1190, 681] on span "Next" at bounding box center [1184, 678] width 30 height 21
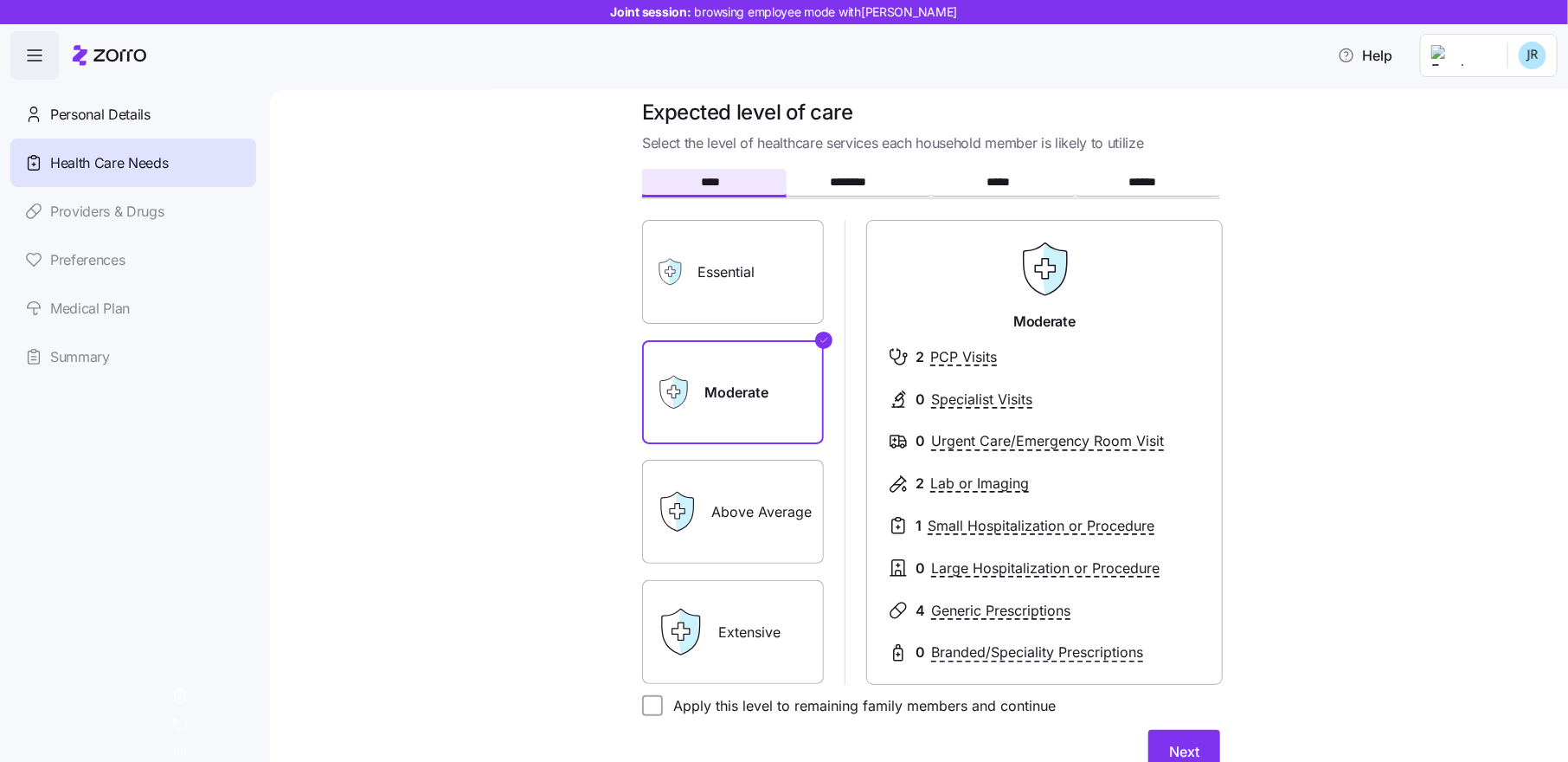
scroll to position [9, 0]
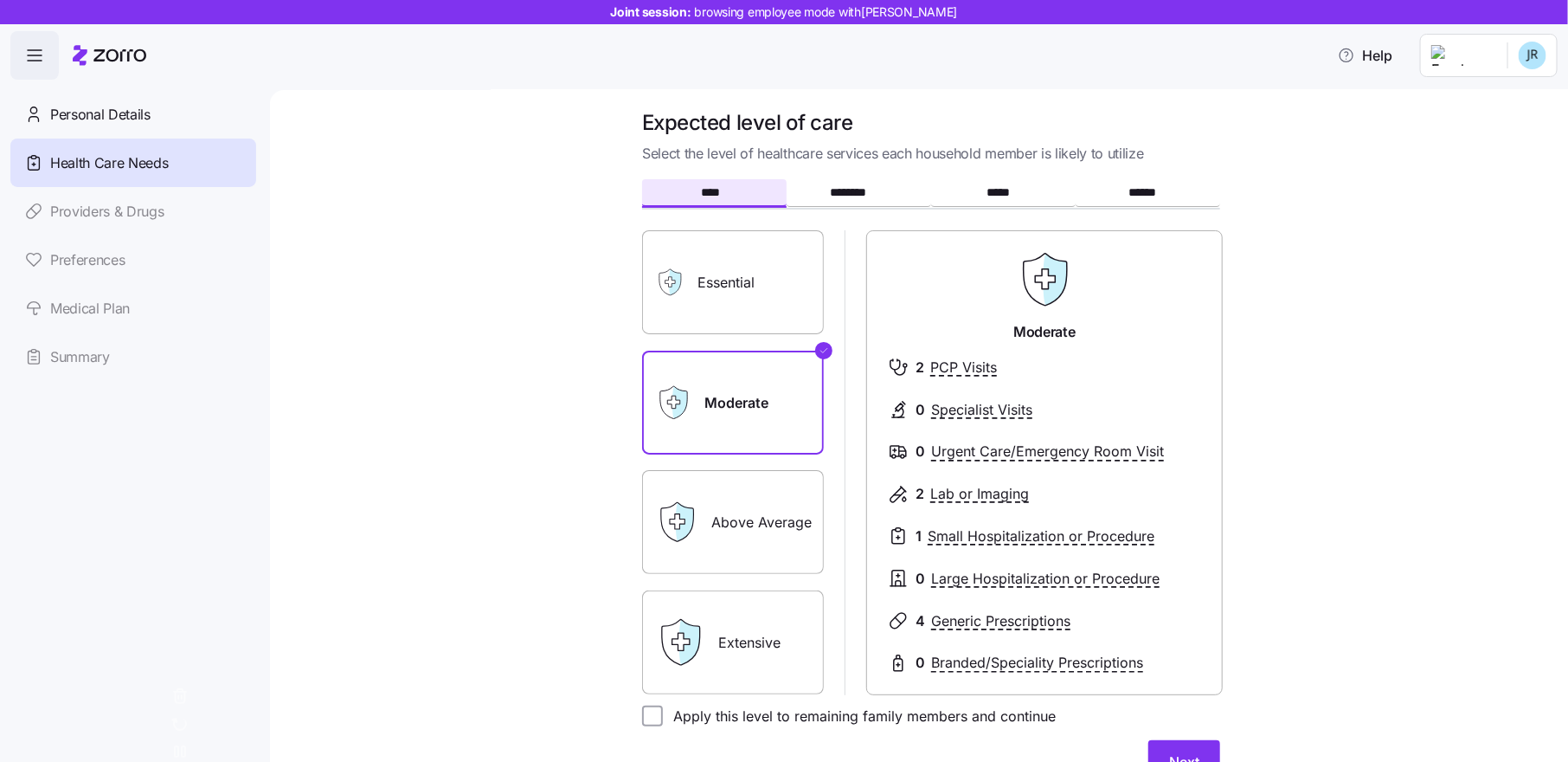
click at [771, 282] on label "Essential" at bounding box center [733, 282] width 182 height 104
click at [0, 0] on input "Essential" at bounding box center [0, 0] width 0 height 0
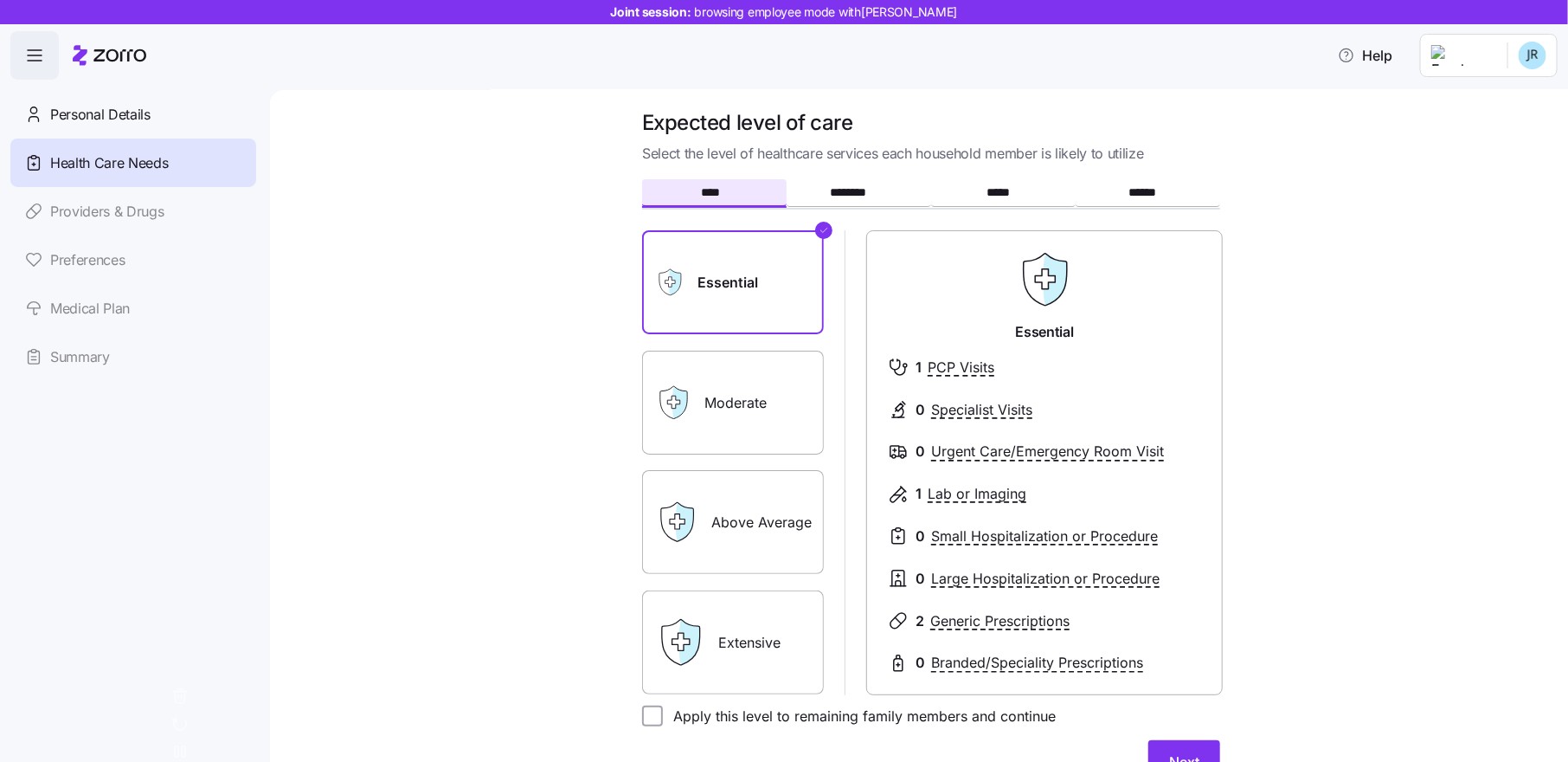
click at [767, 391] on label "Moderate" at bounding box center [733, 402] width 182 height 104
click at [0, 0] on input "Moderate" at bounding box center [0, 0] width 0 height 0
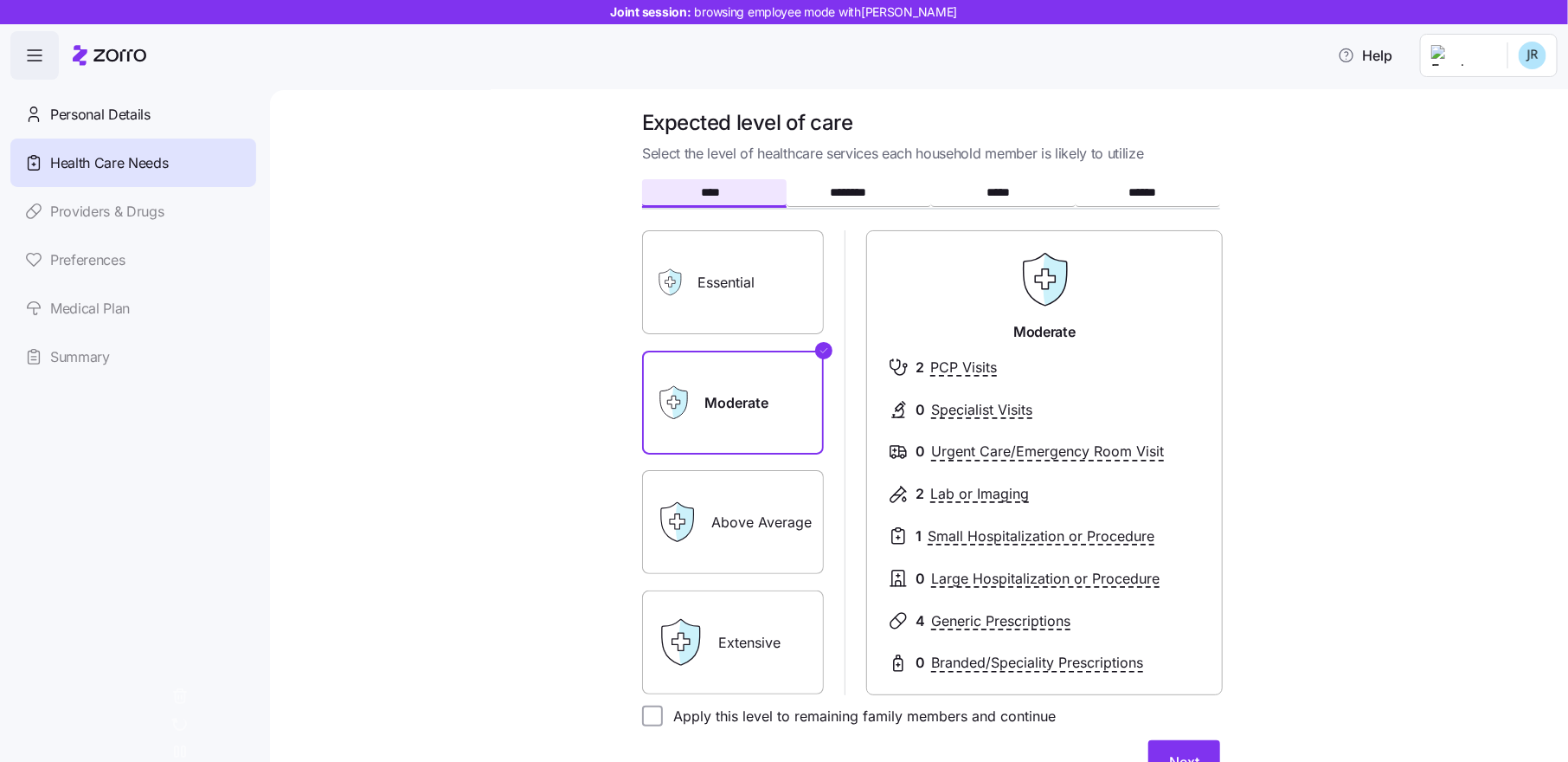
click at [754, 518] on label "Above Average" at bounding box center [733, 522] width 182 height 104
click at [0, 0] on input "Above Average" at bounding box center [0, 0] width 0 height 0
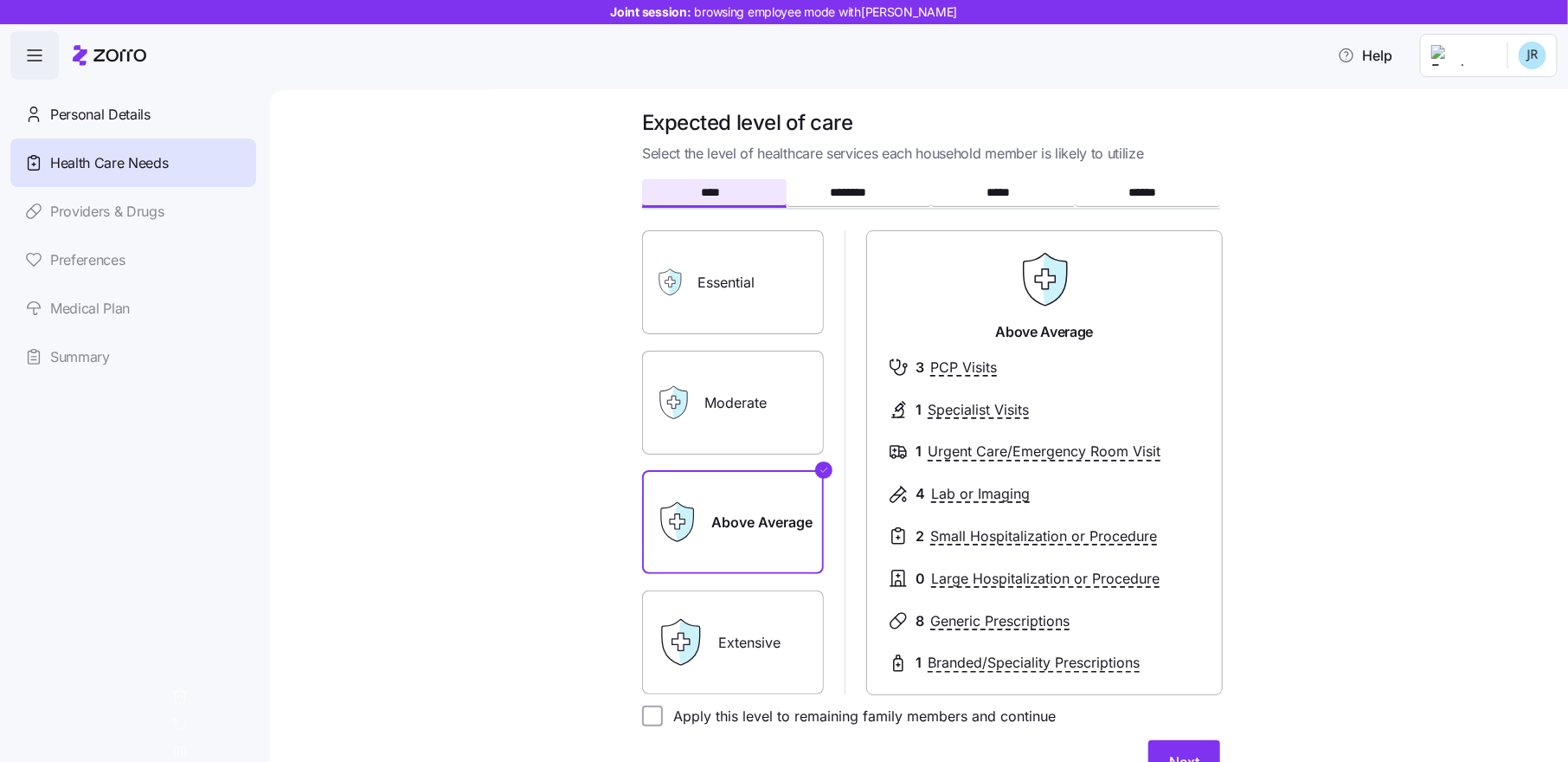
click at [743, 638] on label "Extensive" at bounding box center [733, 642] width 182 height 104
click at [0, 0] on input "Extensive" at bounding box center [0, 0] width 0 height 0
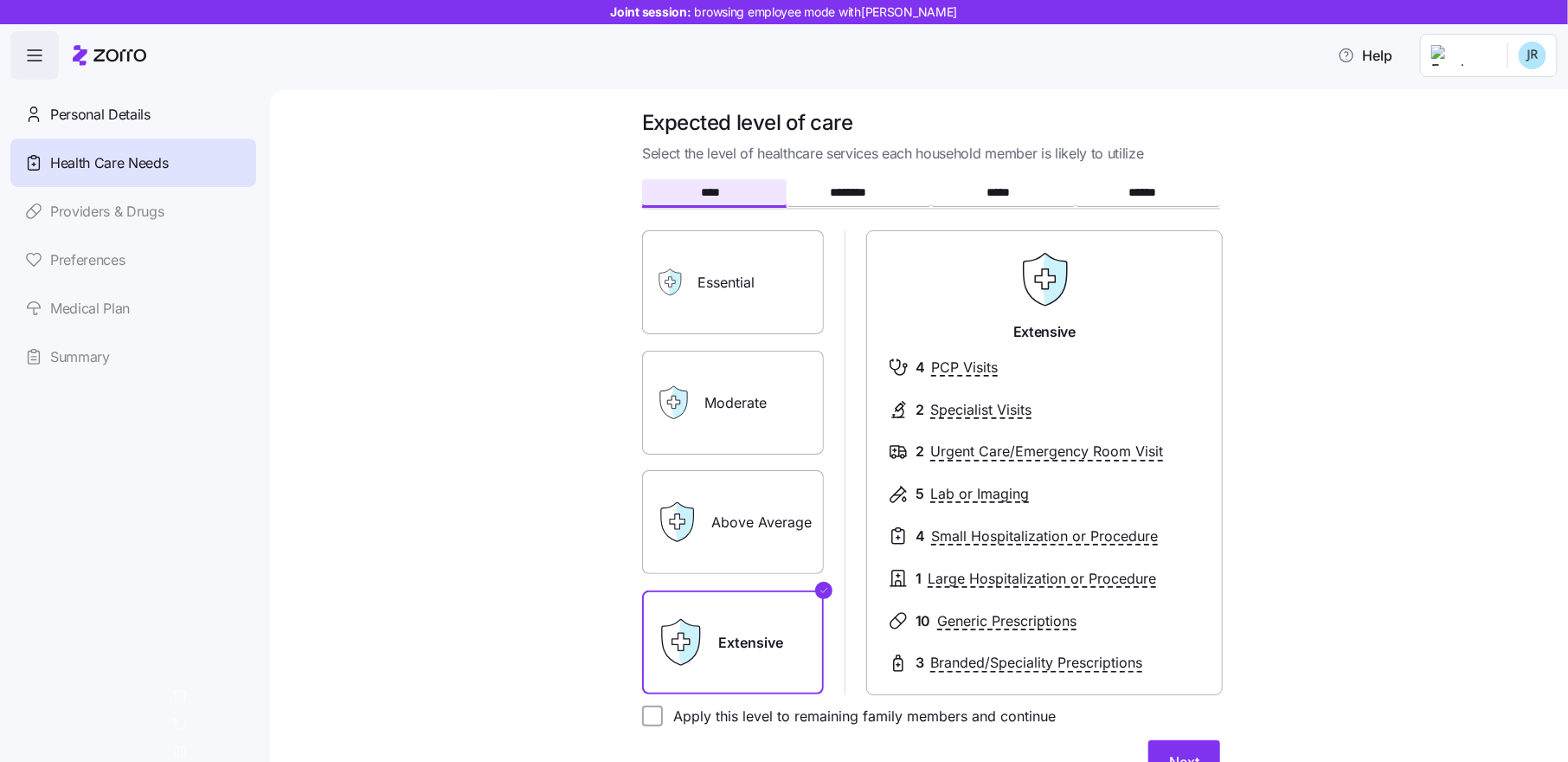
click at [773, 303] on label "Essential" at bounding box center [733, 282] width 182 height 104
click at [0, 0] on input "Essential" at bounding box center [0, 0] width 0 height 0
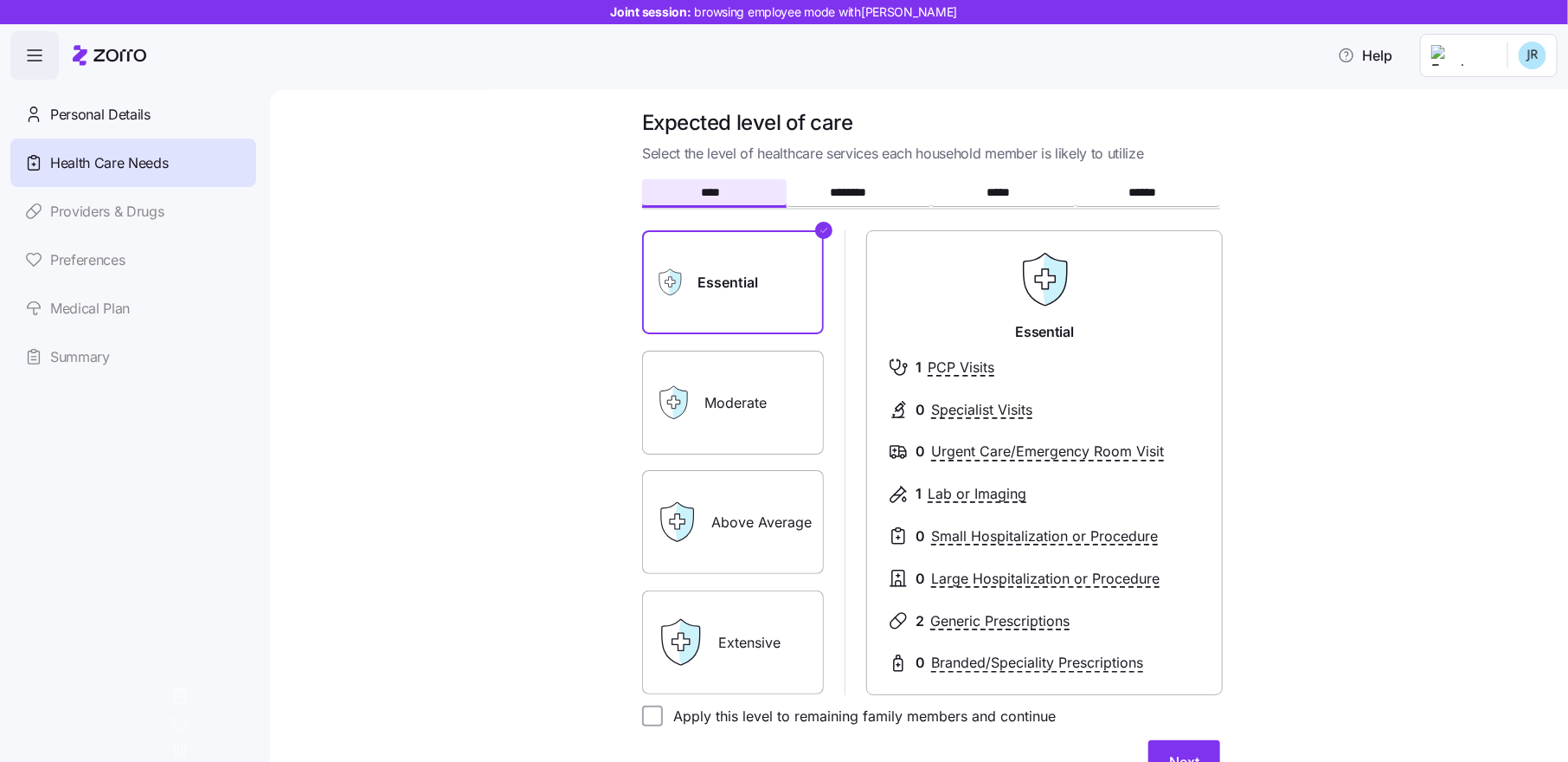
click at [794, 377] on label "Moderate" at bounding box center [733, 402] width 182 height 104
click at [0, 0] on input "Moderate" at bounding box center [0, 0] width 0 height 0
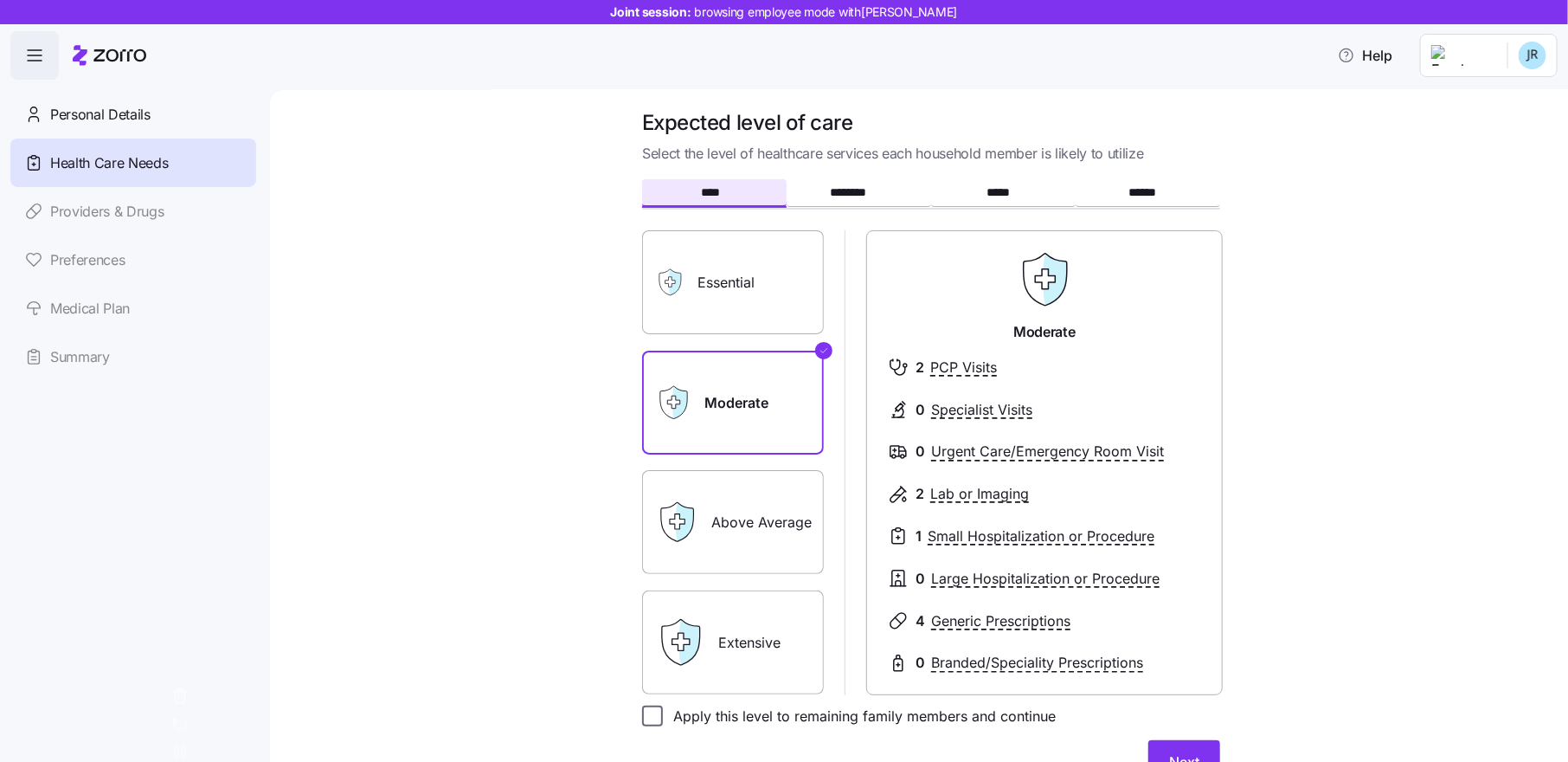
click at [657, 712] on input "Apply this level to remaining family members and continue" at bounding box center [652, 716] width 21 height 21
checkbox input "true"
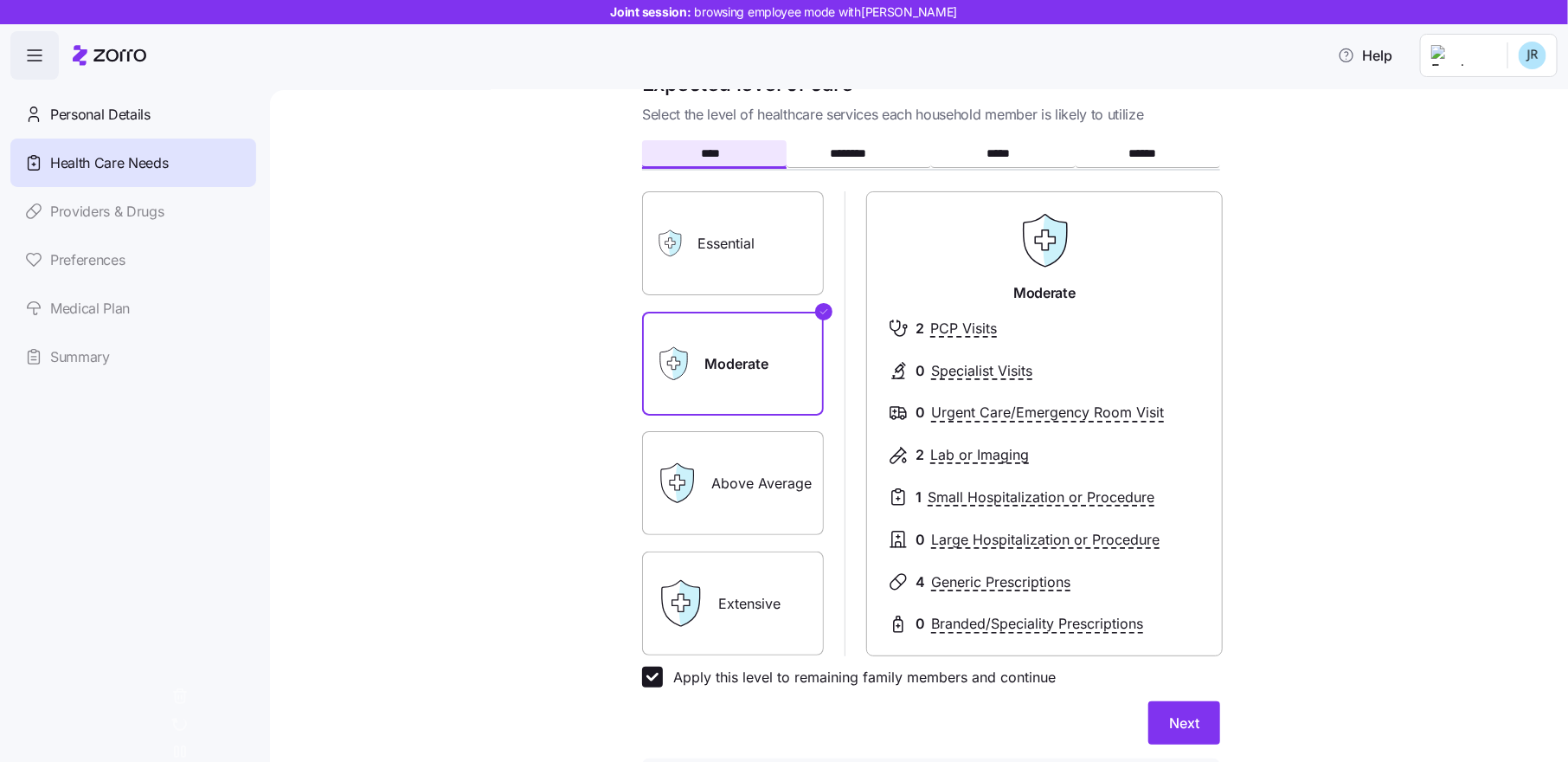
scroll to position [56, 0]
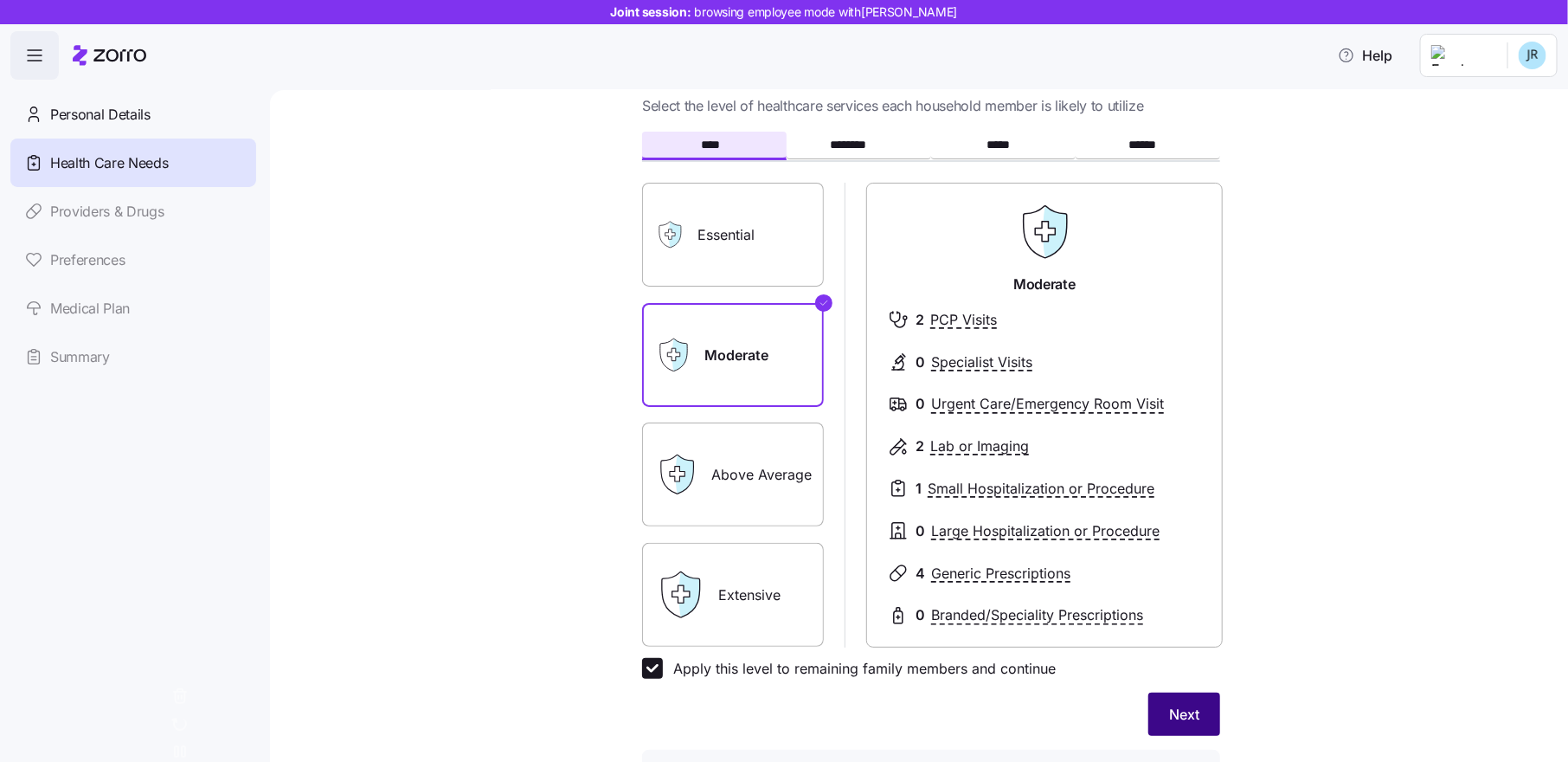
click at [1183, 719] on span "Next" at bounding box center [1184, 714] width 30 height 21
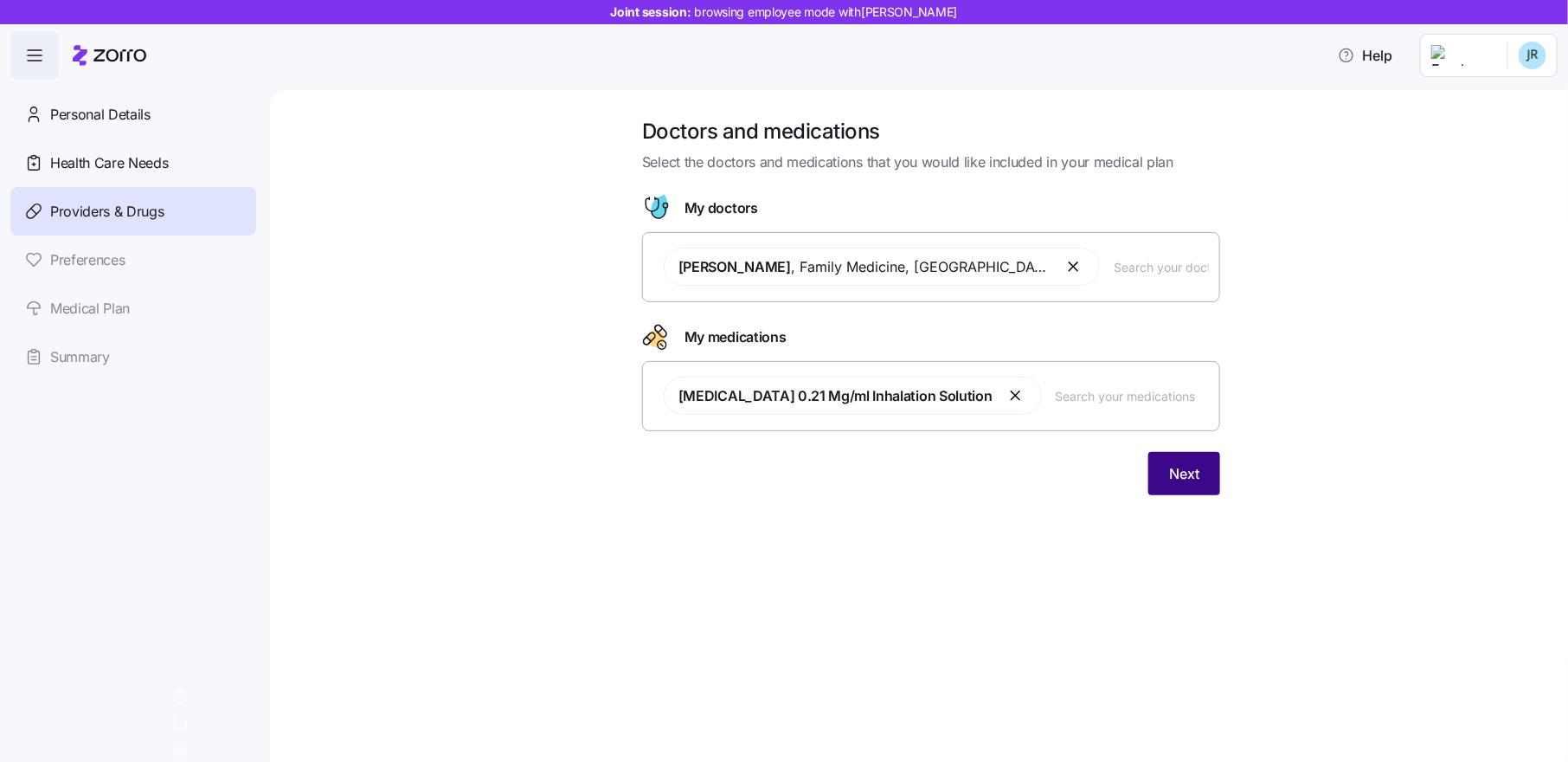
click at [1192, 480] on span "Next" at bounding box center [1184, 473] width 30 height 21
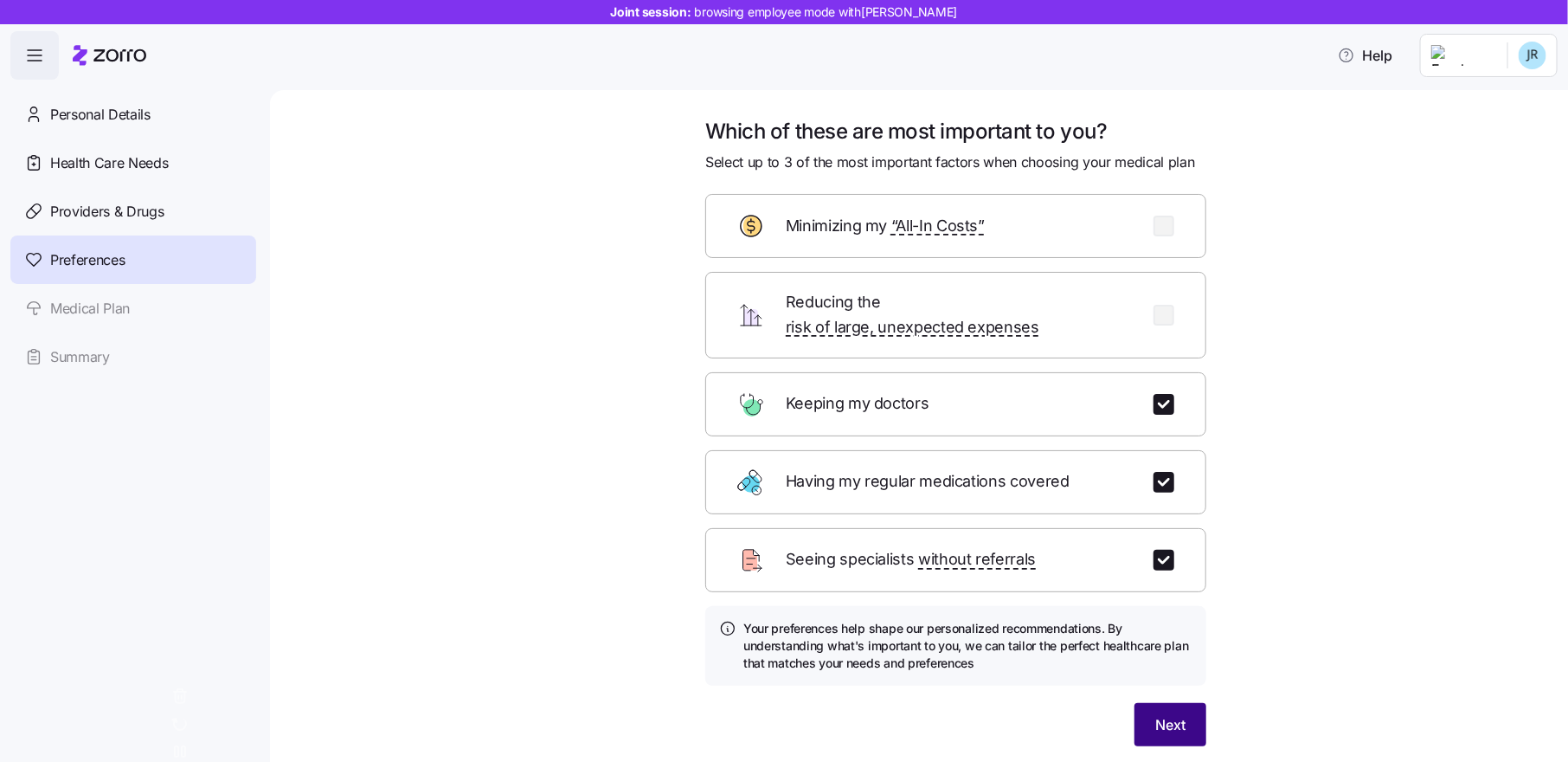
click at [1179, 714] on span "Next" at bounding box center [1170, 724] width 30 height 21
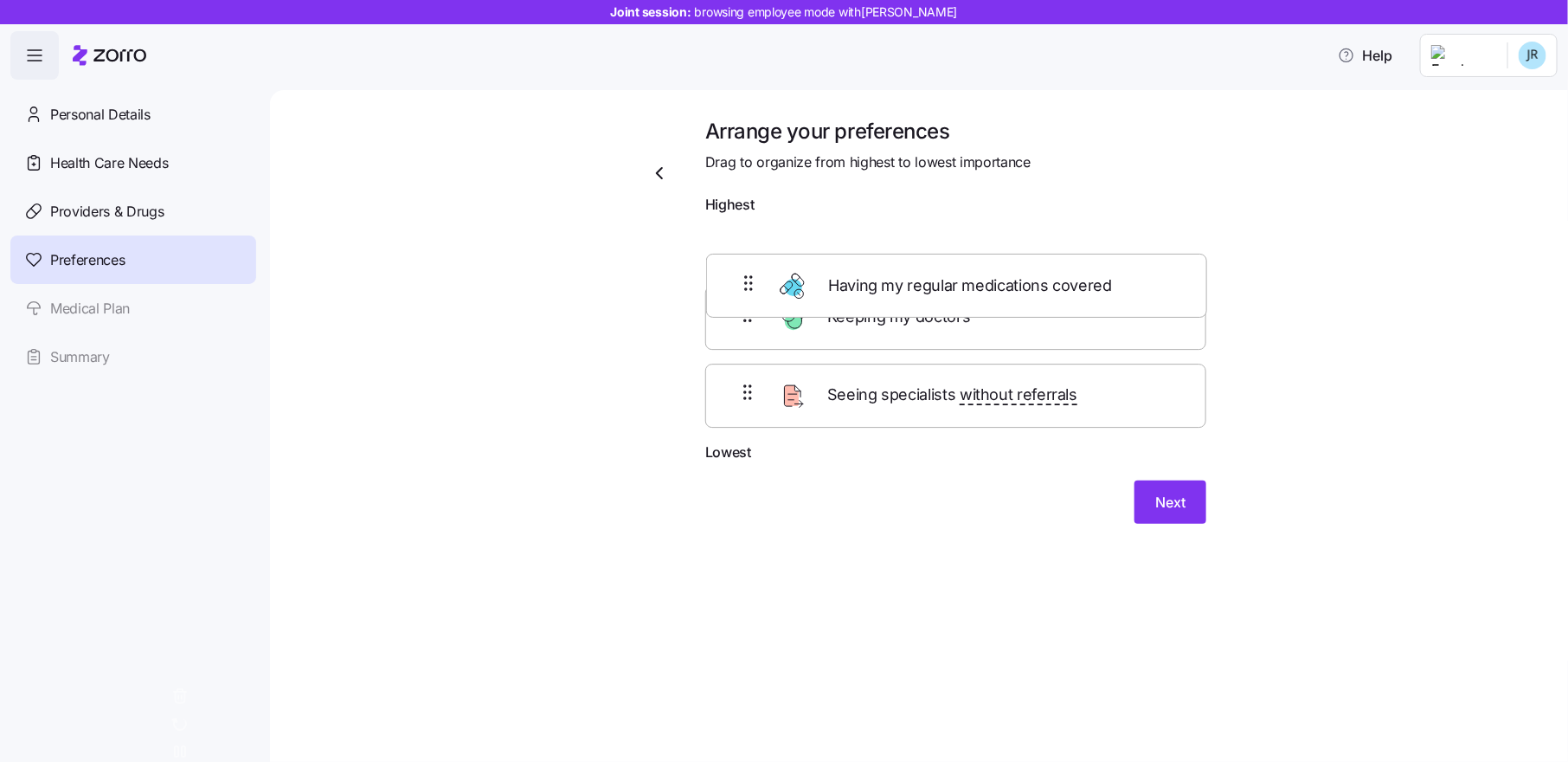
drag, startPoint x: 904, startPoint y: 315, endPoint x: 908, endPoint y: 253, distance: 62.1
click at [908, 253] on div "Keeping my doctors Having my regular medications covered Seeing specialists wit…" at bounding box center [956, 331] width 501 height 219
drag, startPoint x: 911, startPoint y: 335, endPoint x: 911, endPoint y: 256, distance: 79.0
click at [911, 256] on div "Having my regular medications covered Keeping my doctors Seeing specialists wit…" at bounding box center [956, 331] width 501 height 219
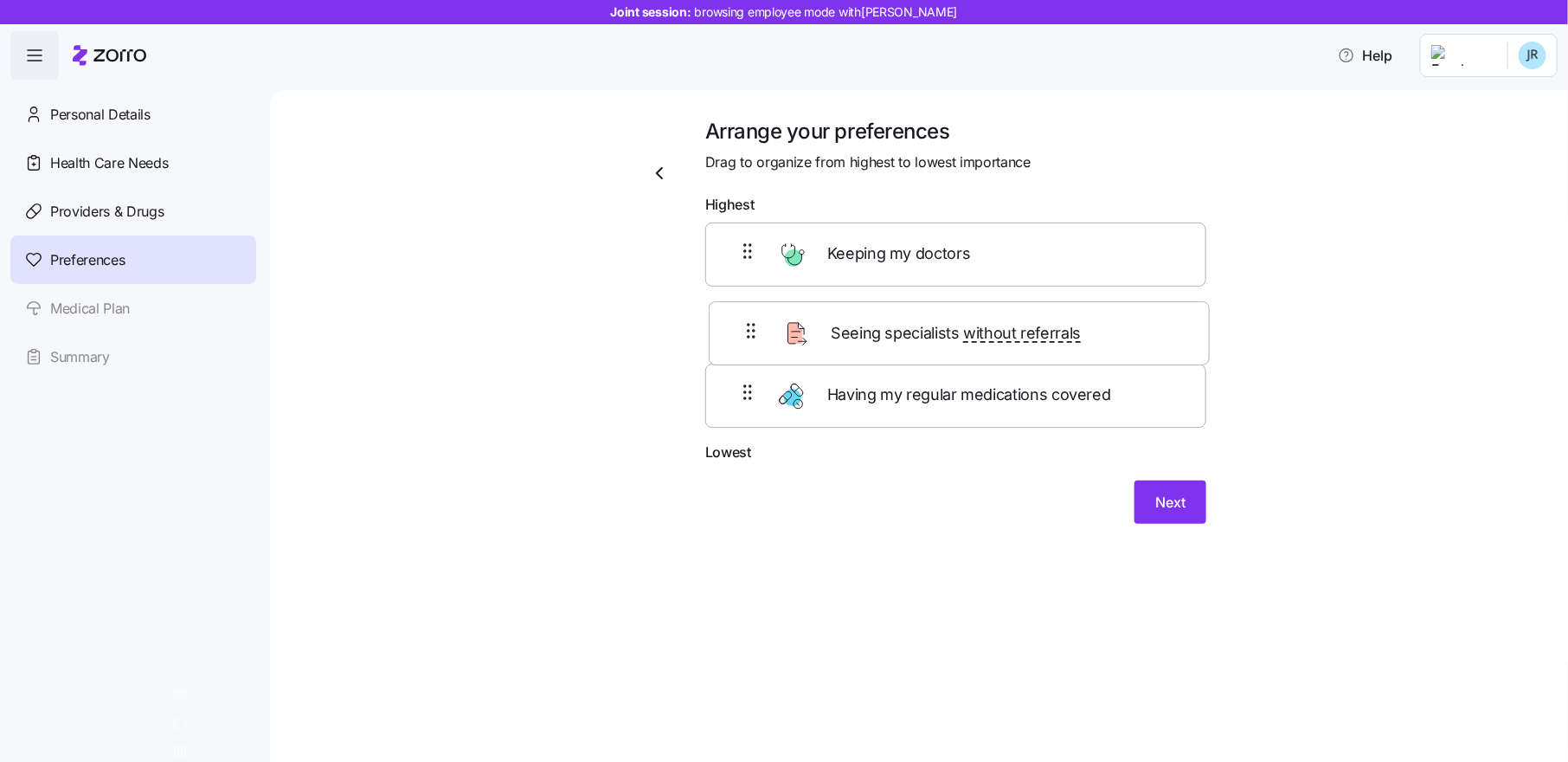
drag, startPoint x: 899, startPoint y: 417, endPoint x: 903, endPoint y: 334, distance: 83.1
click at [903, 334] on div "Keeping my doctors Having my regular medications covered Seeing specialists wit…" at bounding box center [956, 331] width 501 height 219
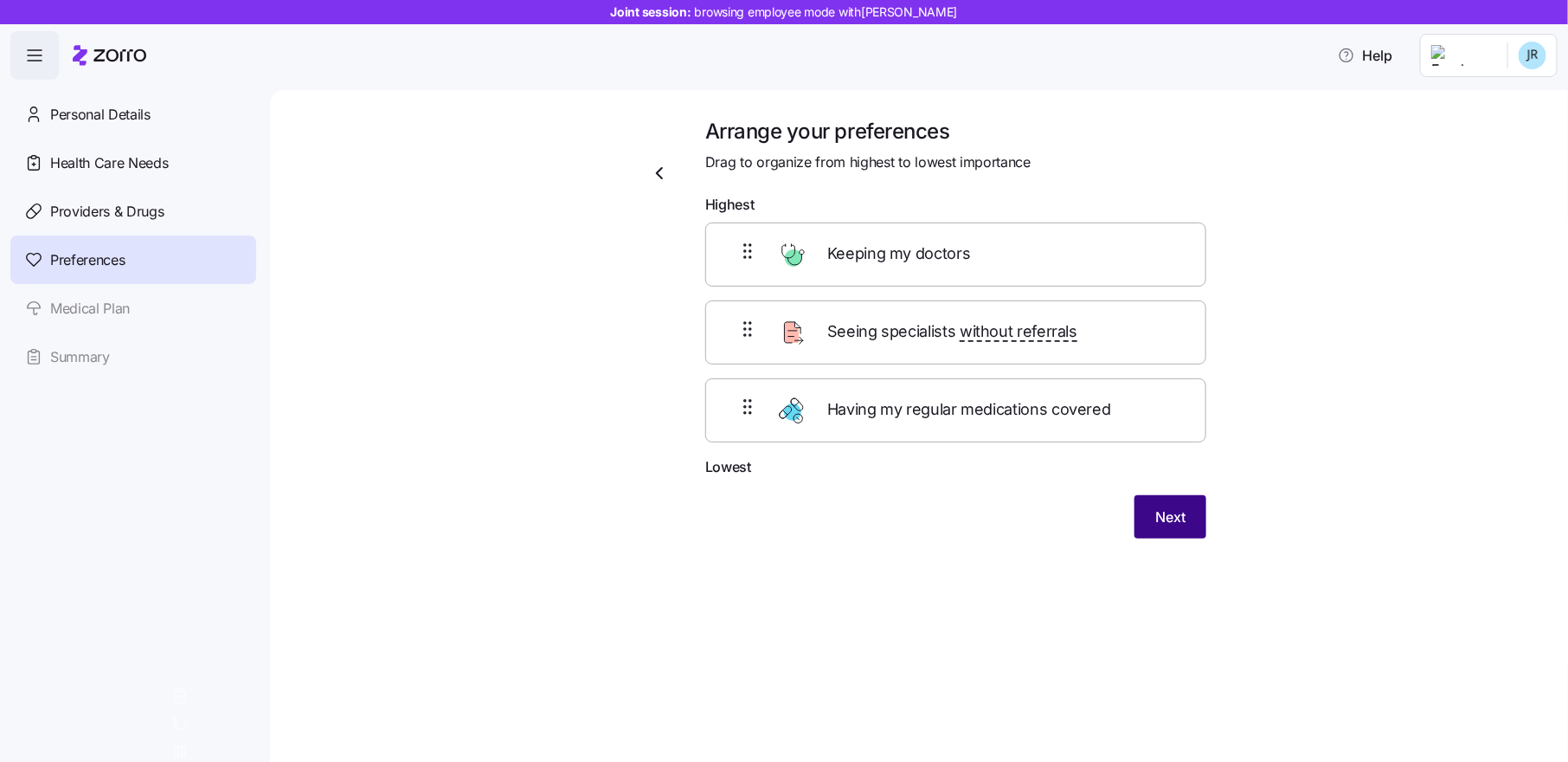
click at [1176, 510] on span "Next" at bounding box center [1170, 516] width 30 height 21
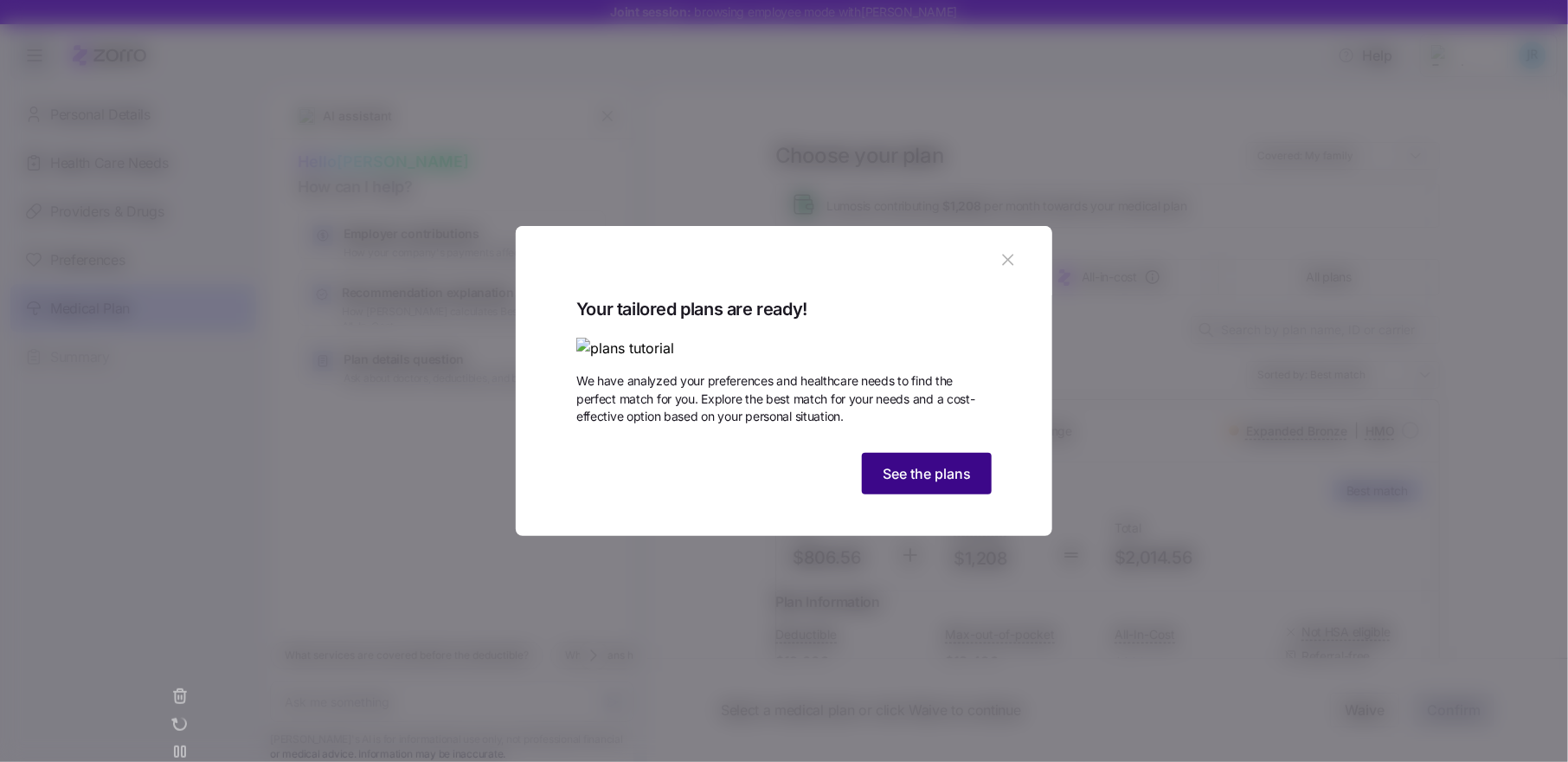
click at [937, 484] on span "See the plans" at bounding box center [926, 473] width 88 height 21
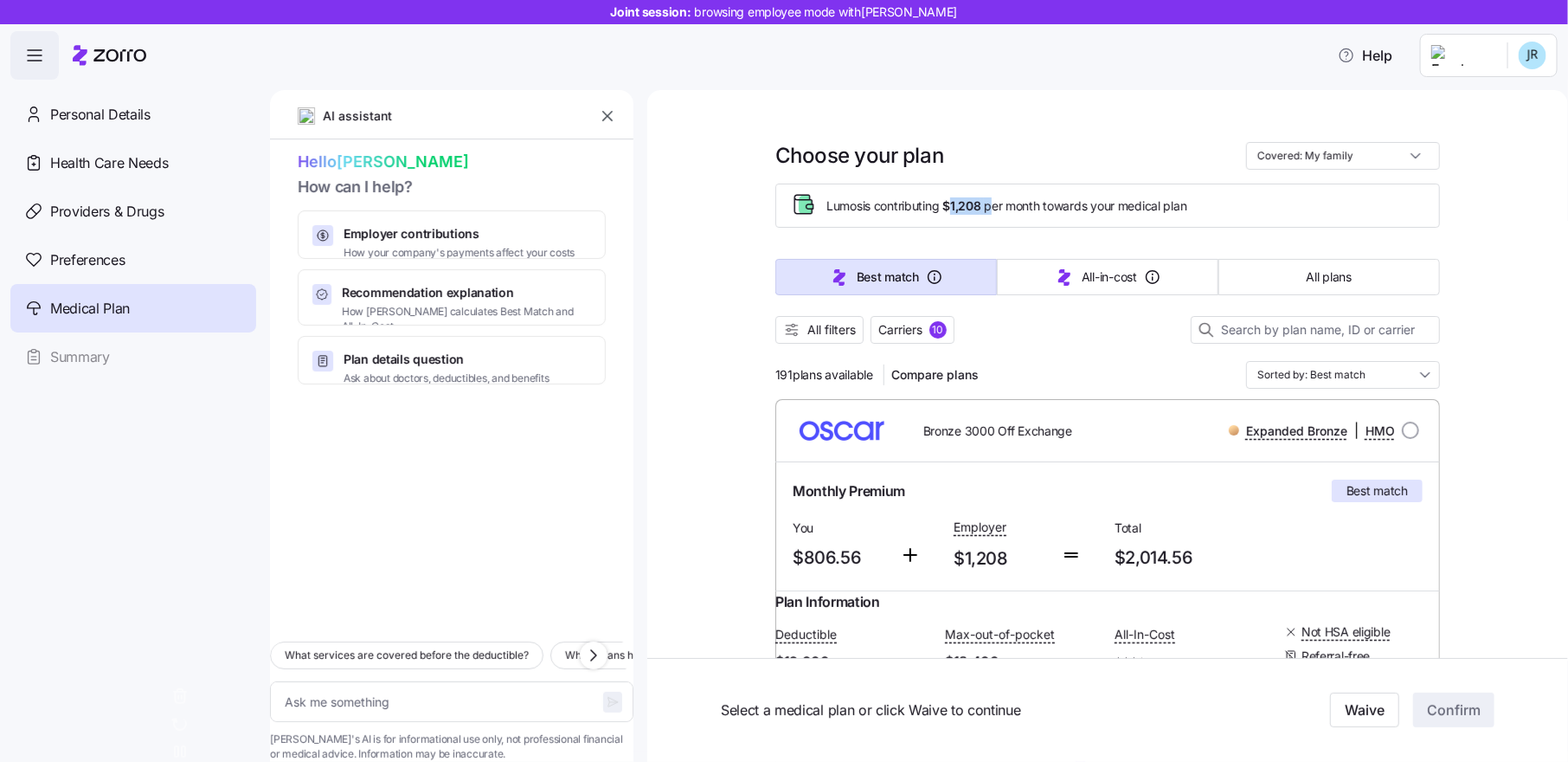
drag, startPoint x: 953, startPoint y: 203, endPoint x: 1000, endPoint y: 206, distance: 47.1
click at [1000, 206] on span "Lumos is contributing $1,208 per month towards your medical plan" at bounding box center [1006, 205] width 360 height 17
click at [973, 210] on span "$1,208" at bounding box center [961, 205] width 38 height 17
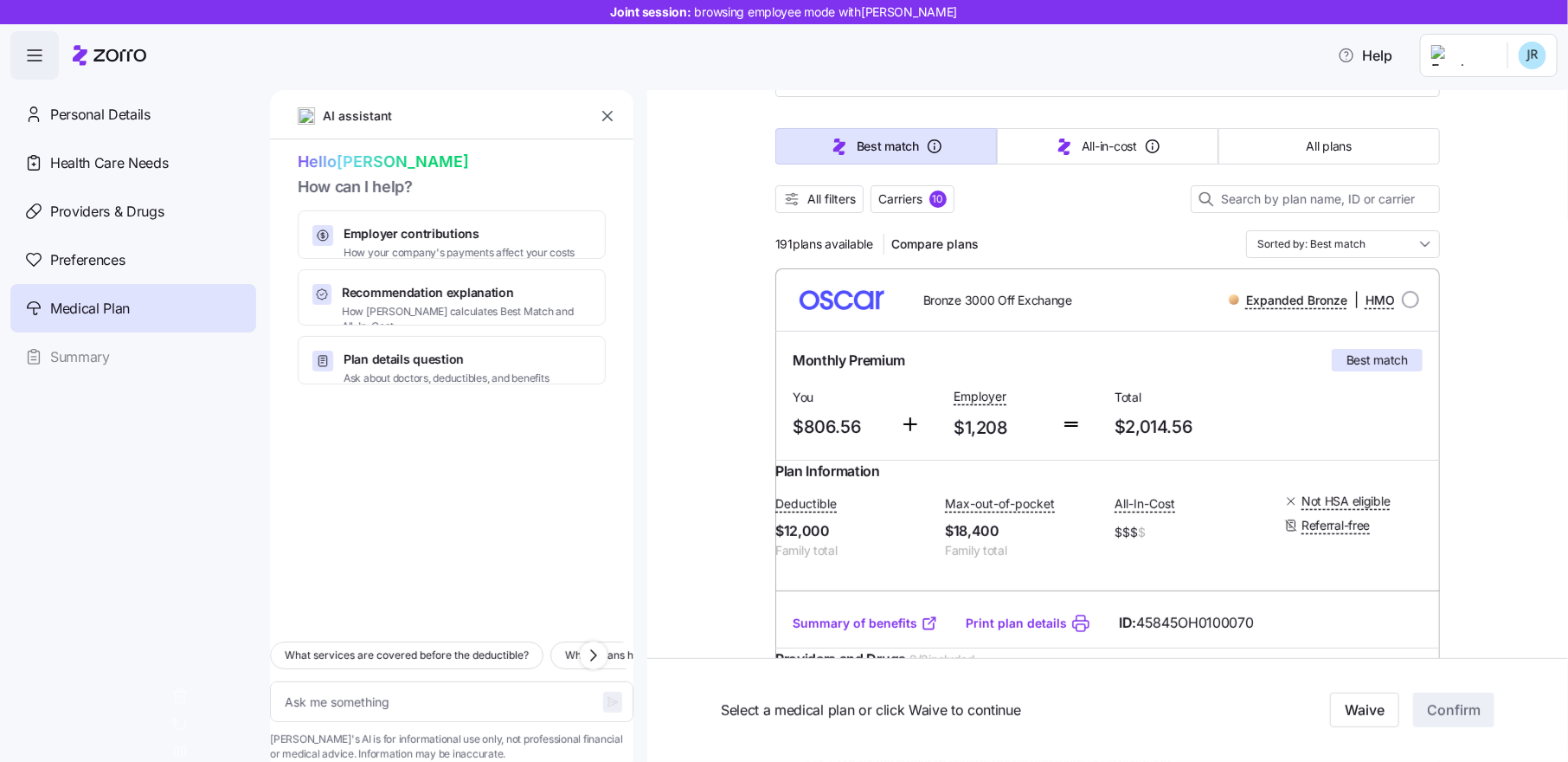
scroll to position [134, 0]
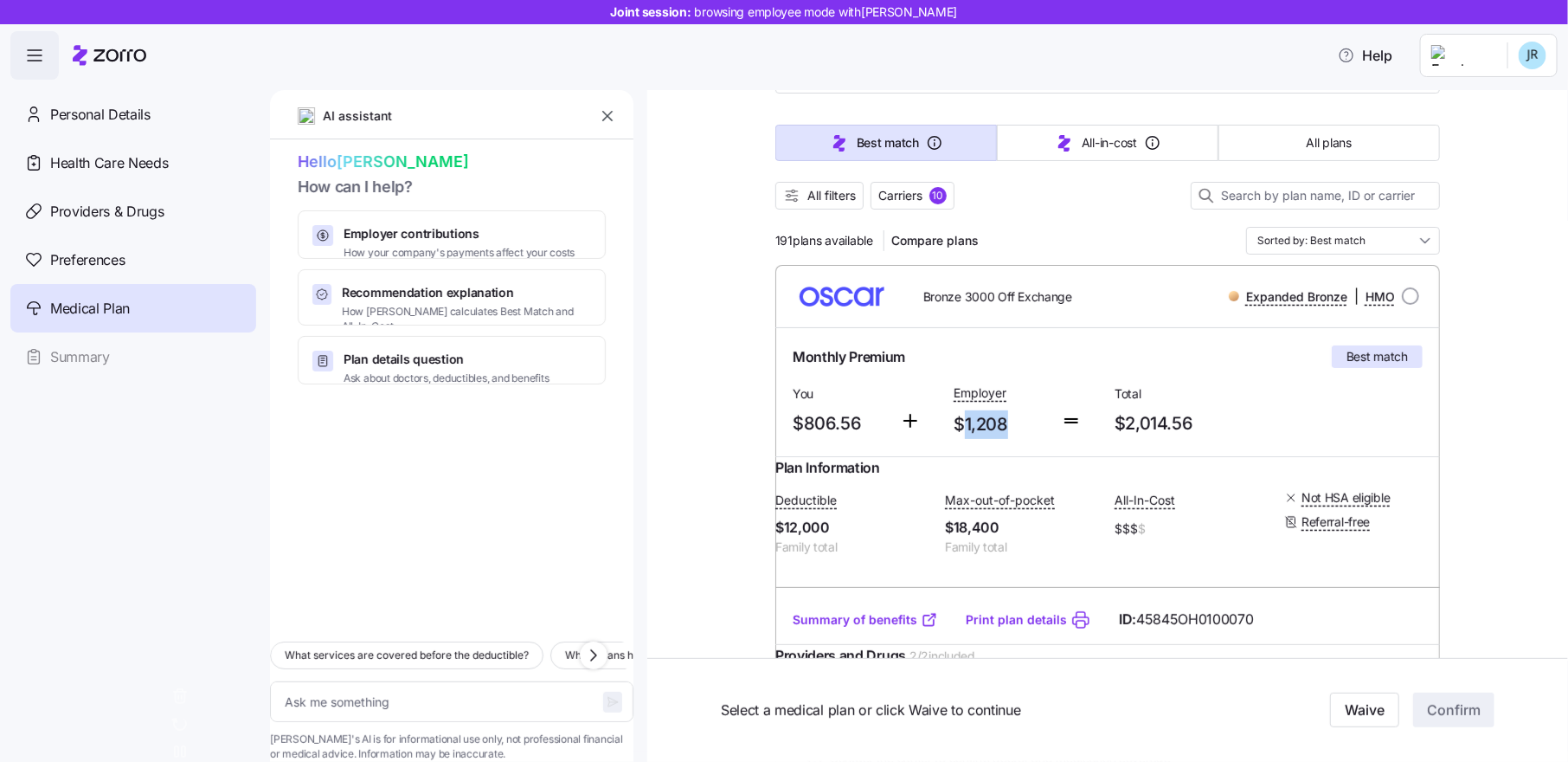
drag, startPoint x: 963, startPoint y: 427, endPoint x: 1005, endPoint y: 427, distance: 42.0
click at [1005, 427] on span "$1,208" at bounding box center [1000, 425] width 94 height 29
click at [997, 427] on span "$1,208" at bounding box center [1000, 425] width 94 height 29
drag, startPoint x: 808, startPoint y: 422, endPoint x: 860, endPoint y: 423, distance: 52.0
click at [860, 423] on span "$806.56" at bounding box center [839, 424] width 94 height 29
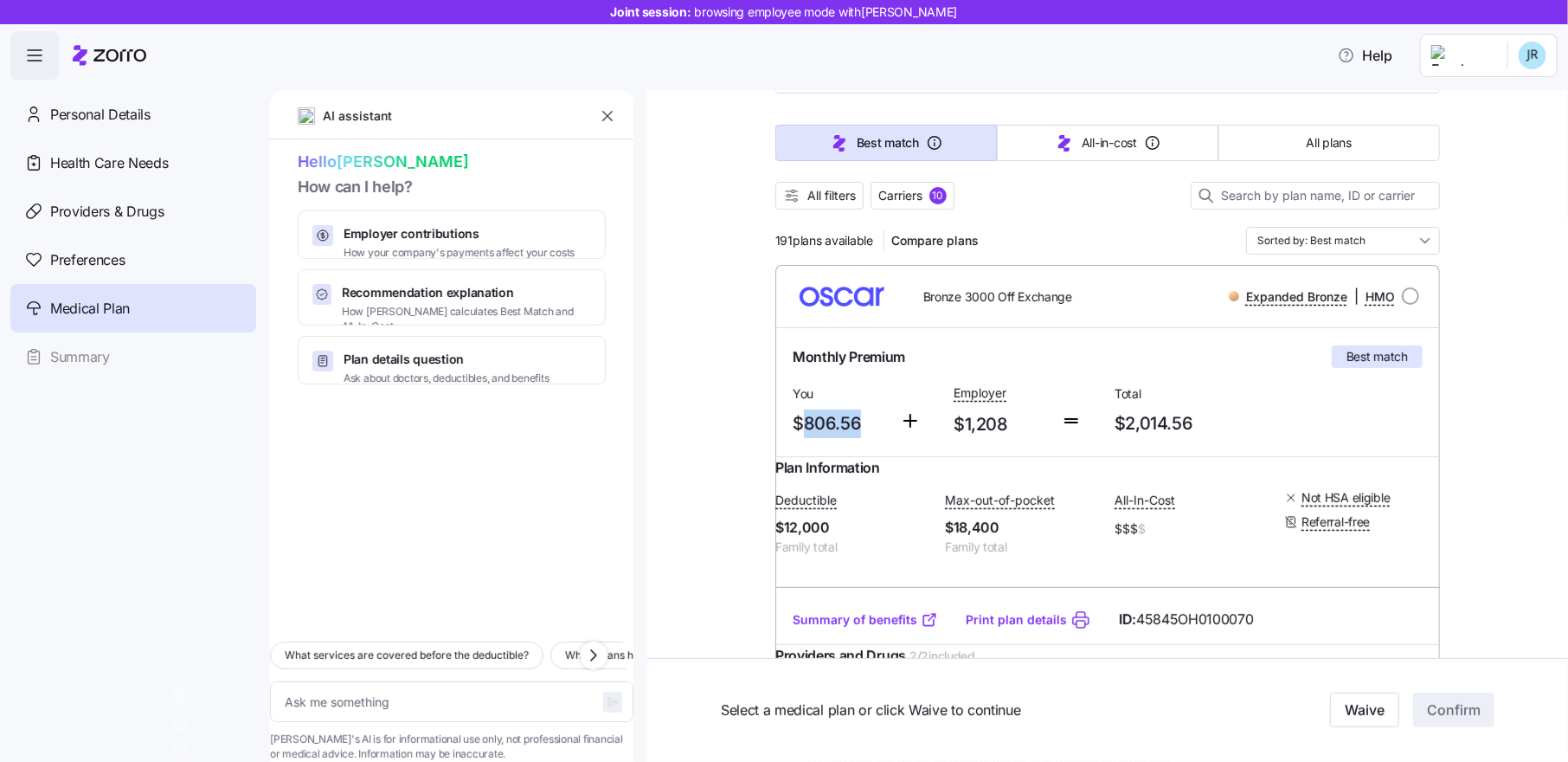
click at [870, 432] on span "$806.56" at bounding box center [839, 424] width 94 height 29
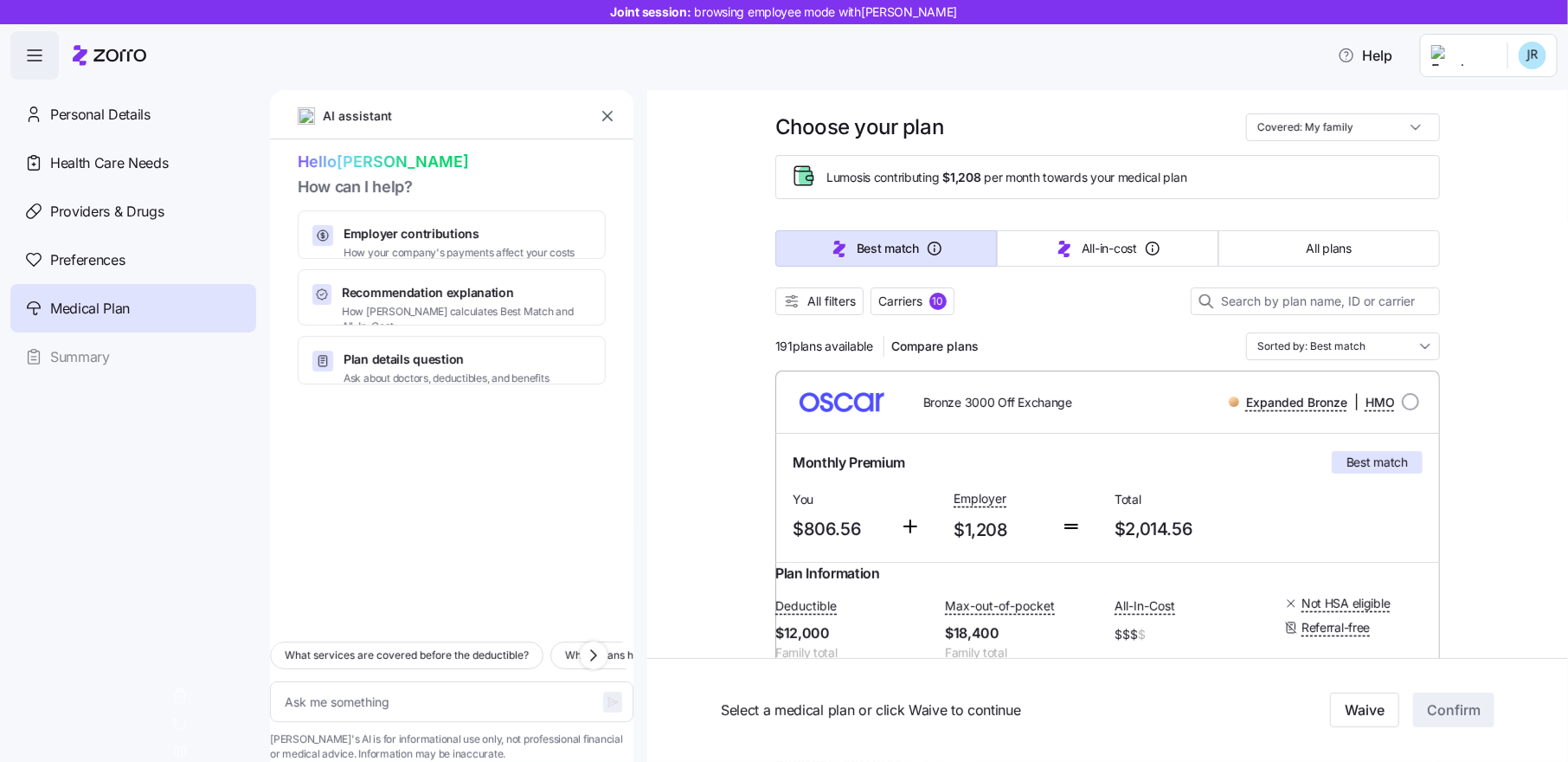
scroll to position [0, 0]
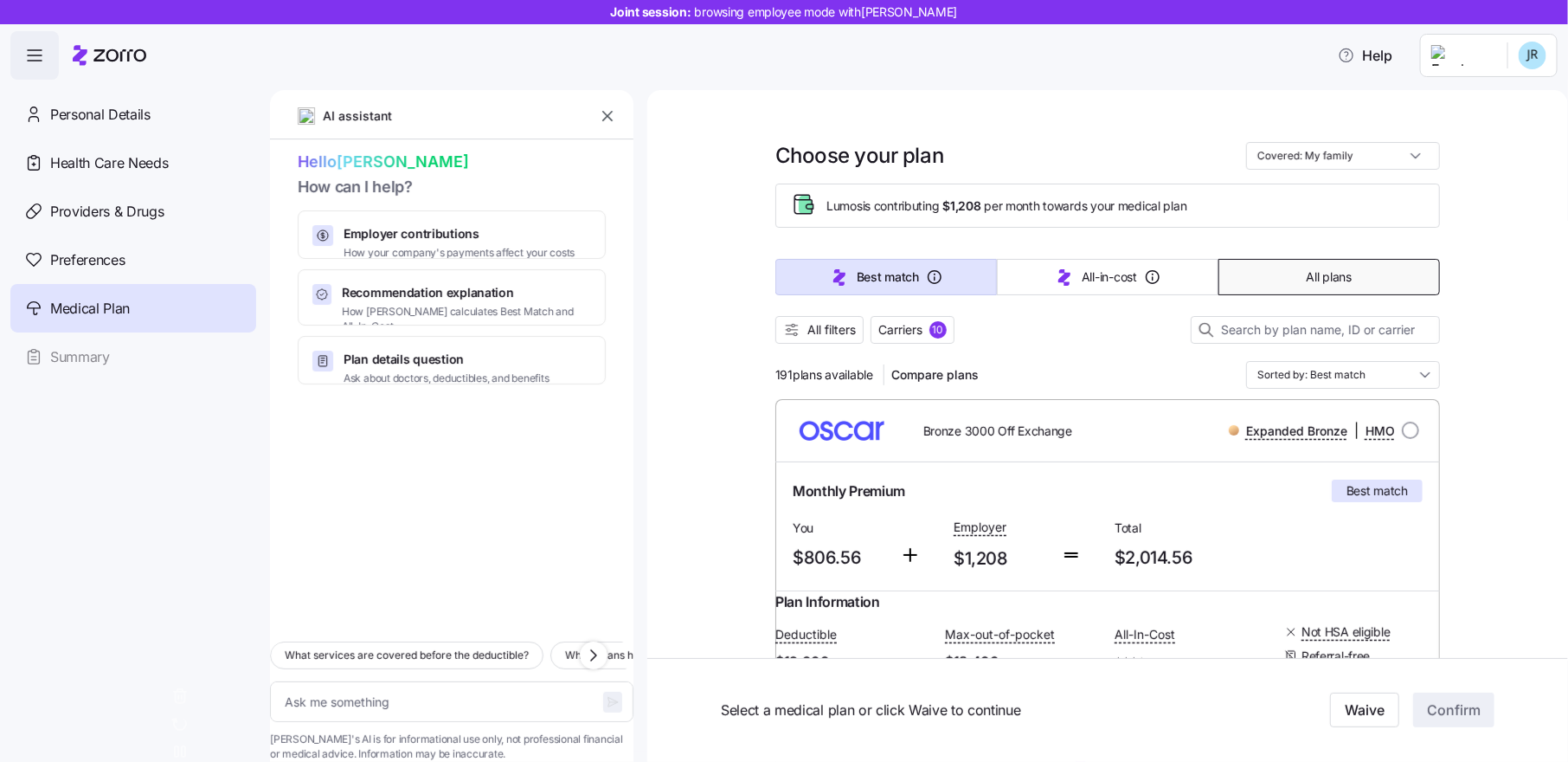
click at [1333, 279] on span "All plans" at bounding box center [1329, 277] width 45 height 17
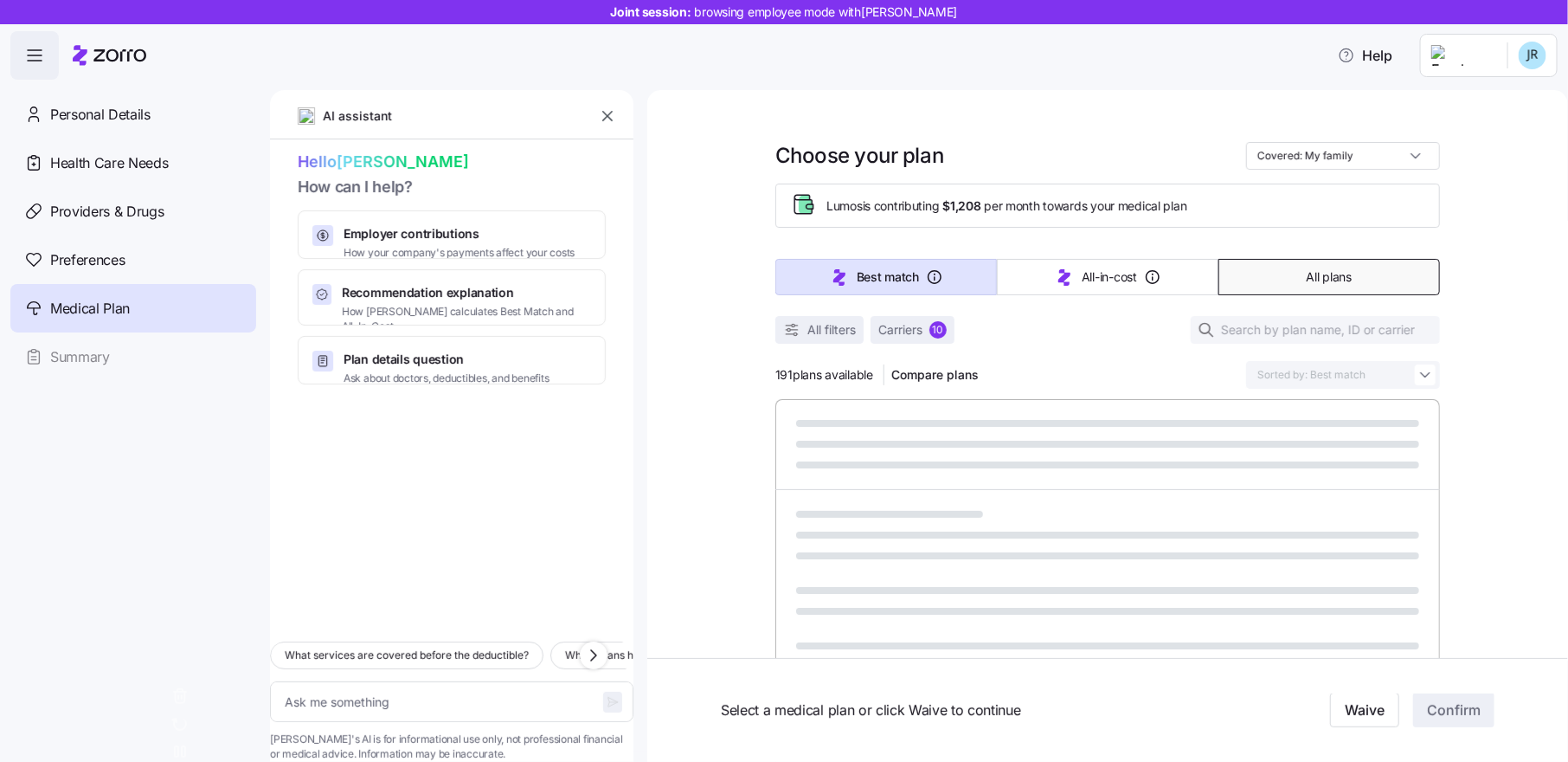
type textarea "x"
type input "Sorted by: Premium"
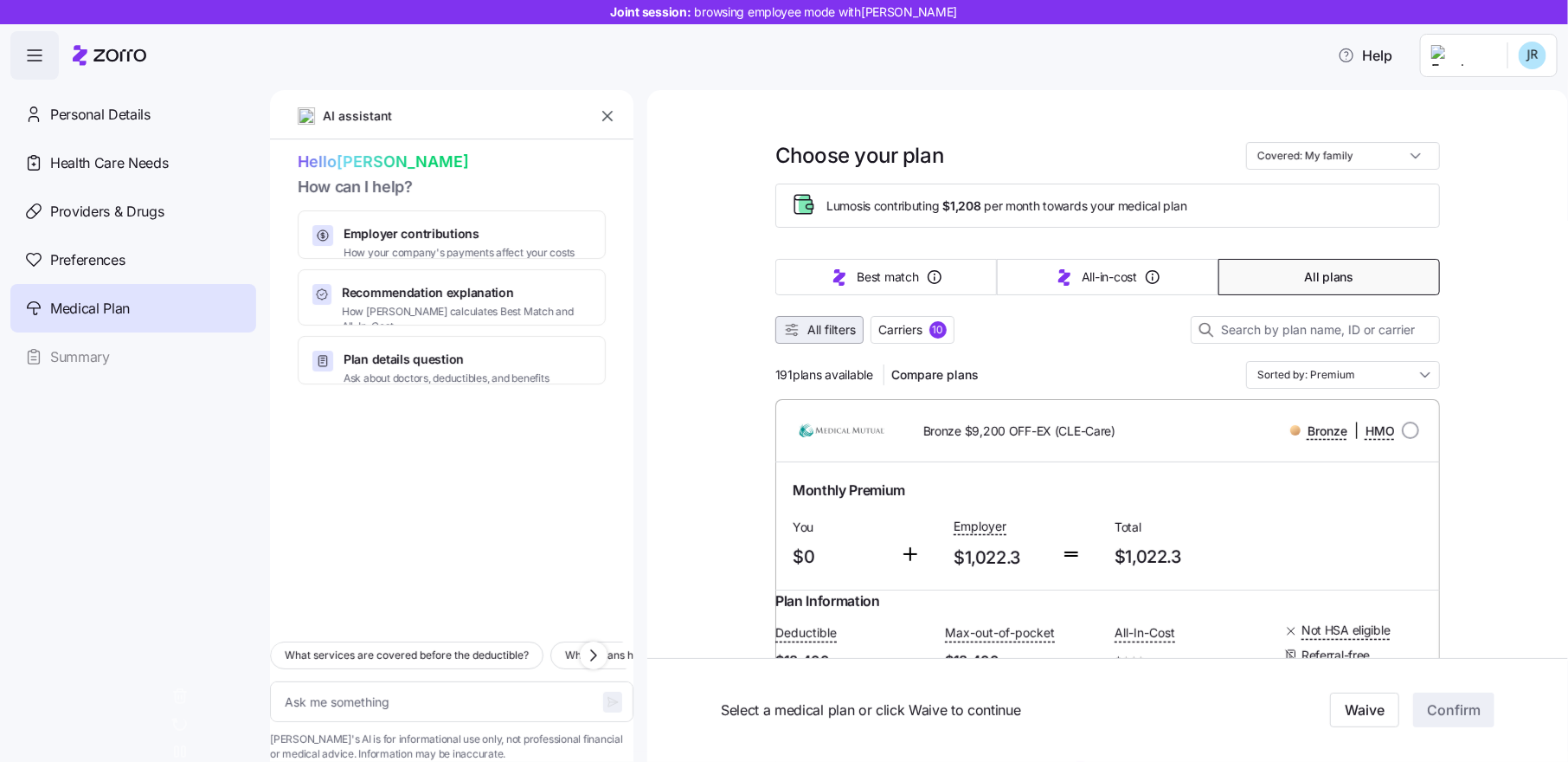
click at [831, 333] on span "All filters" at bounding box center [831, 329] width 48 height 17
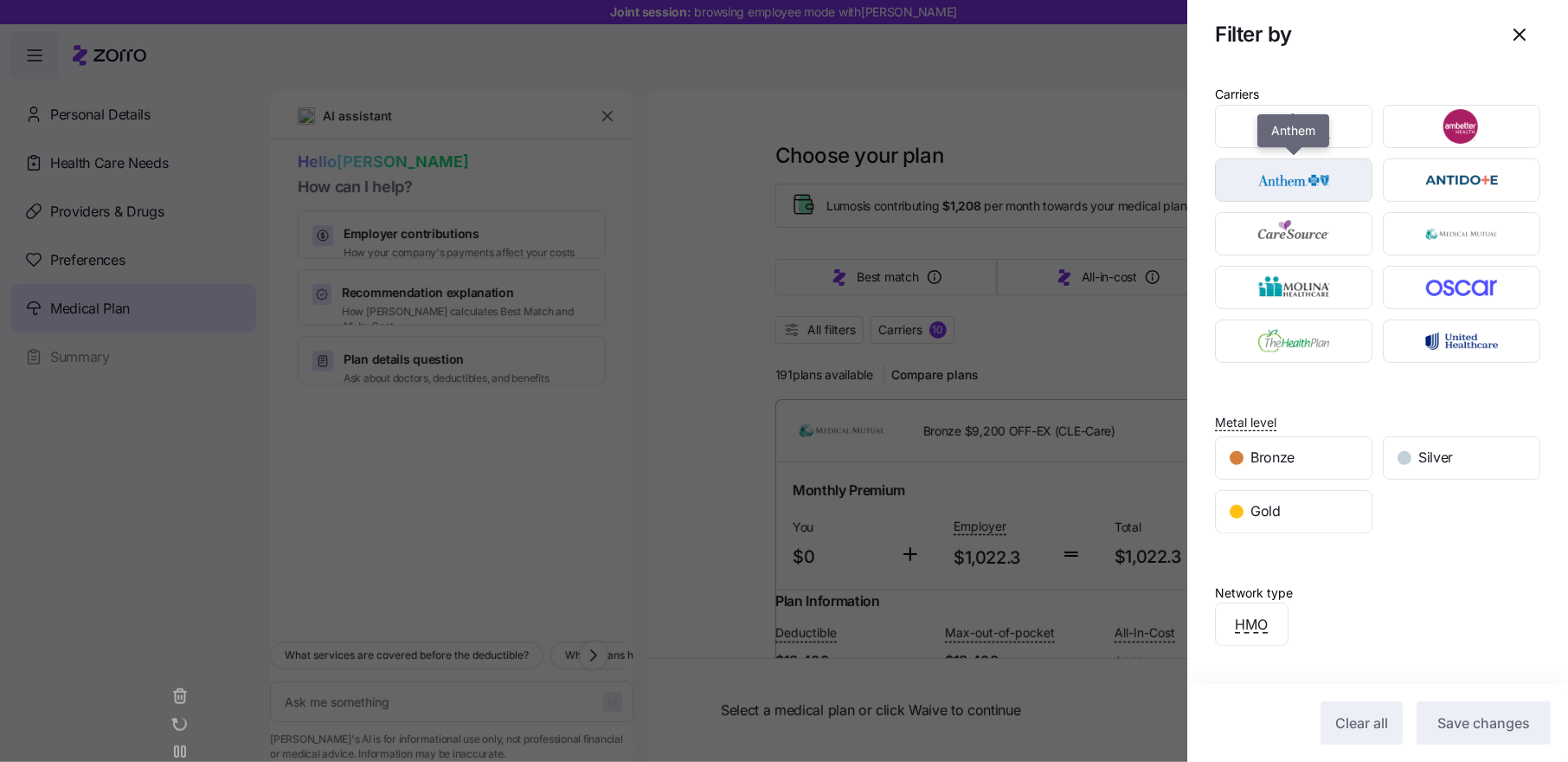
click at [1308, 185] on img "button" at bounding box center [1293, 179] width 128 height 35
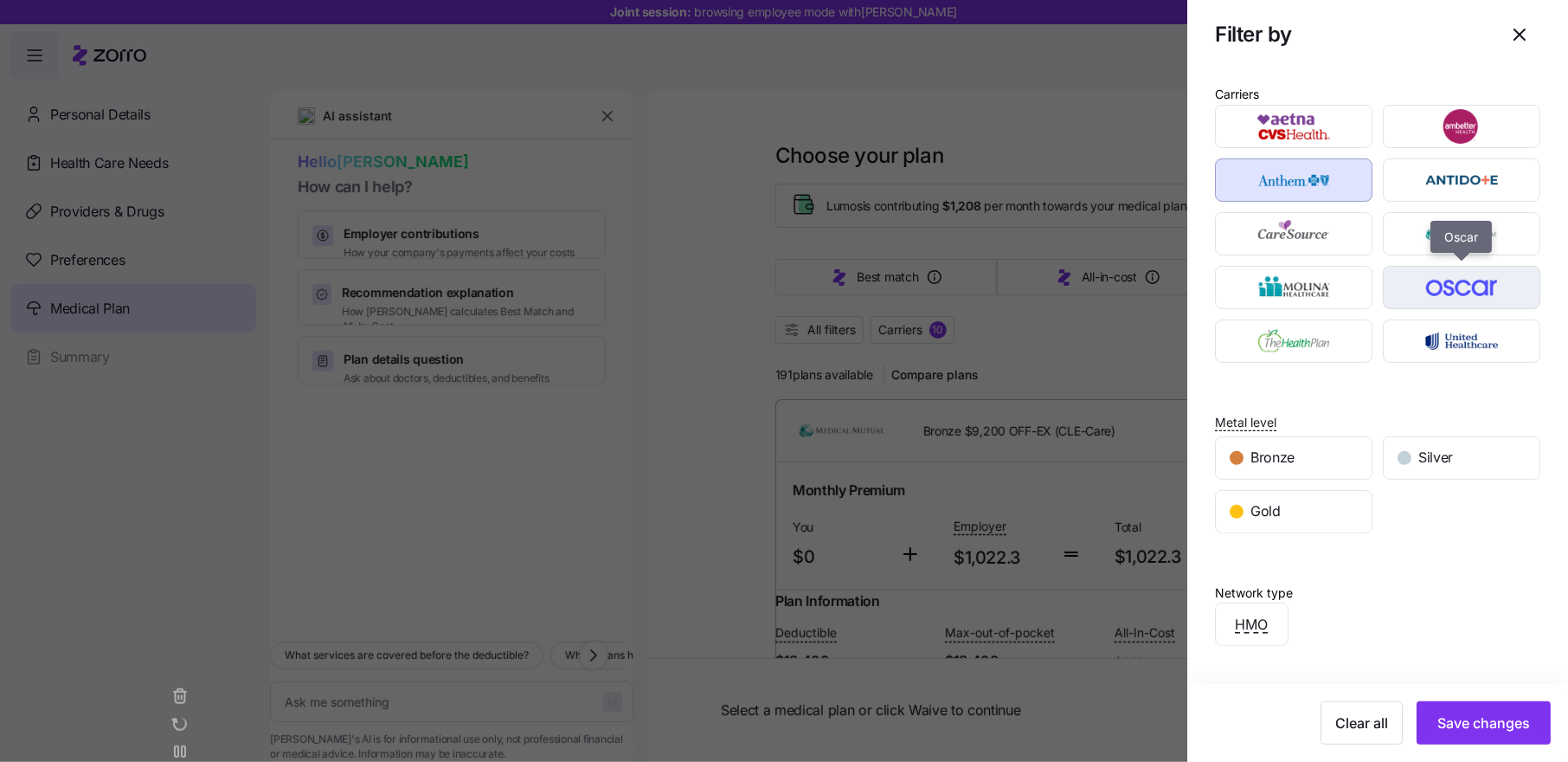
click at [1444, 272] on img "button" at bounding box center [1462, 287] width 128 height 35
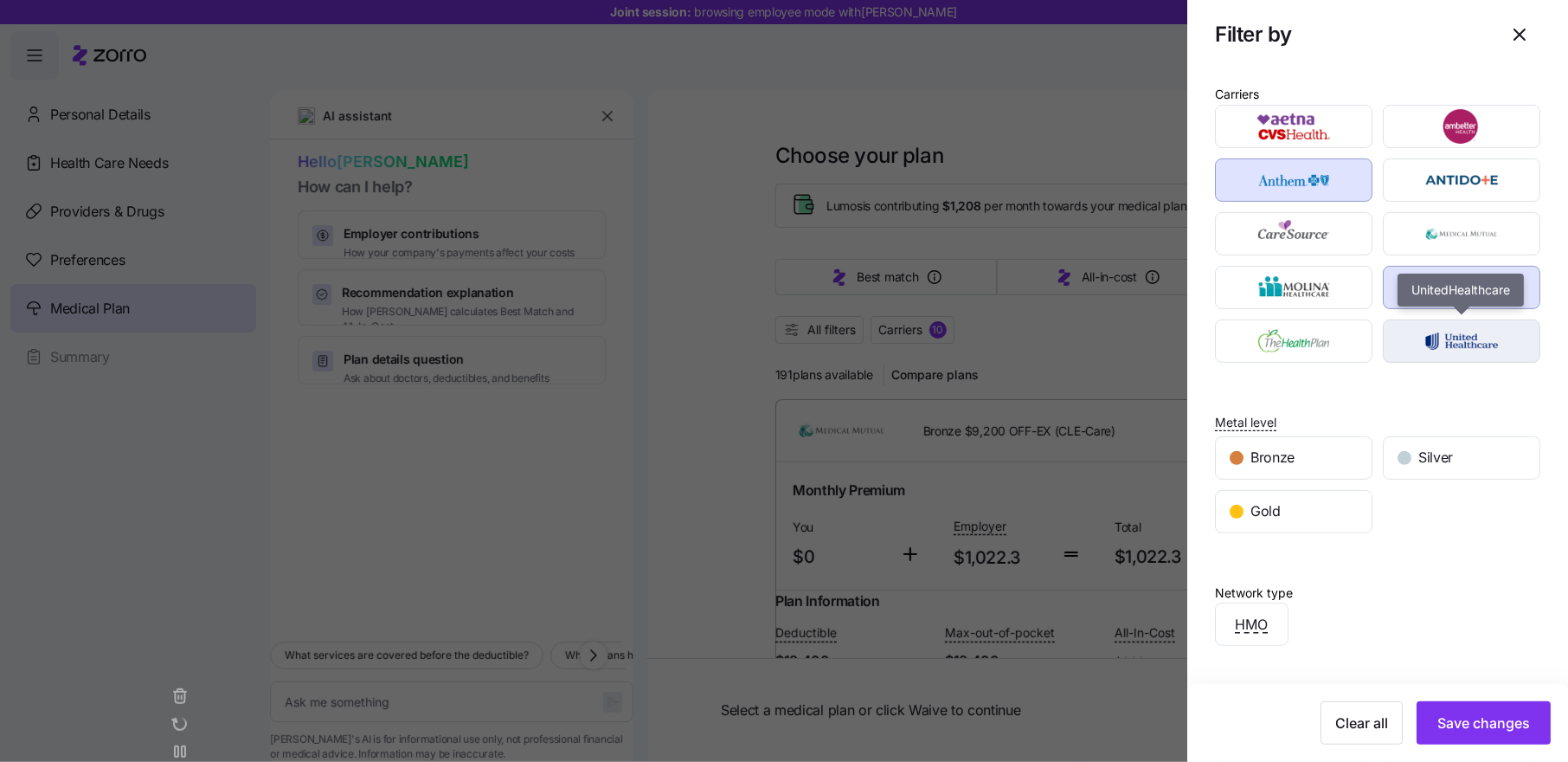
click at [1425, 336] on img "button" at bounding box center [1462, 341] width 128 height 35
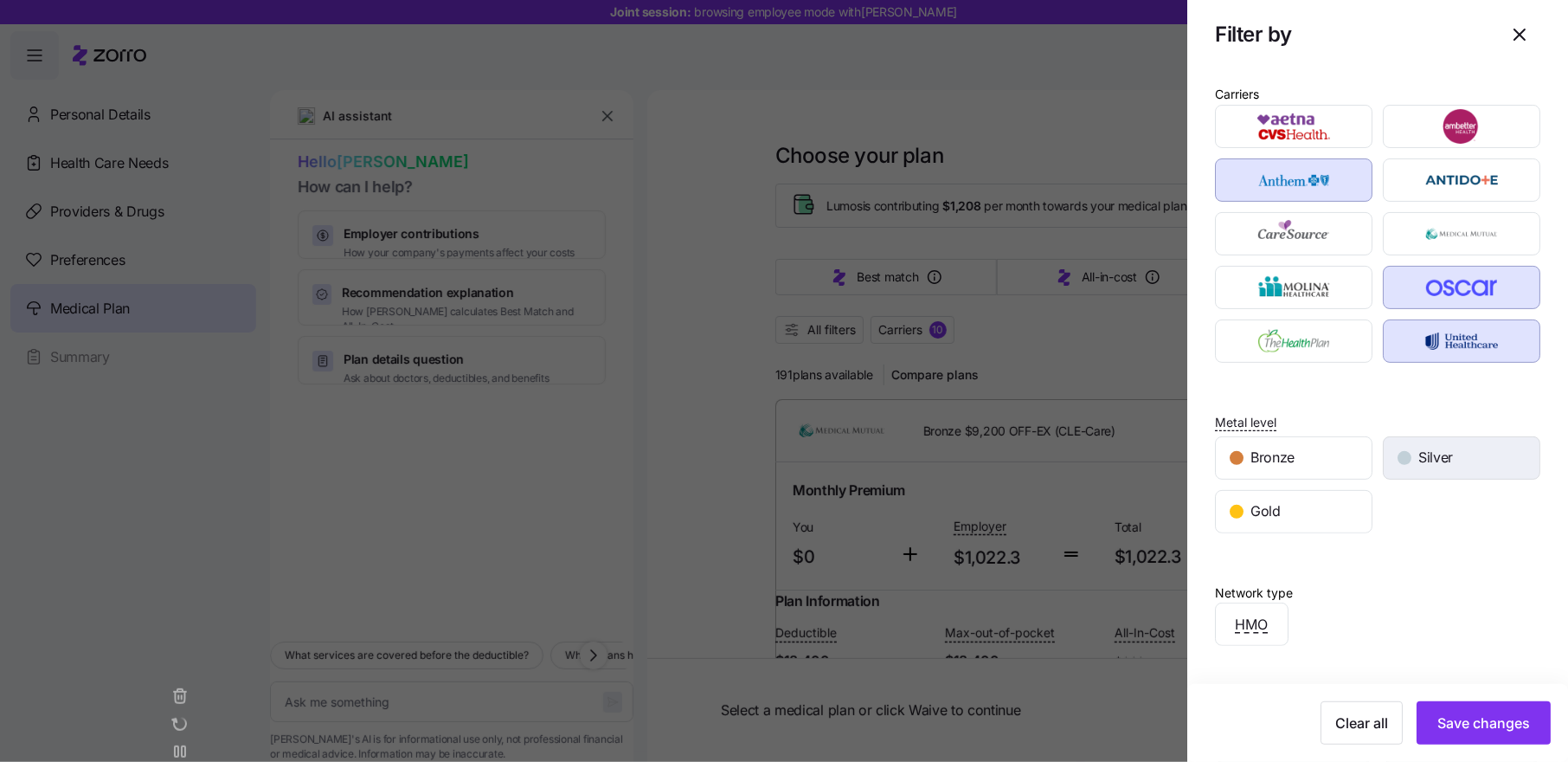
click at [1423, 451] on span "Silver" at bounding box center [1435, 458] width 35 height 21
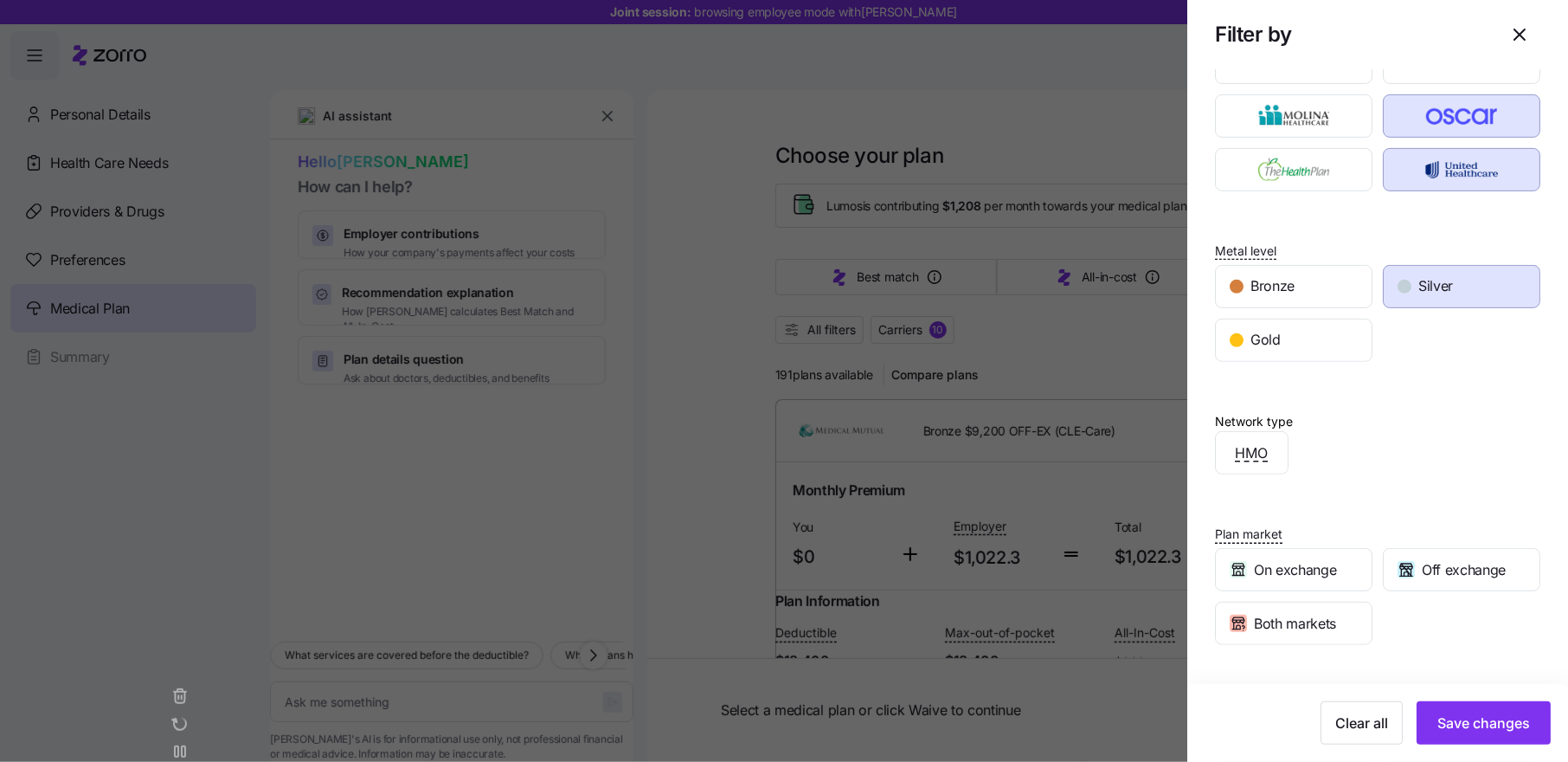
scroll to position [269, 0]
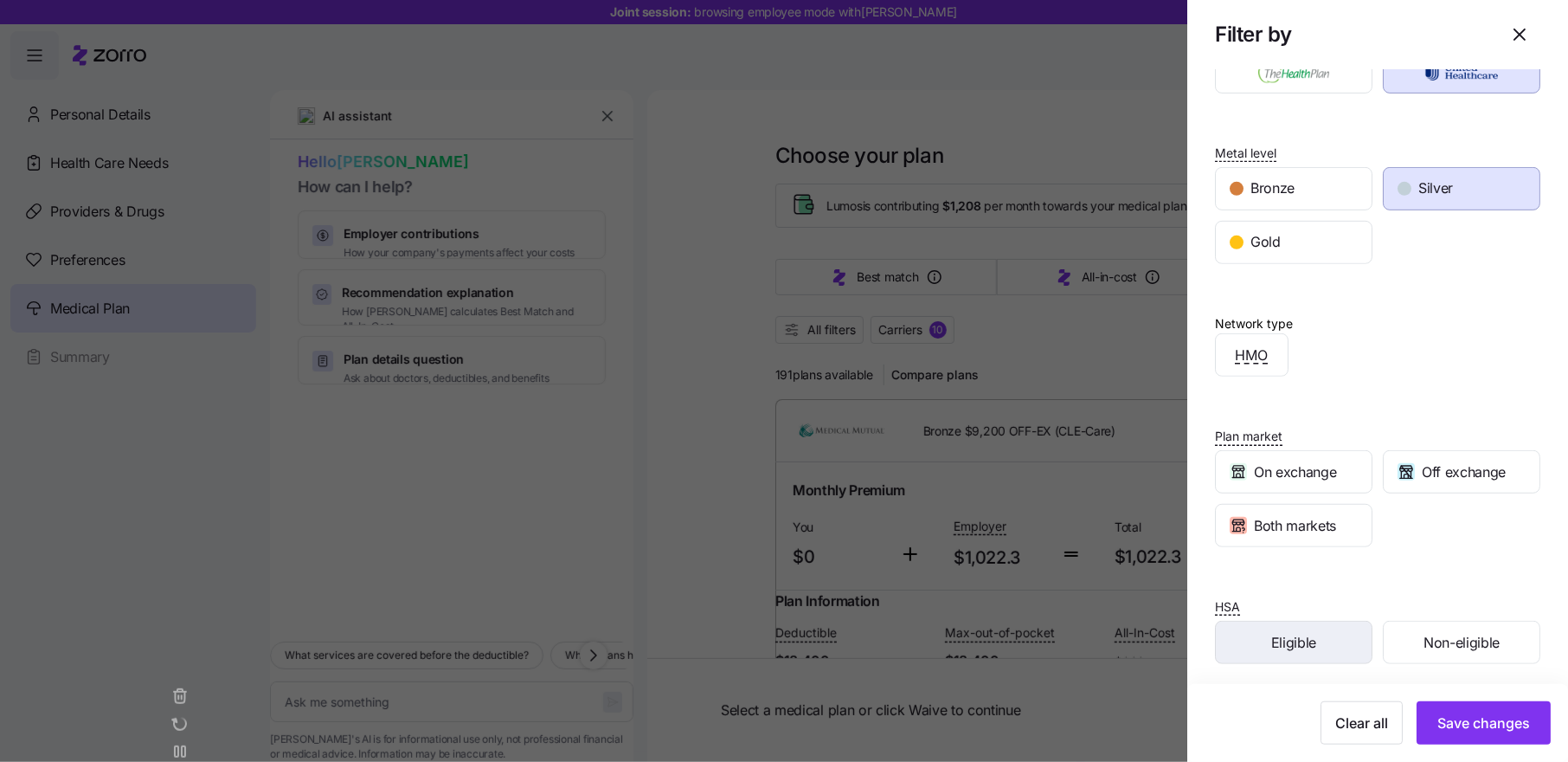
click at [1318, 634] on div "Eligible" at bounding box center [1293, 642] width 156 height 42
click at [1446, 724] on span "Save changes" at bounding box center [1483, 722] width 93 height 21
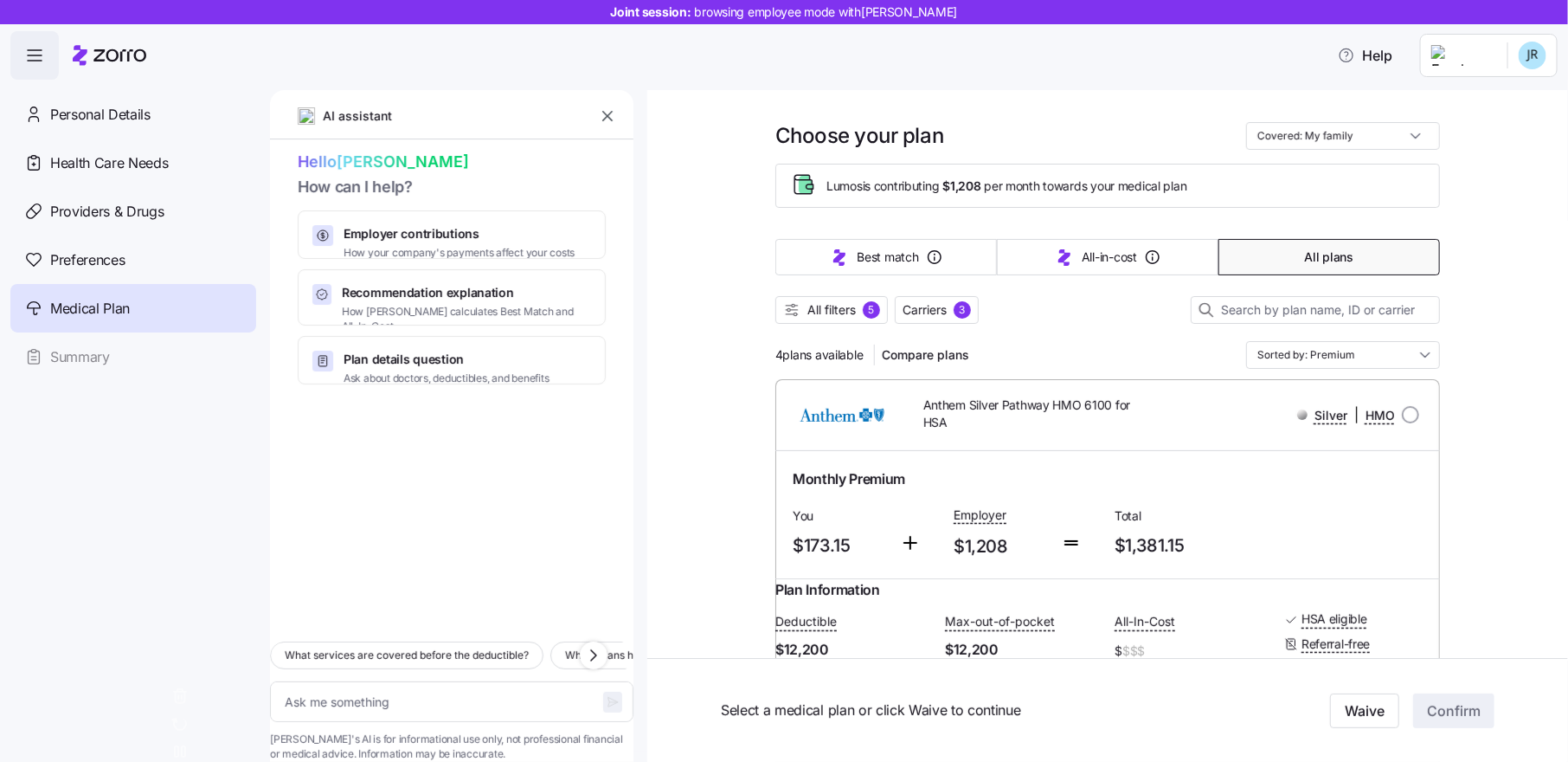
scroll to position [0, 0]
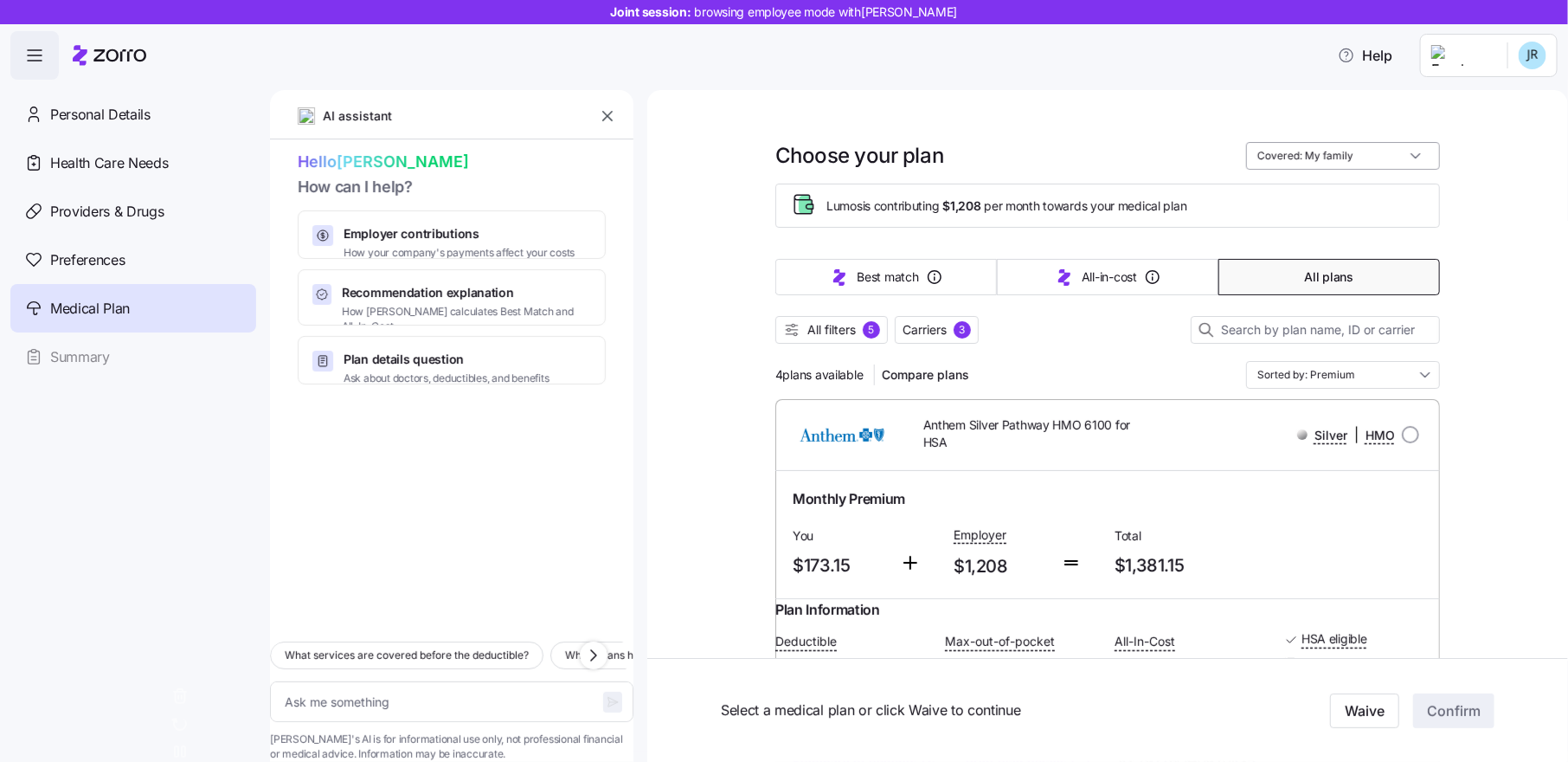
click at [1291, 150] on input "Covered: My family" at bounding box center [1342, 155] width 194 height 28
click at [1314, 223] on div "Me + spouse" at bounding box center [1343, 228] width 180 height 29
type textarea "x"
type input "Covered: Me + spouse"
click at [1319, 153] on input "Covered: Me + spouse" at bounding box center [1342, 155] width 194 height 28
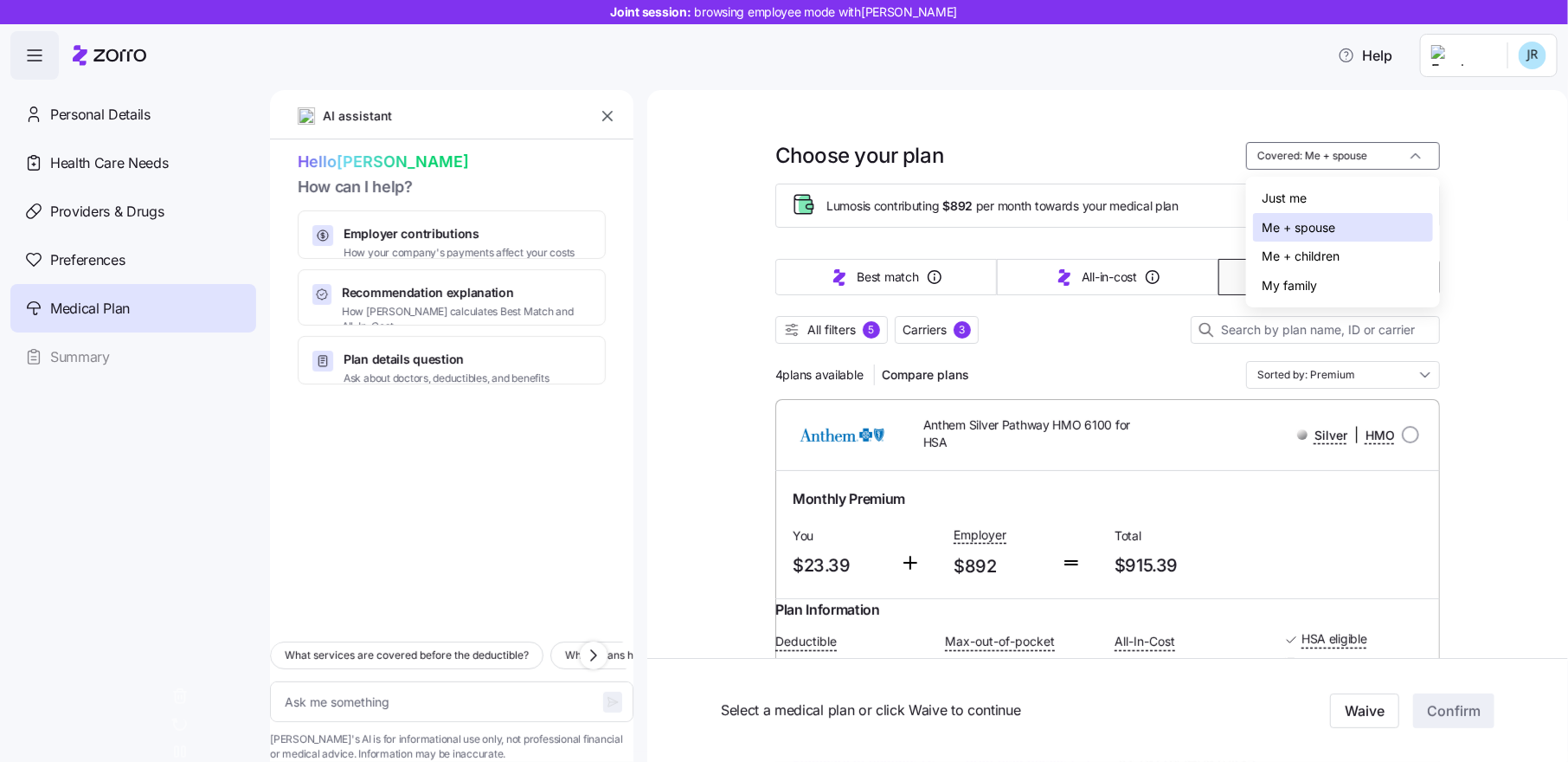
click at [1325, 282] on div "My family" at bounding box center [1343, 286] width 180 height 29
type textarea "x"
type input "Covered: My family"
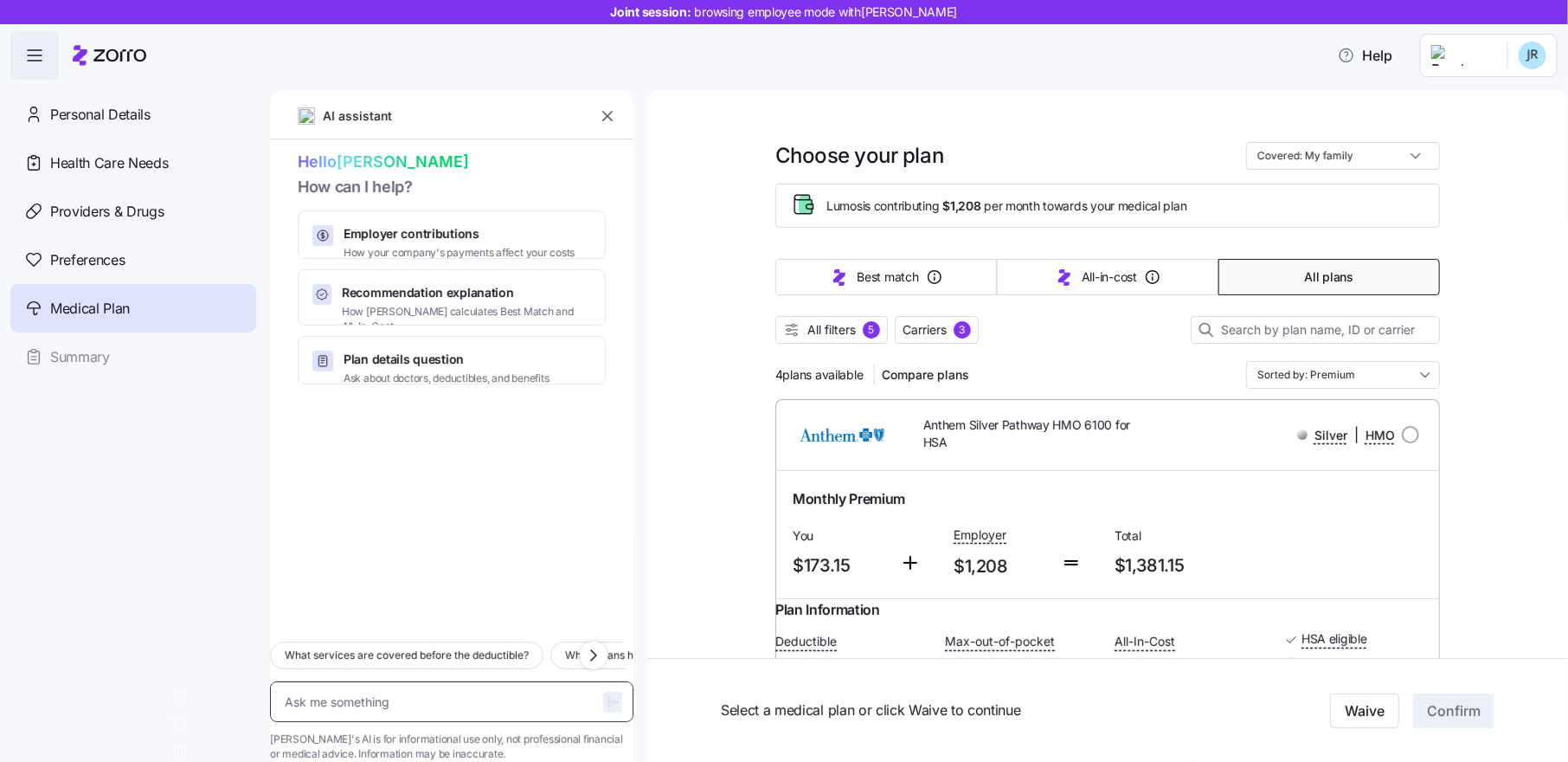
click at [373, 681] on textarea at bounding box center [451, 701] width 363 height 41
type textarea "x"
type textarea "T"
type textarea "x"
type textarea "Te"
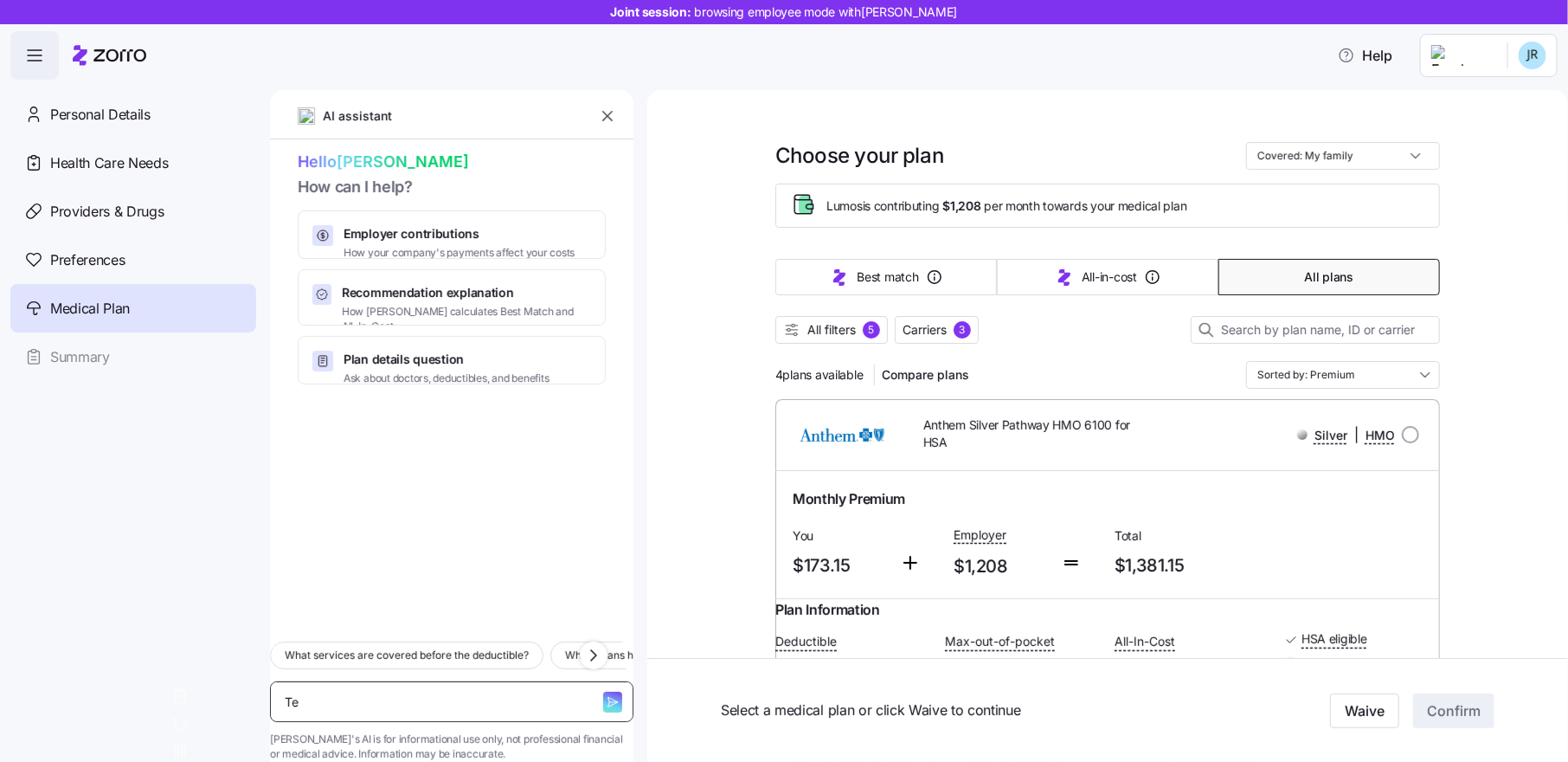
type textarea "x"
type textarea "Tel"
type textarea "x"
type textarea "Tell"
type textarea "x"
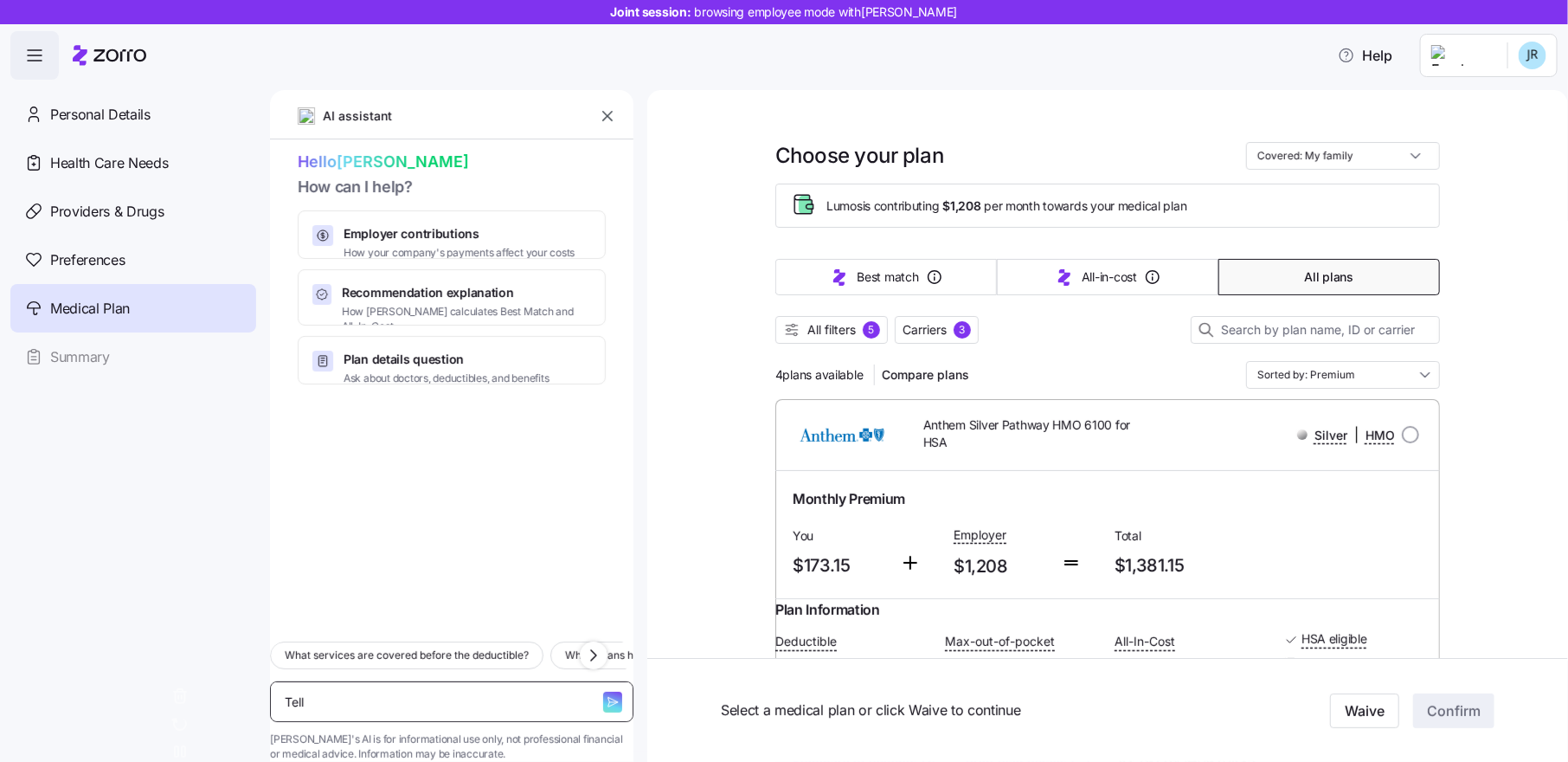
type textarea "Tell"
type textarea "x"
type textarea "Tell m"
type textarea "x"
type textarea "Tell me"
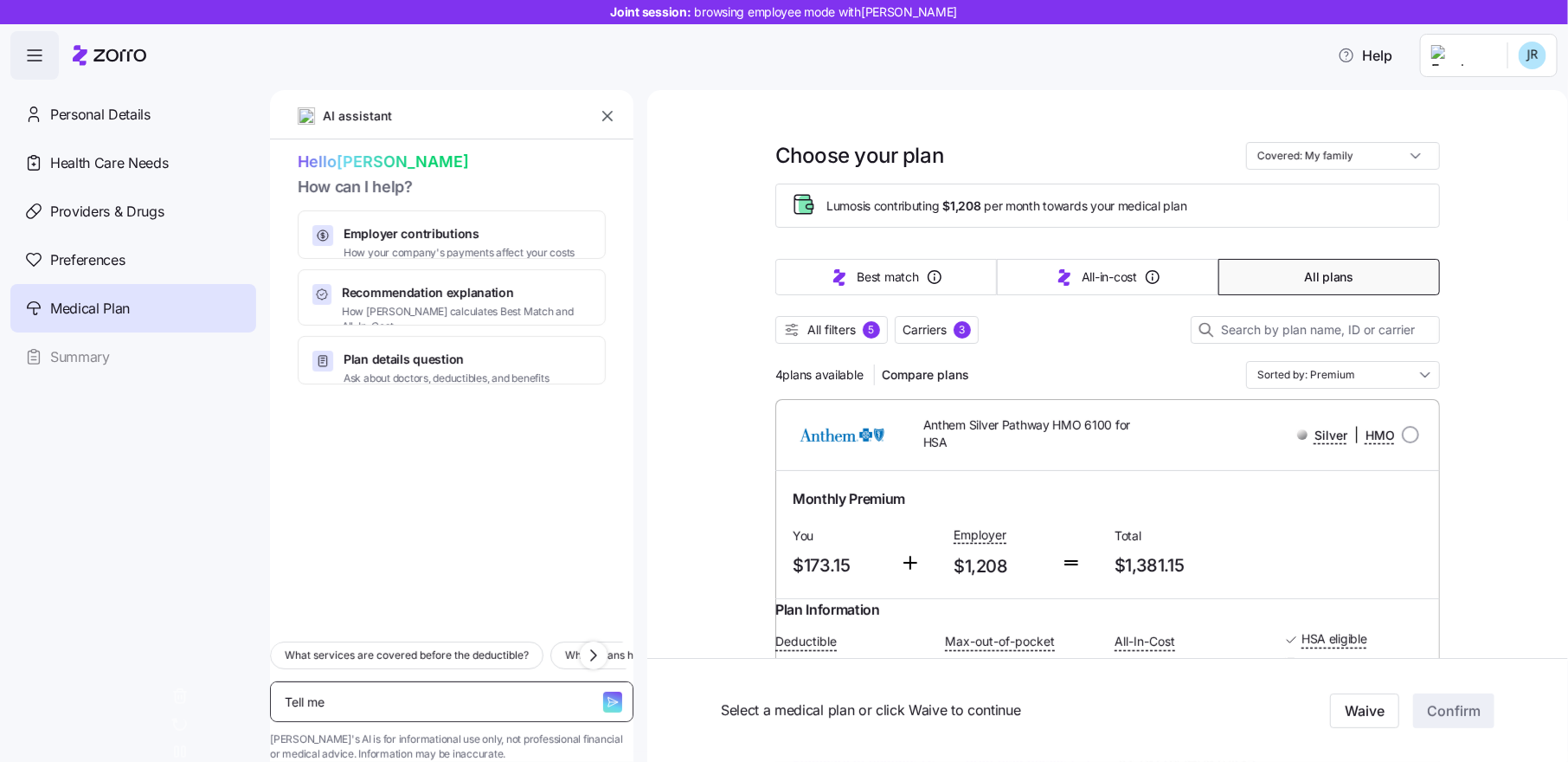
type textarea "x"
type textarea "Tell me"
type textarea "x"
type textarea "Tell me th"
type textarea "x"
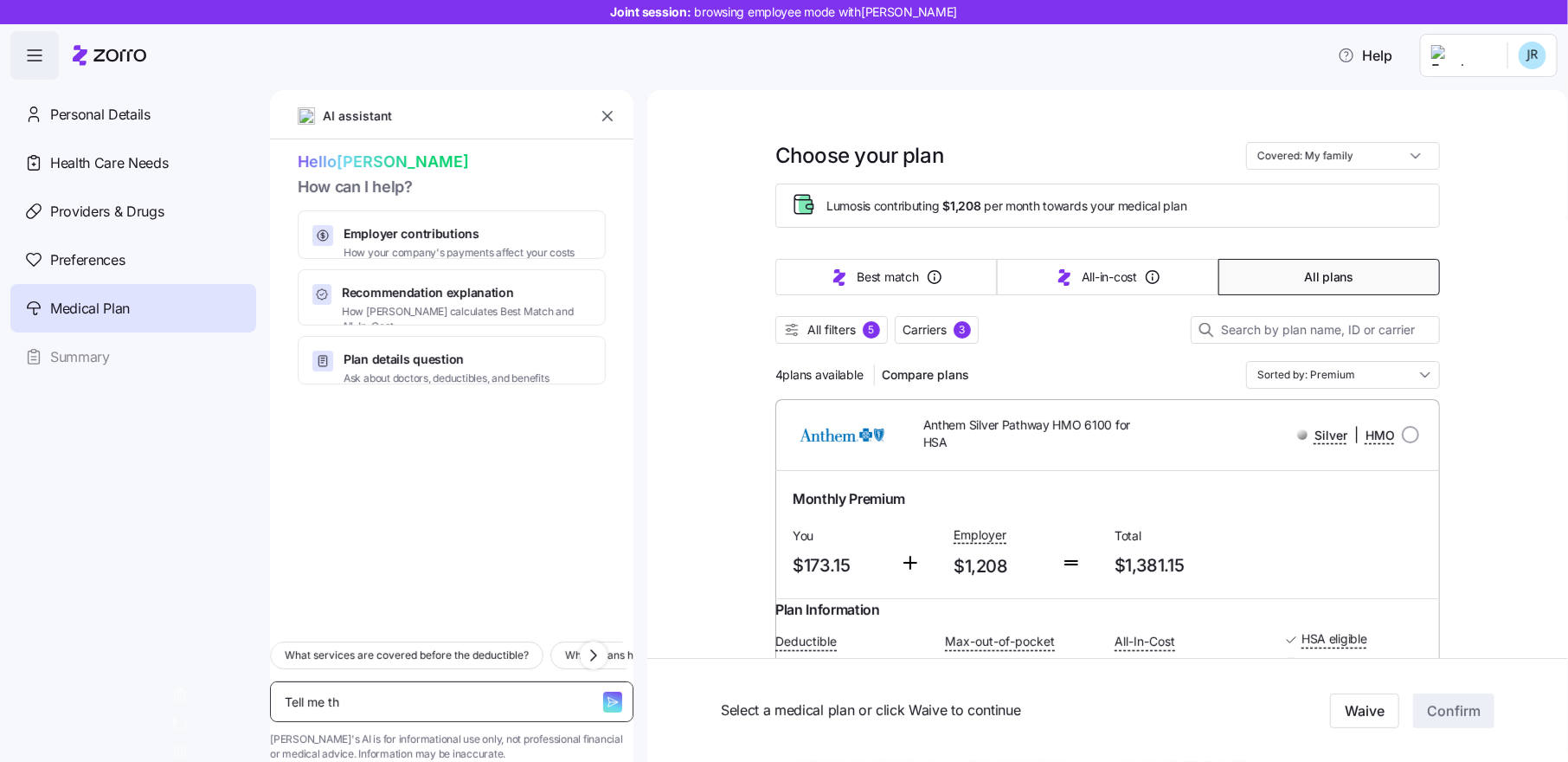
type textarea "Tell me the"
type textarea "x"
type textarea "Tell me the"
type textarea "x"
type textarea "Tell me the di"
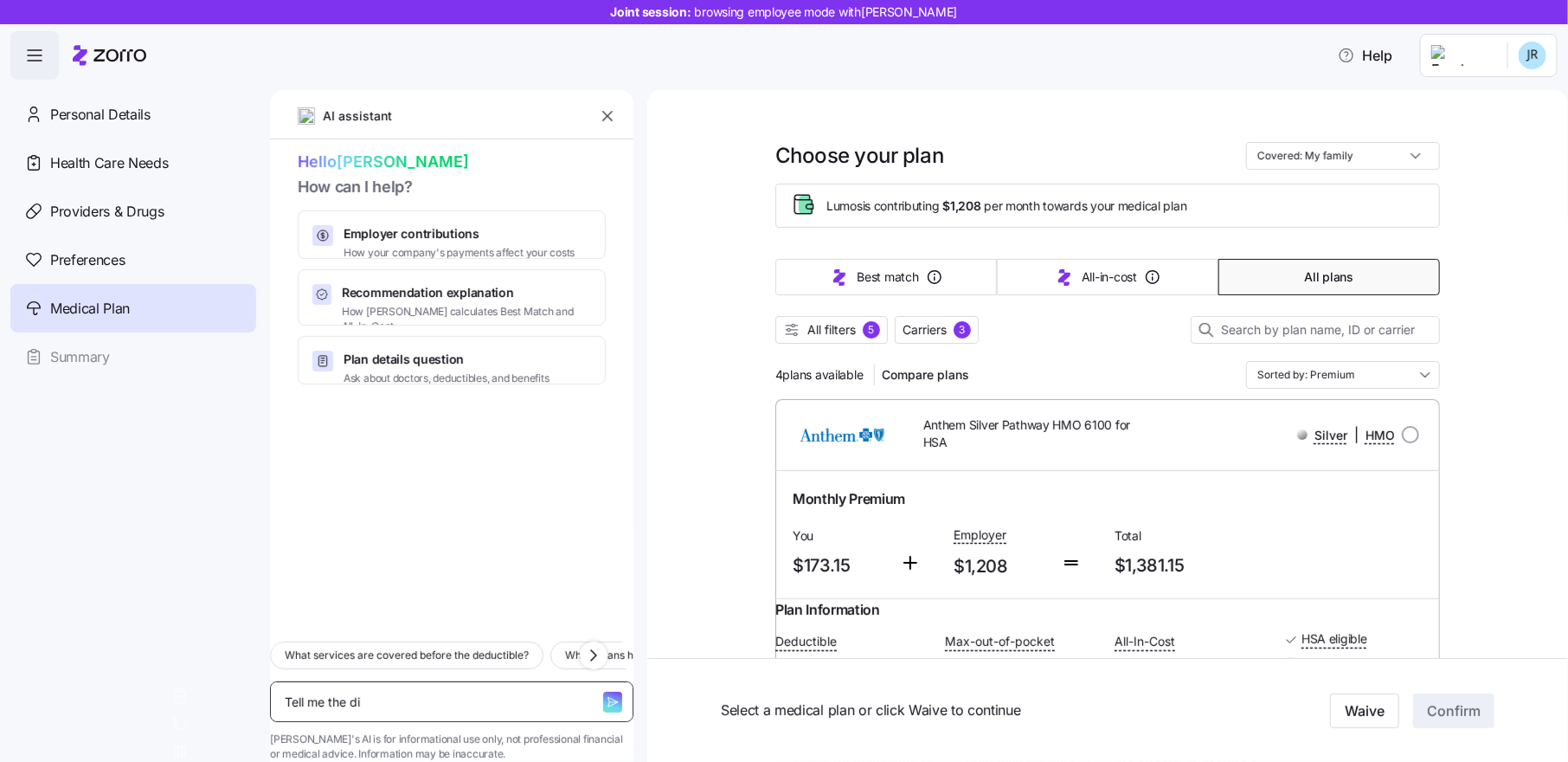
type textarea "x"
type textarea "Tell me the dif"
type textarea "x"
type textarea "Tell me the diff"
type textarea "x"
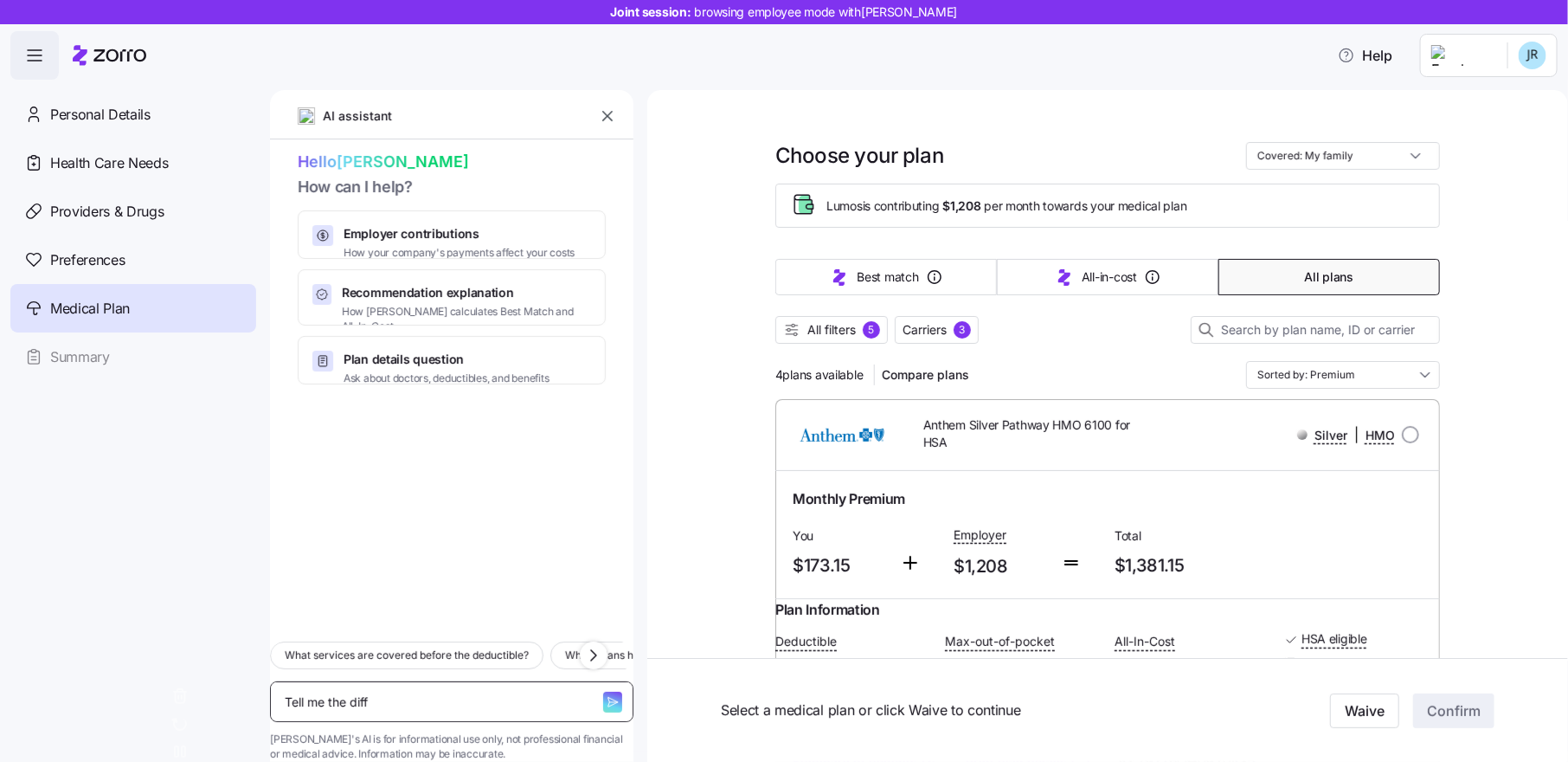
type textarea "Tell me the diffe"
type textarea "x"
type textarea "Tell me the differ"
type textarea "x"
type textarea "Tell me the differe"
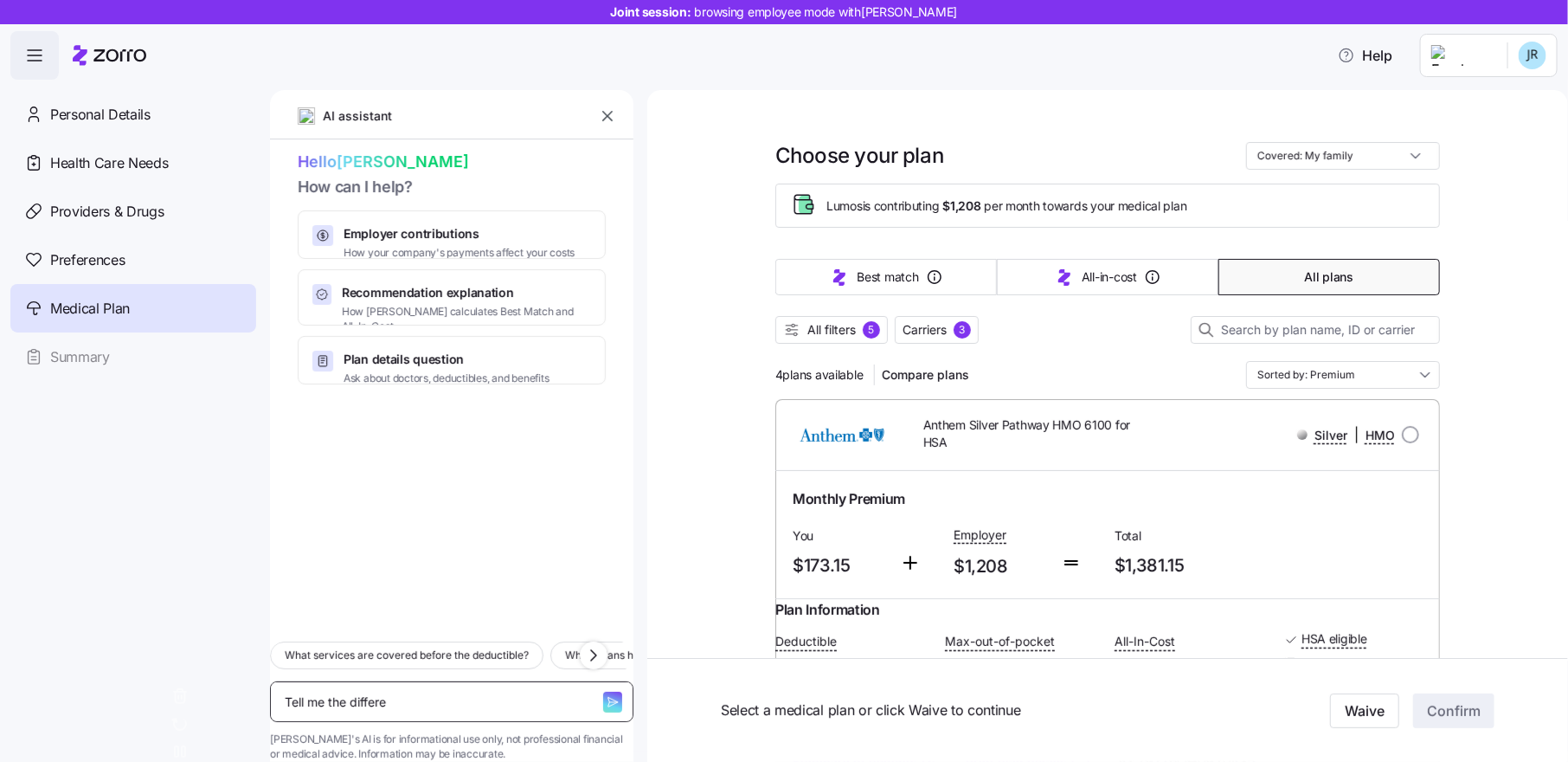
type textarea "x"
type textarea "Tell me the differen"
type textarea "x"
type textarea "Tell me the differene"
type textarea "x"
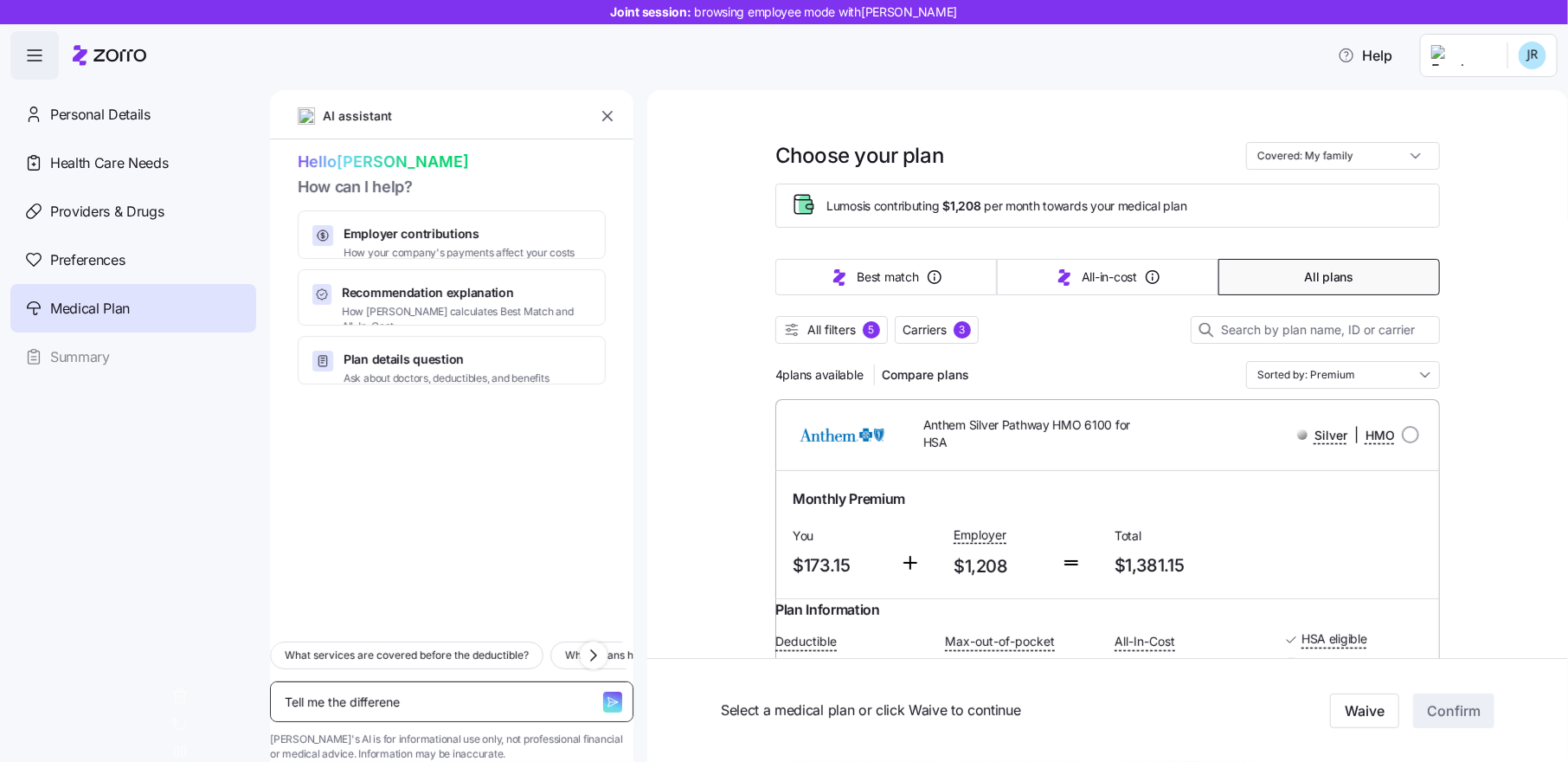
type textarea "Tell me the differen"
type textarea "x"
type textarea "Tell me the differenc"
type textarea "x"
type textarea "Tell me the difference"
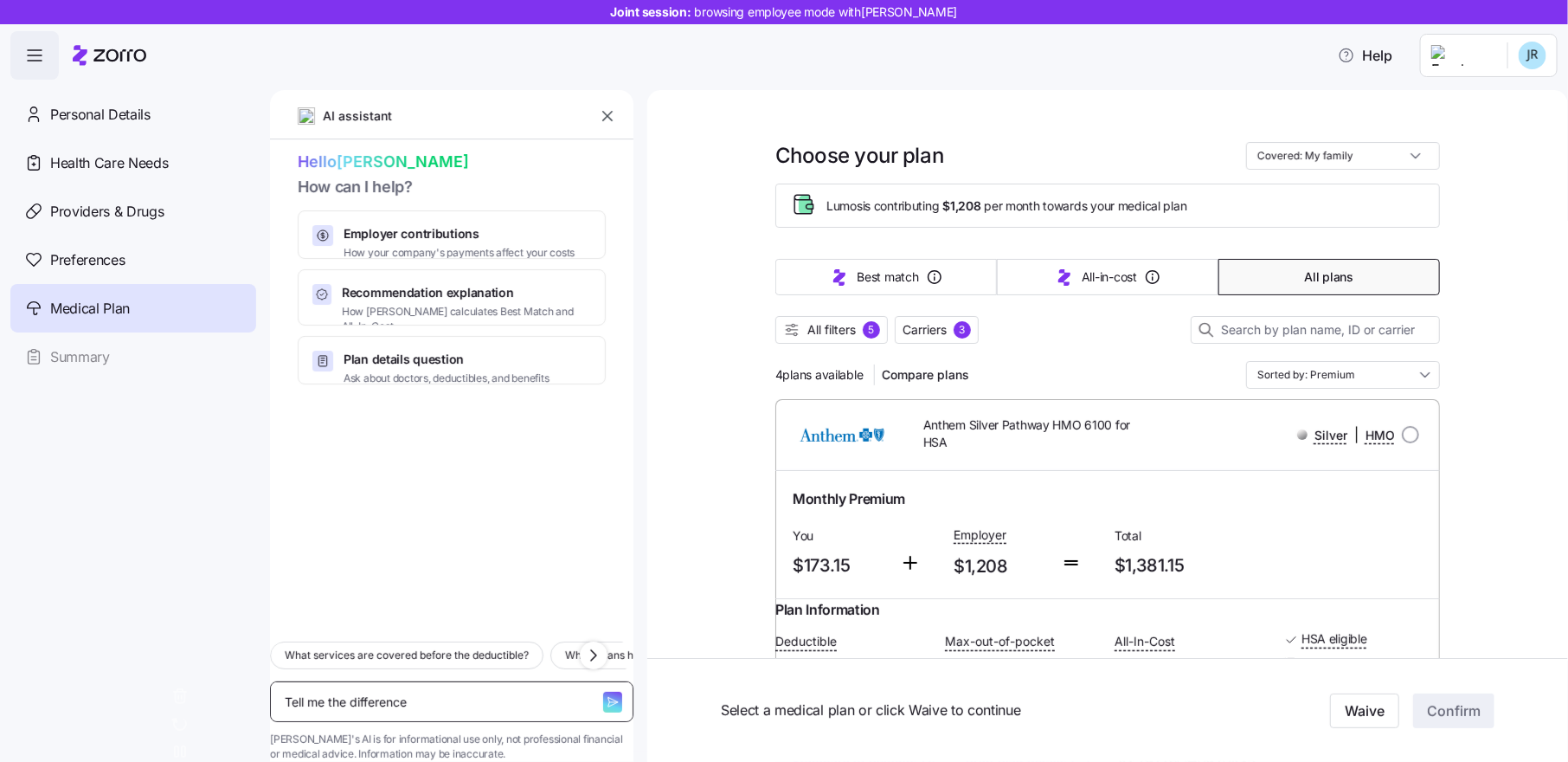
type textarea "x"
type textarea "Tell me the difference"
type textarea "x"
type textarea "Tell me the difference b"
type textarea "x"
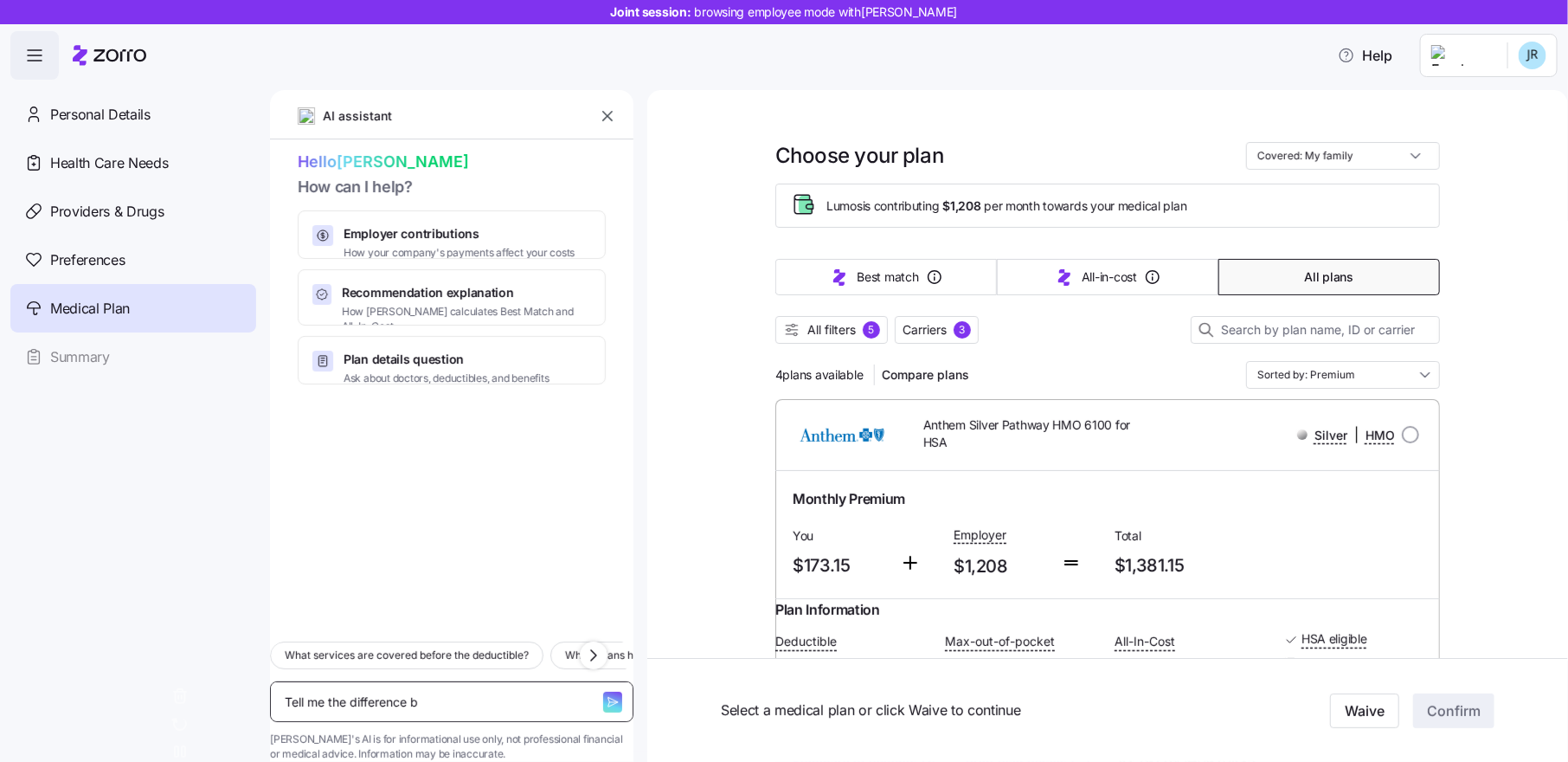
type textarea "Tell me the difference bw"
type textarea "x"
type textarea "Tell me the difference bwt"
type textarea "x"
type textarea "Tell me the difference bwte"
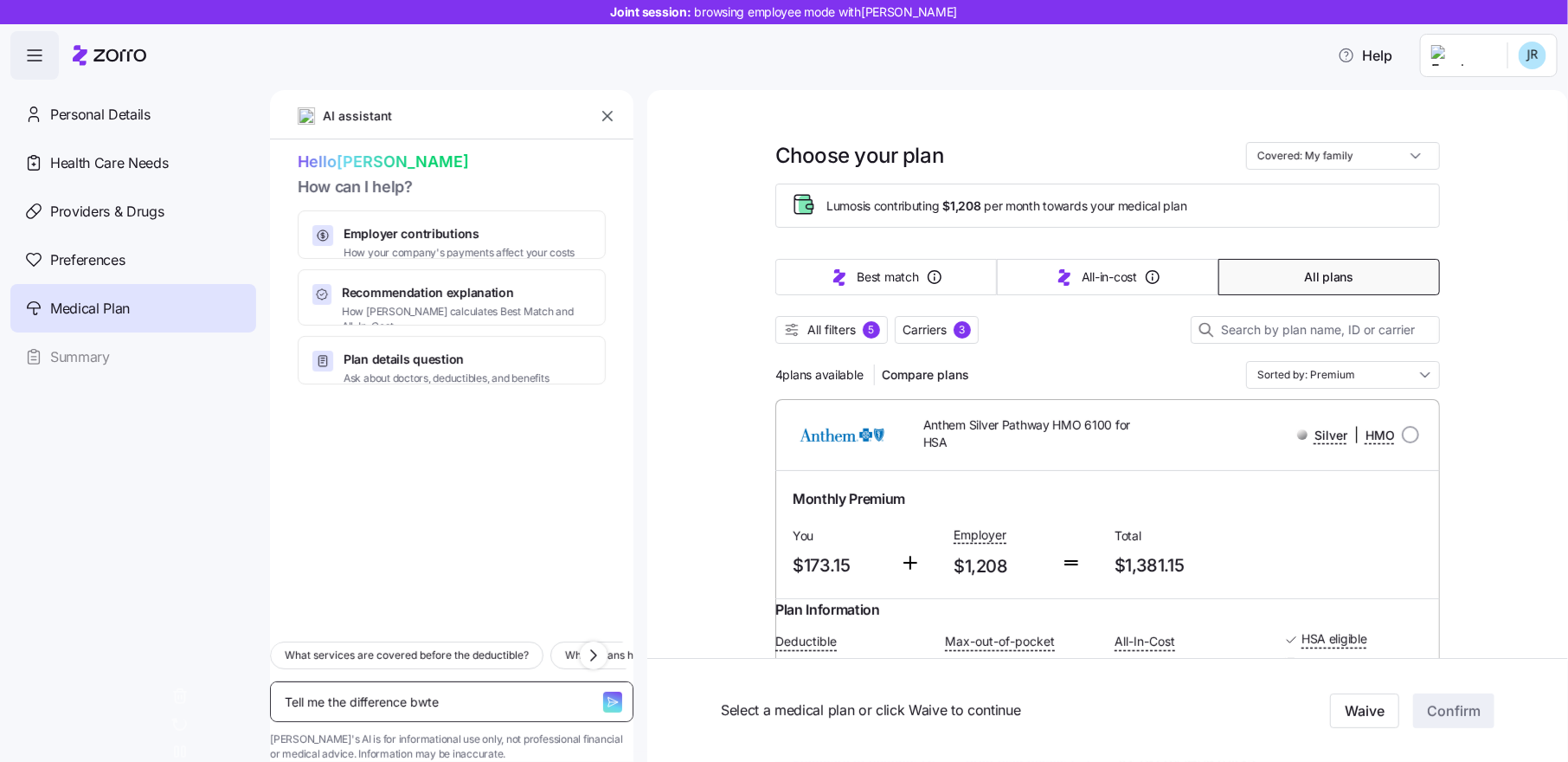
type textarea "x"
type textarea "Tell me the difference bwtee"
type textarea "x"
type textarea "Tell me the difference bwte"
type textarea "x"
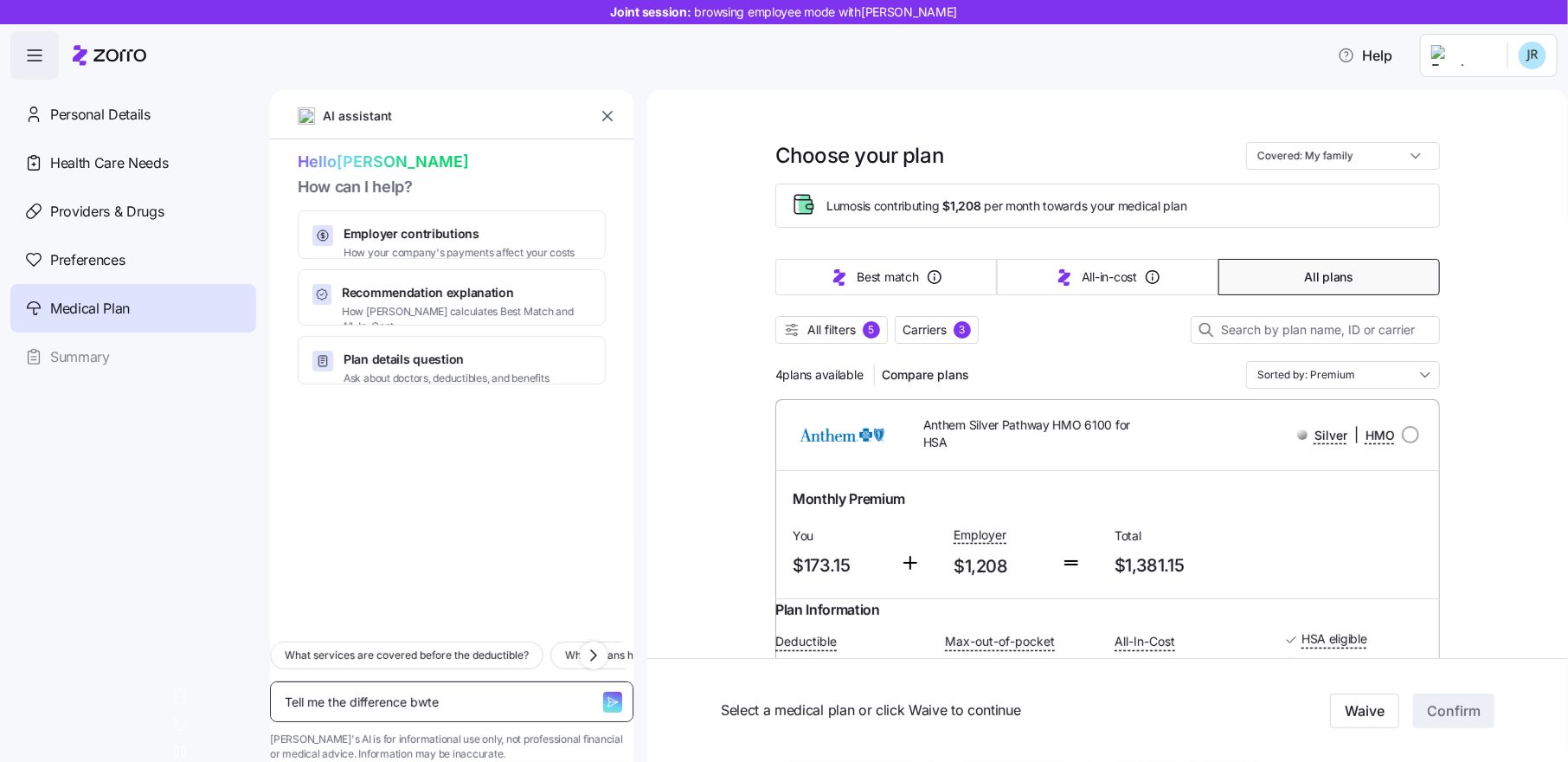
type textarea "Tell me the difference bwt"
type textarea "x"
type textarea "Tell me the difference bw"
type textarea "x"
type textarea "Tell me the difference b"
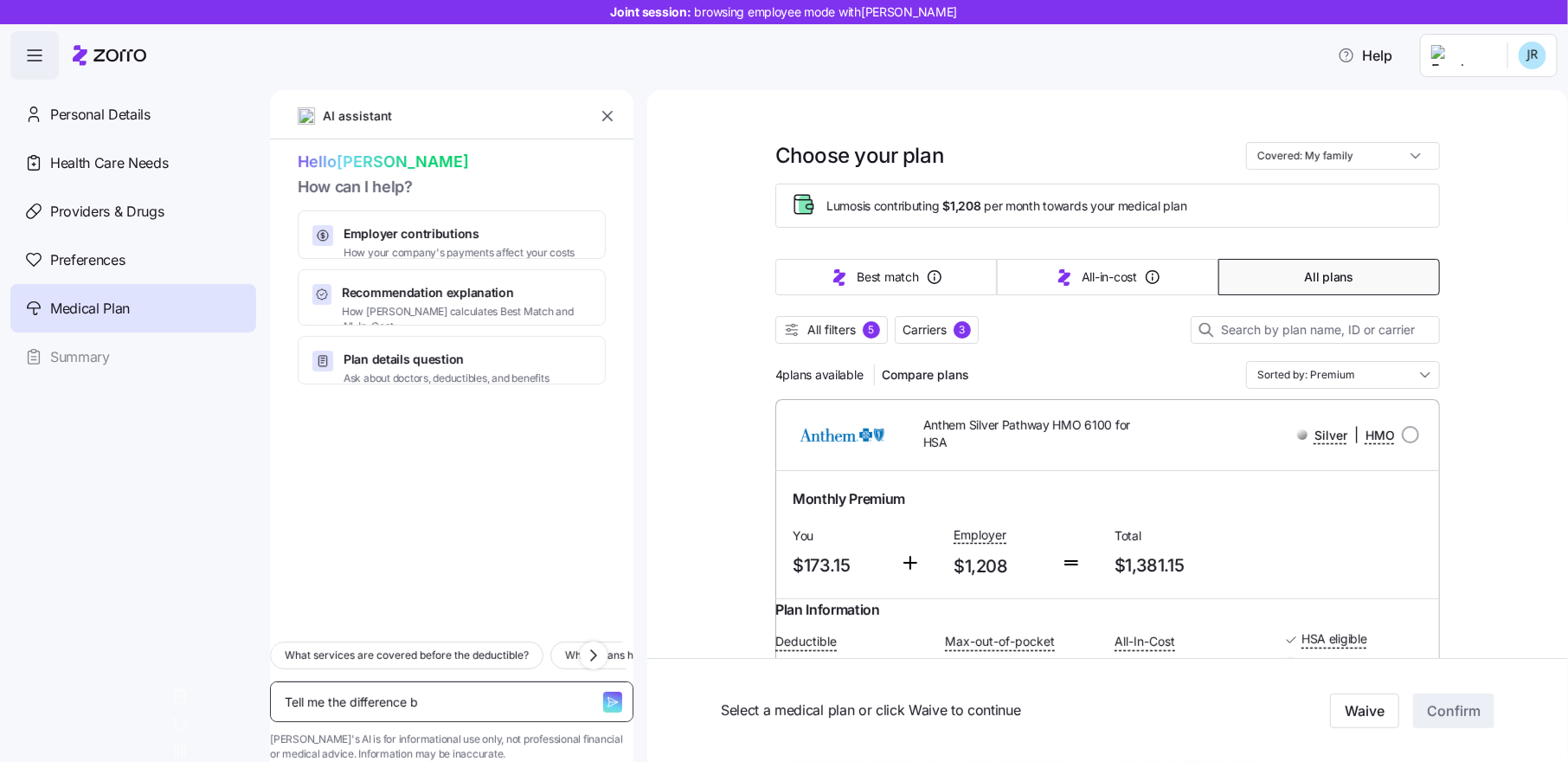
type textarea "x"
type textarea "Tell me the difference be"
type textarea "x"
type textarea "Tell me the difference bet"
type textarea "x"
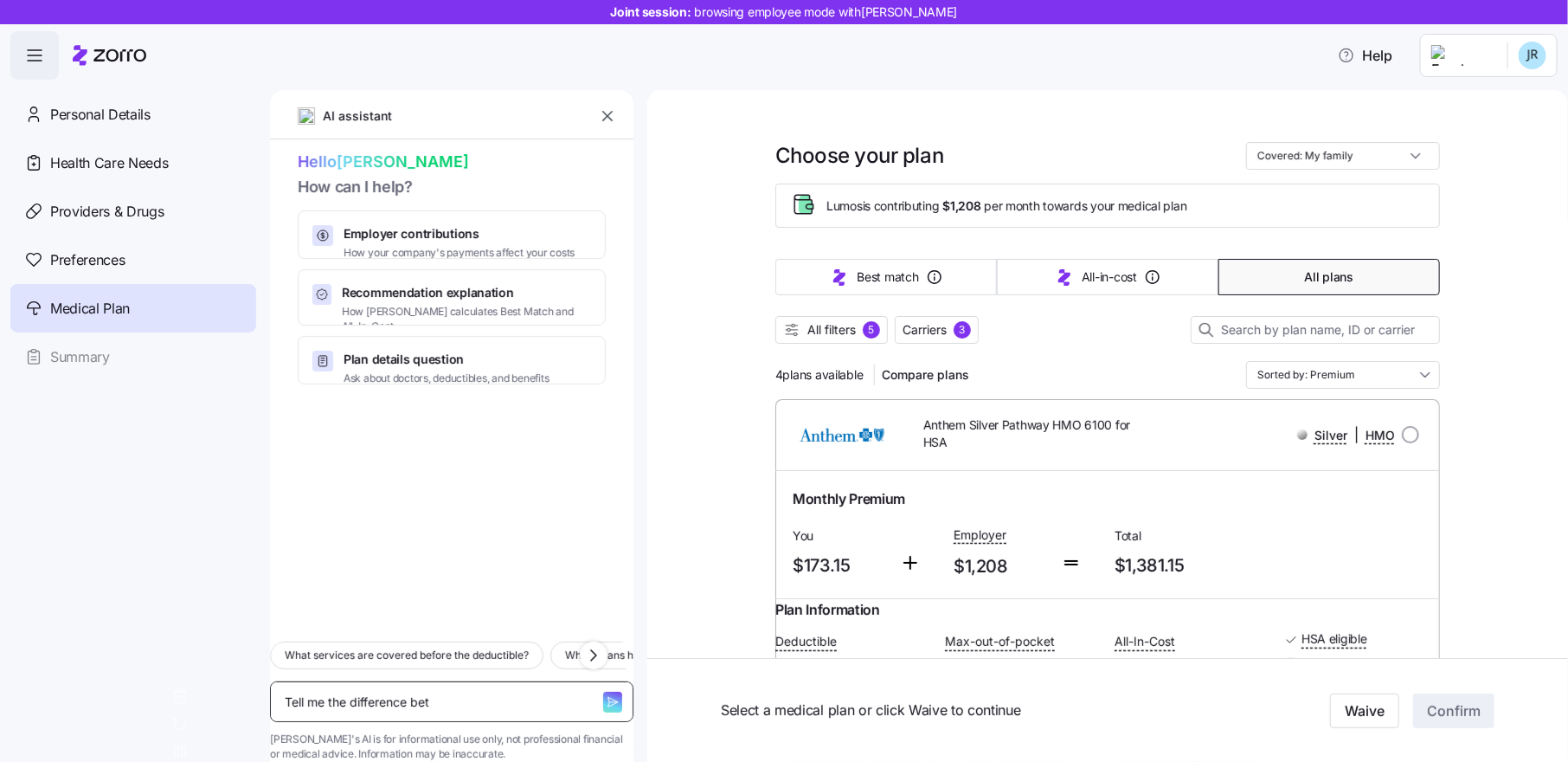
type textarea "Tell me the difference betw"
type textarea "x"
type textarea "Tell me the difference betwe"
type textarea "x"
type textarea "Tell me the difference betwee"
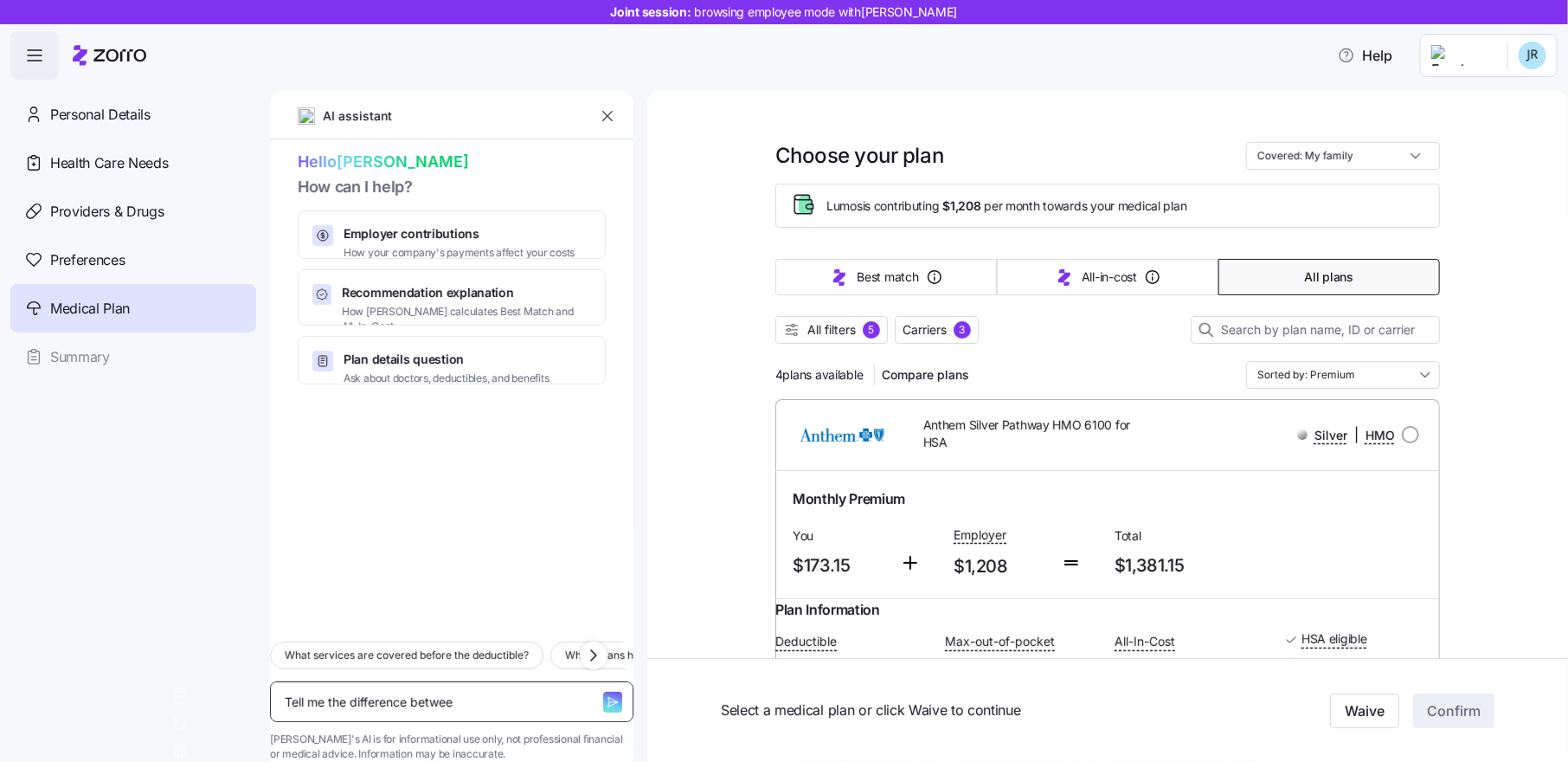
type textarea "x"
type textarea "Tell me the difference between"
type textarea "x"
type textarea "Tell me the difference between"
type textarea "x"
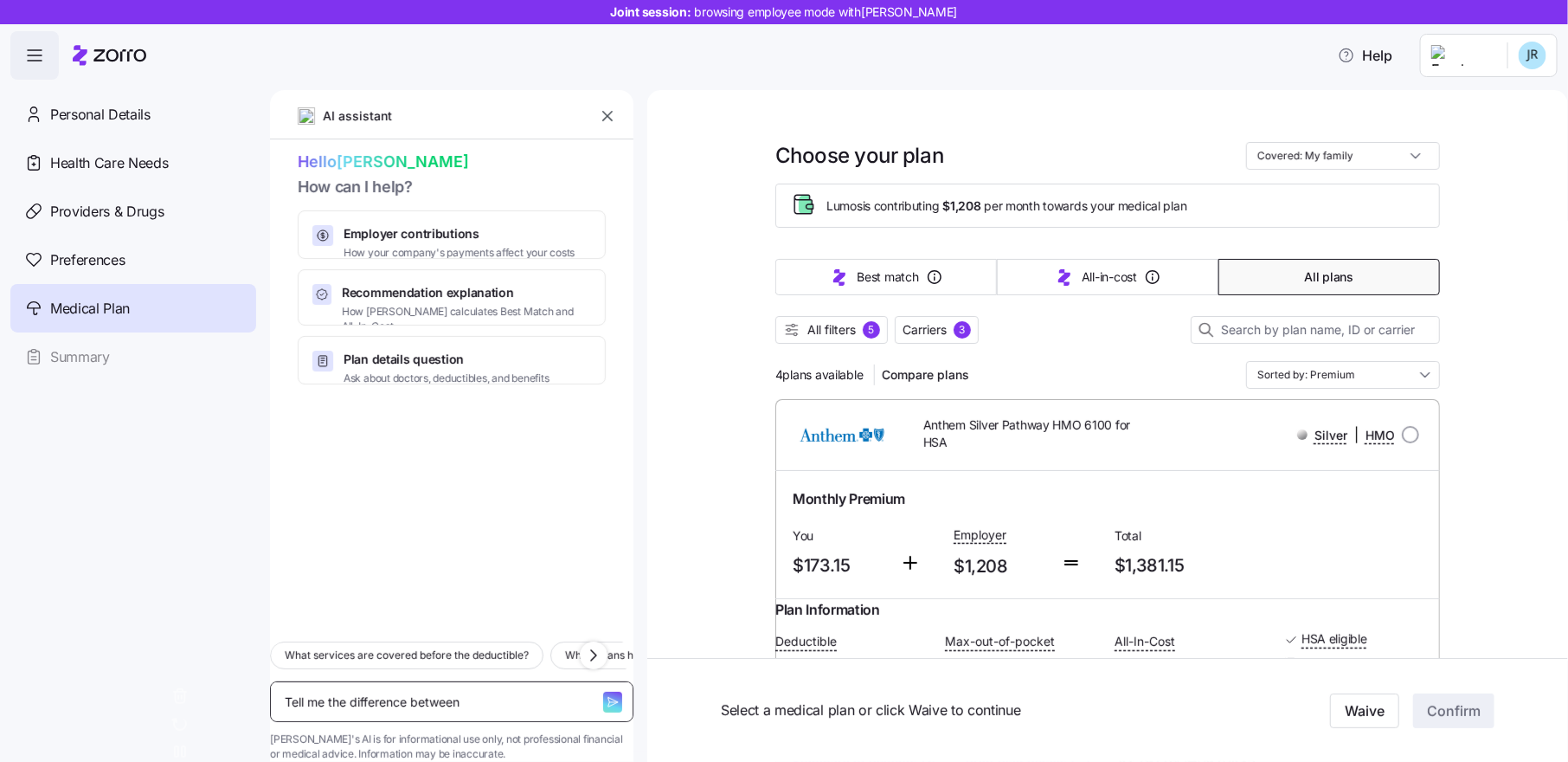
type textarea "Tell me the difference between c"
type textarea "x"
type textarea "Tell me the difference between co"
type textarea "x"
type textarea "Tell me the difference between cop"
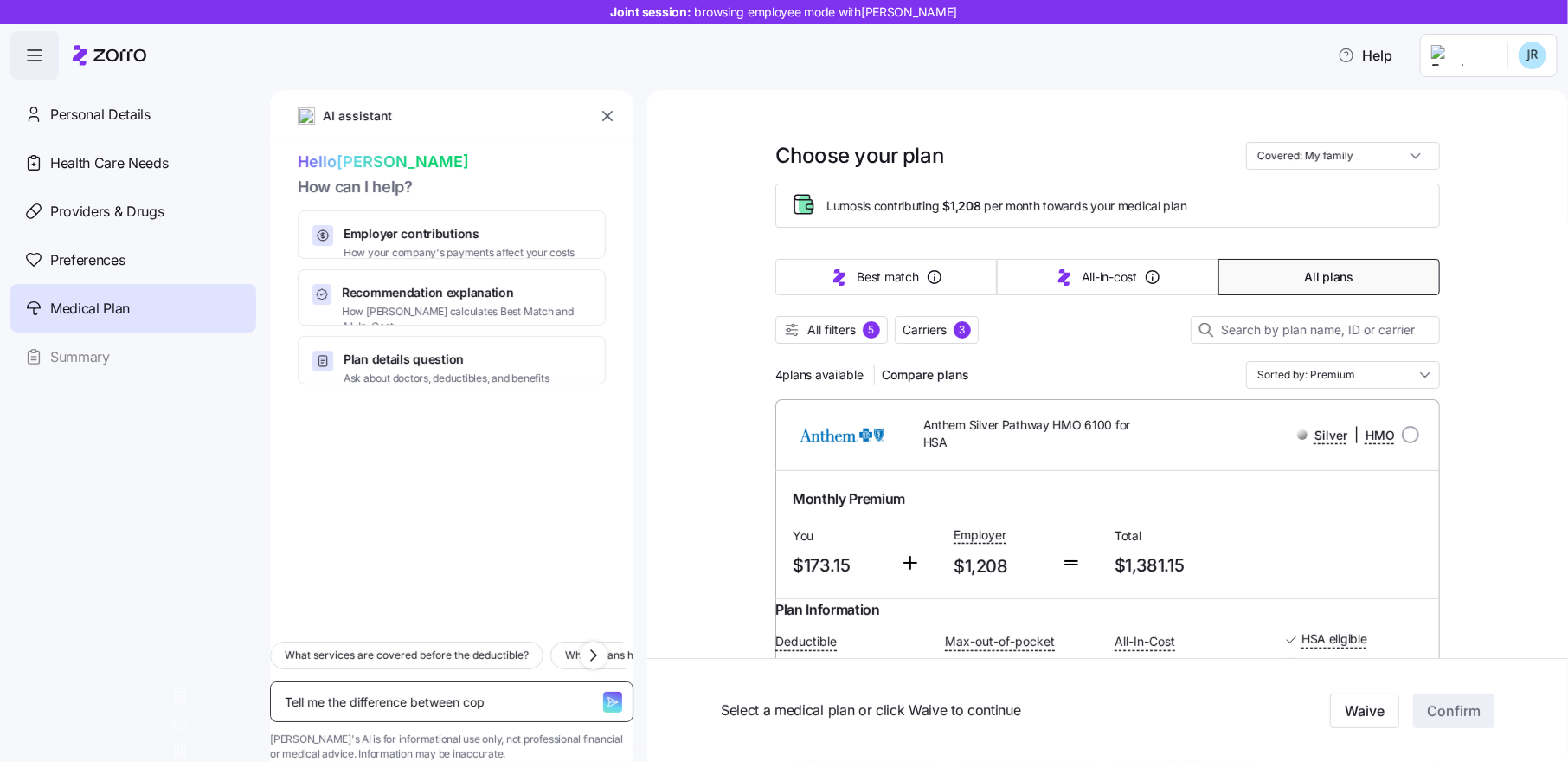
type textarea "x"
type textarea "Tell me the difference between copa"
type textarea "x"
type textarea "Tell me the difference between copay"
type textarea "x"
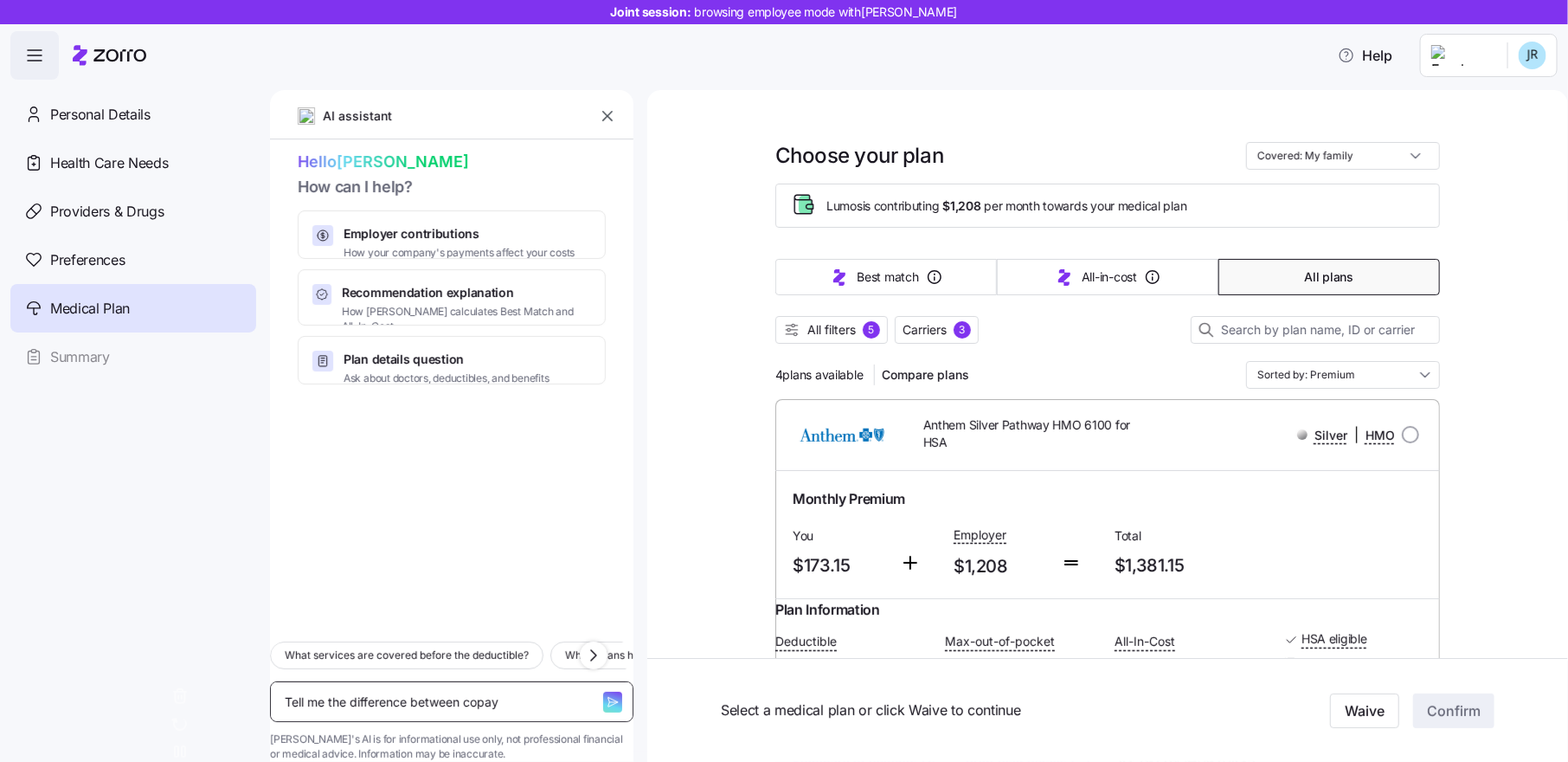
type textarea "Tell me the difference between copays"
type textarea "x"
type textarea "Tell me the difference between copays"
type textarea "x"
type textarea "Tell me the difference between copays a"
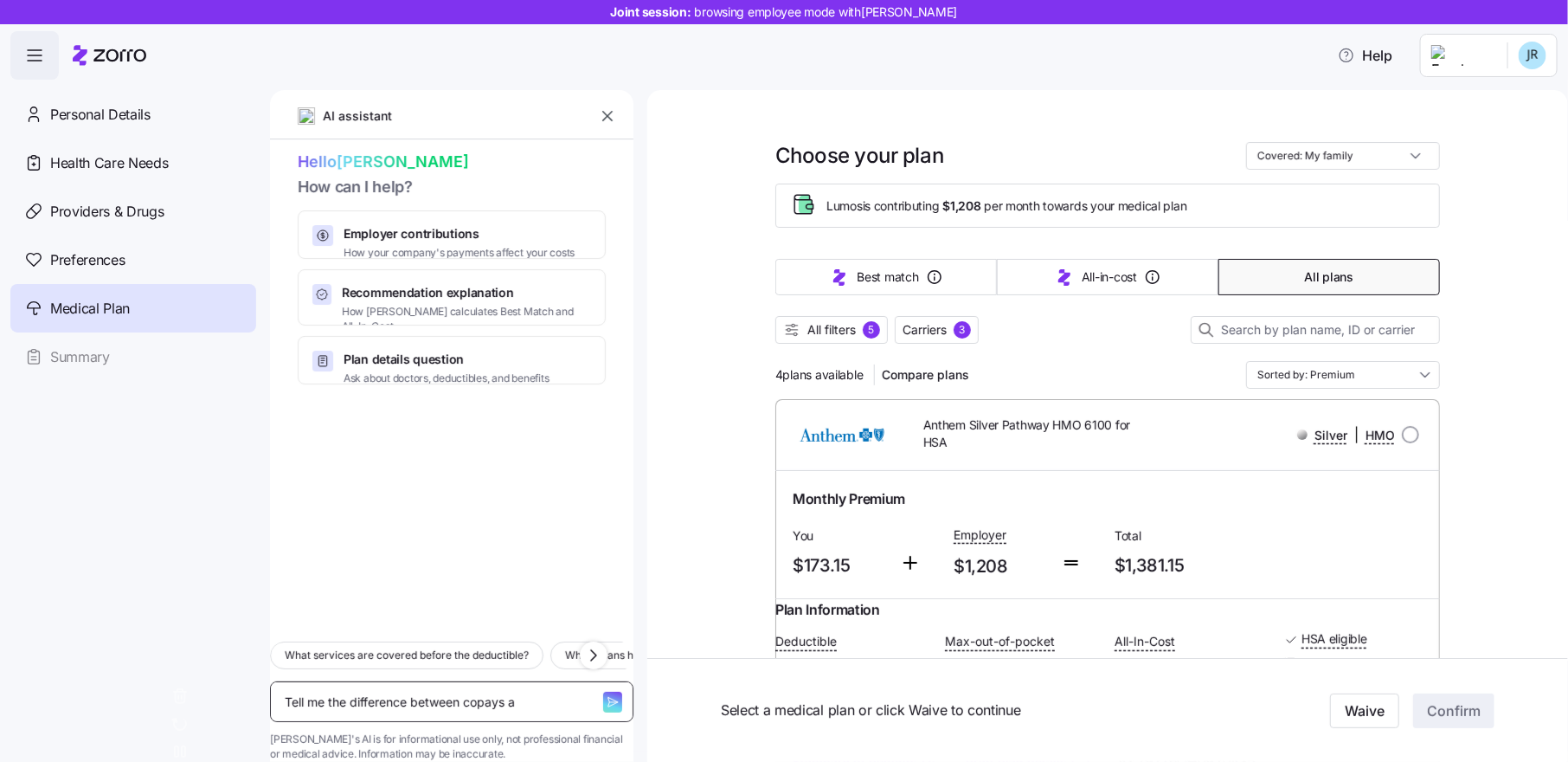
type textarea "x"
type textarea "Tell me the difference between copays an"
type textarea "x"
type textarea "Tell me the difference between copays and"
type textarea "x"
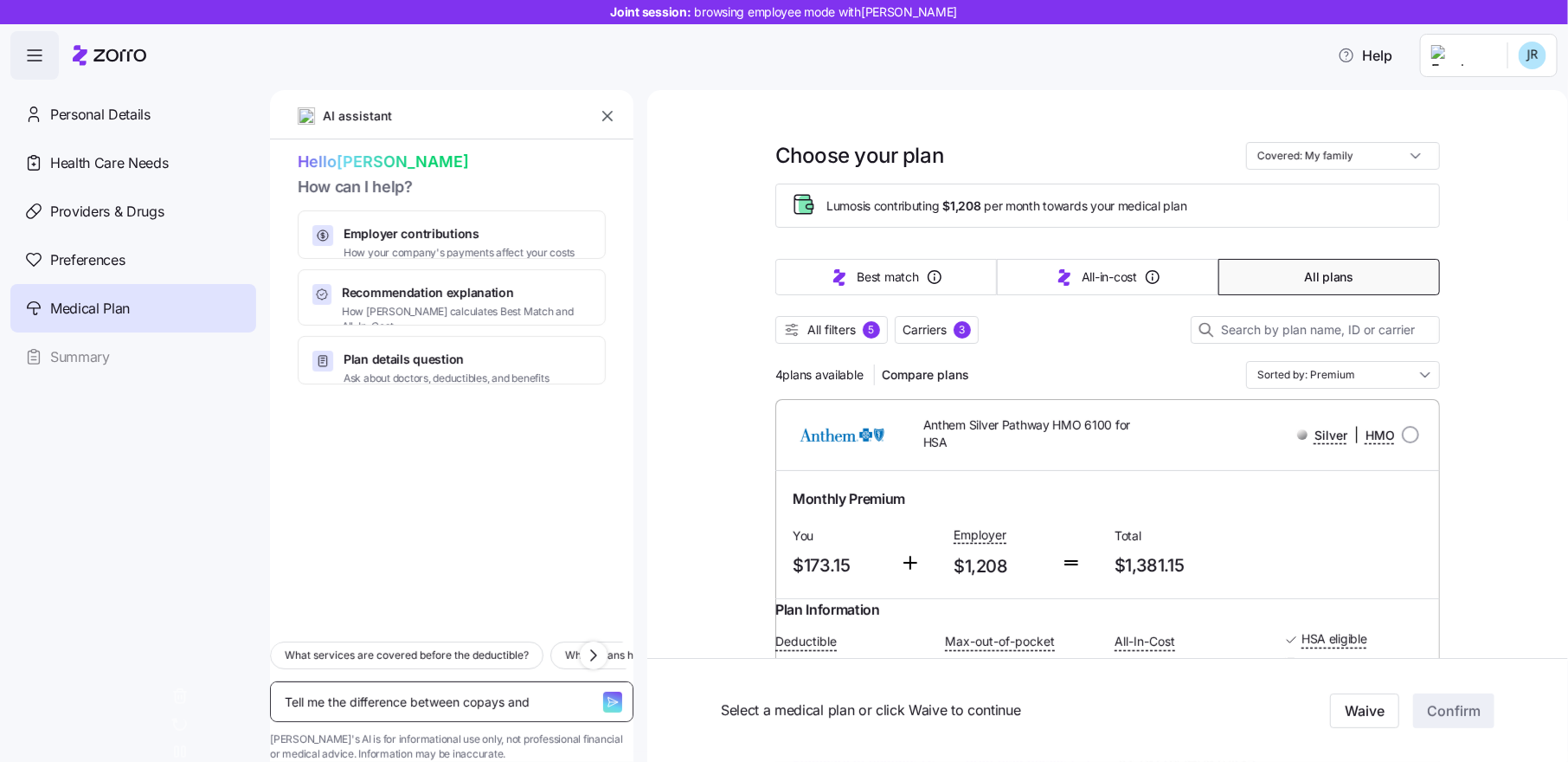
type textarea "Tell me the difference between copays and c"
type textarea "x"
type textarea "Tell me the difference between copays and co"
type textarea "x"
type textarea "Tell me the difference between copays and con"
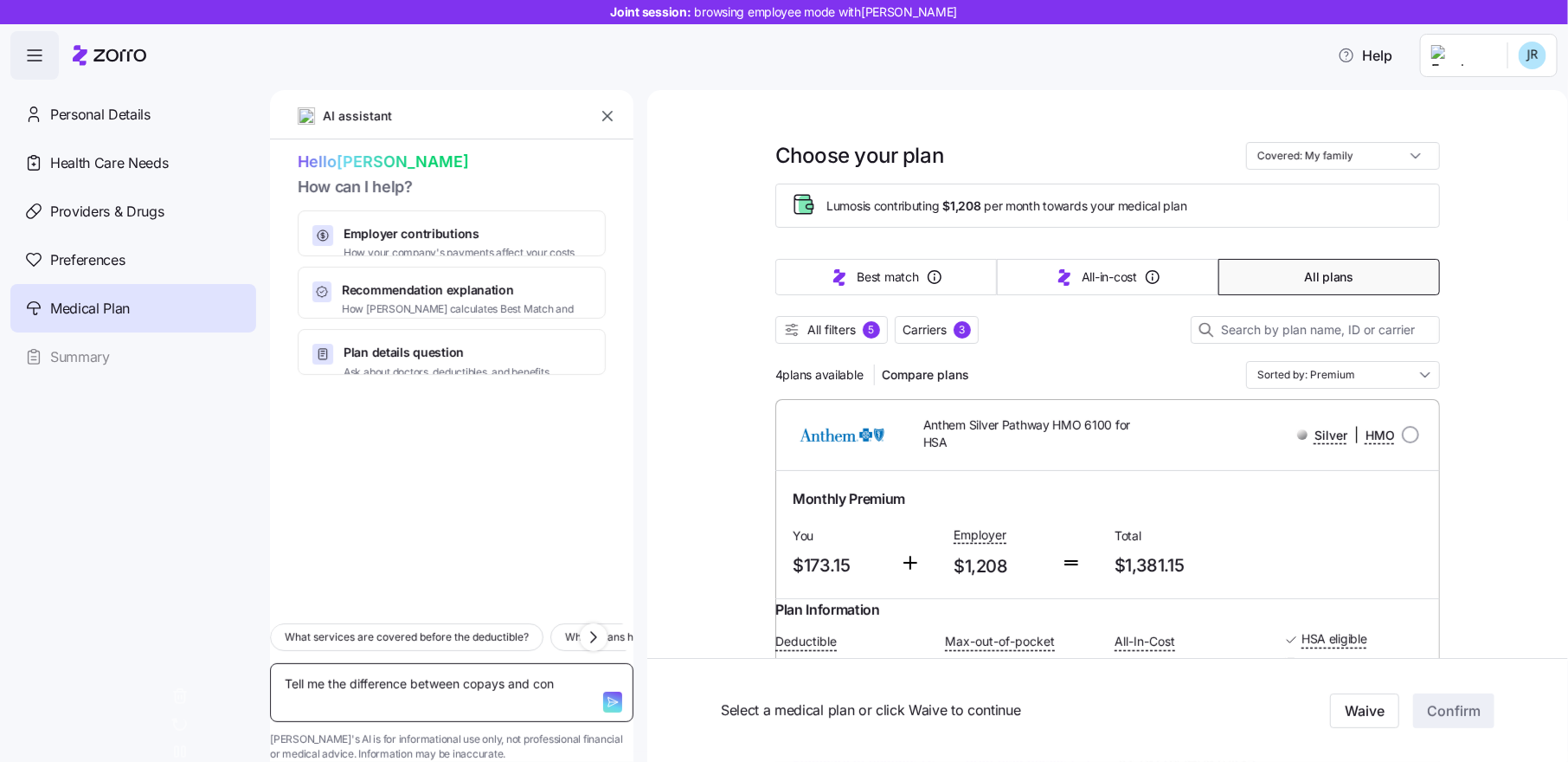
type textarea "x"
type textarea "Tell me the difference between copays and cons"
type textarea "x"
type textarea "Tell me the difference between copays and consi"
type textarea "x"
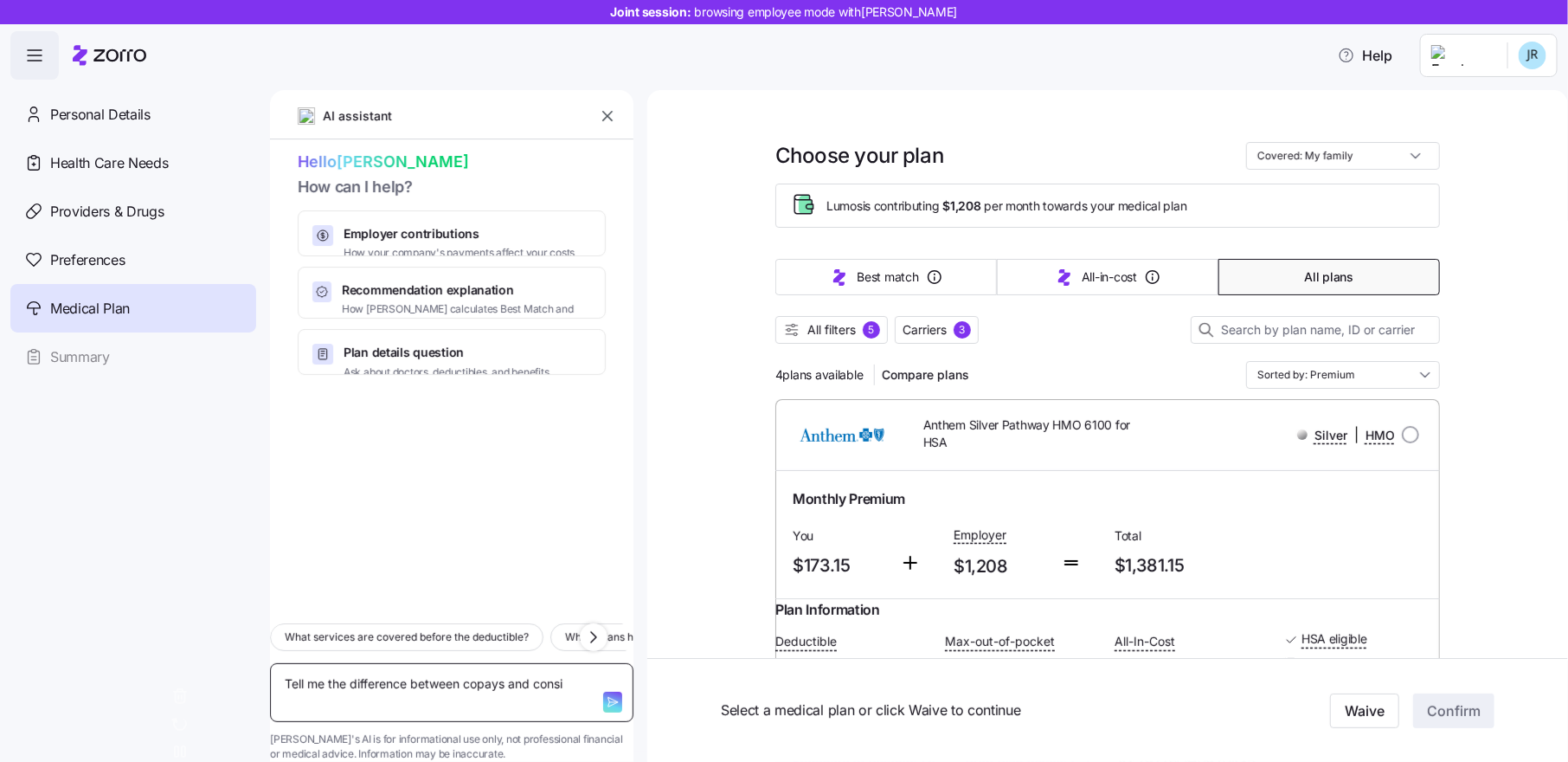
type textarea "Tell me the difference between copays and cons"
type textarea "x"
type textarea "Tell me the difference between copays and con"
type textarea "x"
type textarea "Tell me the difference between copays and co"
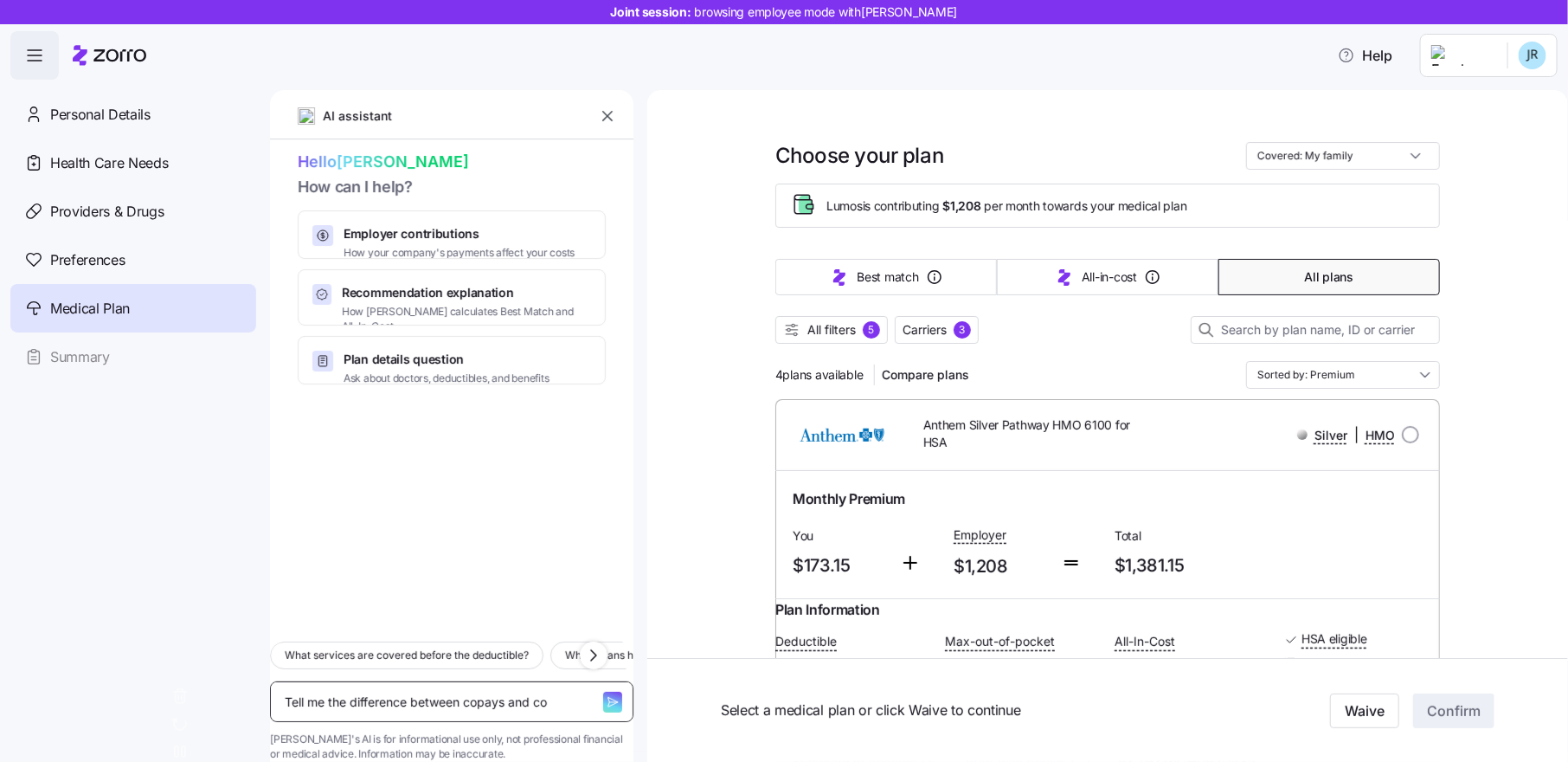
type textarea "x"
type textarea "Tell me the difference between copays and coi"
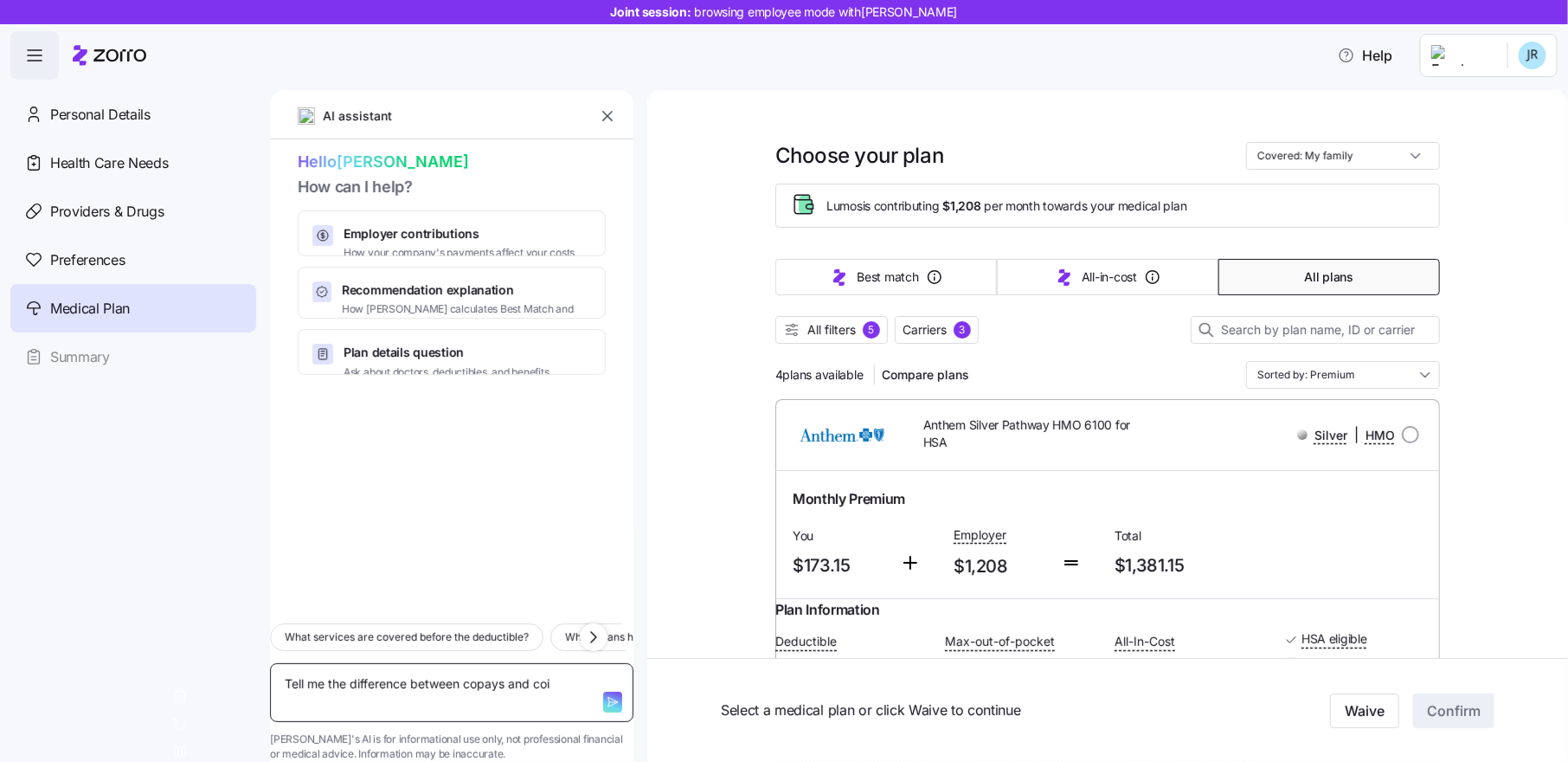
type textarea "x"
type textarea "Tell me the difference between copays and coin"
type textarea "x"
type textarea "Tell me the difference between copays and coins"
type textarea "x"
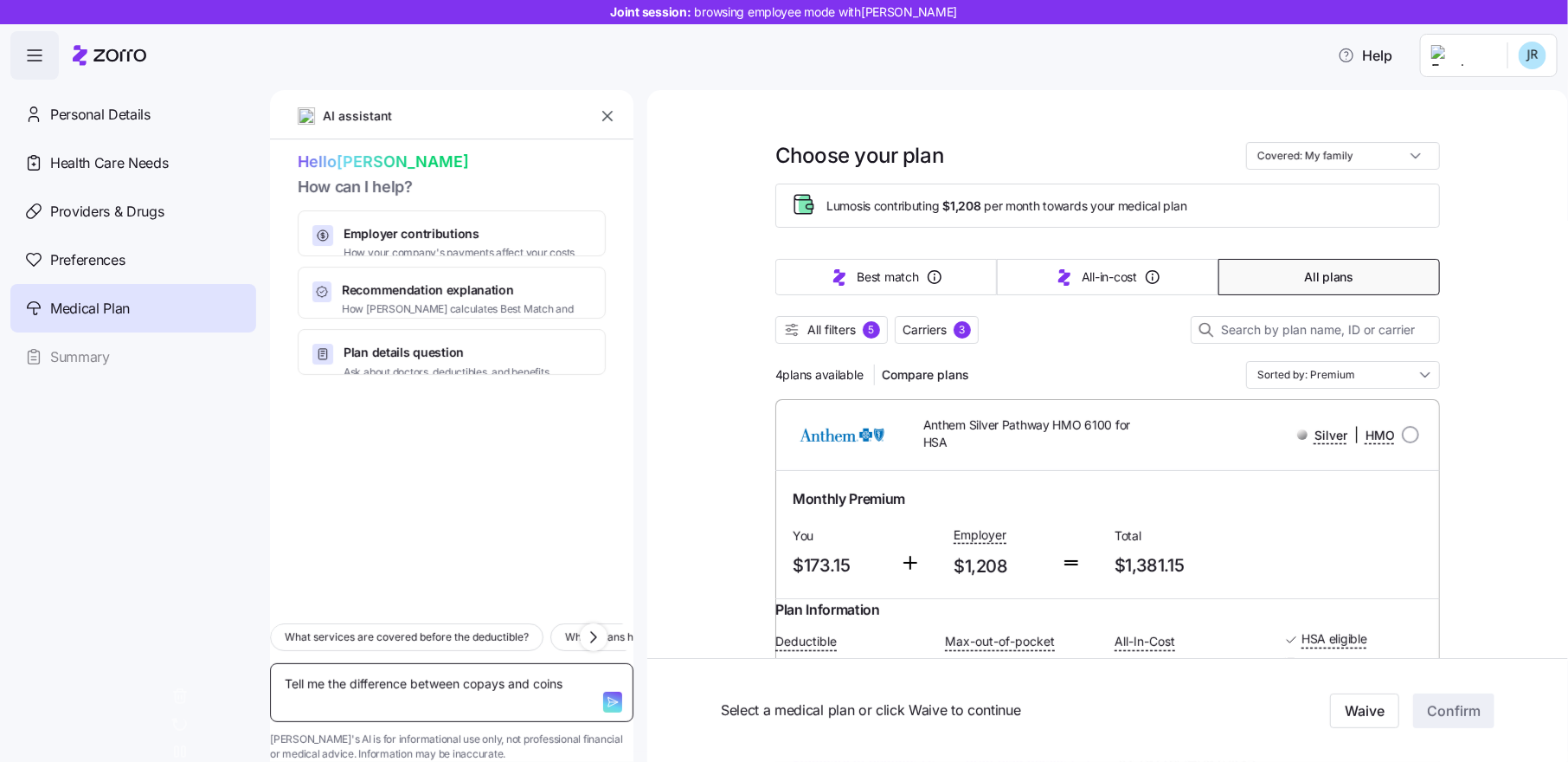
type textarea "Tell me the difference between copays and coinsu"
type textarea "x"
type textarea "Tell me the difference between copays and coinsur"
type textarea "x"
type textarea "Tell me the difference between copays and coinsura"
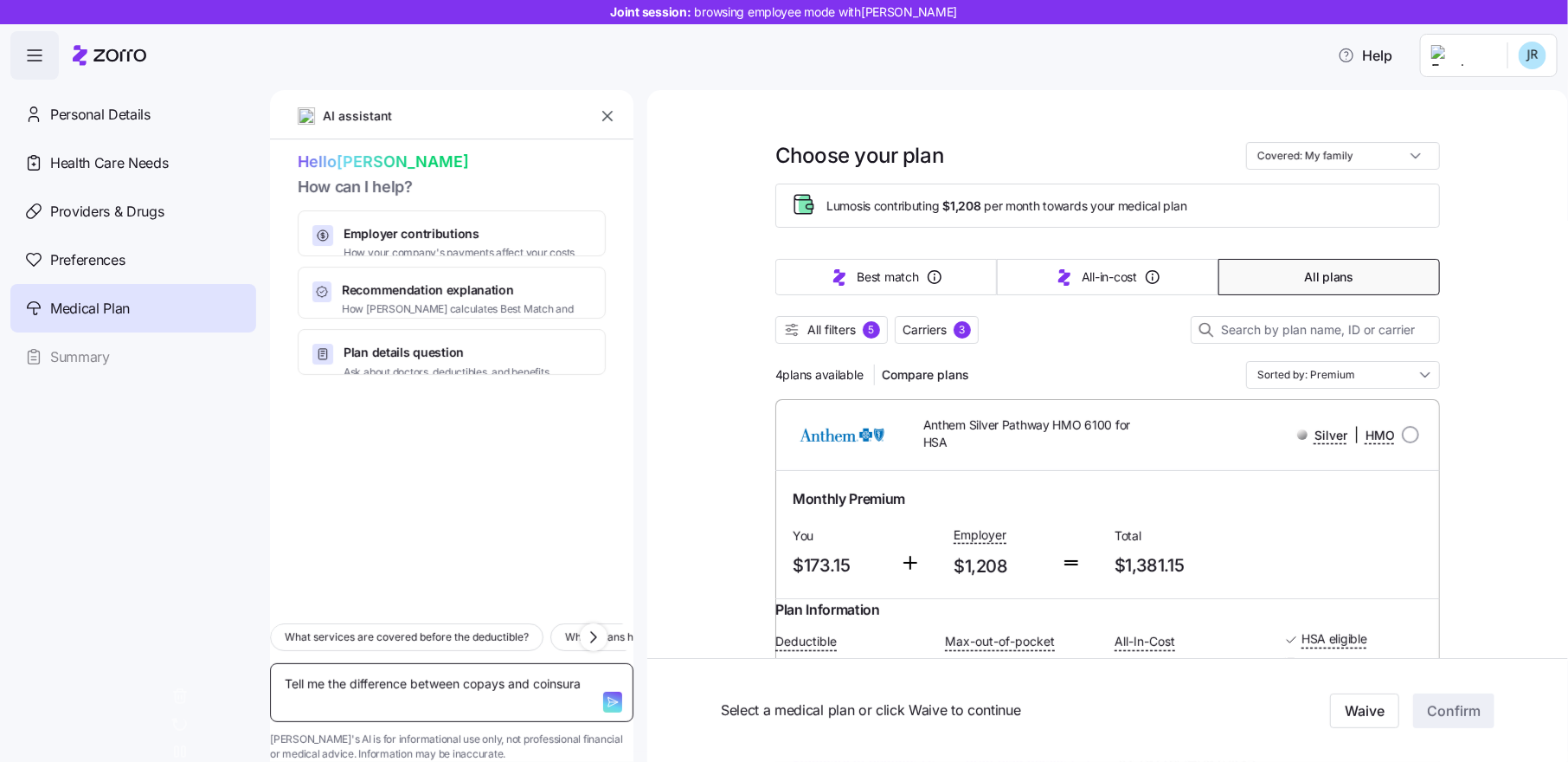
type textarea "x"
type textarea "Tell me the difference between copays and coinsuran"
type textarea "x"
type textarea "Tell me the difference between copays and coinsuranc"
type textarea "x"
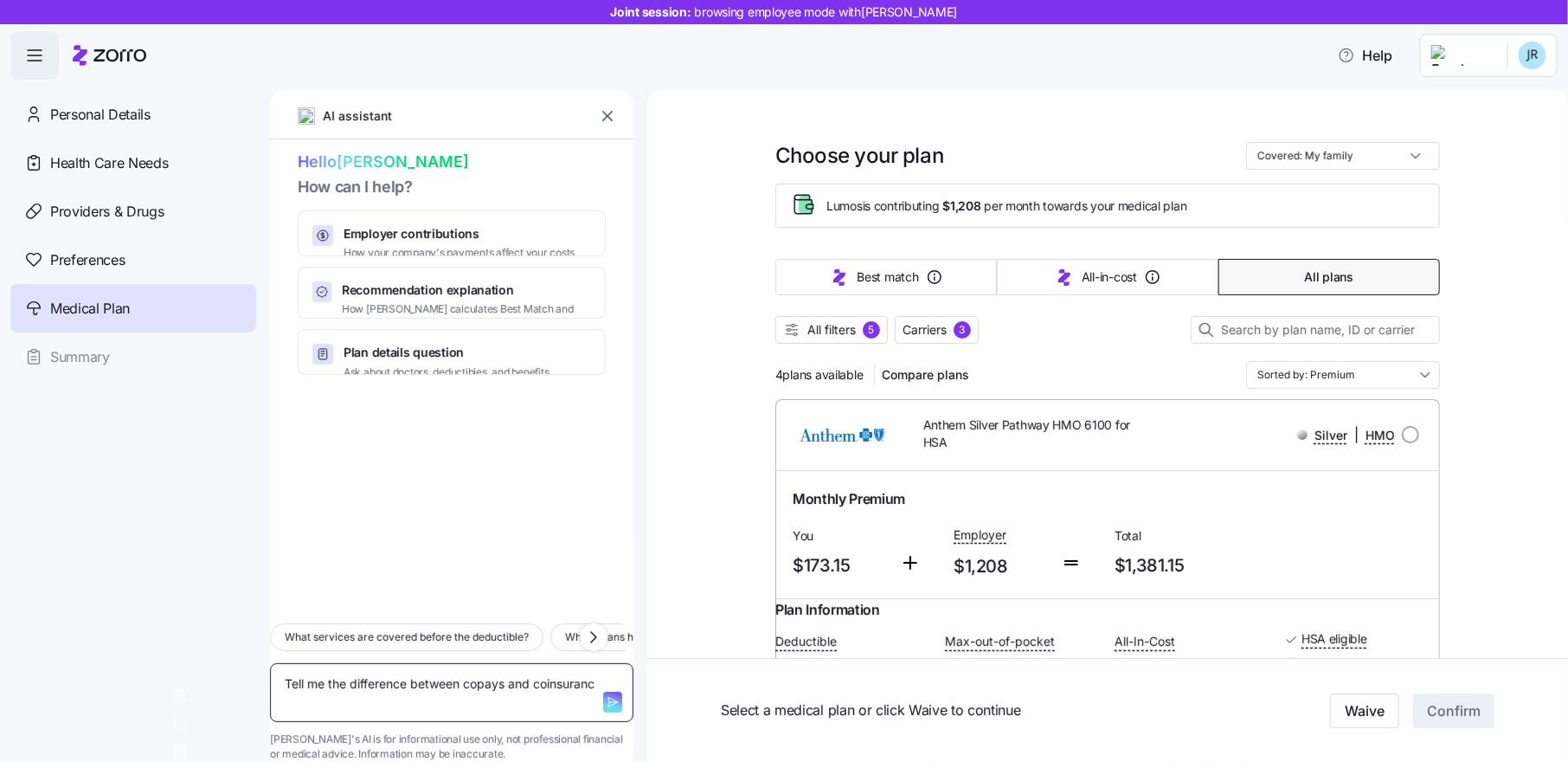
type textarea "Tell me the difference between copays and coinsurance"
type textarea "x"
type textarea "Tell me the difference between copays and coinsurance."
type textarea "x"
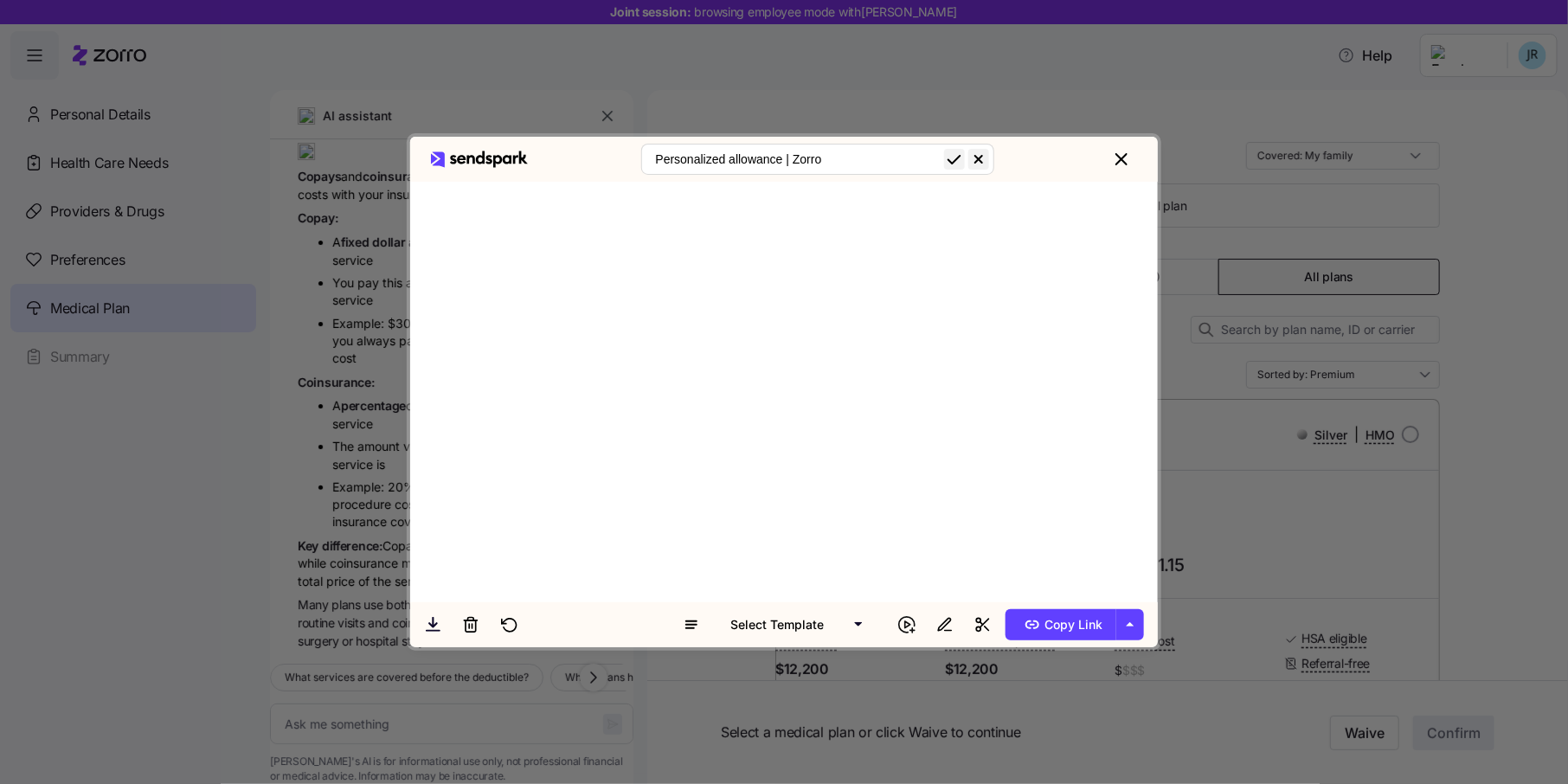
type textarea "x"
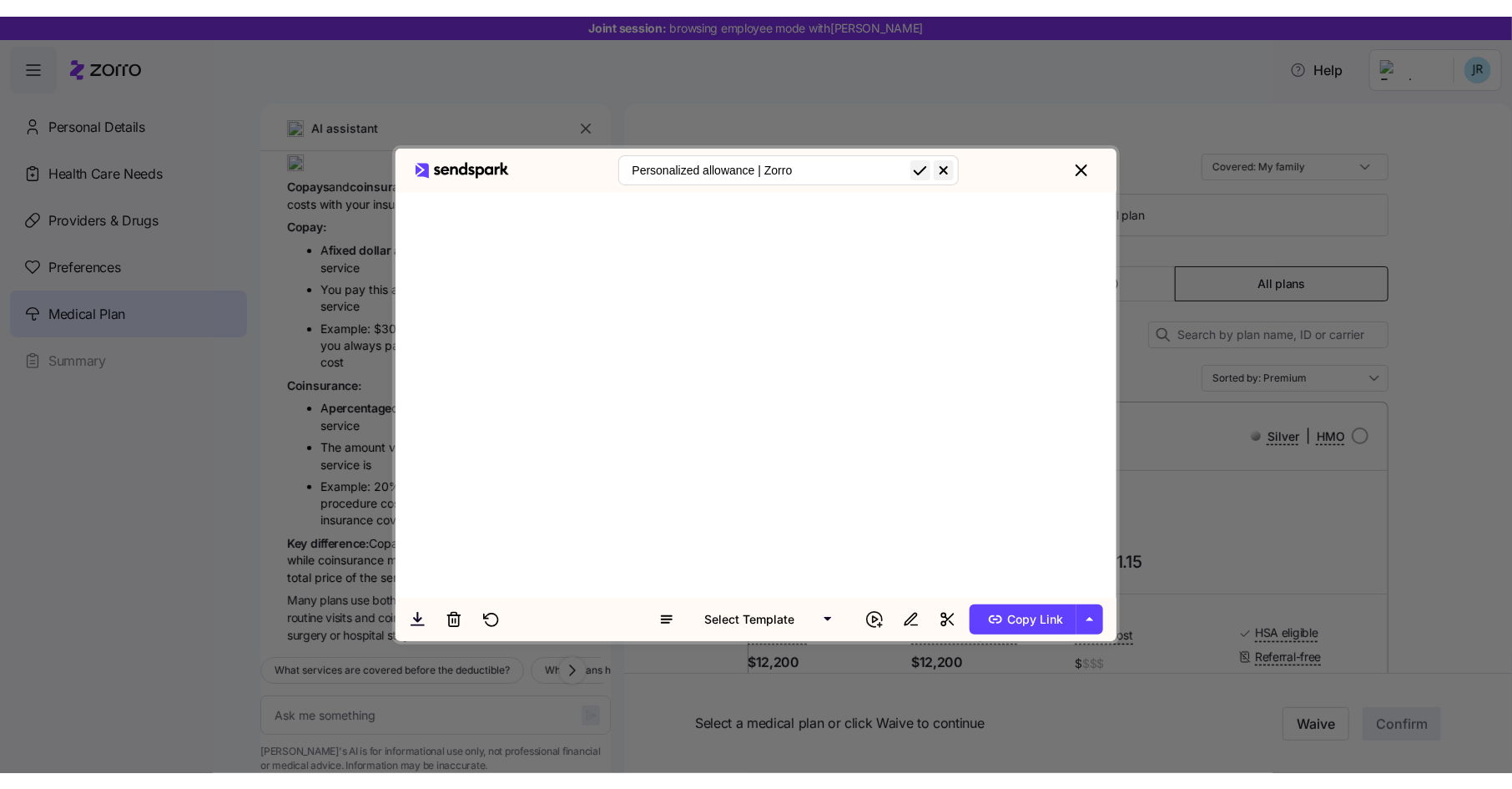
scroll to position [108, 0]
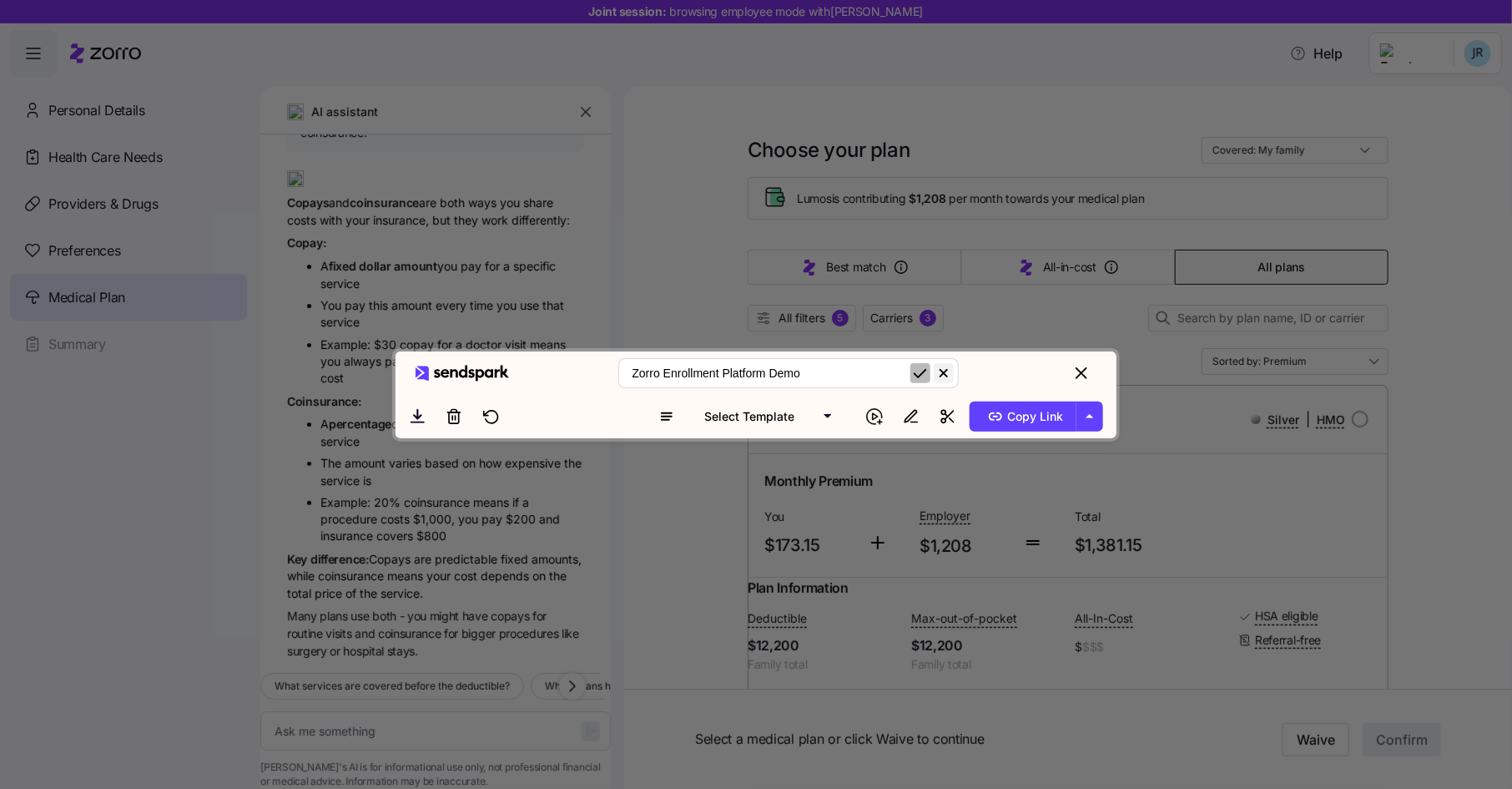
type input "Zorro Enrollment Platform Demo"
click at [921, 363] on icon "submit" at bounding box center [919, 373] width 20 height 20
click at [1087, 367] on icon "close" at bounding box center [1081, 373] width 12 height 12
